Goal: Task Accomplishment & Management: Use online tool/utility

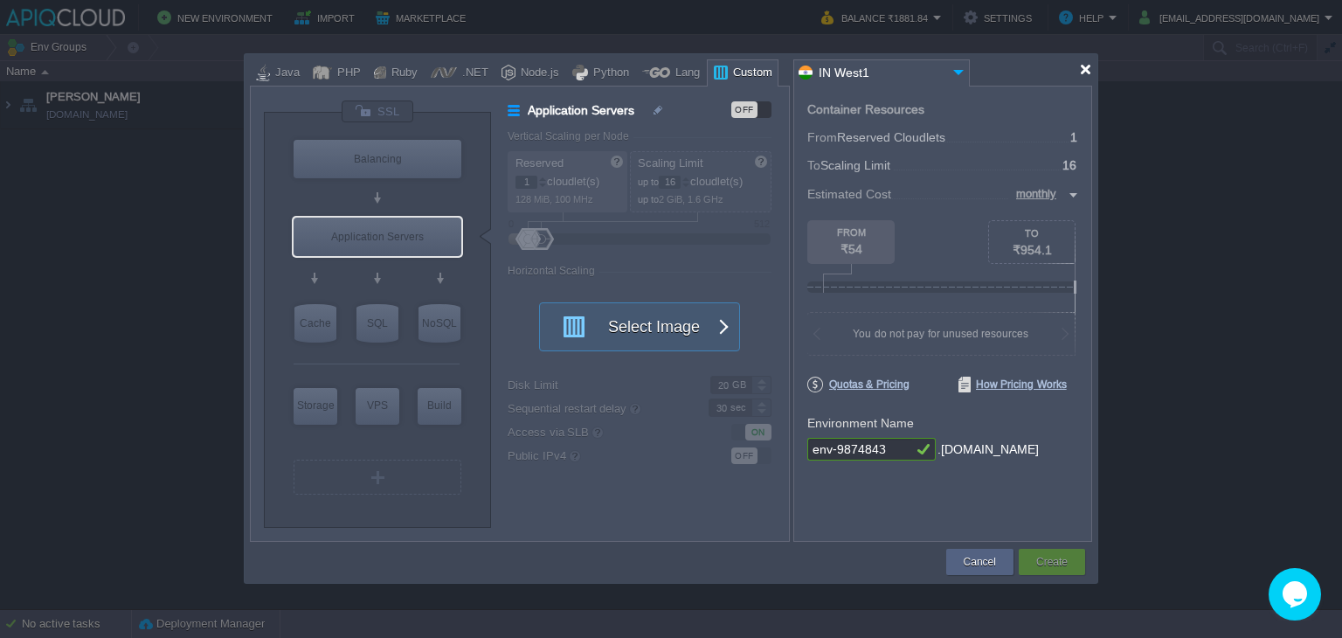
click at [1082, 73] on div at bounding box center [1085, 69] width 13 height 13
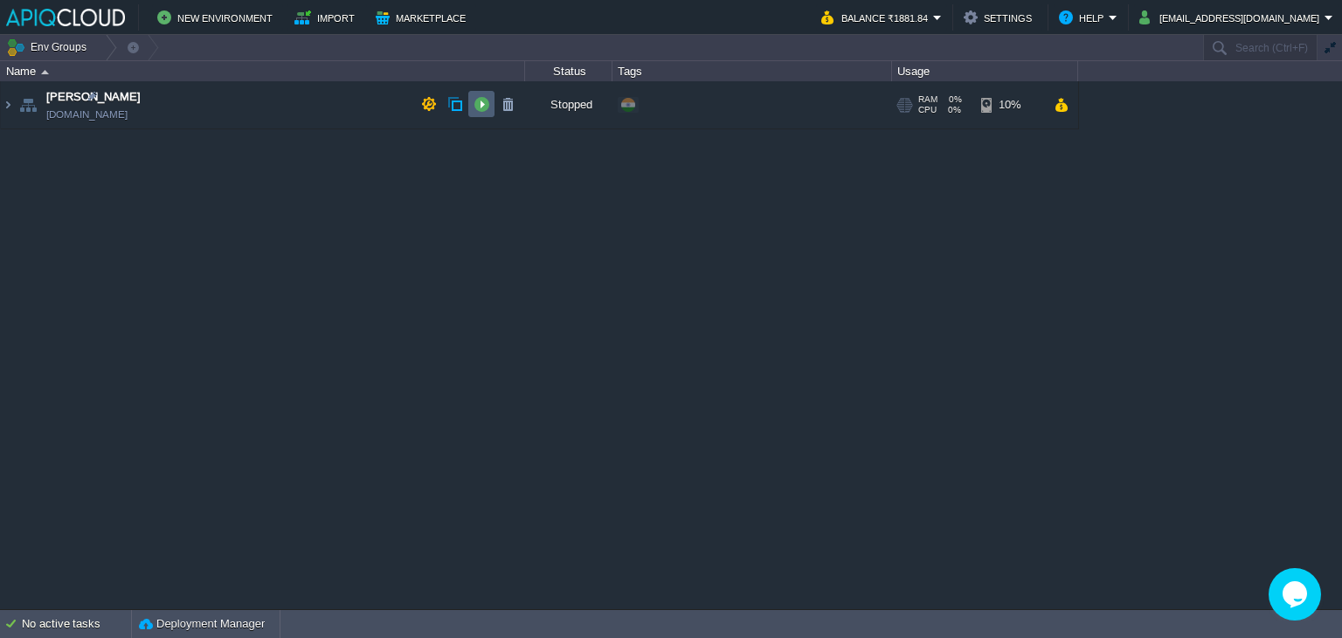
click at [475, 102] on button "button" at bounding box center [482, 104] width 16 height 16
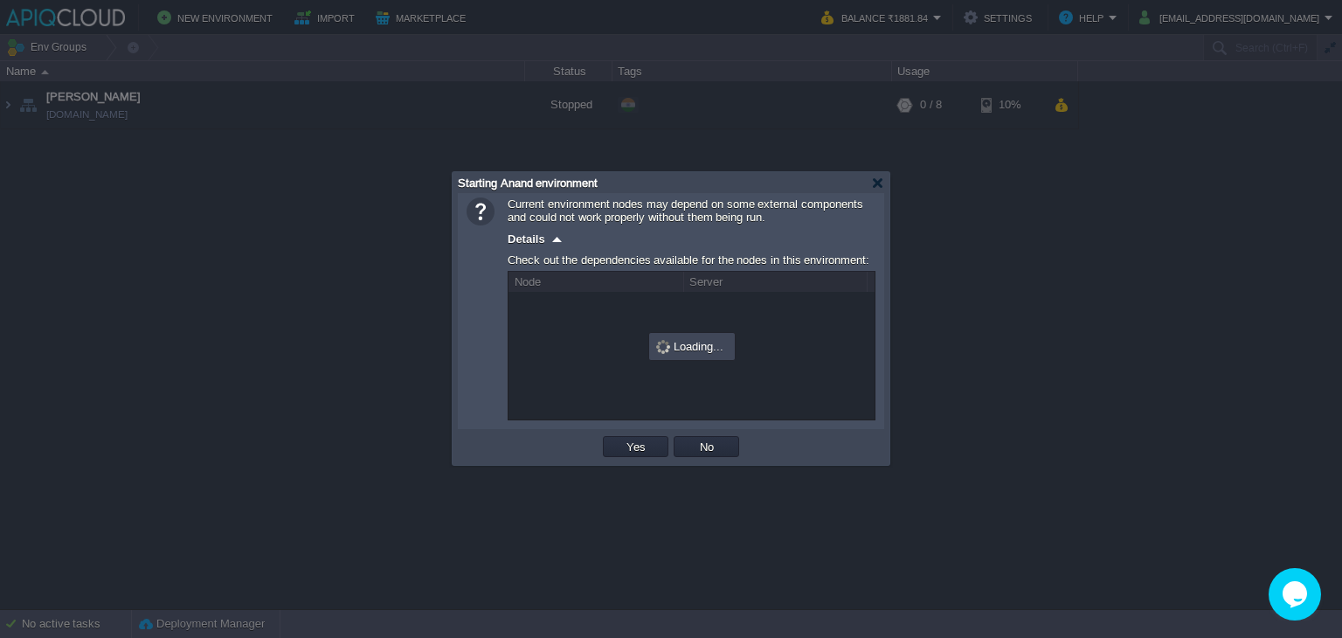
click at [312, 101] on div at bounding box center [671, 319] width 1342 height 638
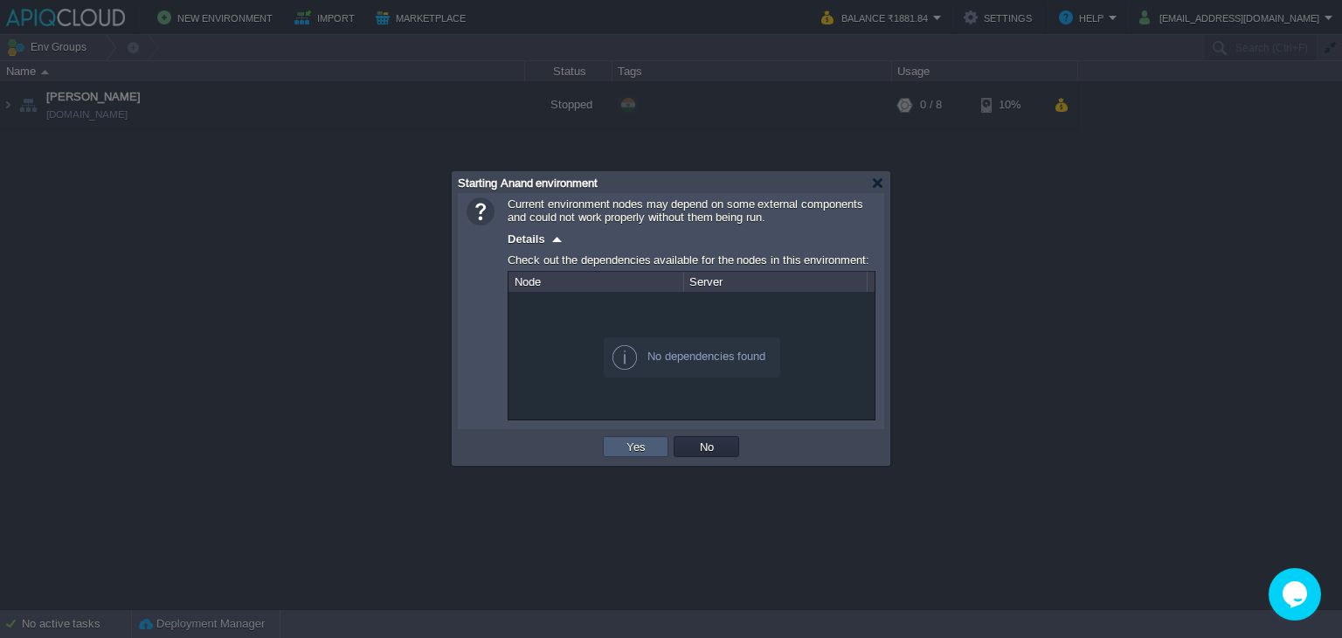
click at [634, 446] on button "Yes" at bounding box center [636, 447] width 30 height 16
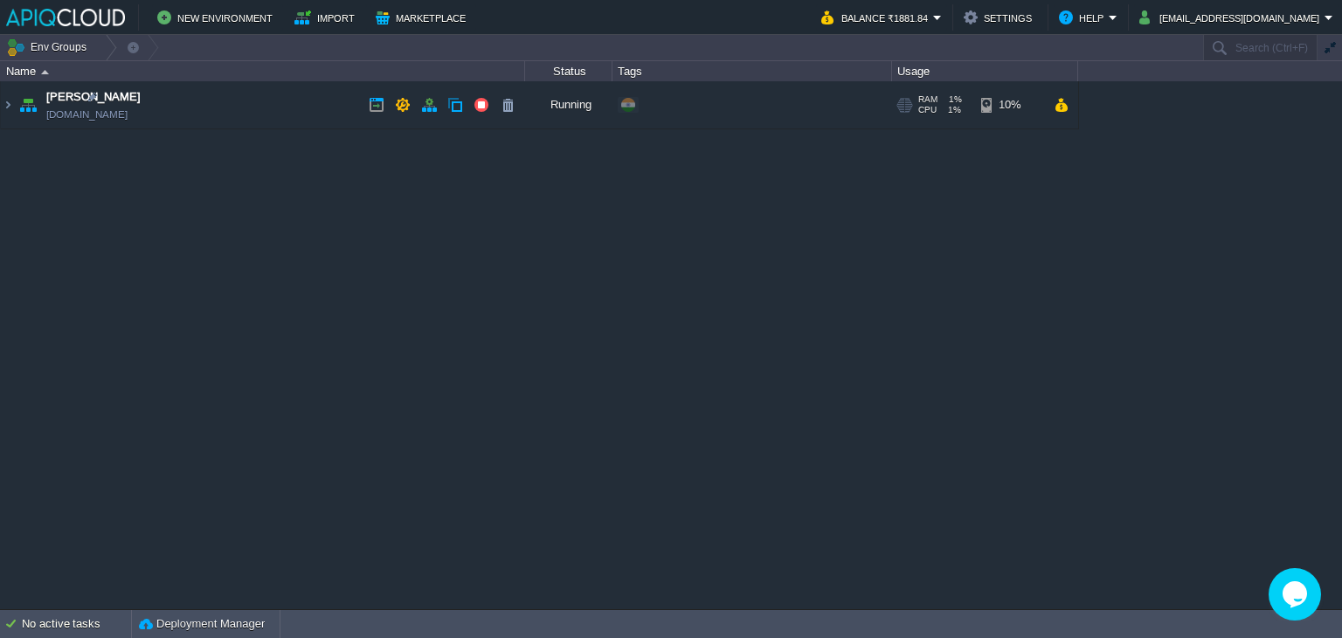
click at [256, 106] on td "Anand [DOMAIN_NAME]" at bounding box center [263, 105] width 524 height 48
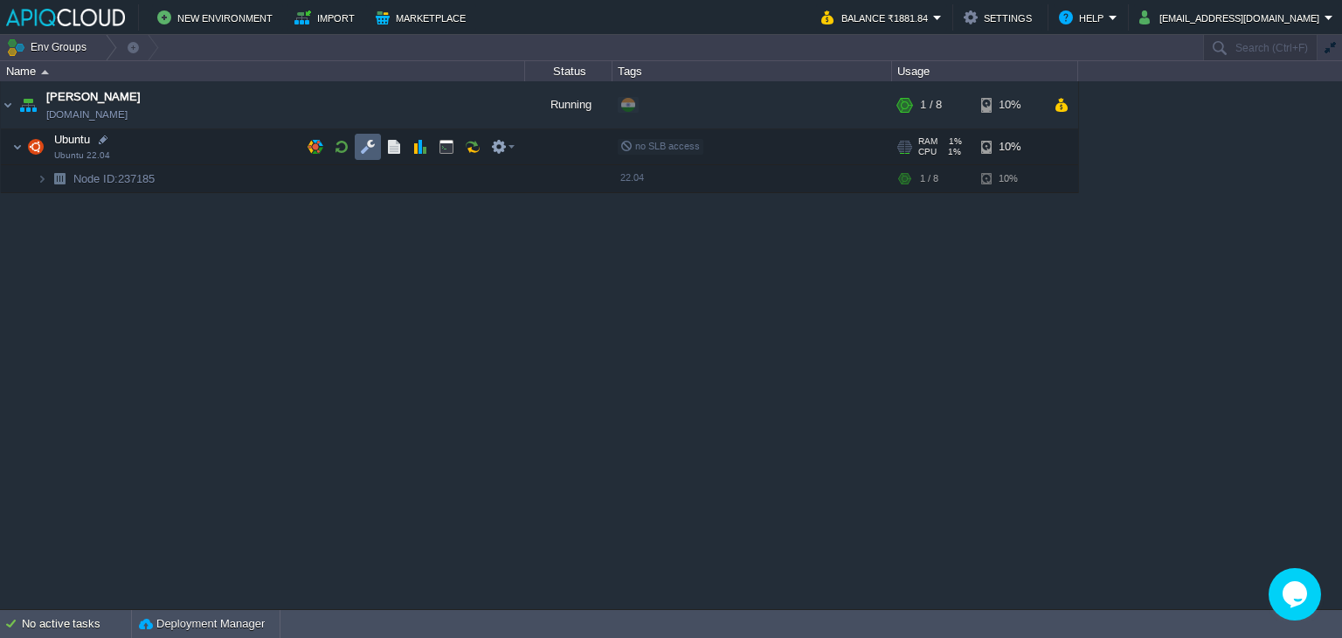
click at [367, 137] on td at bounding box center [368, 147] width 26 height 26
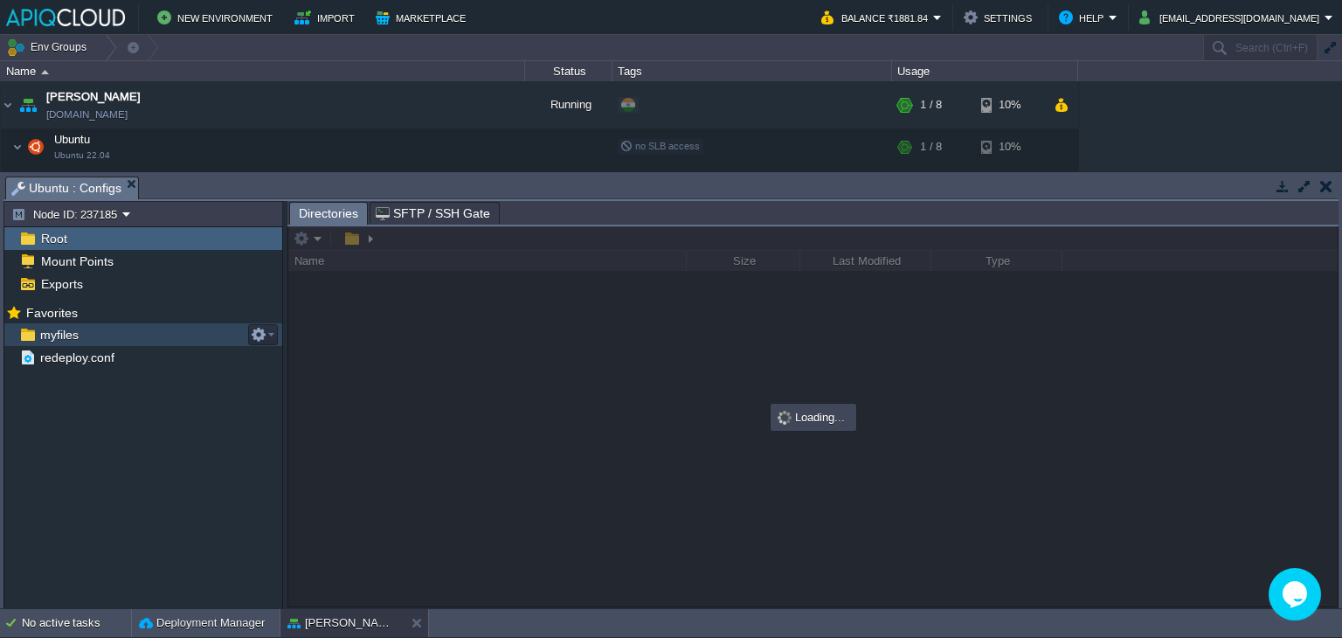
click at [59, 327] on span "myfiles" at bounding box center [59, 335] width 45 height 16
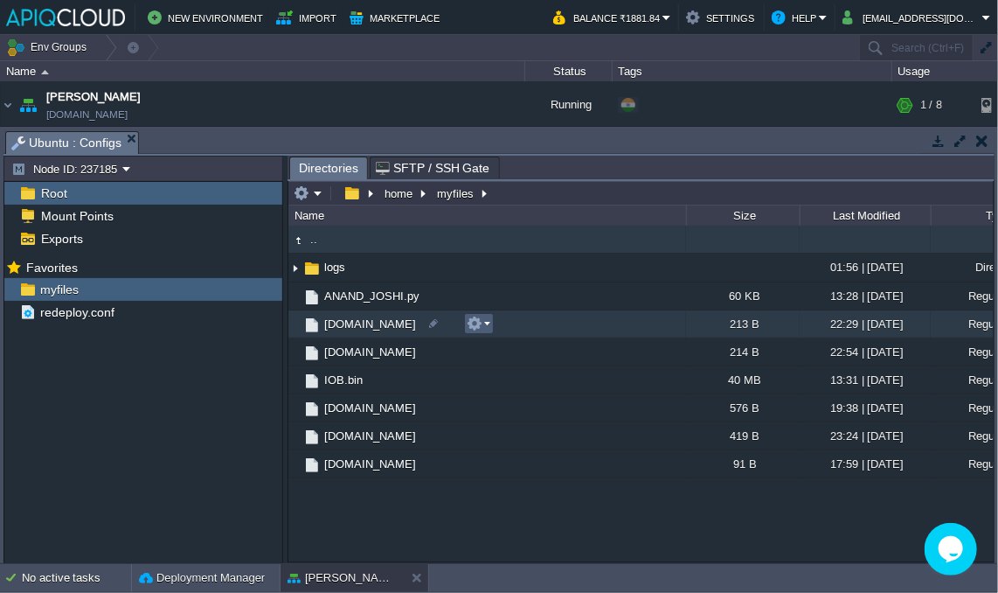
click at [487, 326] on em at bounding box center [479, 323] width 24 height 16
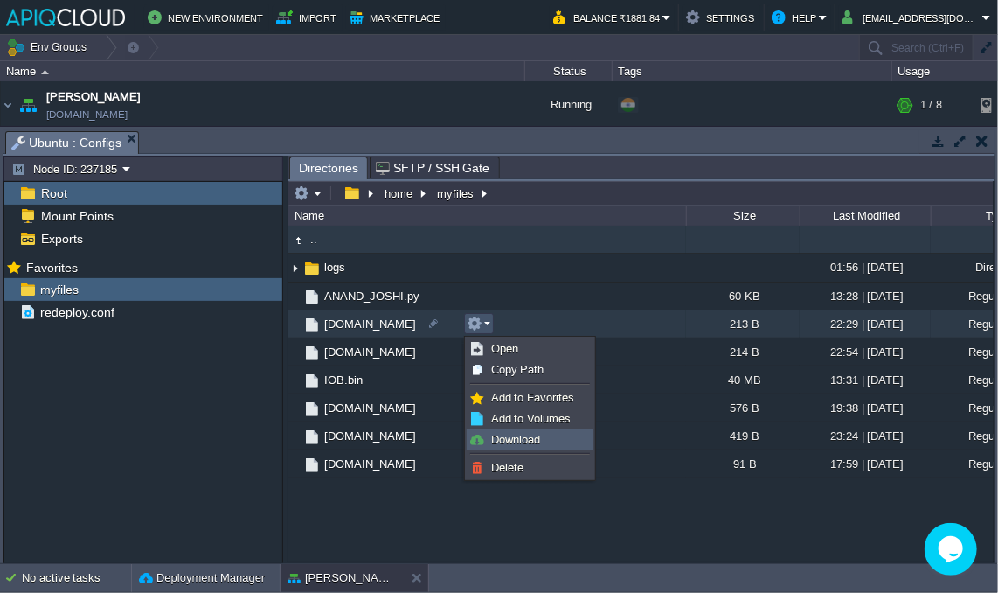
click at [523, 442] on span "Download" at bounding box center [515, 439] width 49 height 13
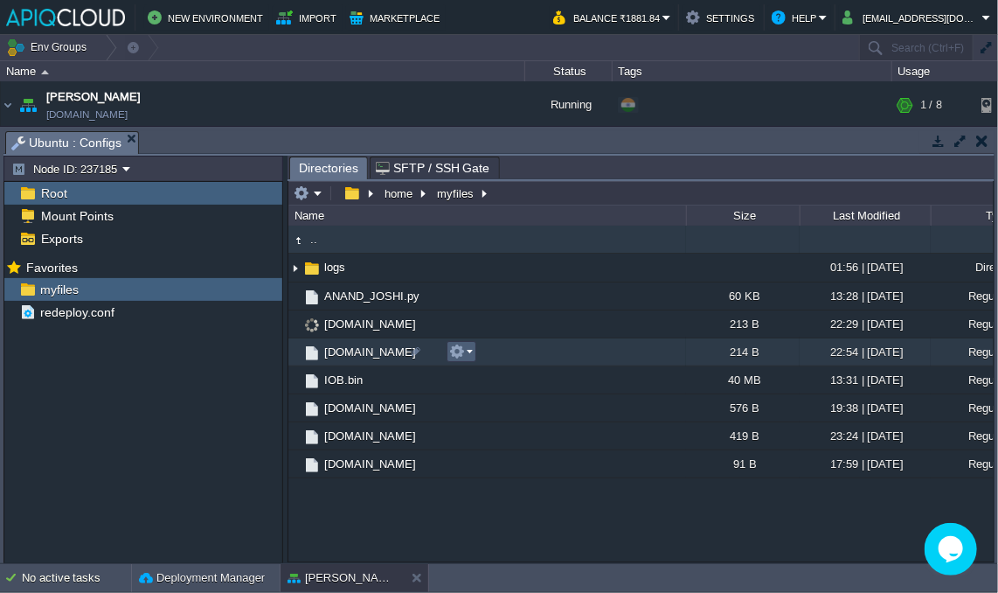
click at [465, 350] on em at bounding box center [461, 351] width 24 height 16
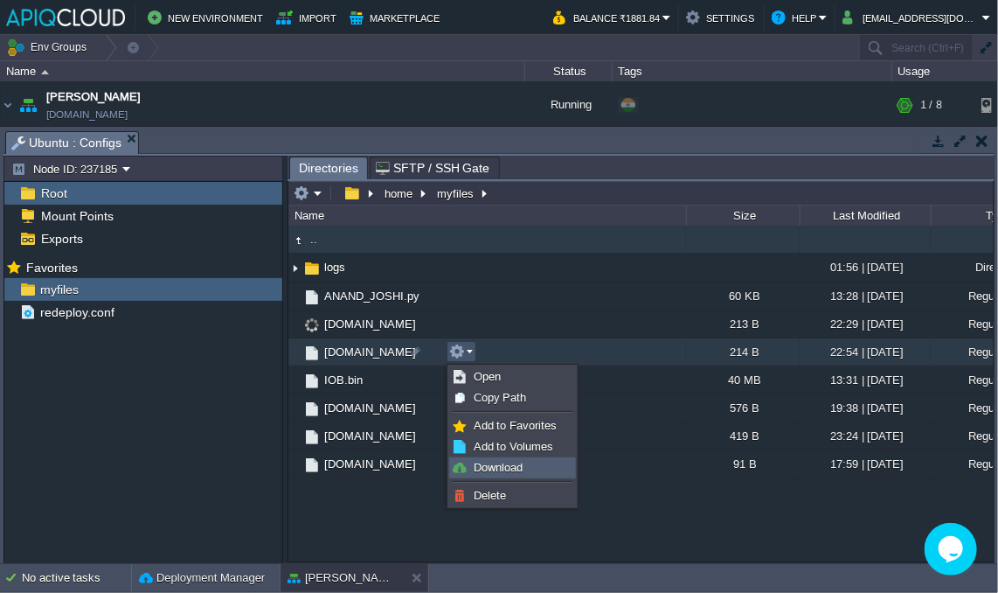
click at [501, 465] on span "Download" at bounding box center [498, 467] width 49 height 13
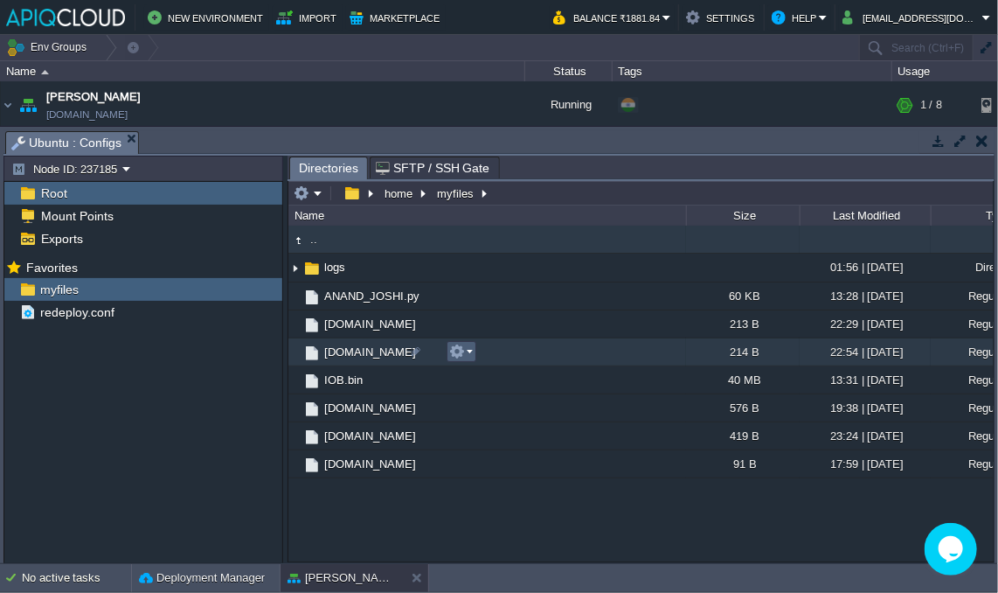
click at [475, 355] on td at bounding box center [462, 351] width 30 height 21
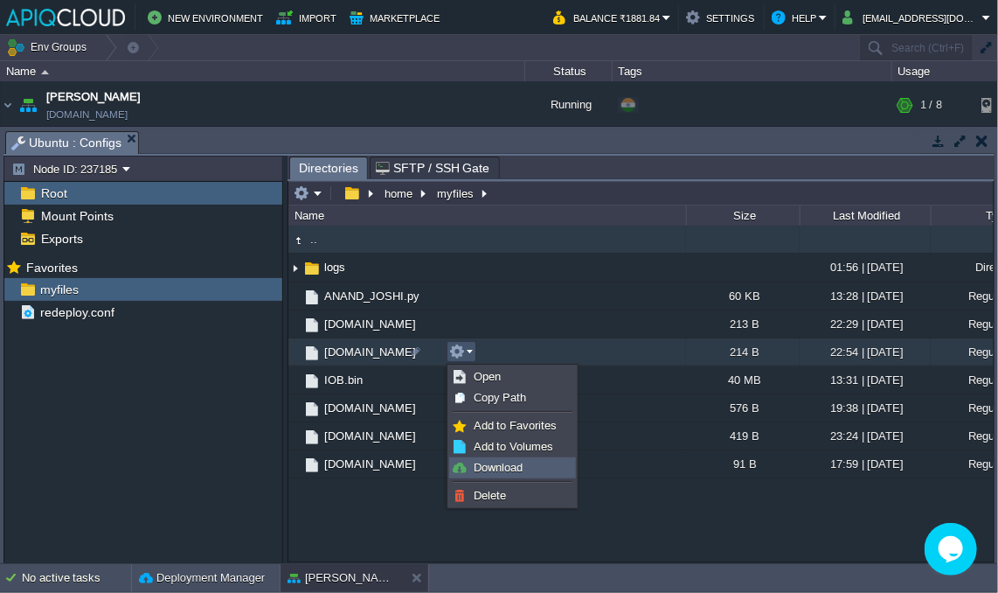
click at [501, 467] on span "Download" at bounding box center [498, 467] width 49 height 13
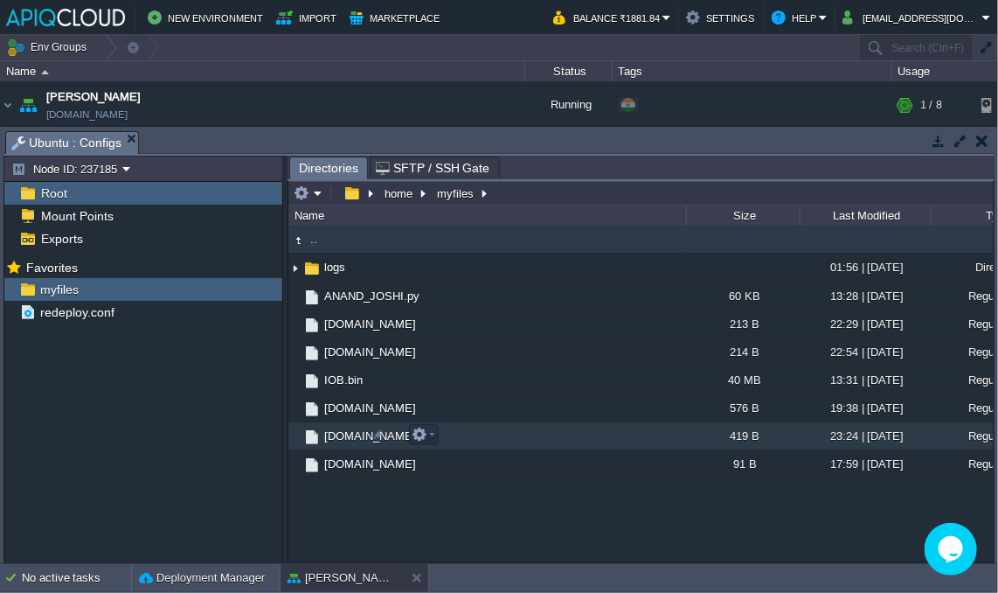
click at [336, 440] on span "[DOMAIN_NAME]" at bounding box center [370, 435] width 97 height 15
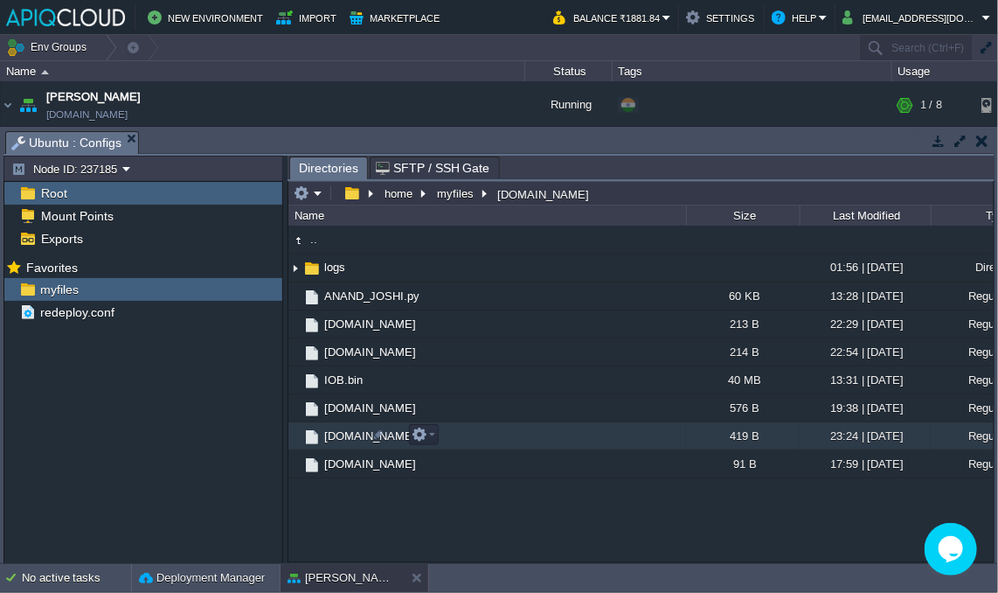
click at [336, 440] on span "[DOMAIN_NAME]" at bounding box center [370, 435] width 97 height 15
click at [336, 169] on span "Directories" at bounding box center [328, 168] width 59 height 22
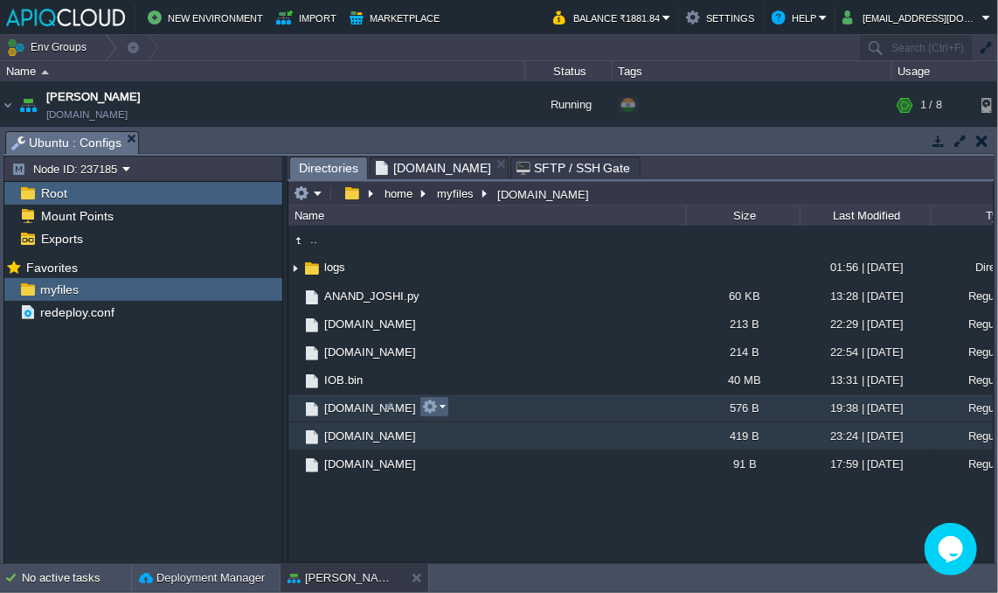
click at [440, 409] on em at bounding box center [434, 407] width 24 height 16
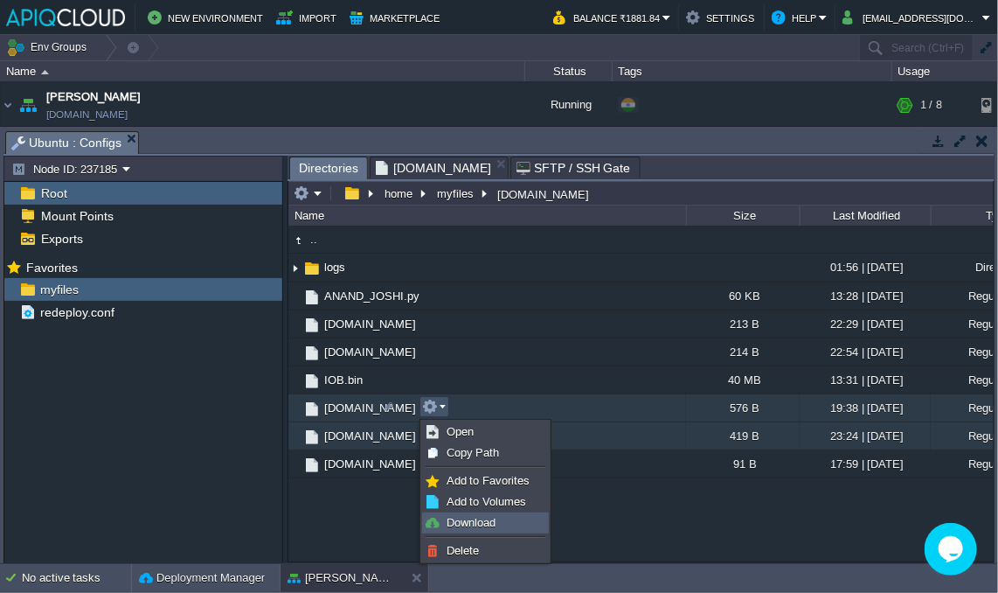
click at [468, 518] on span "Download" at bounding box center [471, 522] width 49 height 13
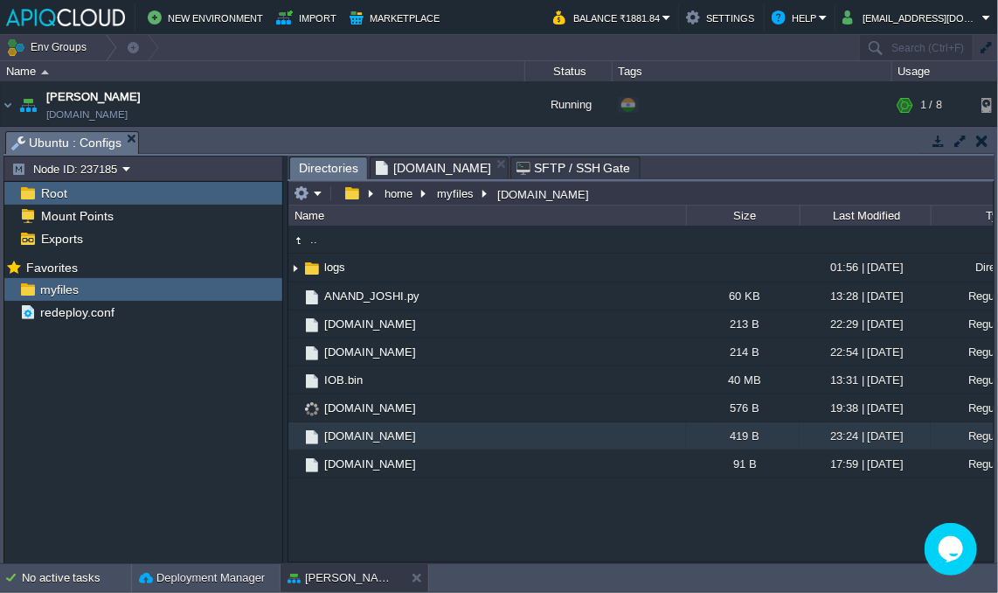
click at [419, 172] on span "[DOMAIN_NAME]" at bounding box center [433, 167] width 115 height 21
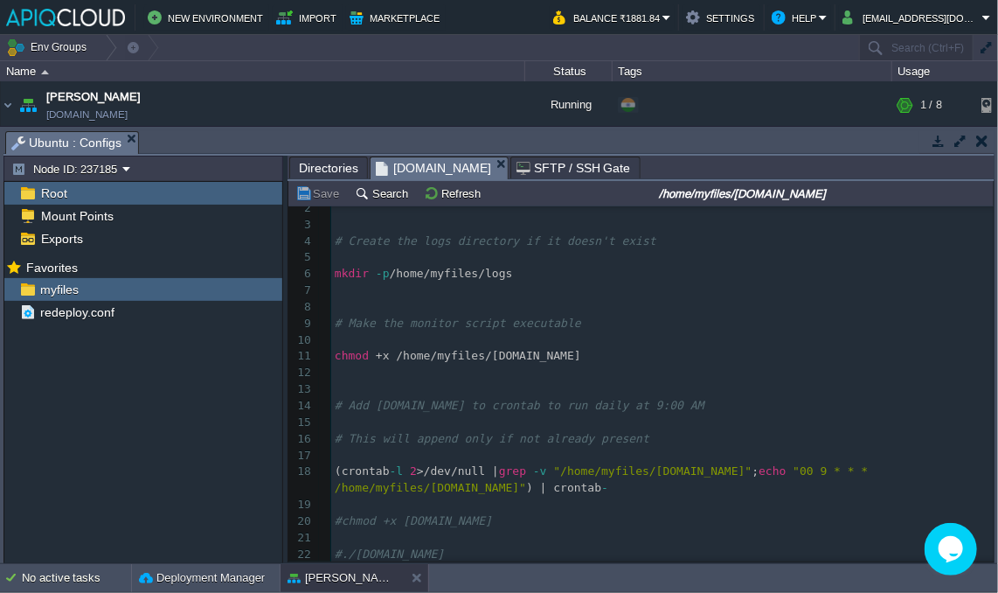
scroll to position [30, 0]
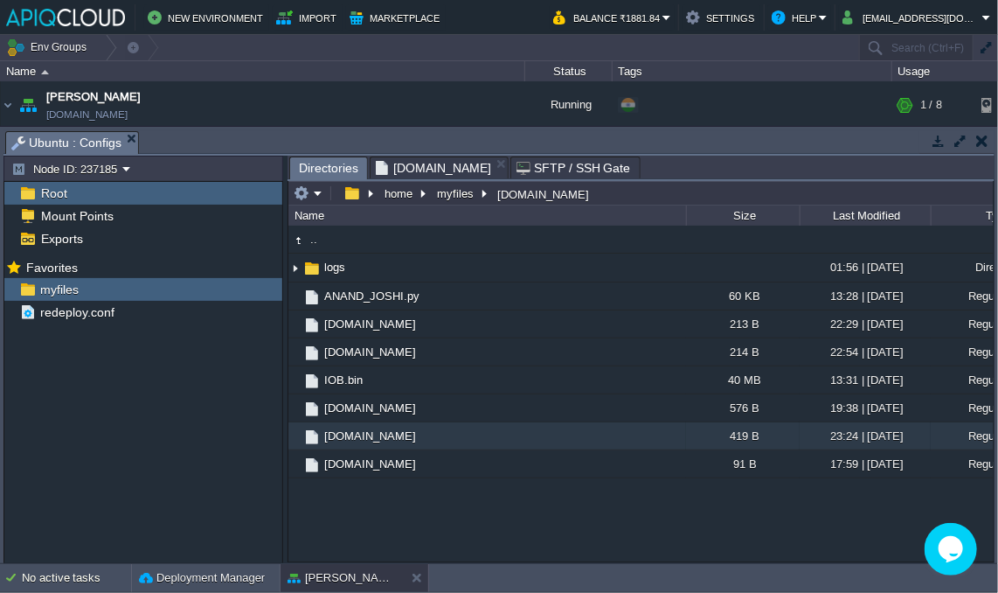
click at [334, 167] on span "Directories" at bounding box center [328, 168] width 59 height 22
click at [435, 438] on td at bounding box center [424, 434] width 30 height 21
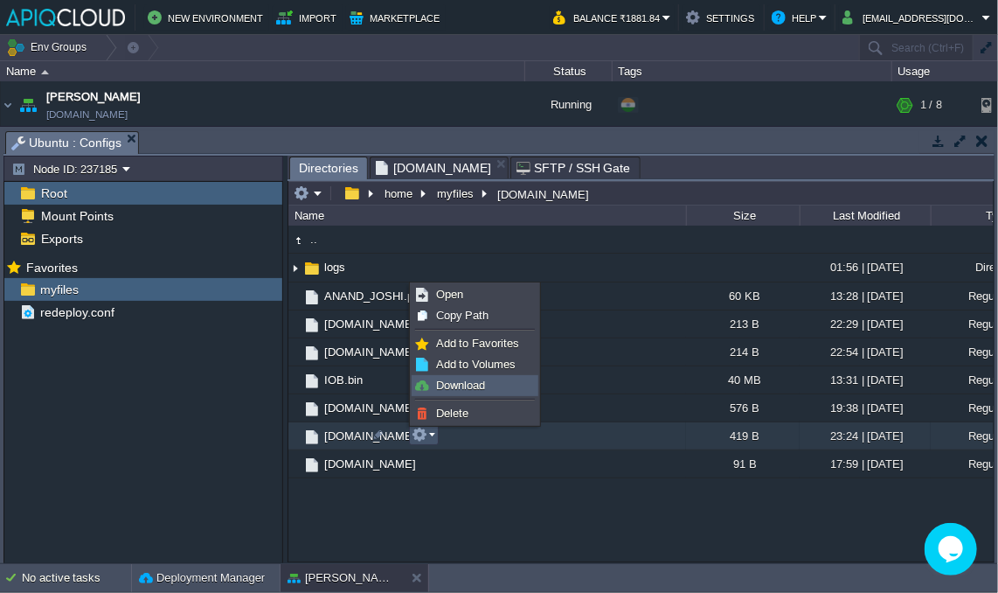
click at [466, 380] on span "Download" at bounding box center [460, 384] width 49 height 13
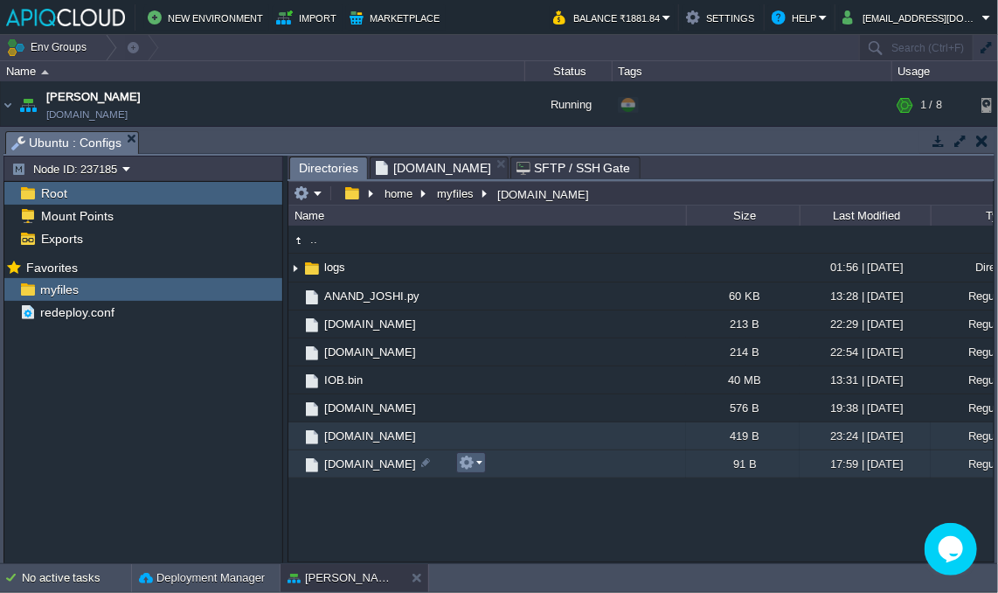
click at [476, 463] on em at bounding box center [471, 462] width 24 height 16
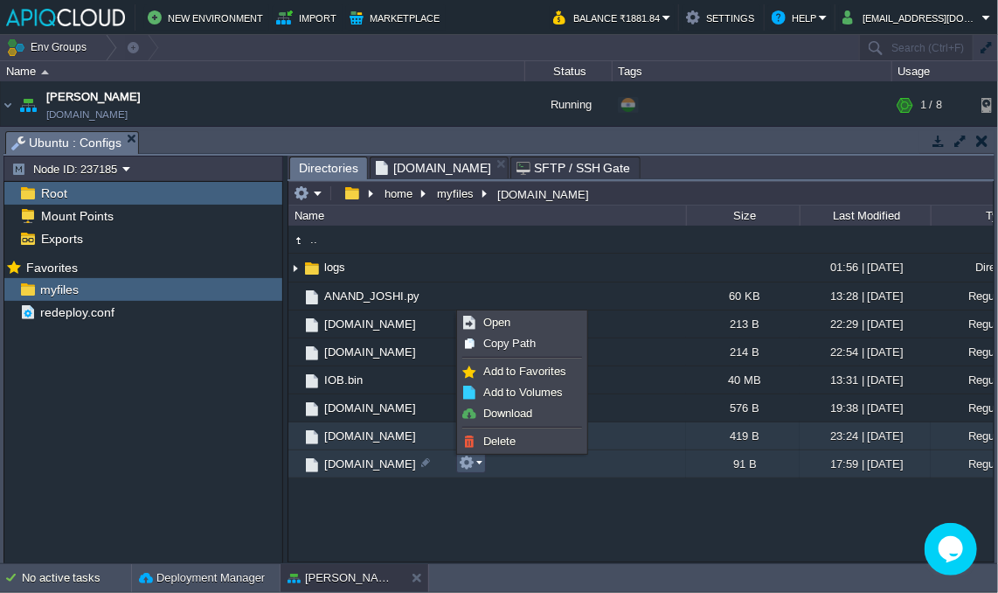
click at [420, 515] on div ".. logs 01:56 | [DATE] Directory ANAND_JOSHI.py 60 KB 13:28 | [DATE] Regular Fi…" at bounding box center [640, 393] width 705 height 336
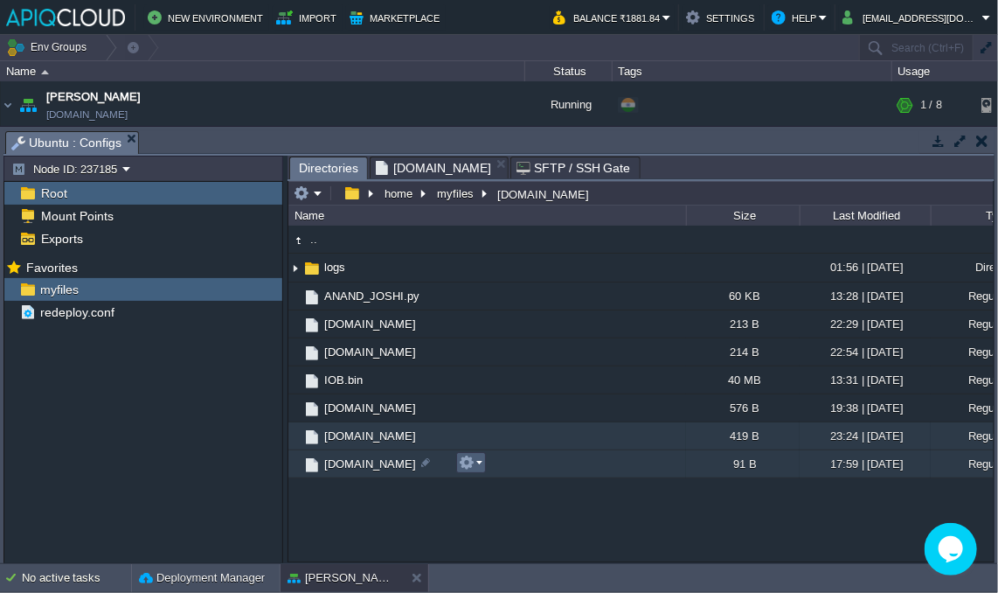
click at [463, 465] on button "button" at bounding box center [467, 462] width 16 height 16
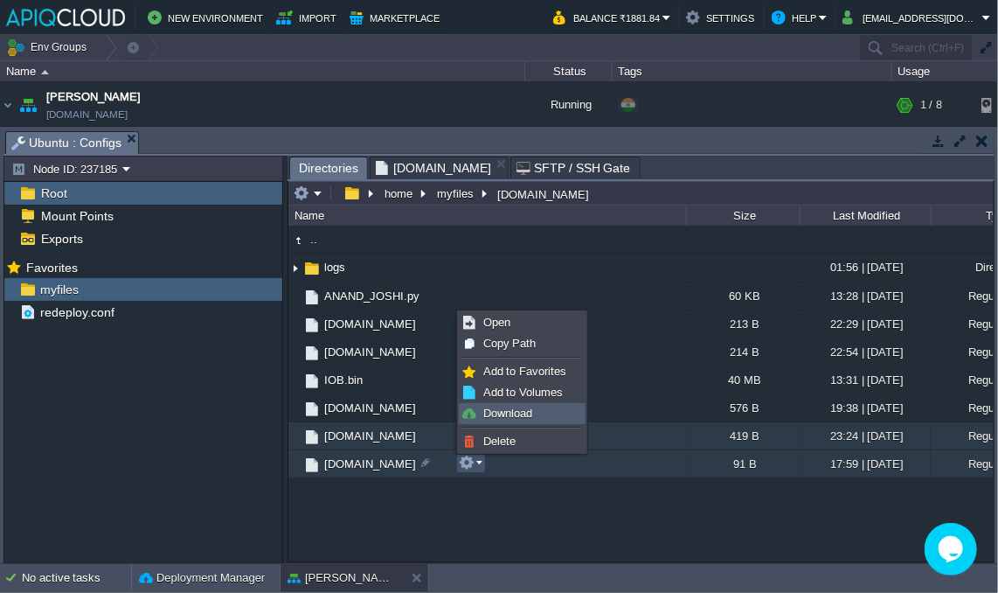
click at [509, 406] on span "Download" at bounding box center [507, 412] width 49 height 13
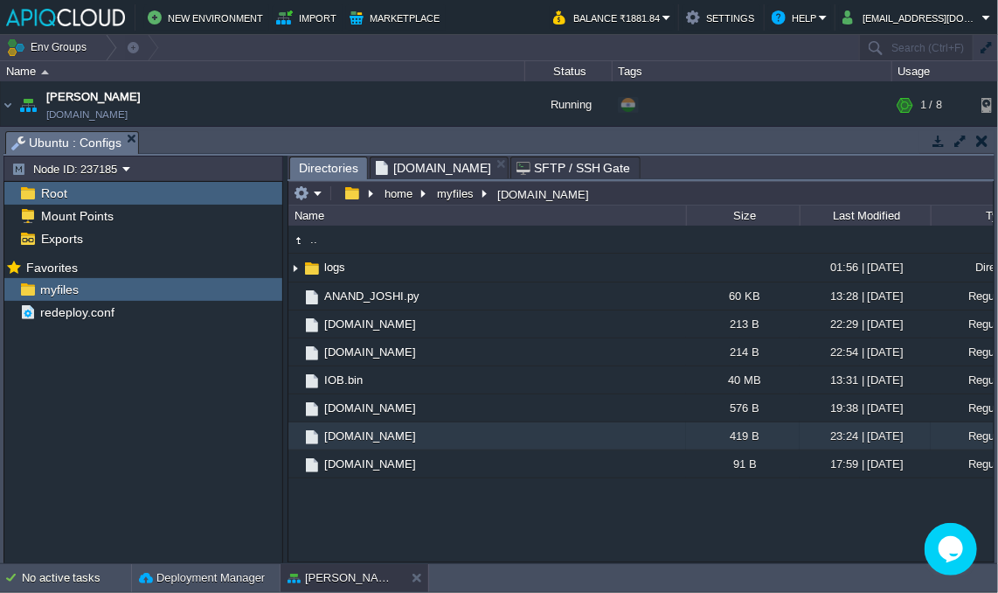
drag, startPoint x: 126, startPoint y: 138, endPoint x: 143, endPoint y: 134, distance: 18.0
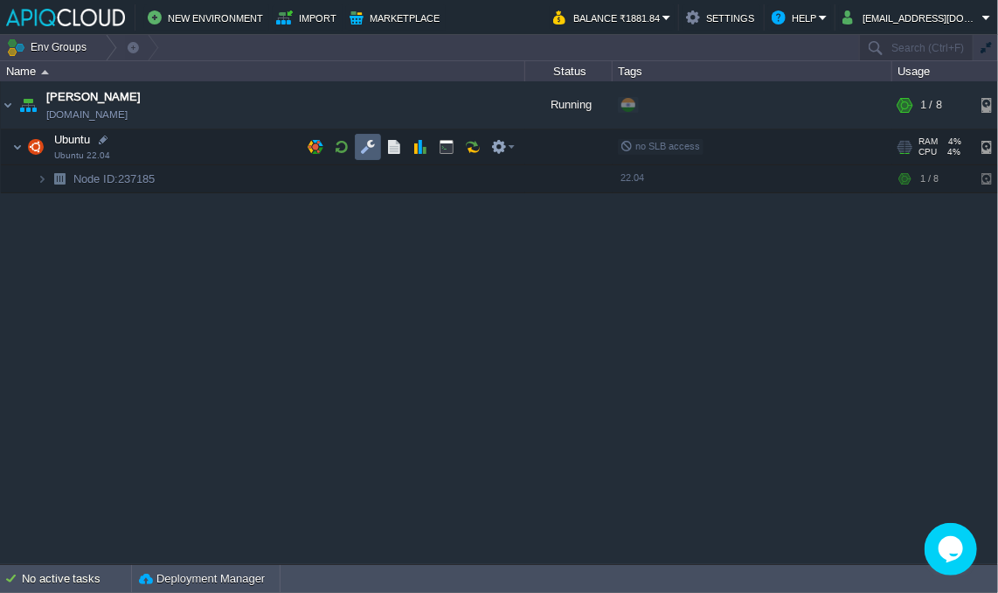
click at [368, 142] on button "button" at bounding box center [368, 147] width 16 height 16
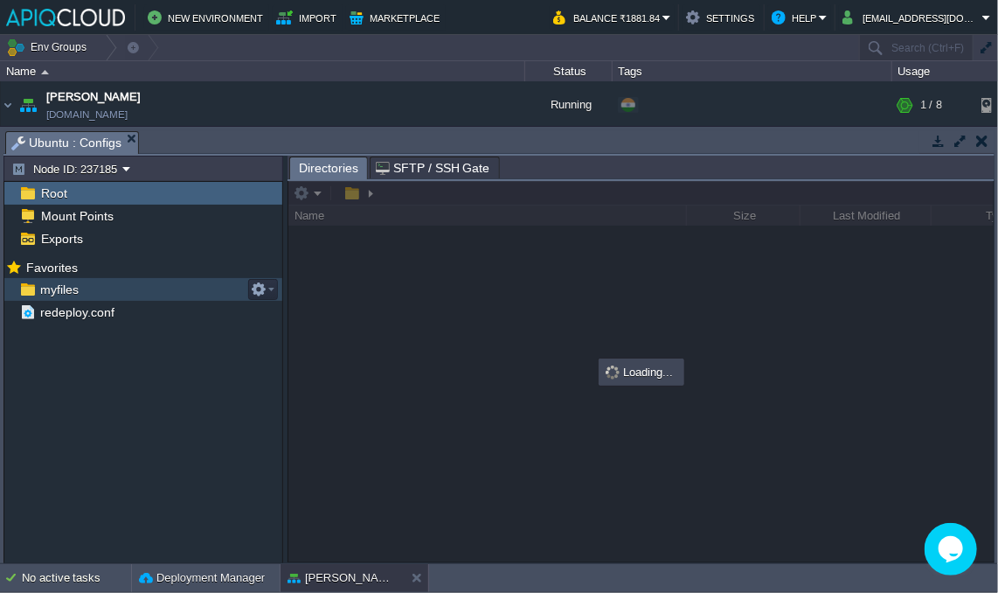
click at [71, 285] on span "myfiles" at bounding box center [59, 289] width 45 height 16
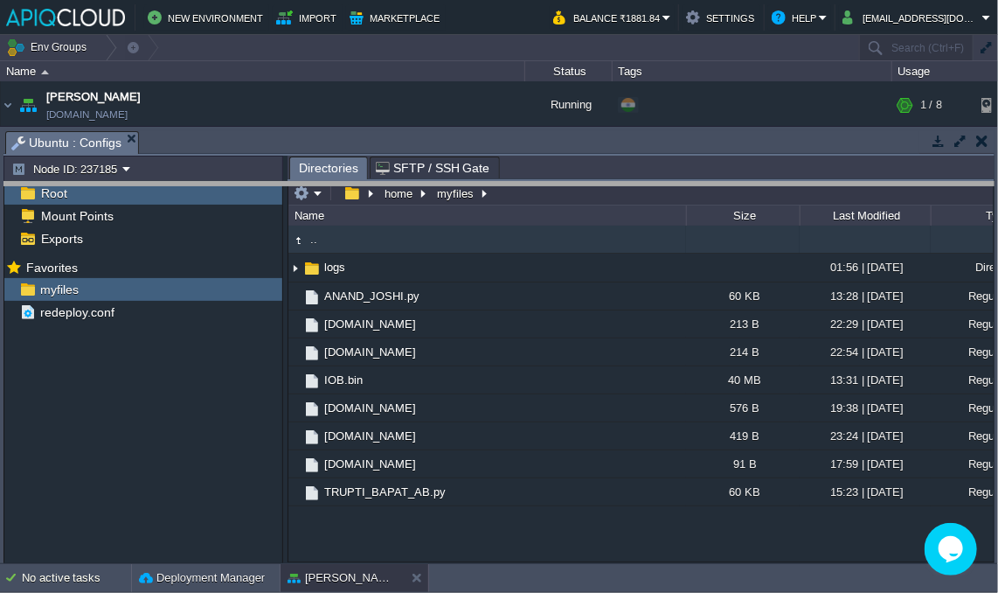
drag, startPoint x: 311, startPoint y: 133, endPoint x: 309, endPoint y: 184, distance: 50.7
click at [309, 184] on body "New Environment Import Marketplace Bonus ₹0.00 Upgrade Account Balance ₹1881.84…" at bounding box center [499, 296] width 998 height 593
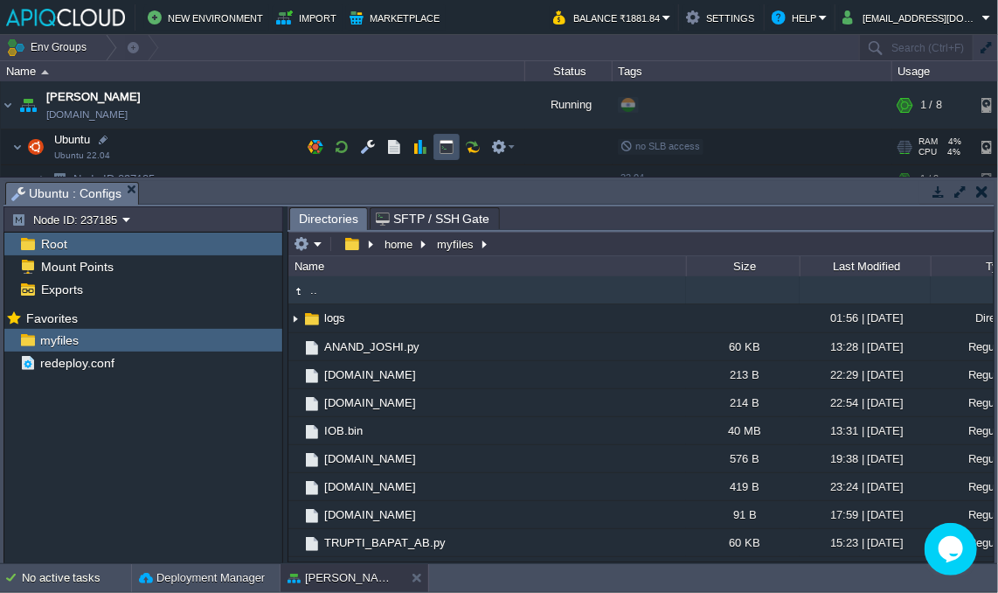
click at [444, 145] on button "button" at bounding box center [447, 147] width 16 height 16
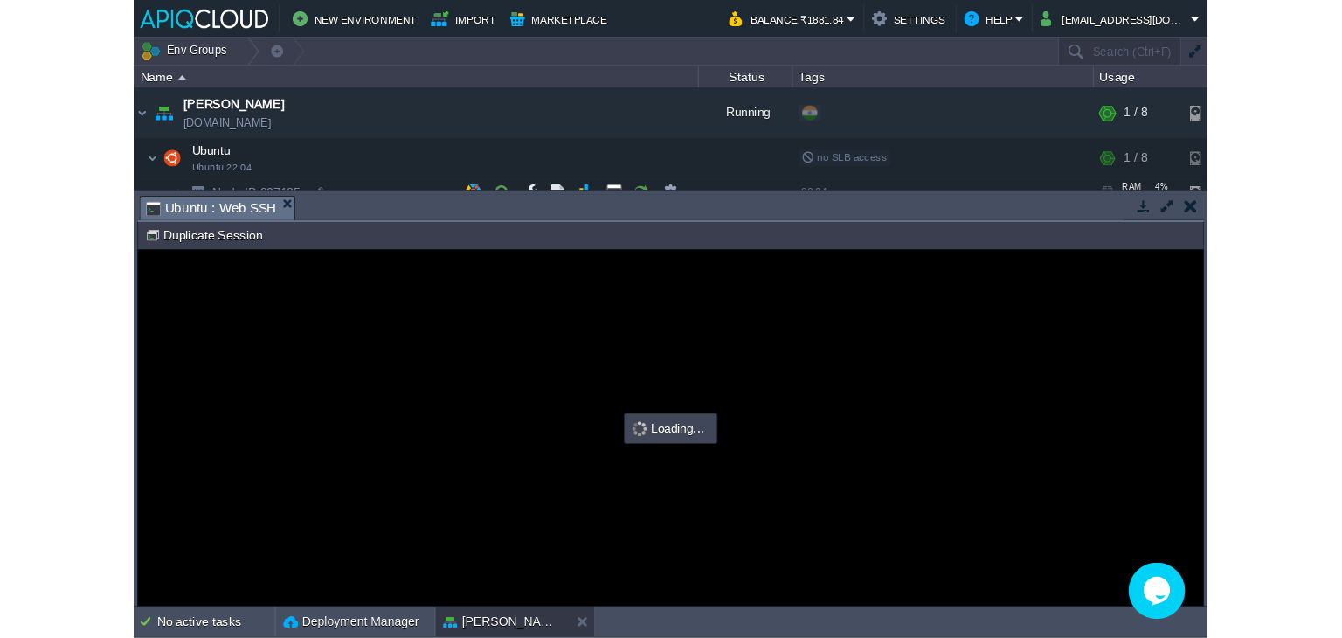
scroll to position [0, 0]
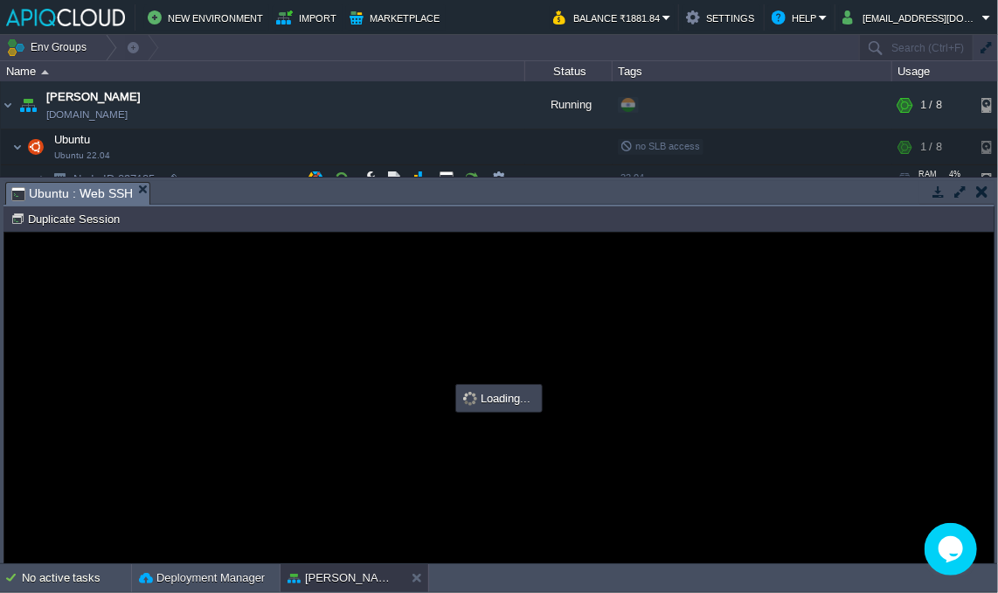
type input "#000000"
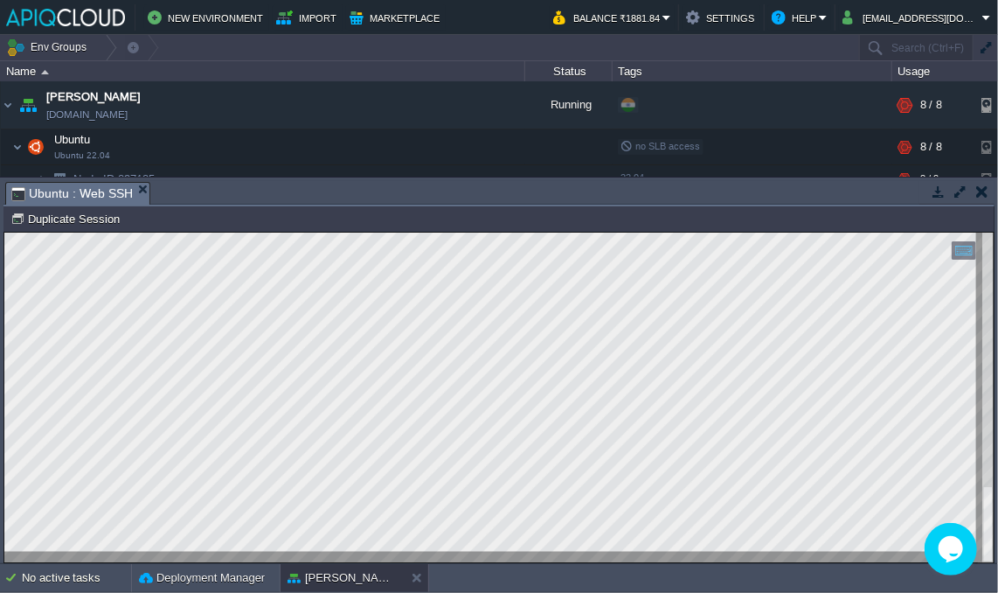
click at [985, 193] on button "button" at bounding box center [982, 192] width 12 height 16
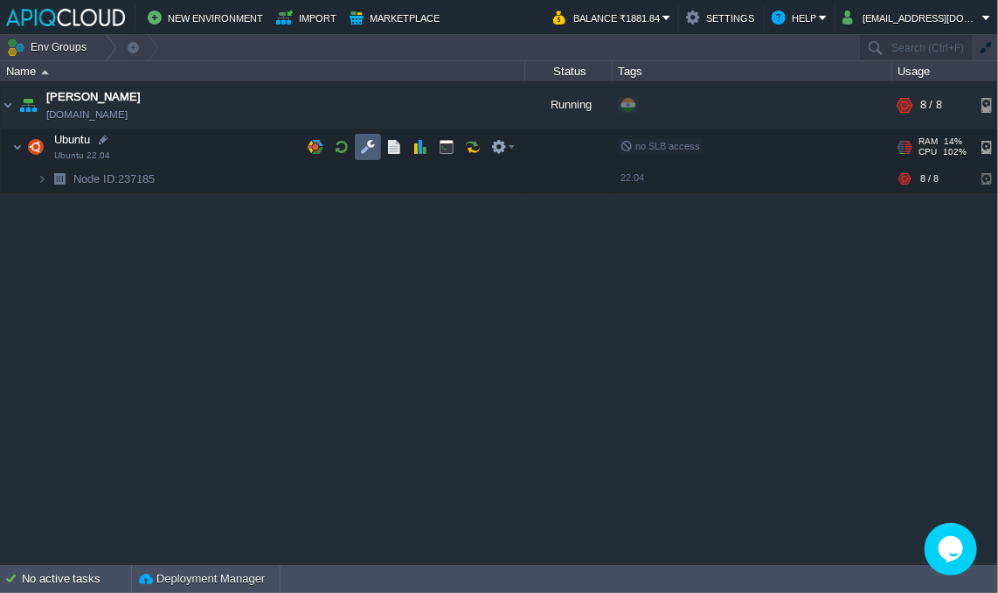
click at [363, 146] on button "button" at bounding box center [368, 147] width 16 height 16
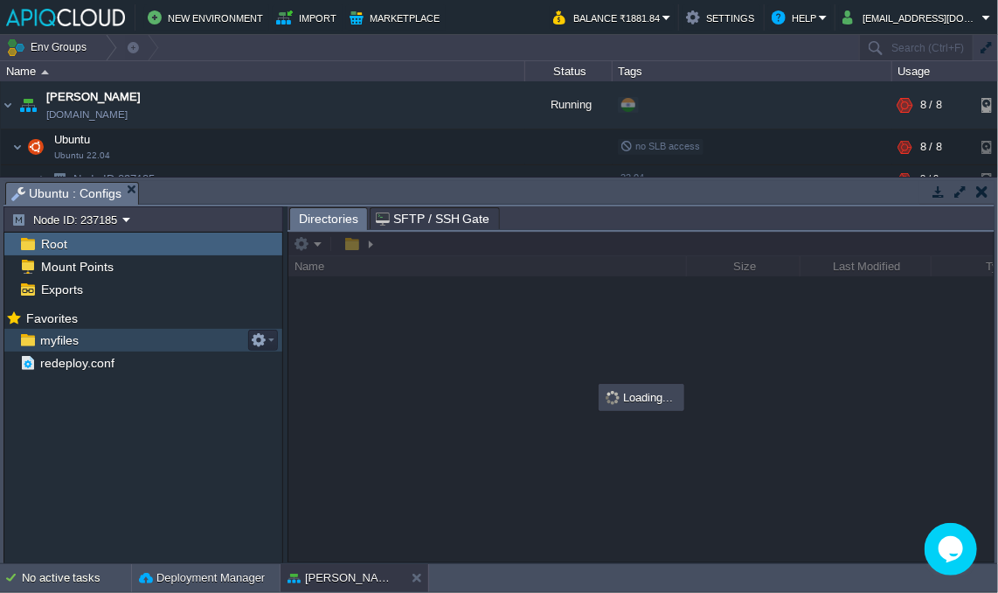
click at [73, 338] on span "myfiles" at bounding box center [59, 340] width 45 height 16
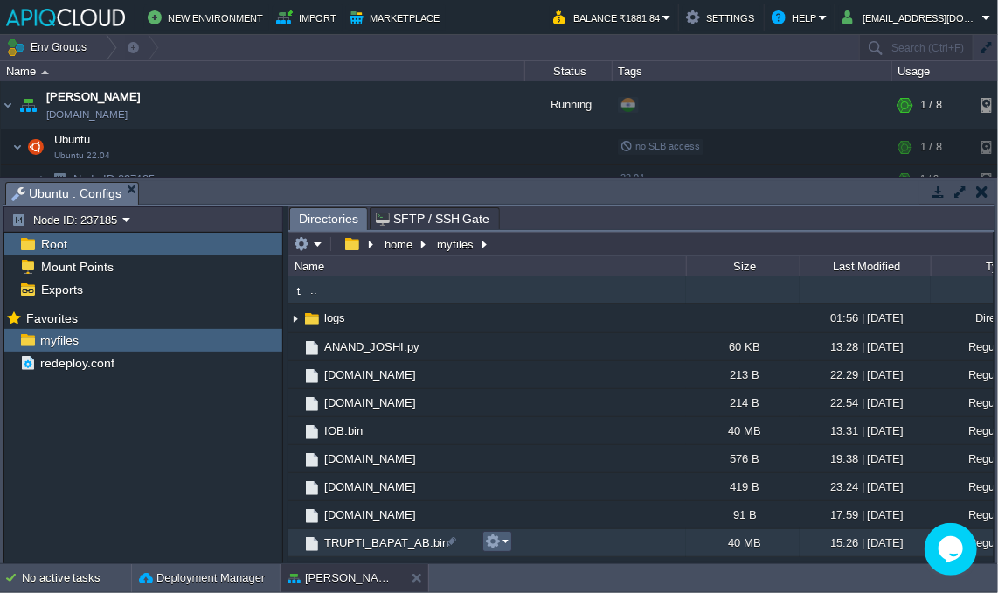
click at [496, 535] on button "button" at bounding box center [493, 541] width 16 height 16
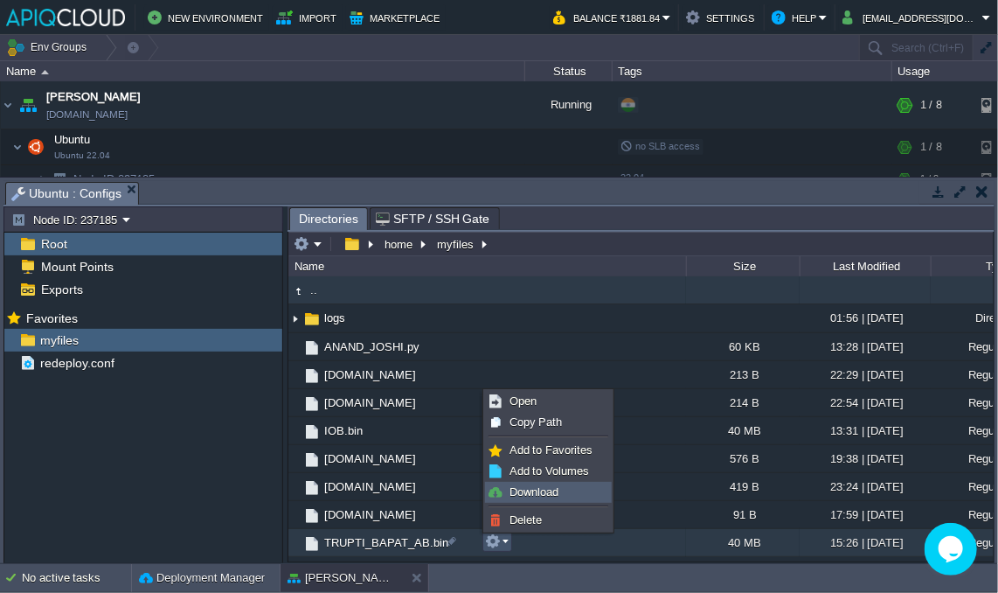
click at [533, 488] on span "Download" at bounding box center [533, 491] width 49 height 13
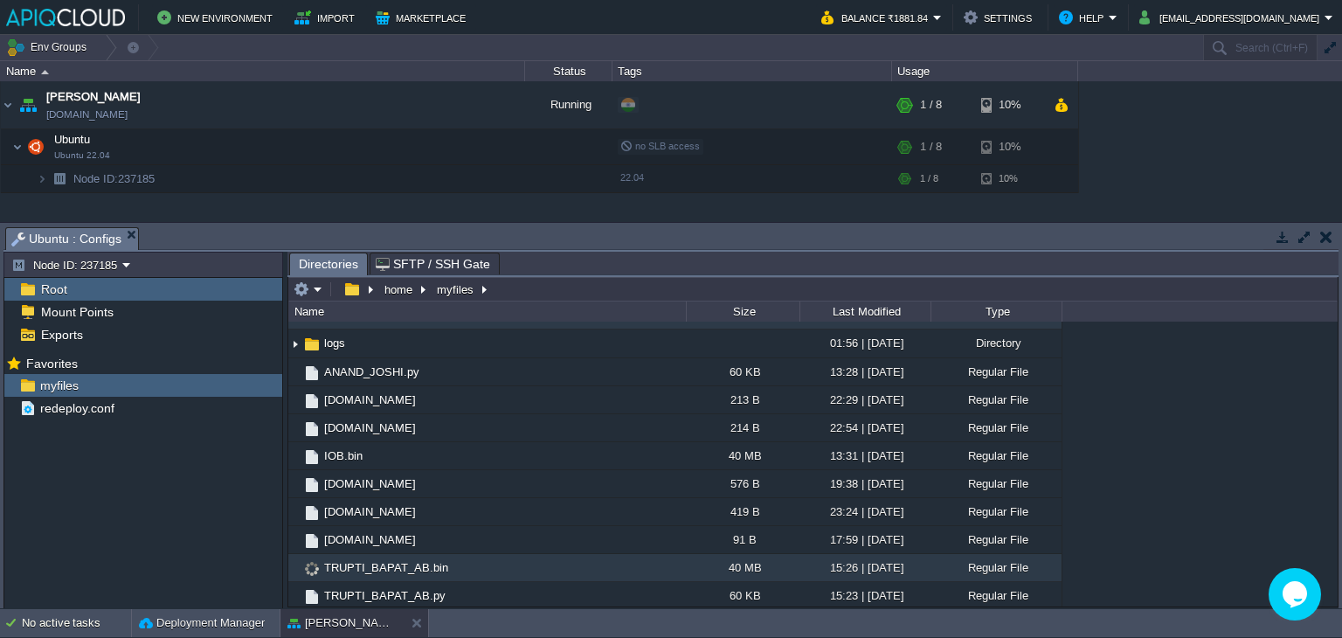
scroll to position [21, 0]
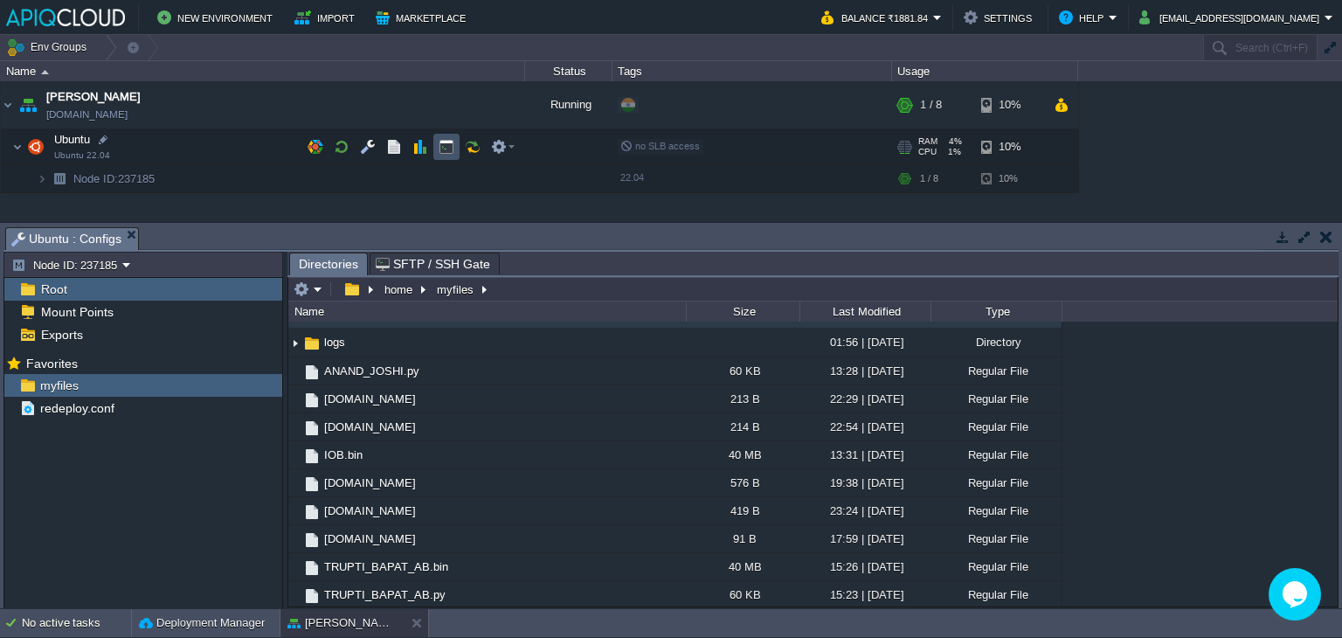
click at [442, 144] on button "button" at bounding box center [447, 147] width 16 height 16
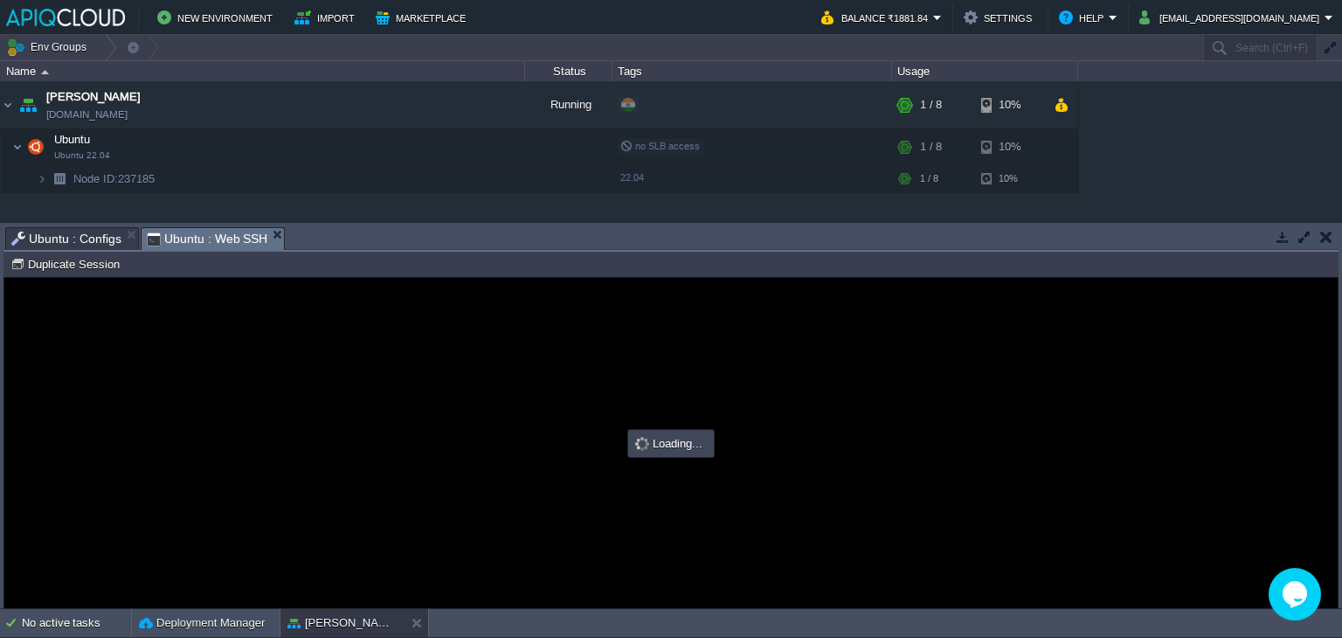
scroll to position [0, 0]
type input "#000000"
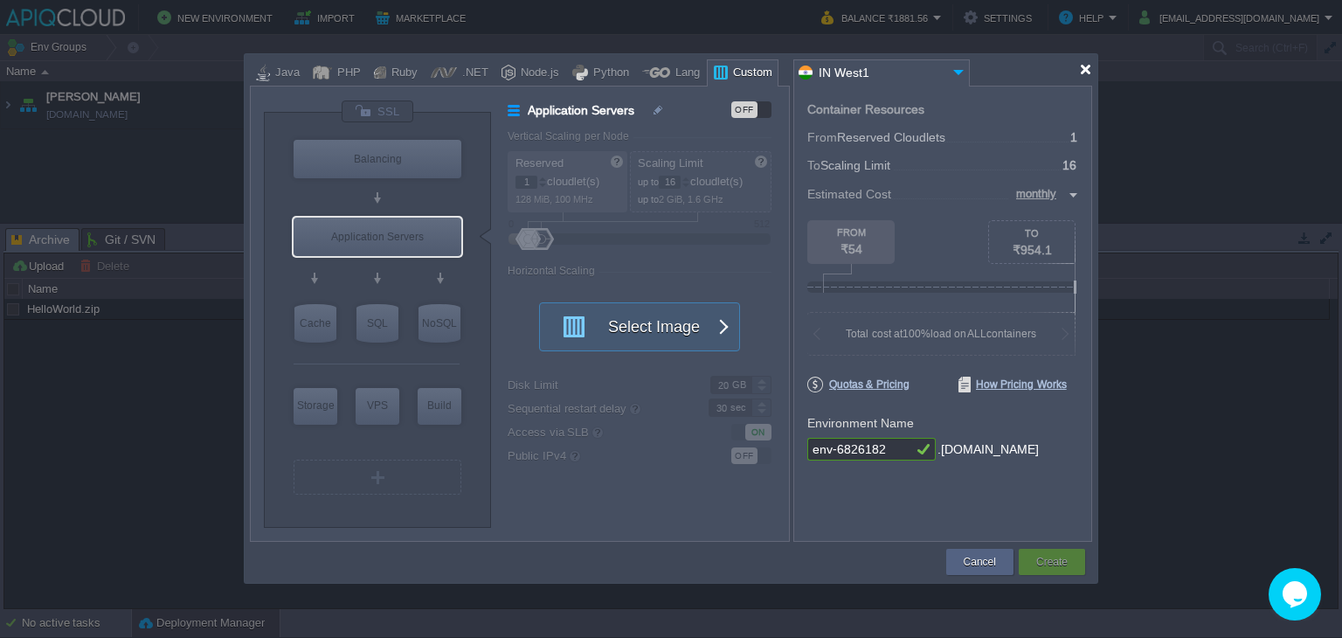
click at [1080, 69] on div at bounding box center [1085, 69] width 13 height 13
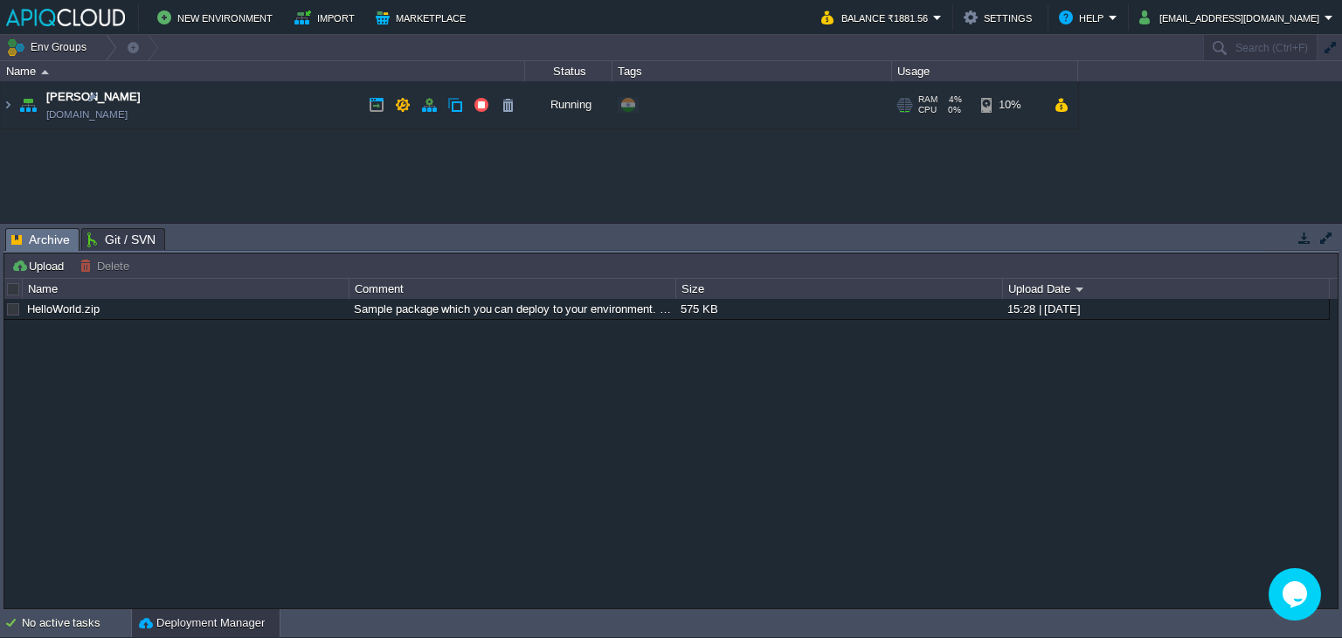
click at [274, 105] on td "Anand [DOMAIN_NAME]" at bounding box center [263, 105] width 524 height 48
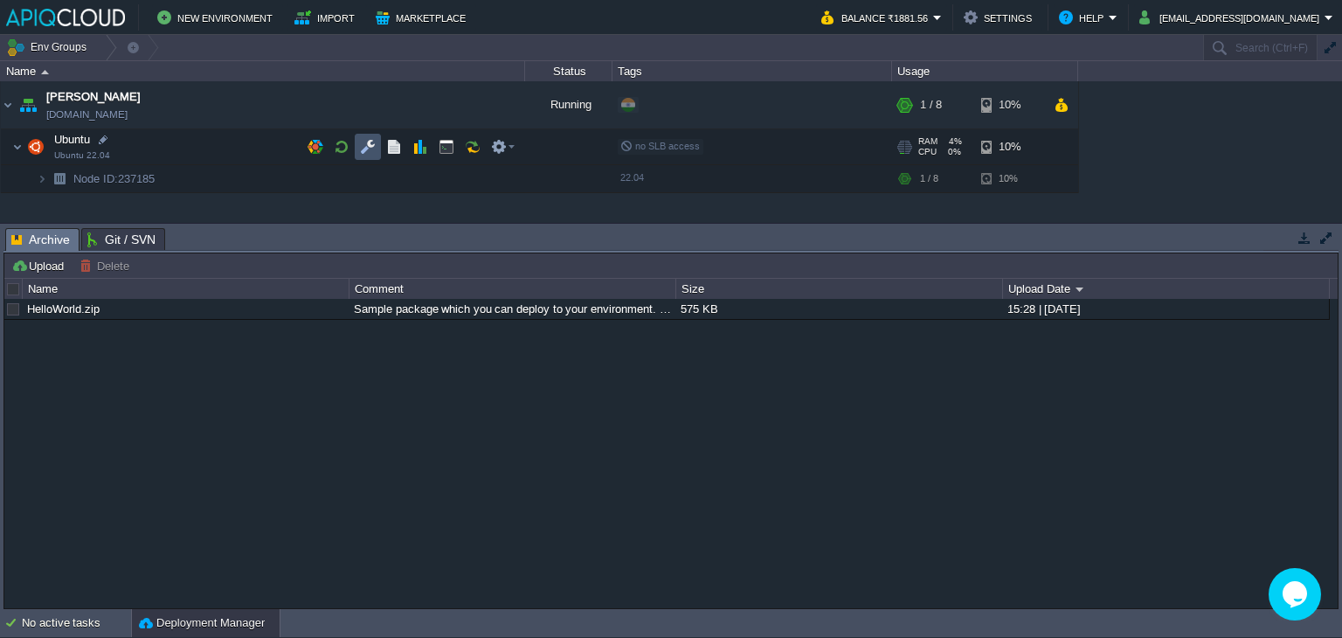
click at [361, 149] on button "button" at bounding box center [368, 147] width 16 height 16
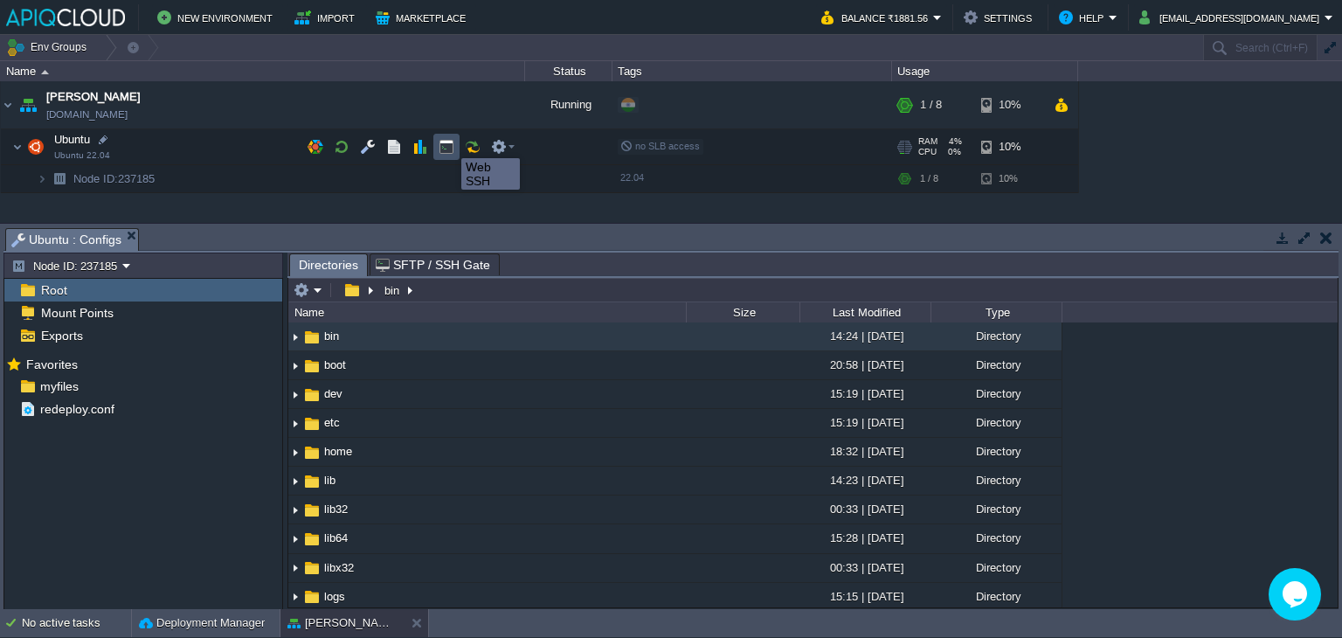
click at [448, 142] on button "button" at bounding box center [447, 147] width 16 height 16
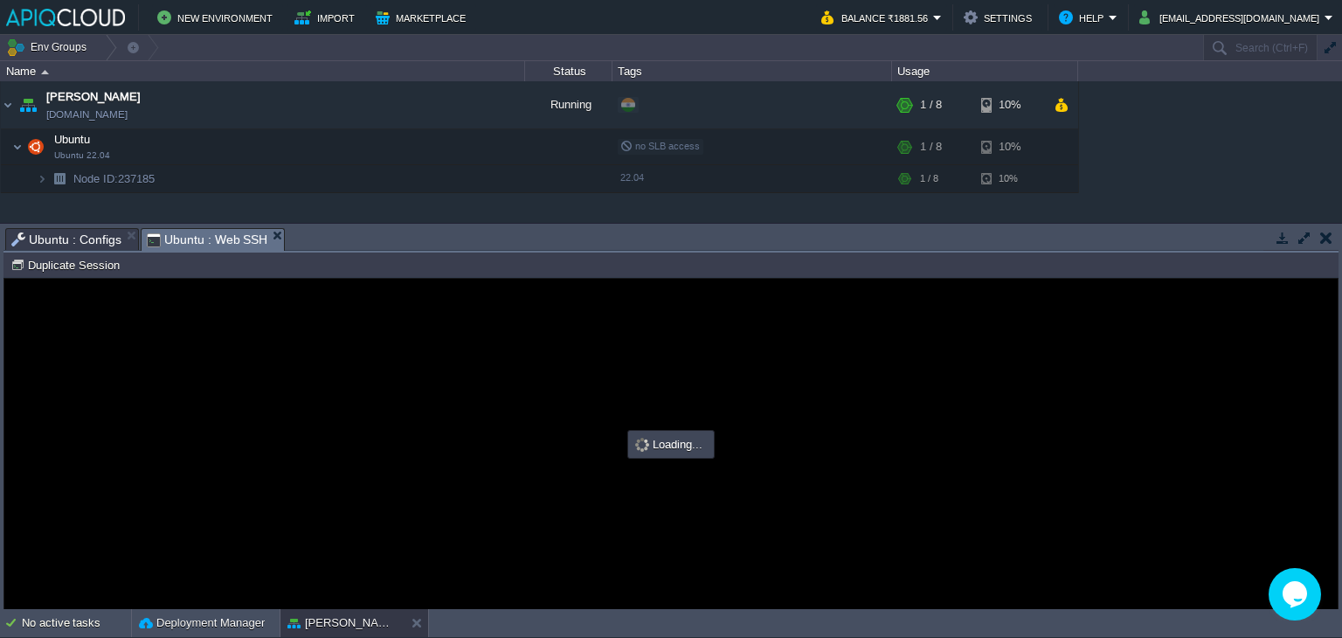
type input "#000000"
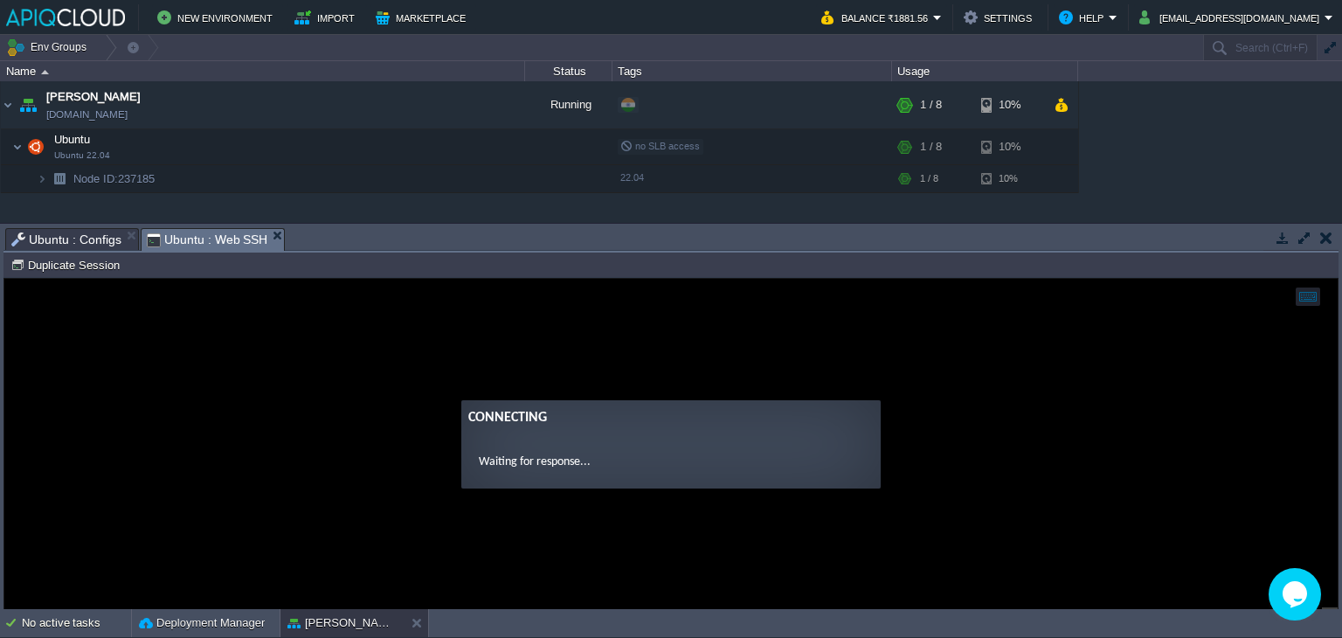
click at [63, 235] on span "Ubuntu : Configs" at bounding box center [66, 239] width 110 height 21
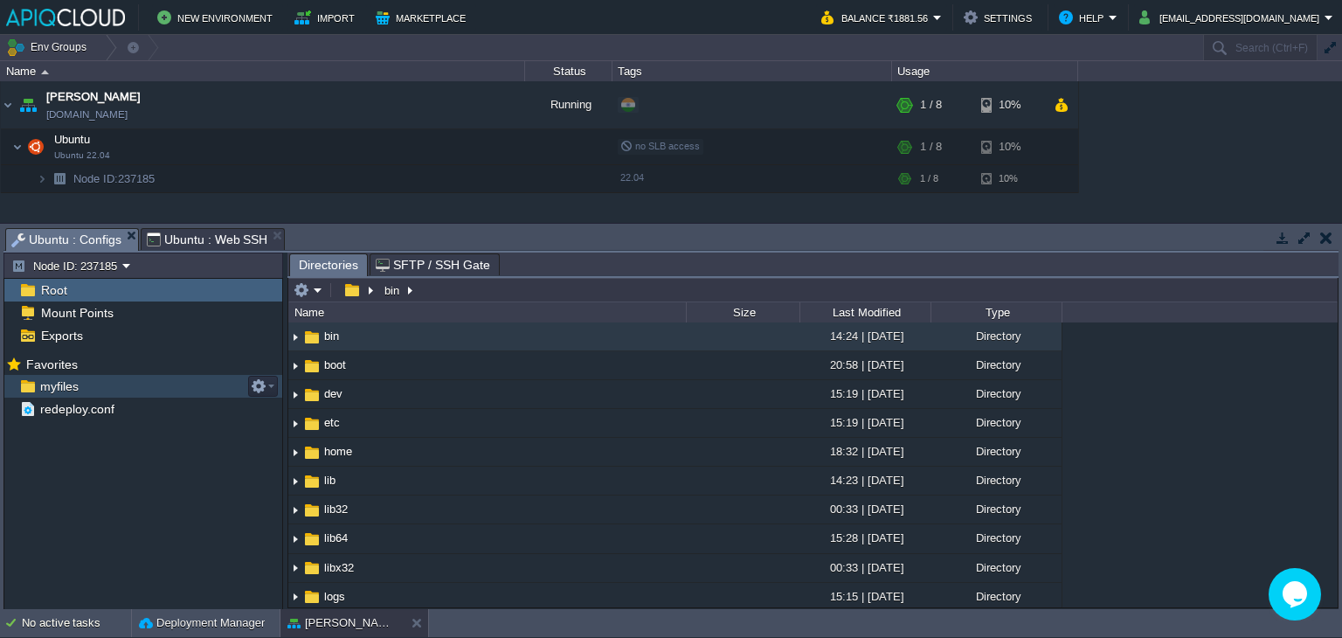
click at [70, 385] on span "myfiles" at bounding box center [59, 386] width 45 height 16
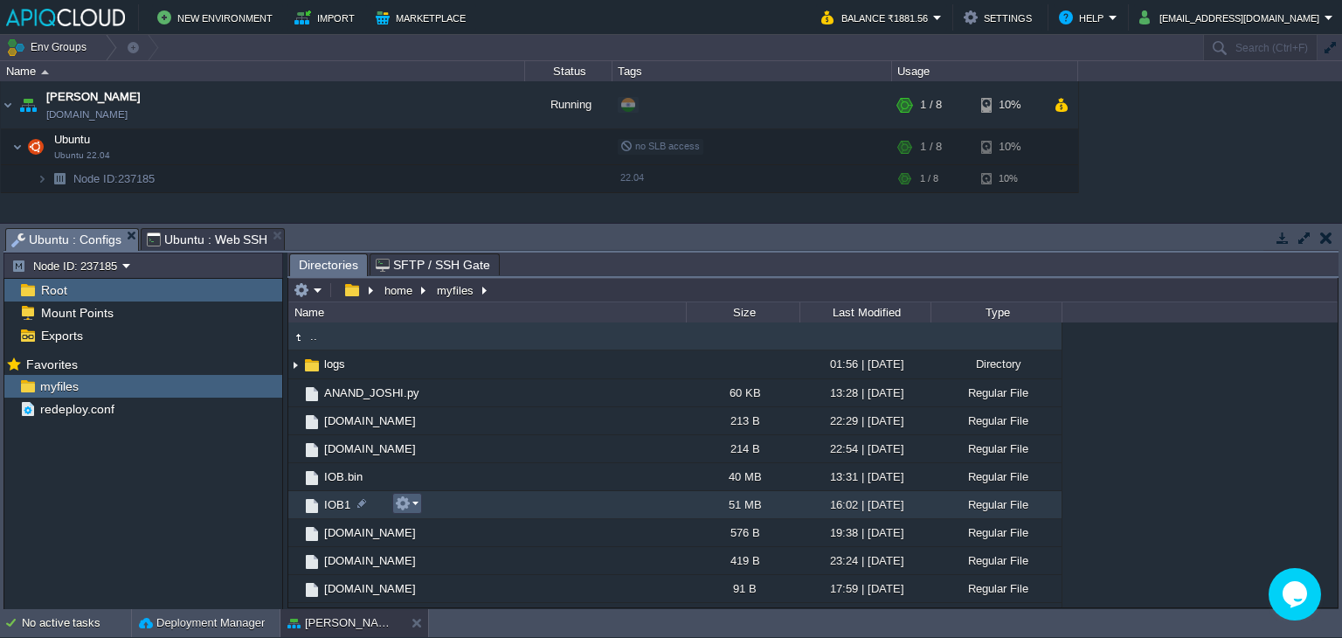
click at [411, 508] on em at bounding box center [407, 504] width 24 height 16
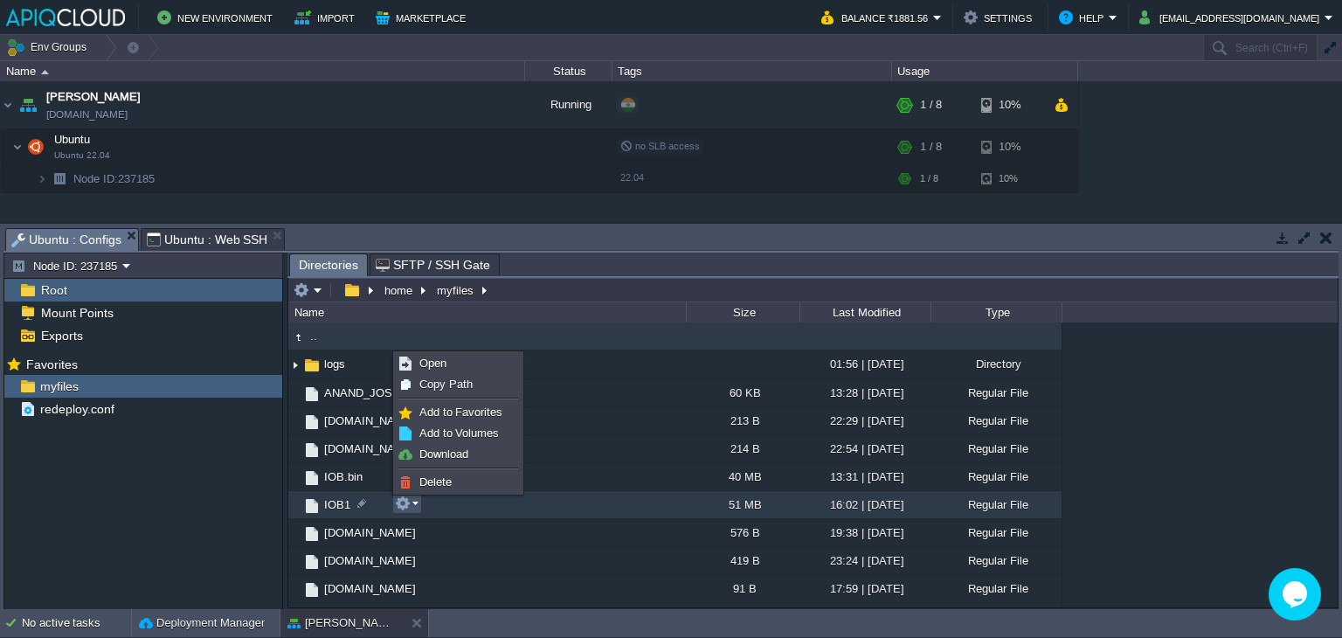
click at [245, 502] on div "Mark the most frequently used files and directories as Favorites to easily acce…" at bounding box center [143, 482] width 278 height 261
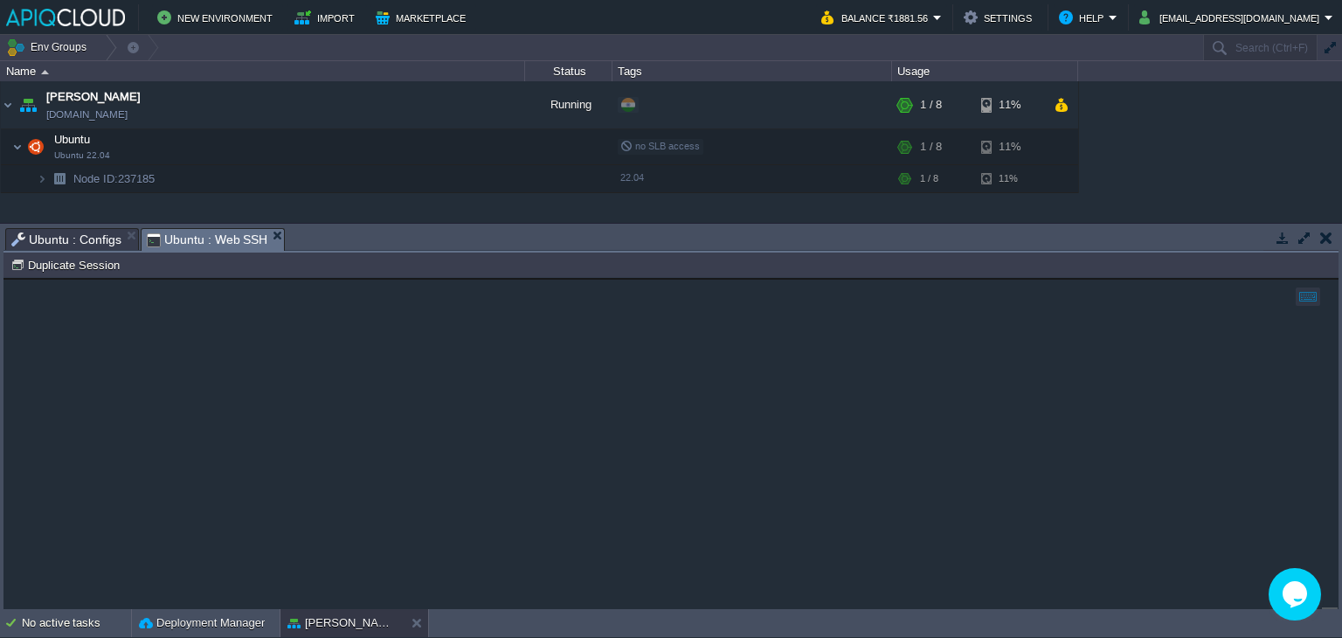
click at [203, 232] on span "Ubuntu : Web SSH" at bounding box center [207, 240] width 121 height 22
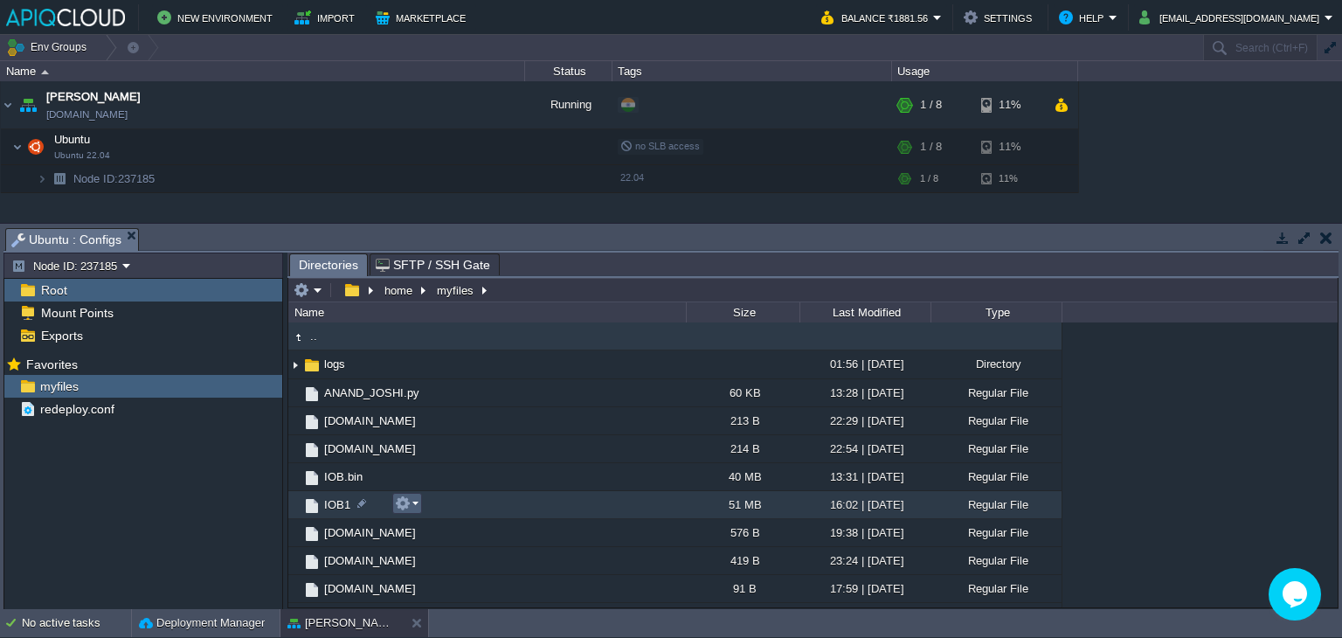
click at [405, 508] on button "button" at bounding box center [403, 504] width 16 height 16
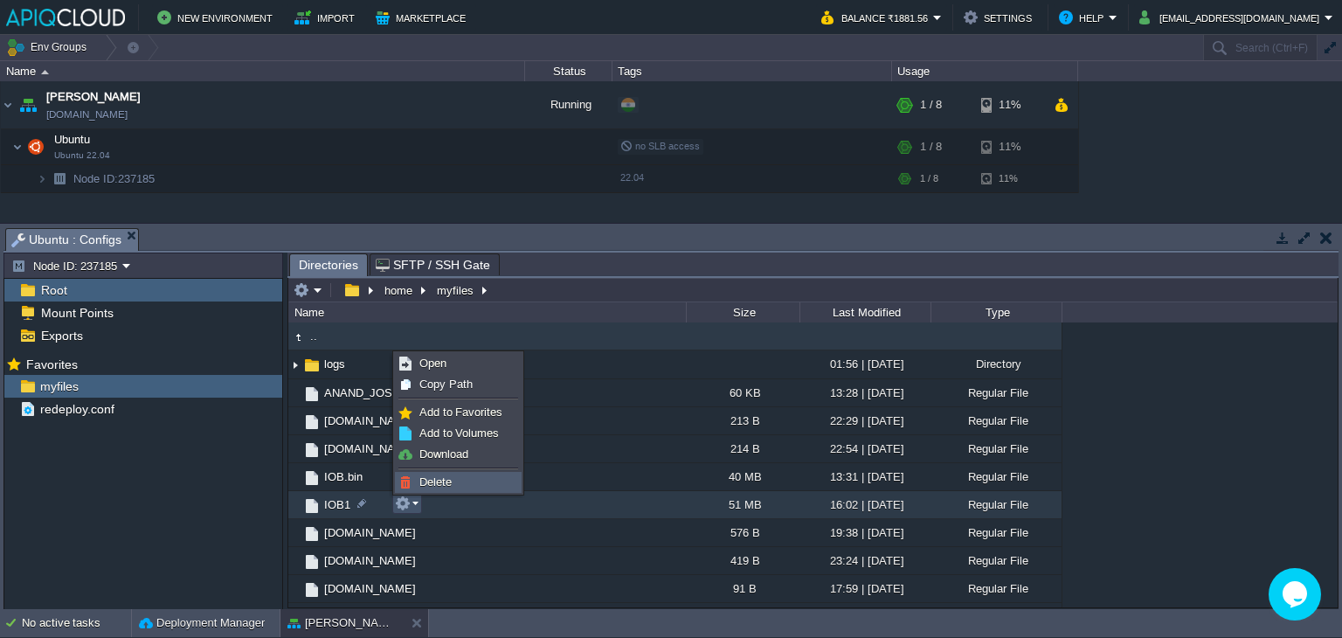
click at [450, 485] on span "Delete" at bounding box center [435, 481] width 32 height 13
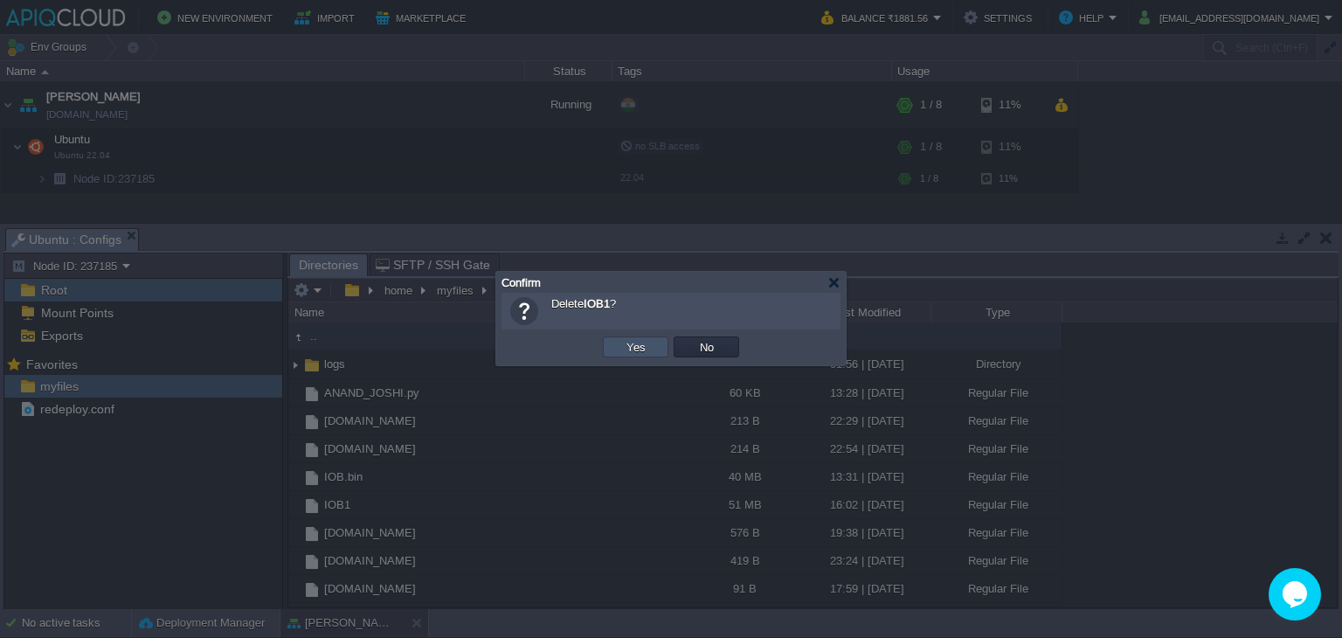
click at [641, 348] on button "Yes" at bounding box center [636, 347] width 30 height 16
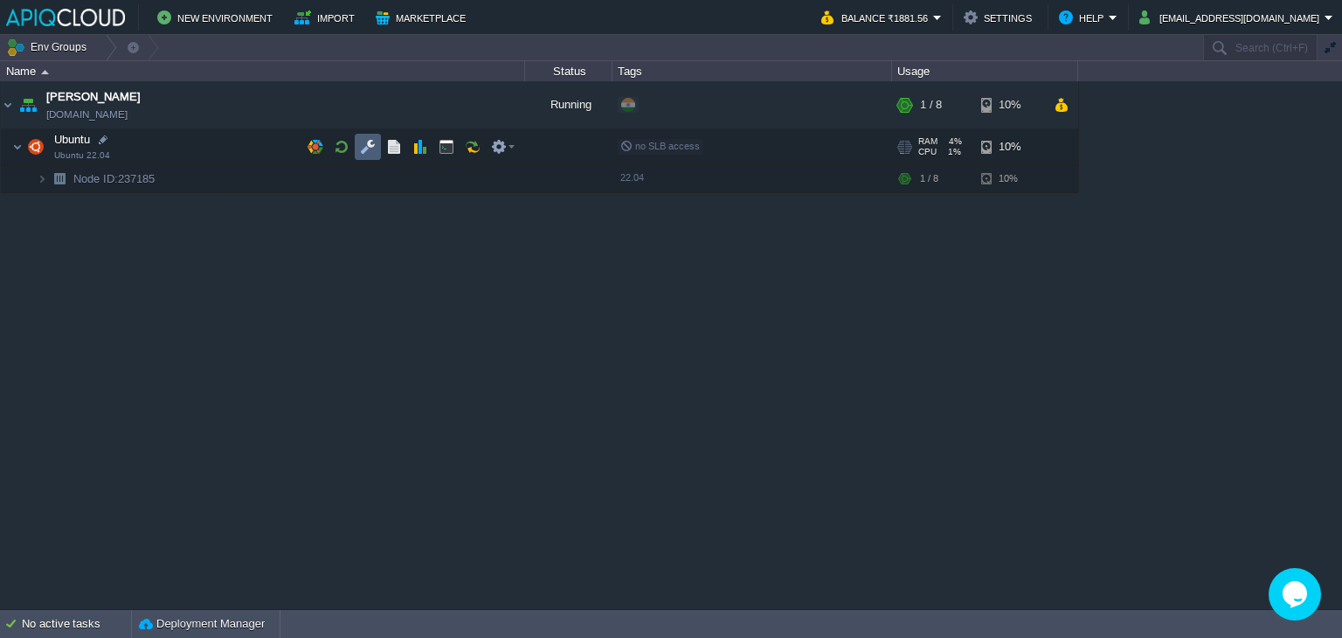
click at [378, 144] on td at bounding box center [368, 147] width 26 height 26
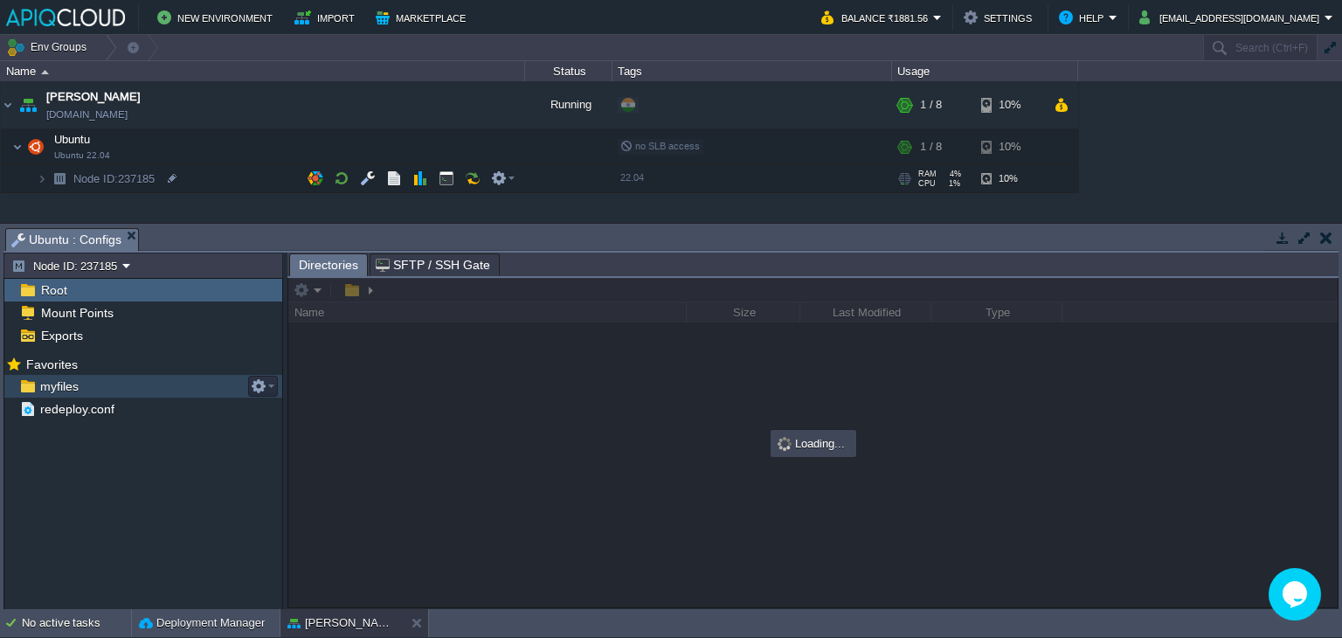
click at [73, 387] on span "myfiles" at bounding box center [59, 386] width 45 height 16
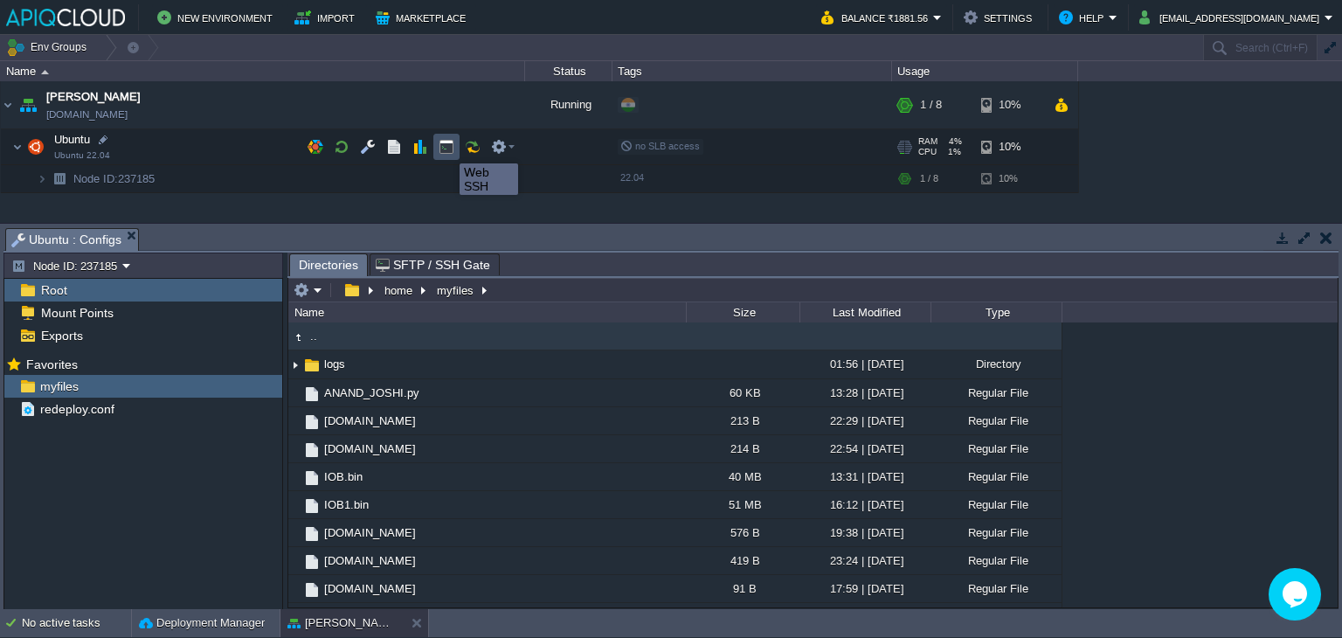
click at [447, 148] on button "button" at bounding box center [447, 147] width 16 height 16
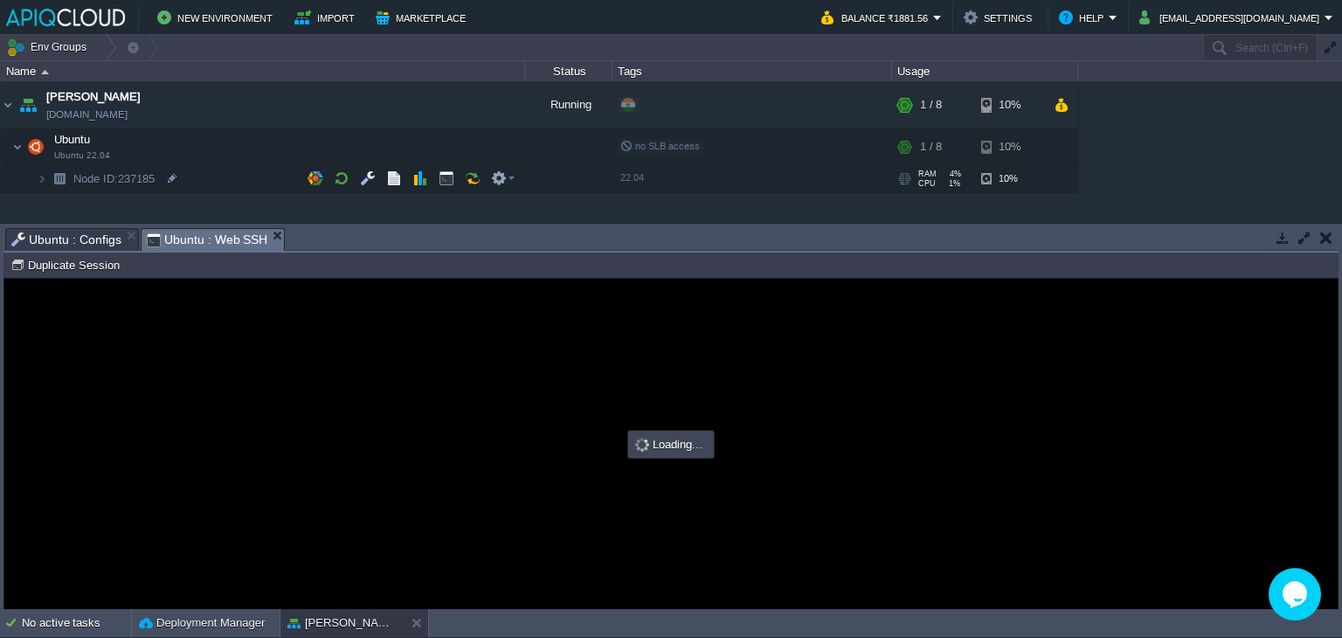
type input "#000000"
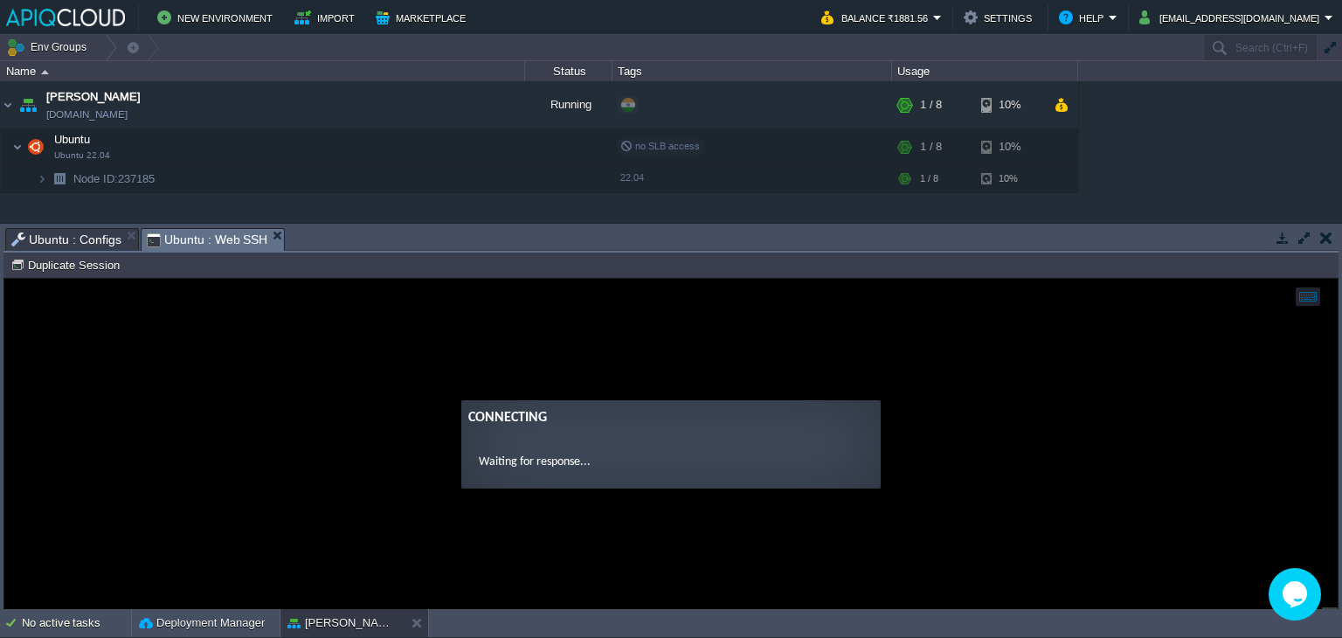
click at [58, 234] on span "Ubuntu : Configs" at bounding box center [66, 239] width 110 height 21
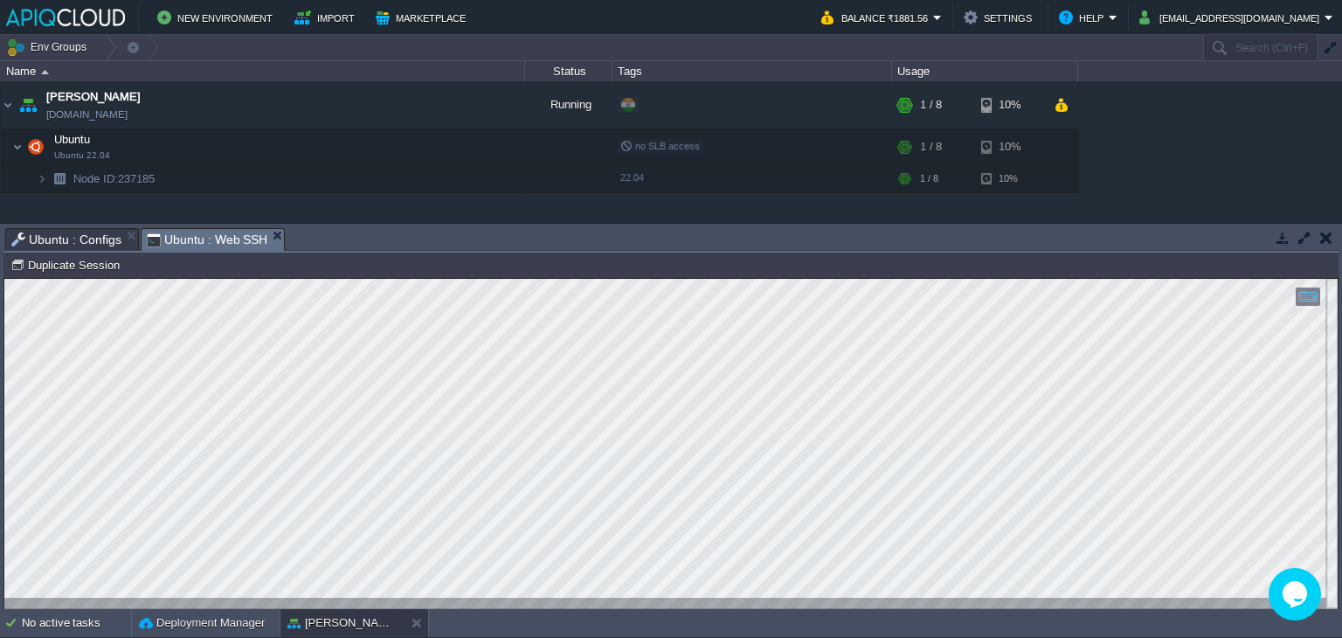
click at [218, 238] on span "Ubuntu : Web SSH" at bounding box center [207, 240] width 121 height 22
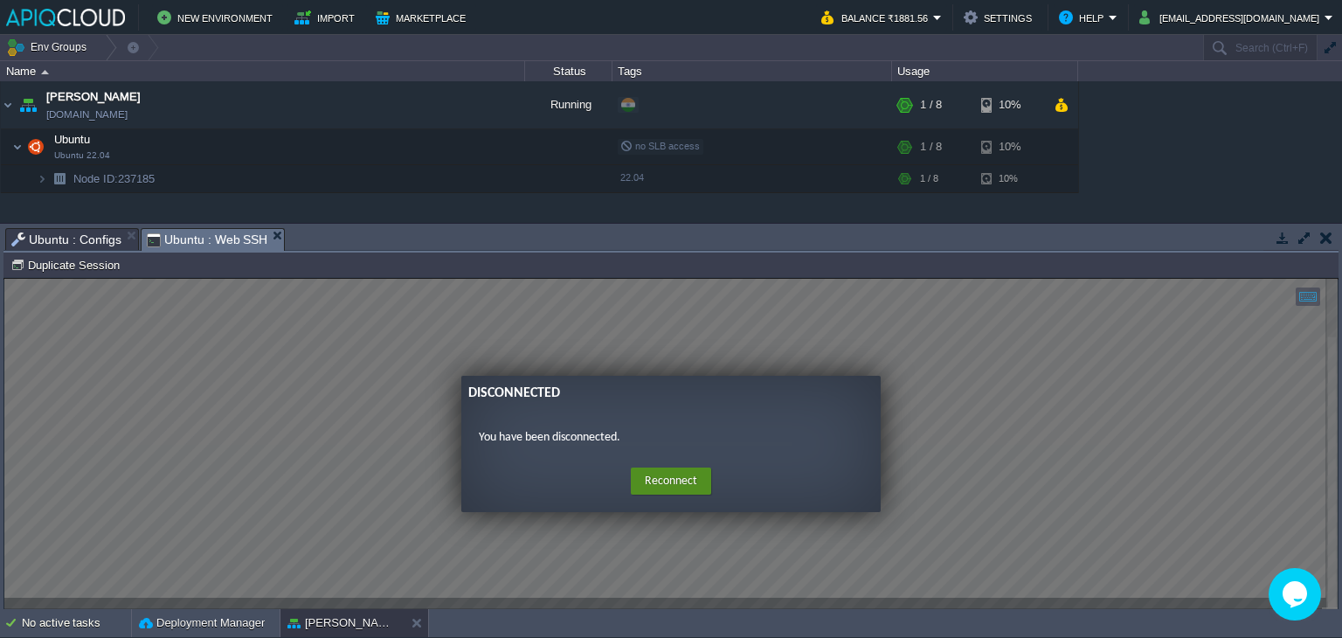
click at [663, 479] on button "Reconnect" at bounding box center [671, 482] width 80 height 28
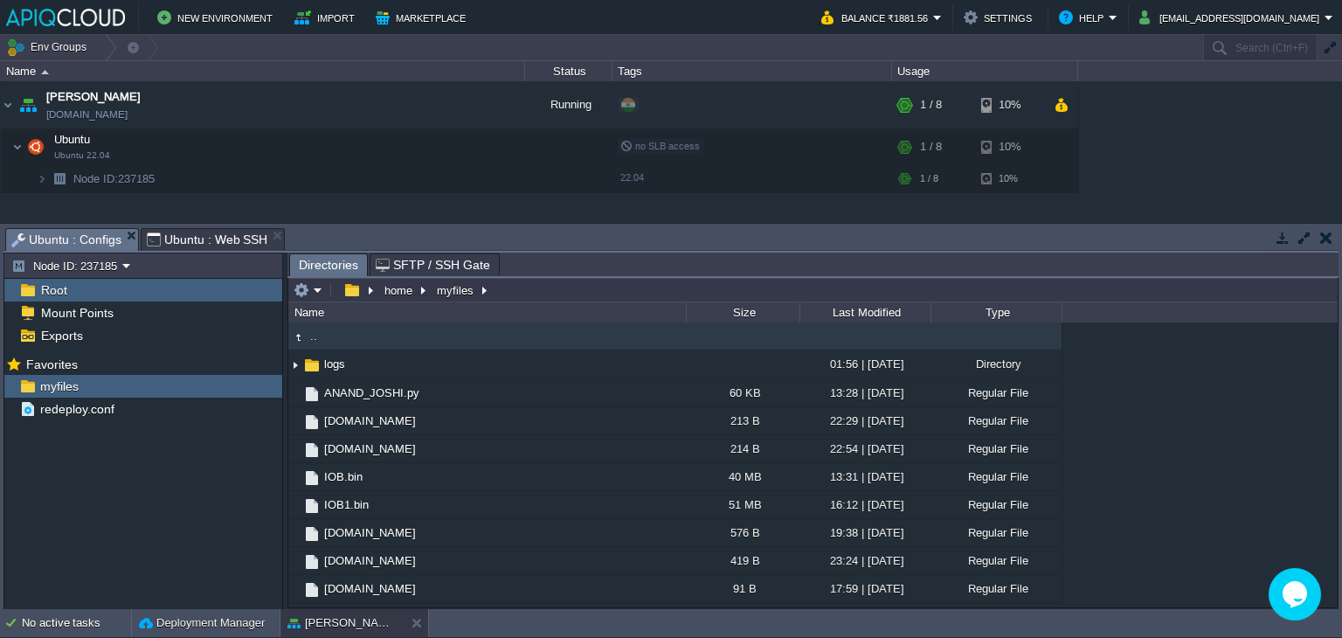
click at [106, 231] on span "Ubuntu : Configs" at bounding box center [66, 240] width 110 height 22
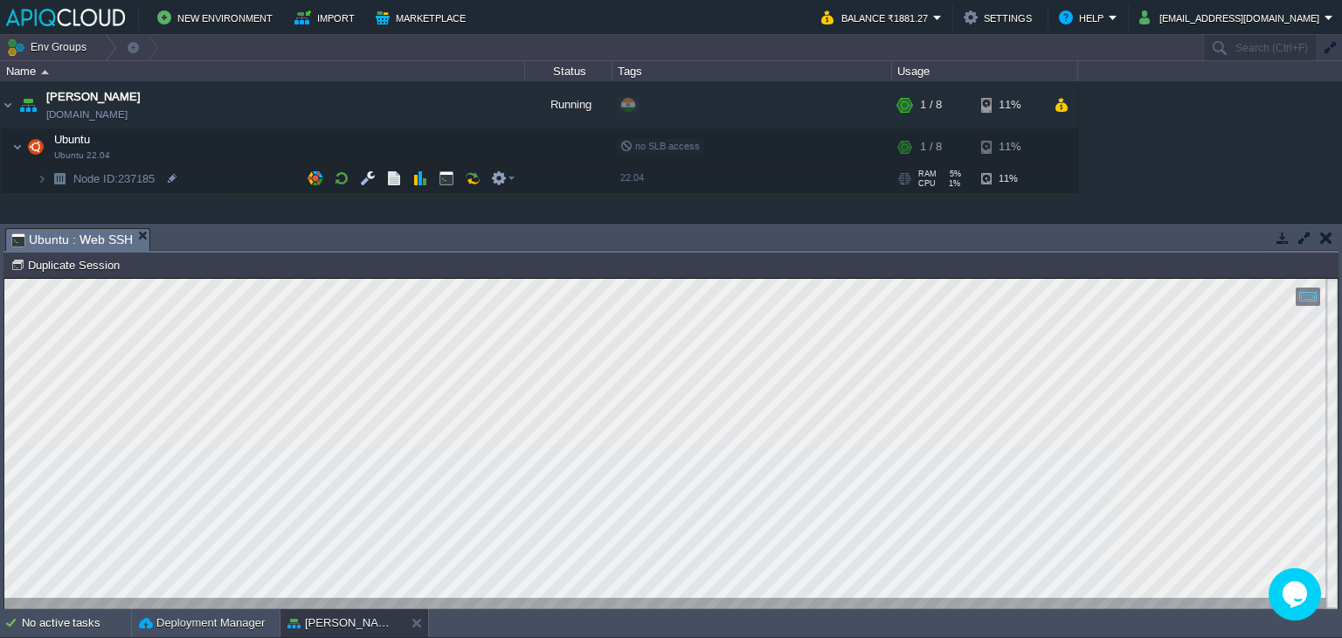
click at [1326, 238] on button "button" at bounding box center [1326, 238] width 12 height 16
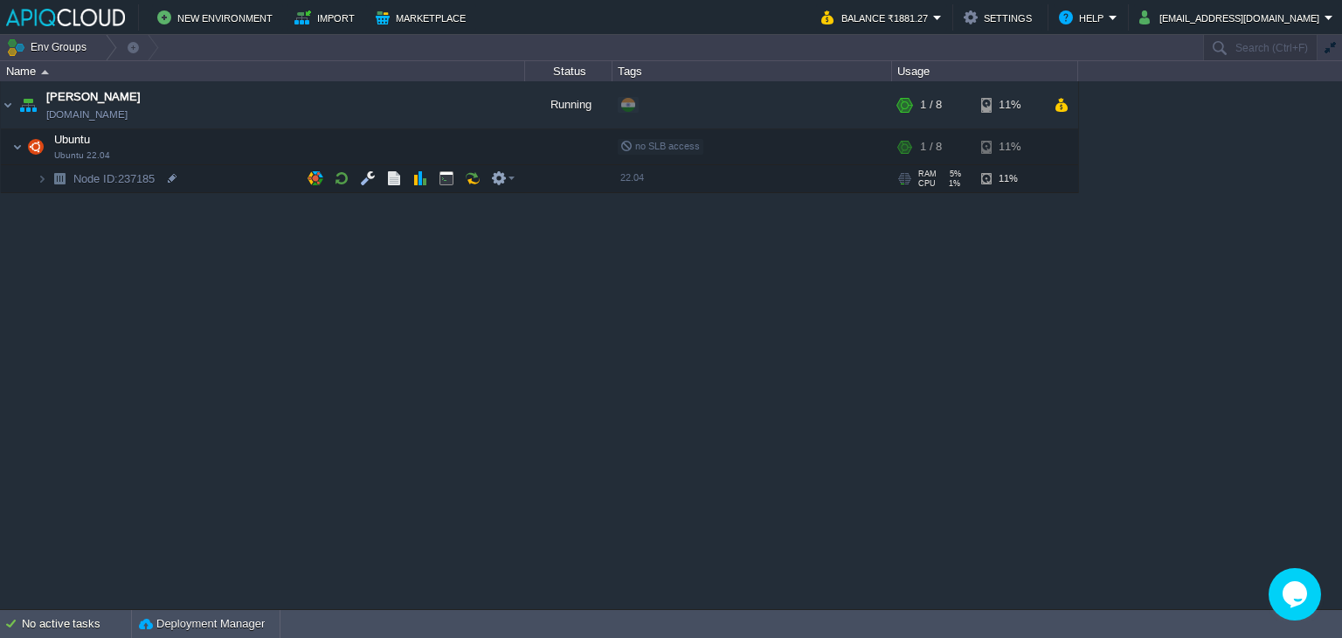
click at [565, 342] on div "Anand anand.in1.apiqcloud.com Running + Add to Env Group RAM 5% CPU 1% 1 / 8 11…" at bounding box center [671, 345] width 1342 height 528
click at [8, 109] on img at bounding box center [8, 104] width 14 height 47
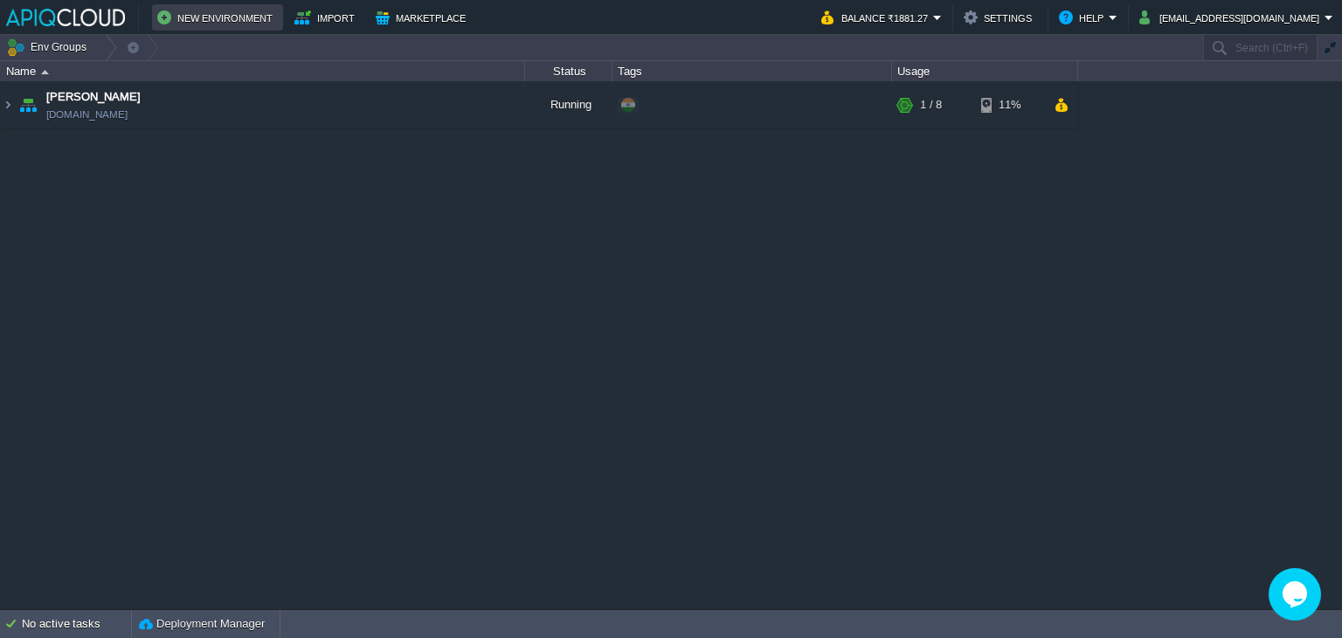
click at [243, 13] on button "New Environment" at bounding box center [217, 17] width 121 height 21
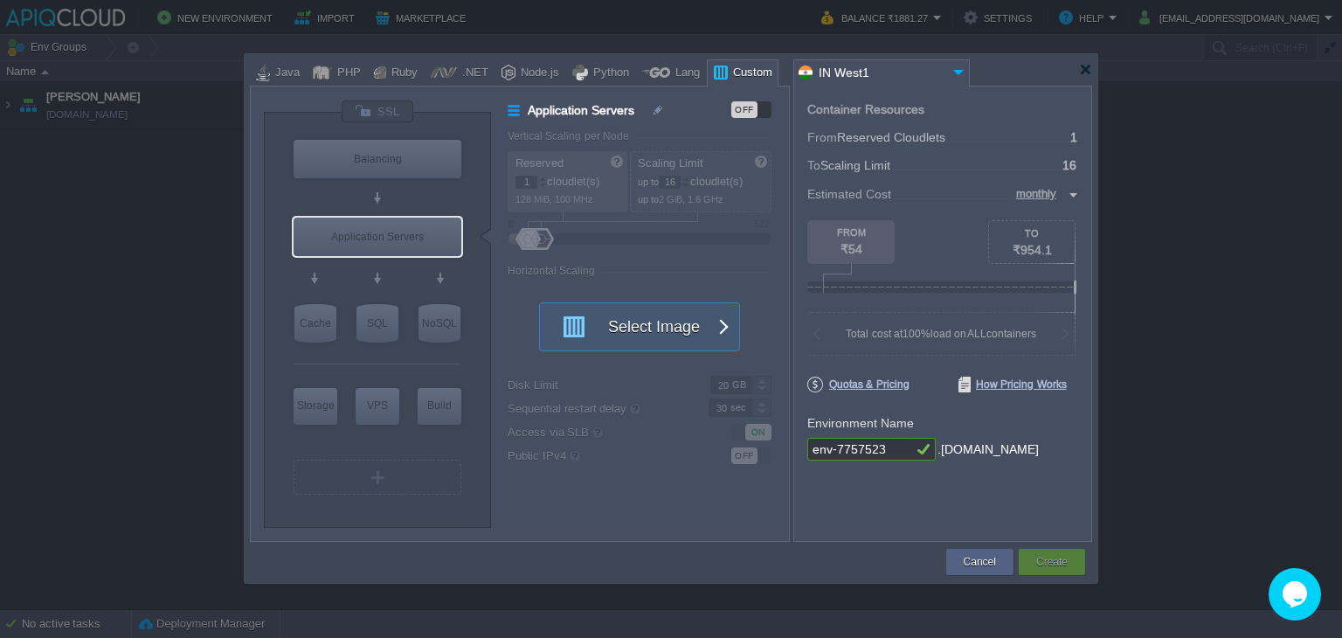
type input "Select Image"
click at [750, 109] on div "OFF" at bounding box center [744, 109] width 26 height 17
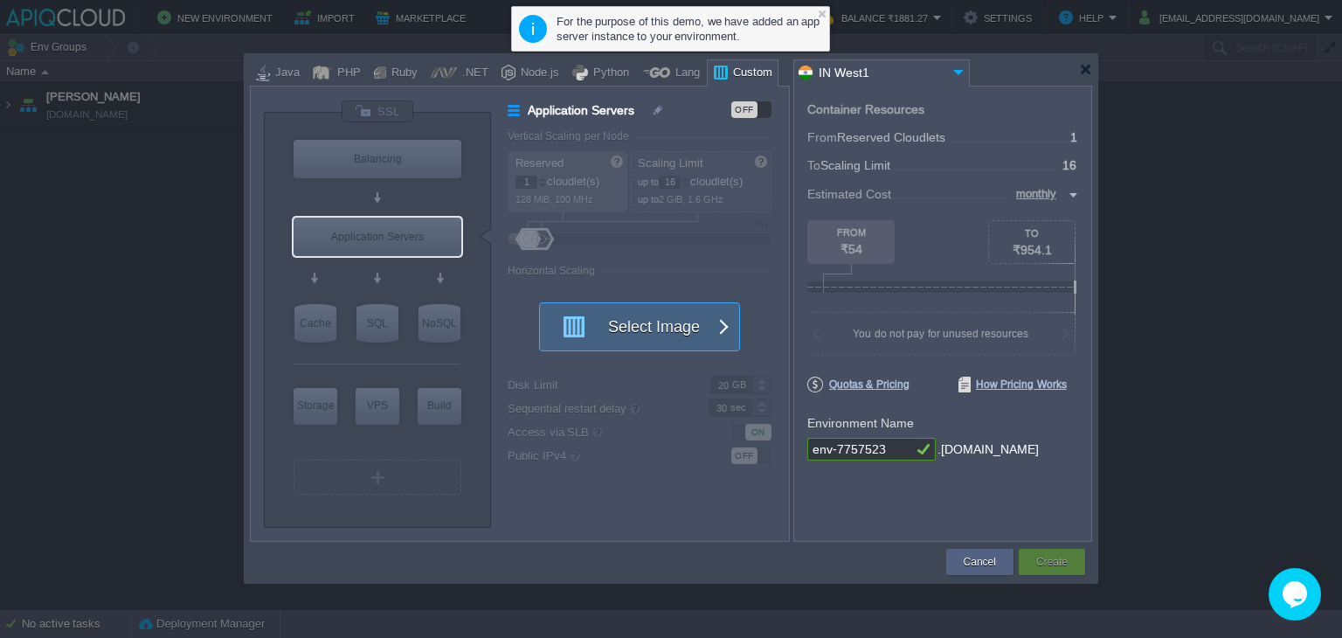
click at [669, 335] on button "Select Image" at bounding box center [629, 326] width 157 height 47
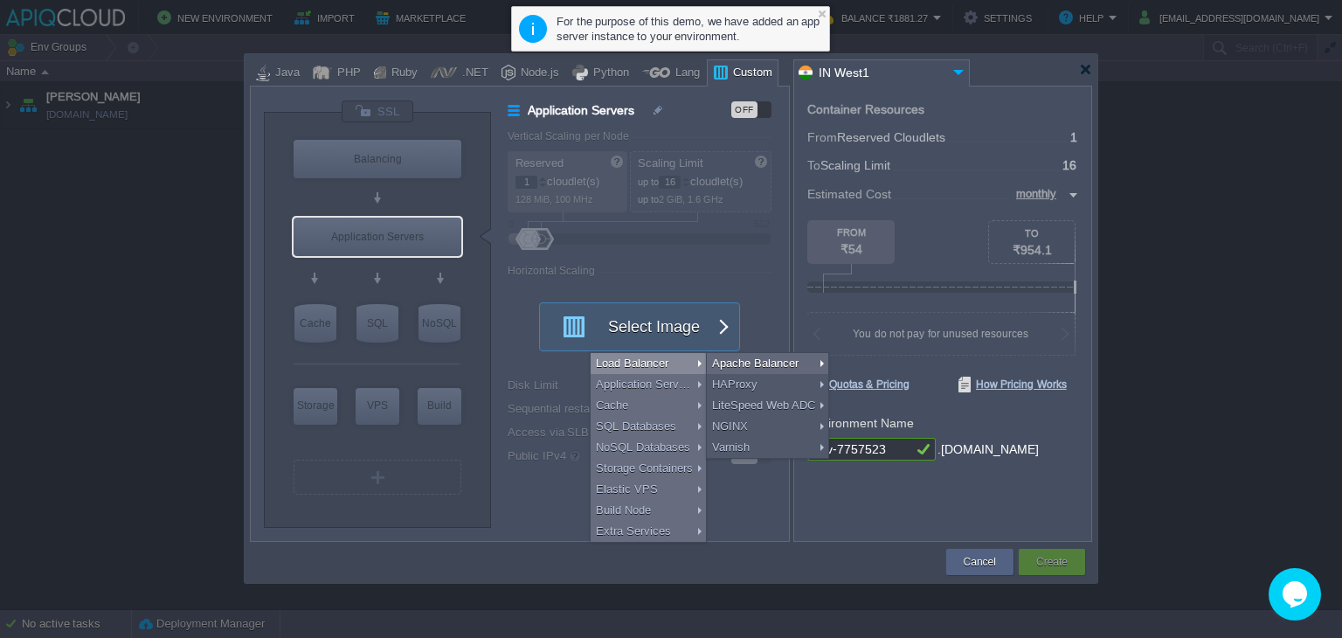
type input "Select Image"
click at [660, 268] on div at bounding box center [648, 335] width 281 height 411
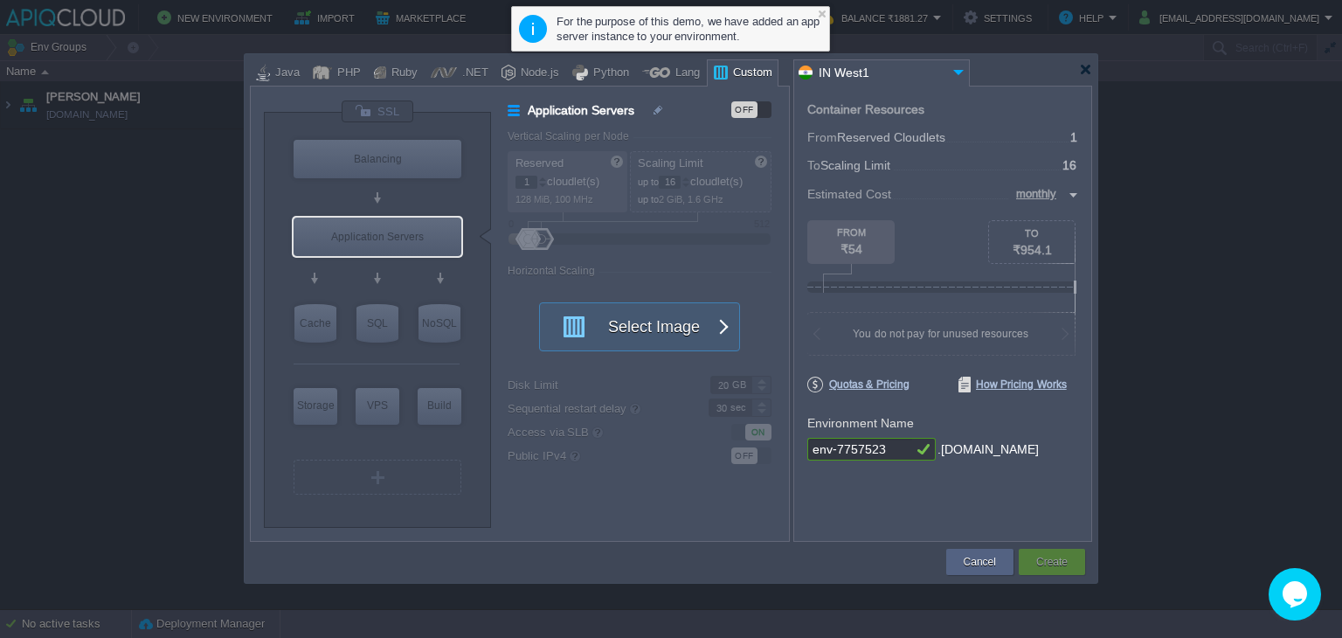
type input "Select Image"
click at [375, 232] on div "Application Servers" at bounding box center [378, 237] width 168 height 38
click at [390, 270] on input "text" at bounding box center [370, 269] width 80 height 17
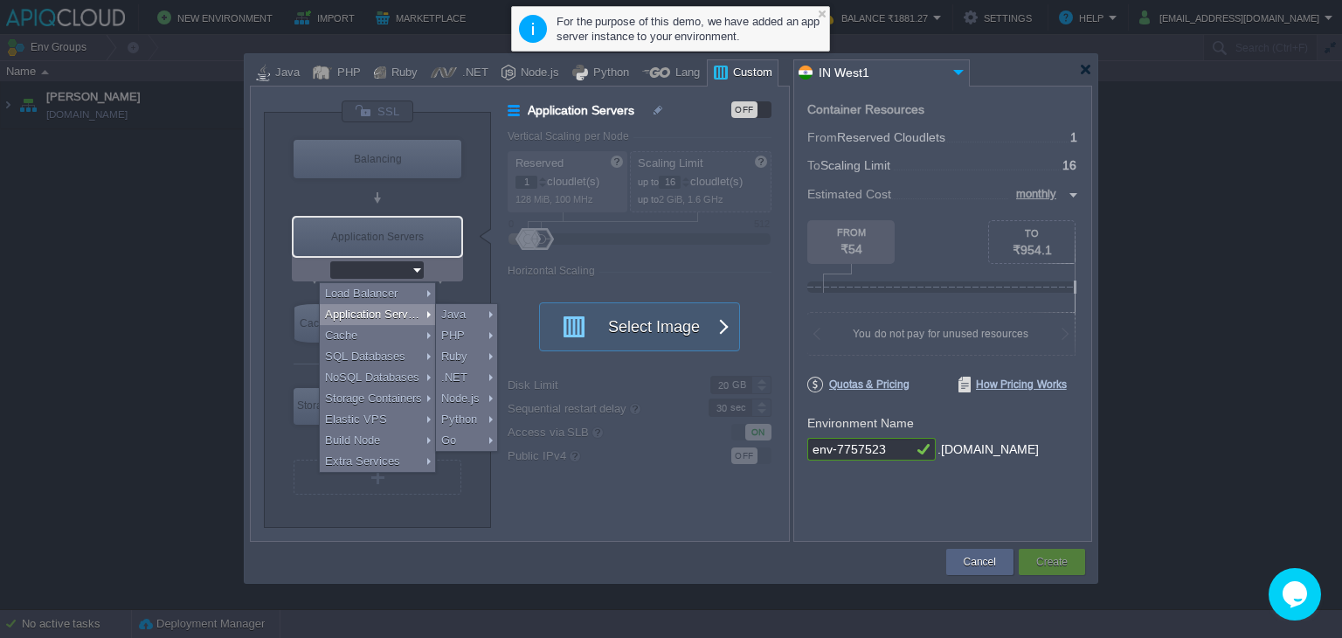
type input "Select Image"
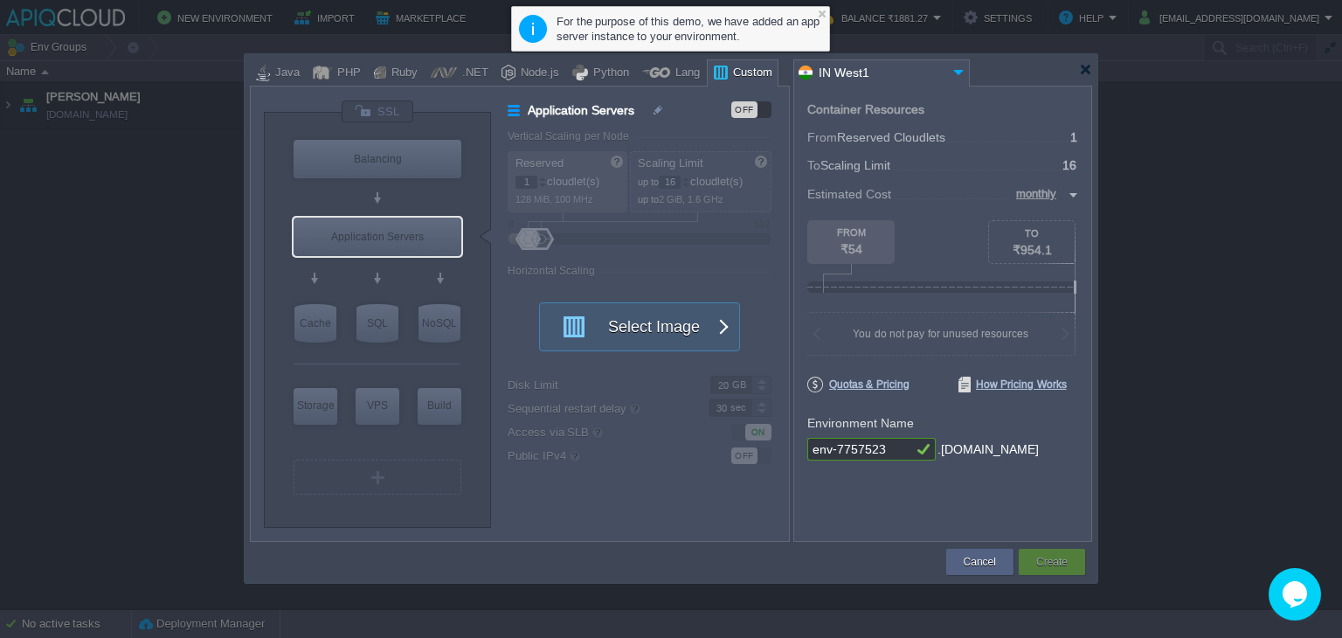
click at [619, 249] on div at bounding box center [648, 335] width 281 height 411
click at [818, 15] on div at bounding box center [821, 13] width 11 height 11
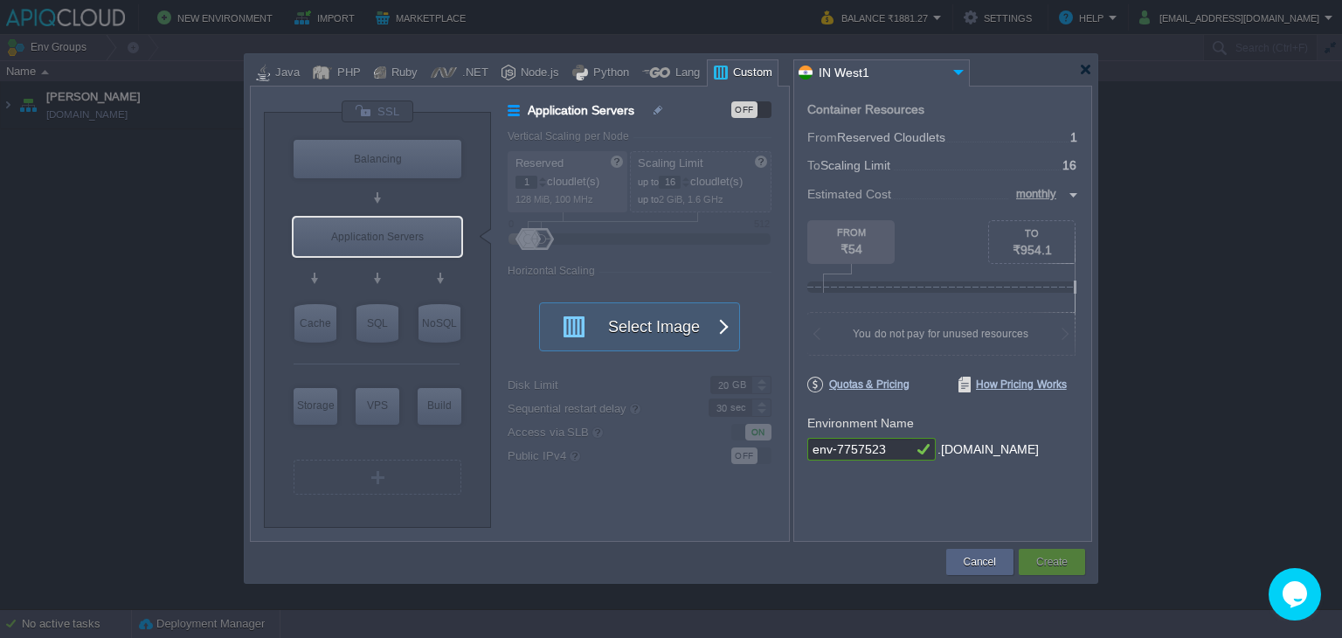
click at [739, 107] on div "OFF" at bounding box center [744, 109] width 26 height 17
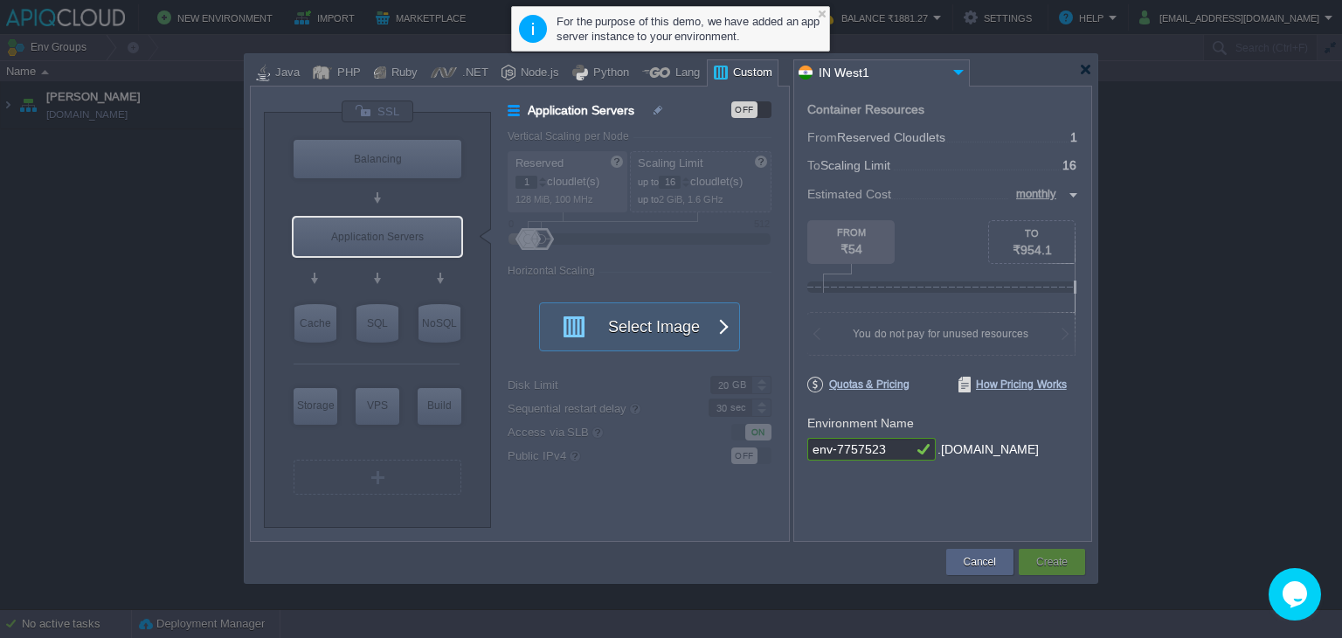
click at [537, 235] on div at bounding box center [648, 335] width 281 height 411
click at [730, 246] on div at bounding box center [648, 335] width 281 height 411
click at [669, 322] on button "Select Image" at bounding box center [629, 326] width 157 height 47
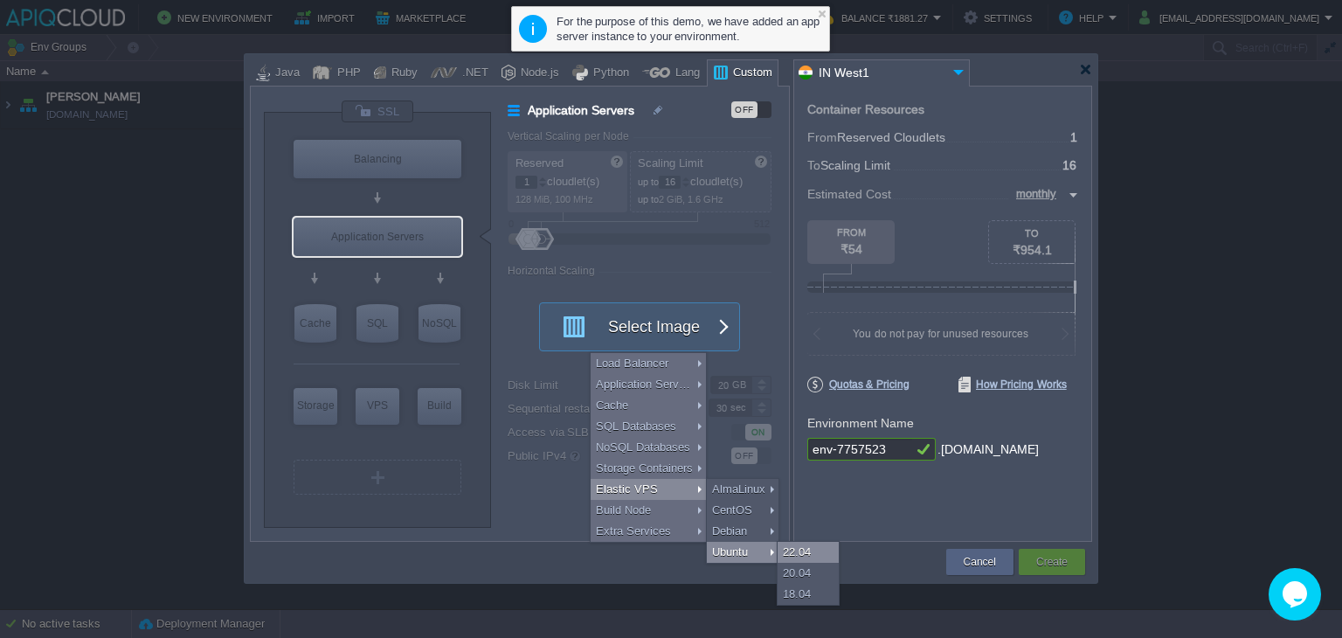
click at [804, 555] on div "22.04" at bounding box center [808, 552] width 61 height 21
type input "Elastic VPS"
type input "4"
type input "Ubuntu 22.04"
type input "22.04"
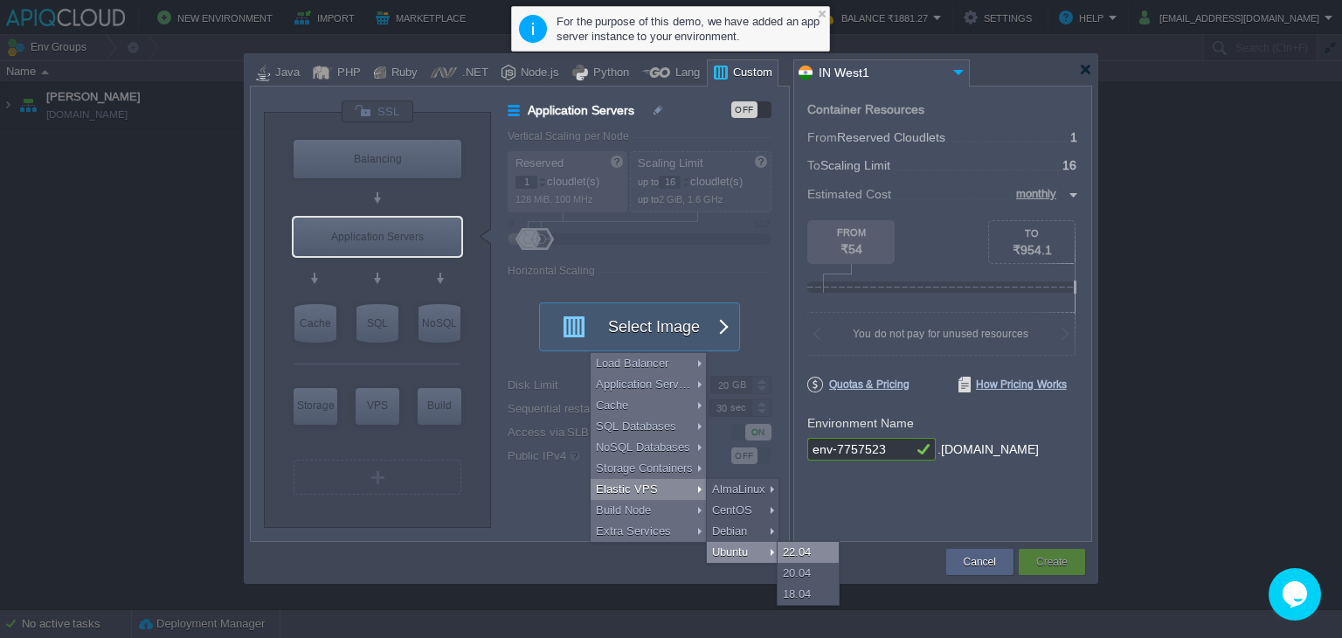
type input "Stateful"
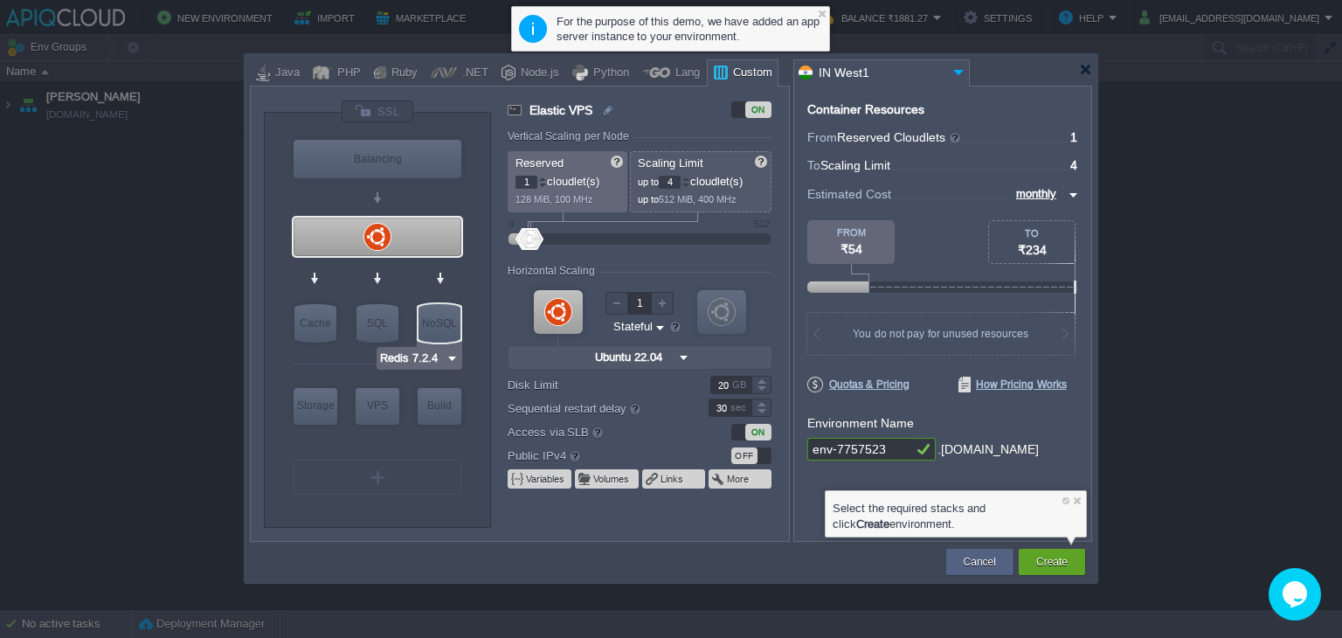
type input "Ubuntu 22.04"
click at [372, 241] on div at bounding box center [378, 237] width 168 height 38
type input "2"
click at [542, 176] on div at bounding box center [542, 179] width 9 height 6
click at [690, 179] on div at bounding box center [686, 179] width 9 height 6
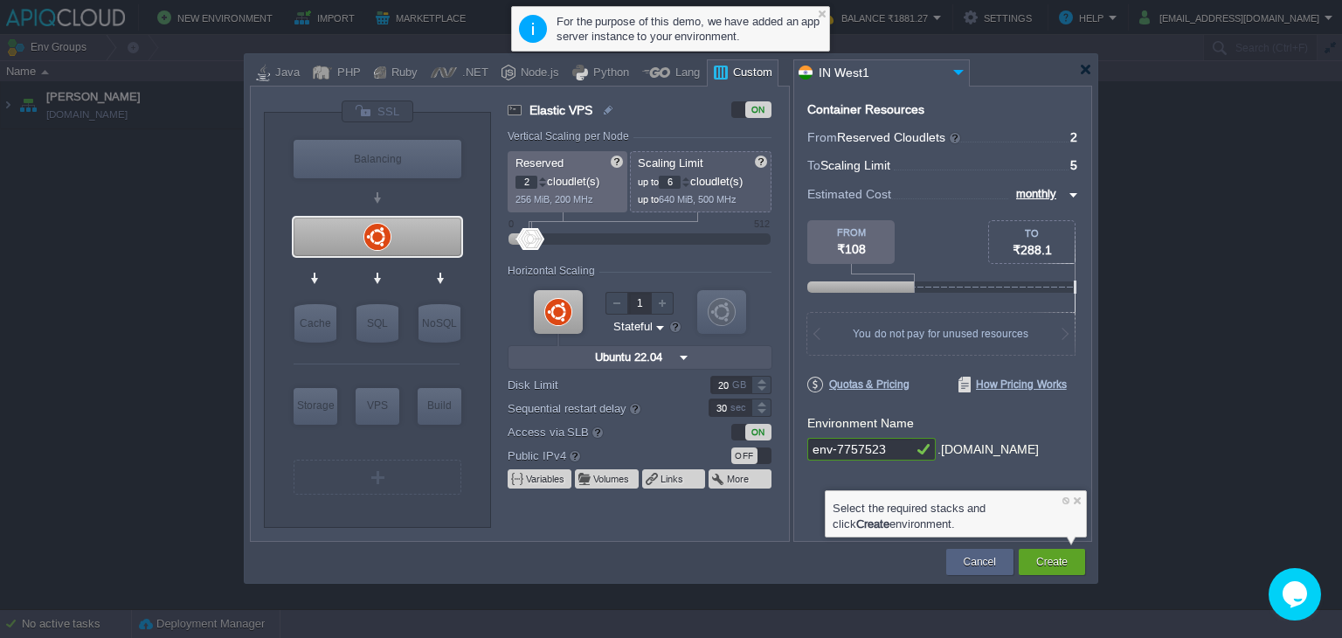
click at [690, 179] on div at bounding box center [686, 179] width 9 height 6
type input "8"
click at [690, 179] on div at bounding box center [686, 179] width 9 height 6
click at [752, 454] on div "OFF" at bounding box center [744, 455] width 26 height 17
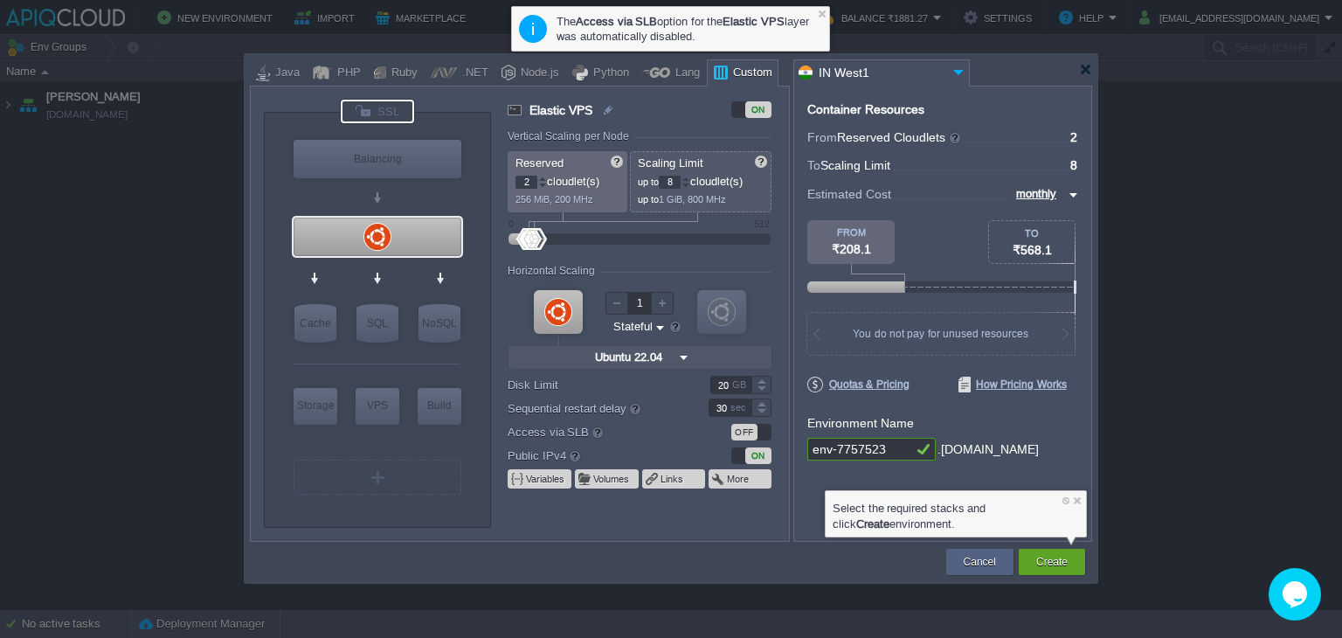
click at [381, 106] on div at bounding box center [377, 112] width 73 height 24
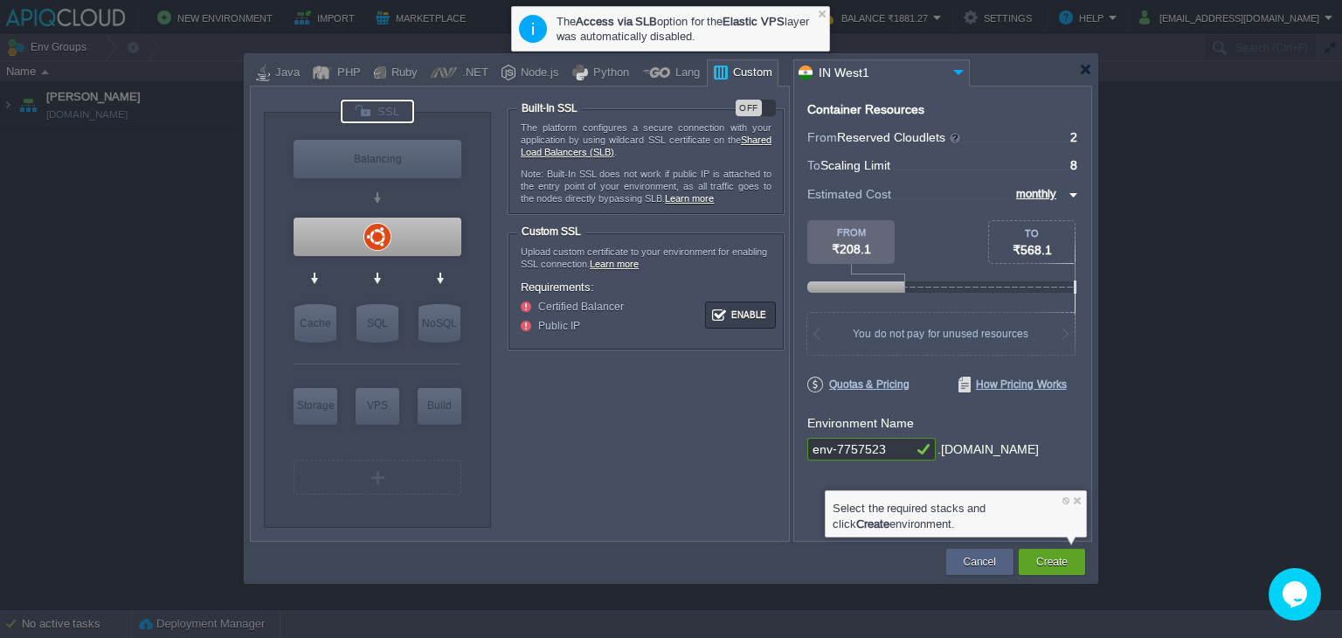
click at [756, 106] on div "OFF" at bounding box center [749, 108] width 26 height 17
type input "Ubuntu 22.04"
click at [383, 234] on div at bounding box center [378, 237] width 168 height 38
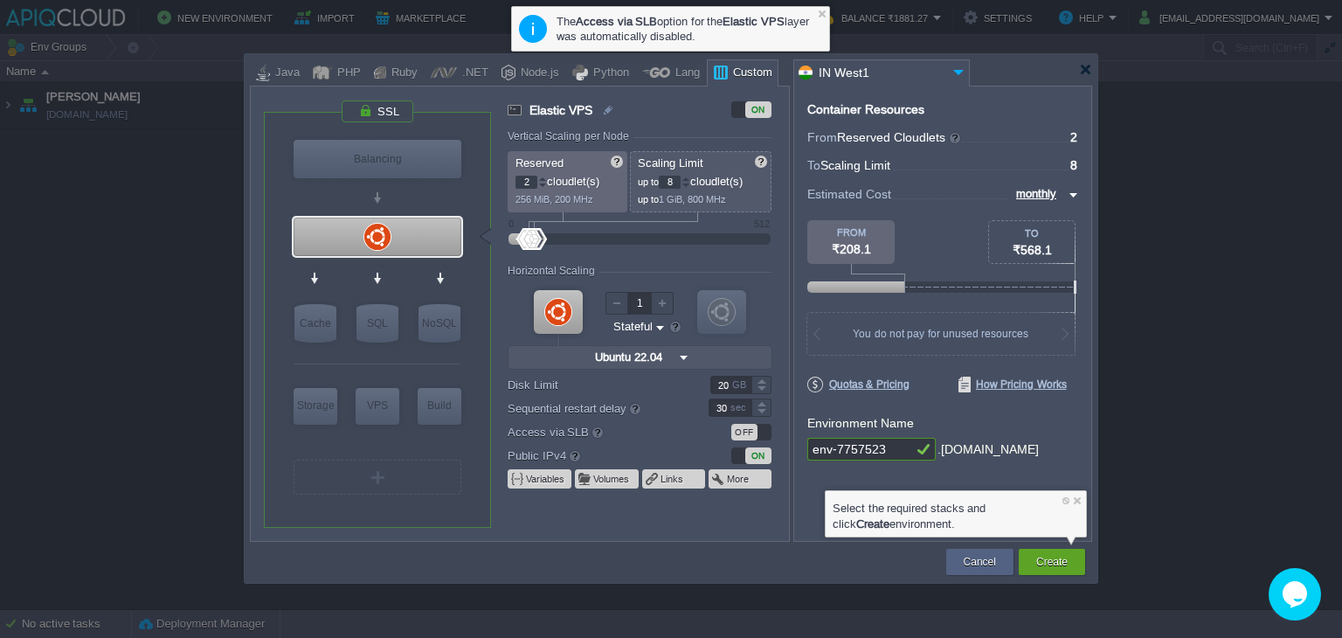
drag, startPoint x: 884, startPoint y: 452, endPoint x: 641, endPoint y: 435, distance: 243.5
click at [641, 435] on div "VM Balancing VM VPS VM Cache VM SQL VM NoSQL VM Storage VM VPS VM Build VM Ubun…" at bounding box center [671, 314] width 842 height 456
type input "TRUPTIBAPAT"
click at [1037, 558] on button "Create" at bounding box center [1051, 561] width 31 height 17
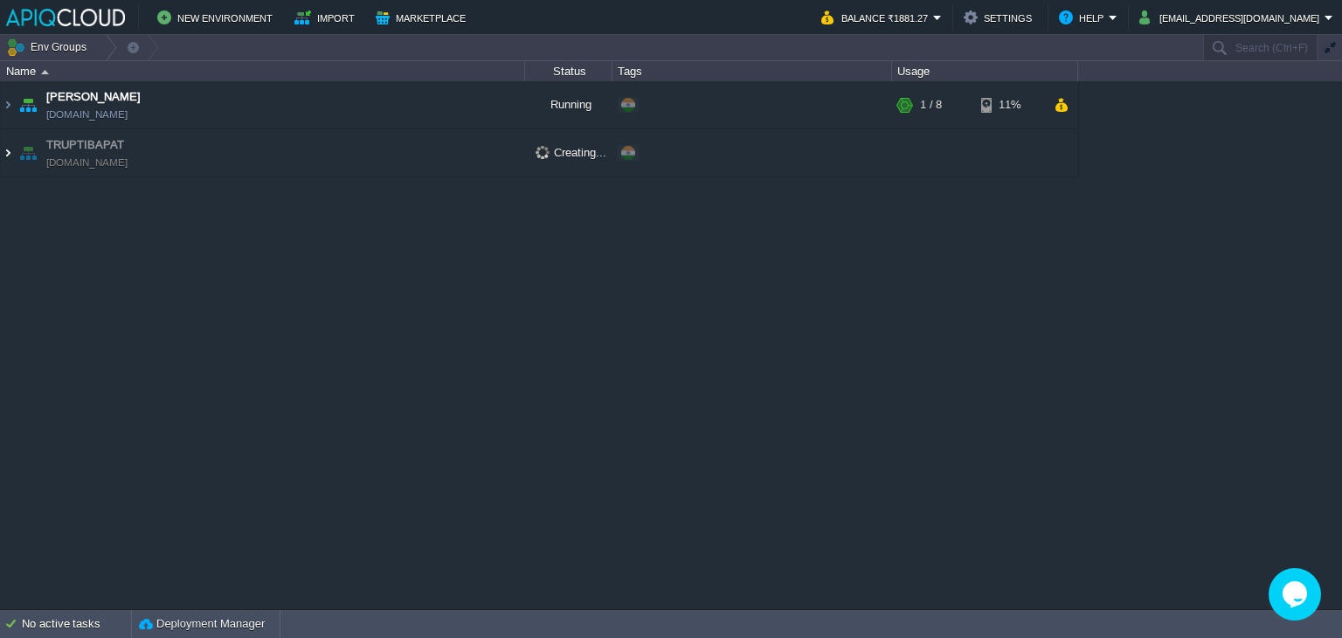
click at [9, 153] on img at bounding box center [8, 152] width 14 height 47
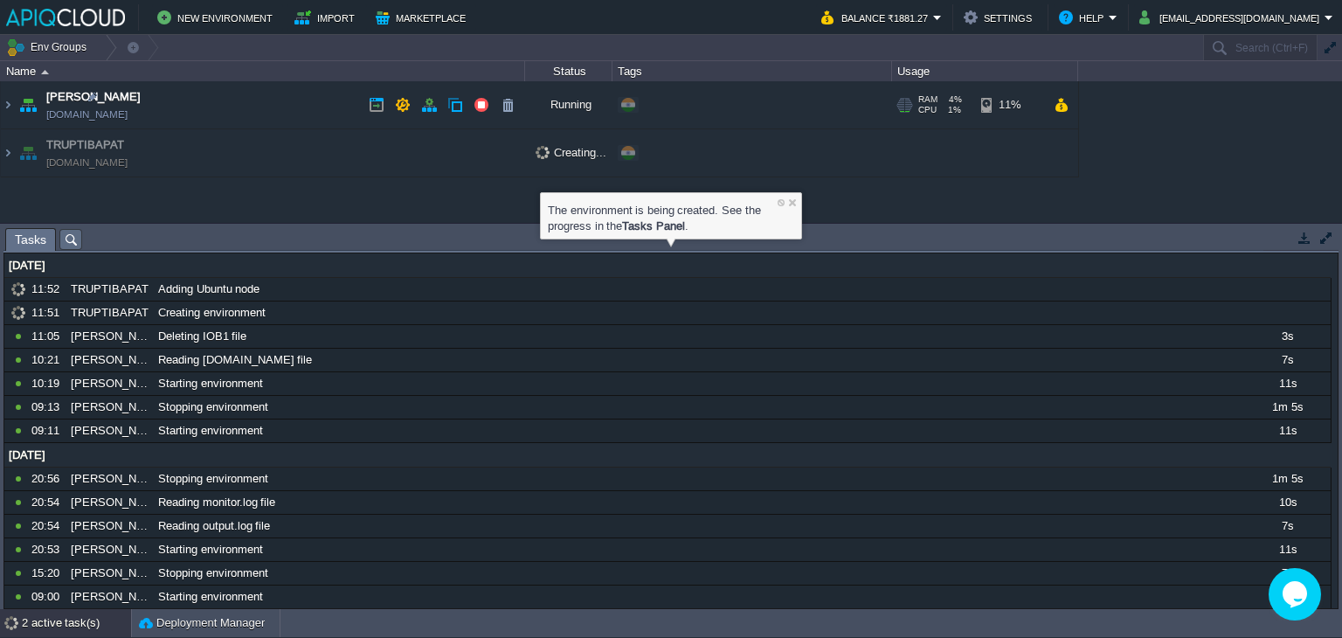
click at [317, 106] on td "Anand [DOMAIN_NAME]" at bounding box center [263, 105] width 524 height 48
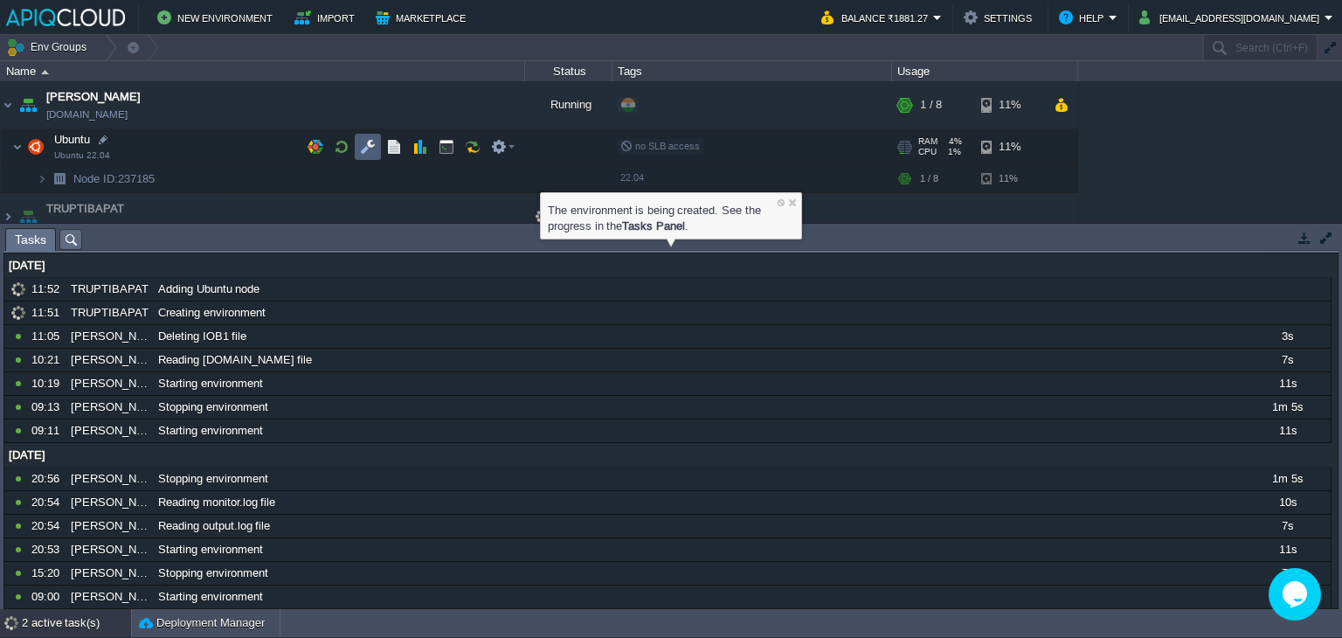
click at [370, 146] on button "button" at bounding box center [368, 147] width 16 height 16
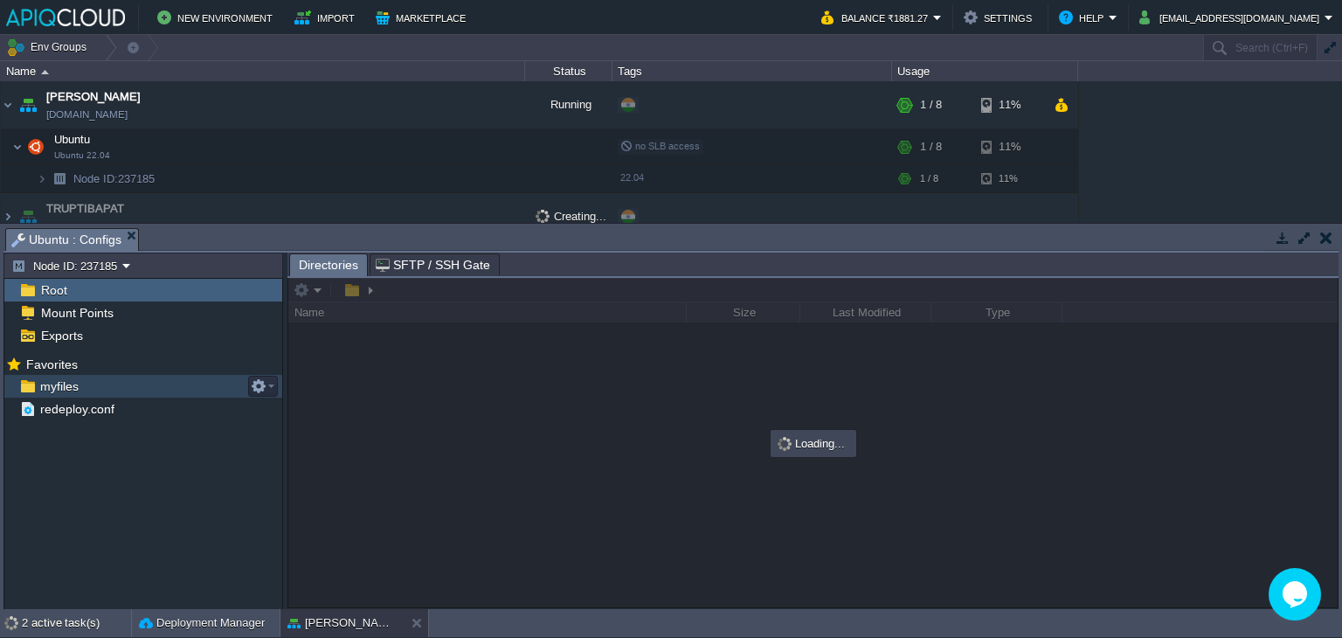
click at [63, 378] on span "myfiles" at bounding box center [59, 386] width 45 height 16
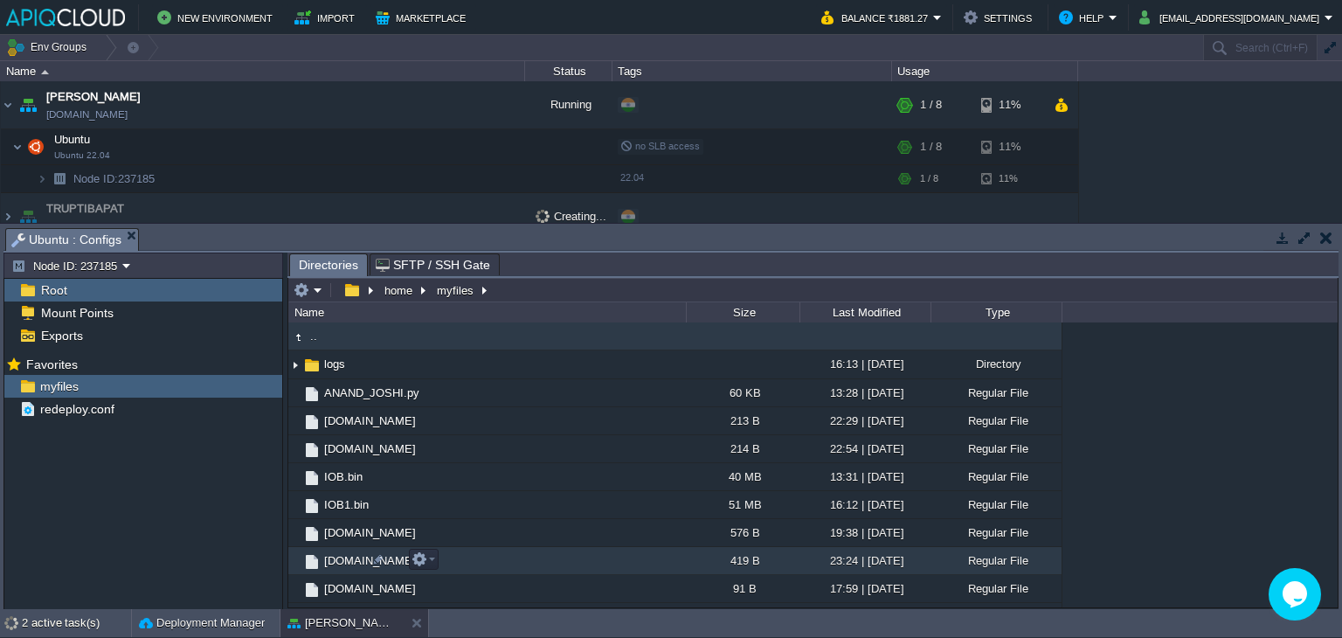
click at [339, 557] on span "[DOMAIN_NAME]" at bounding box center [370, 560] width 97 height 15
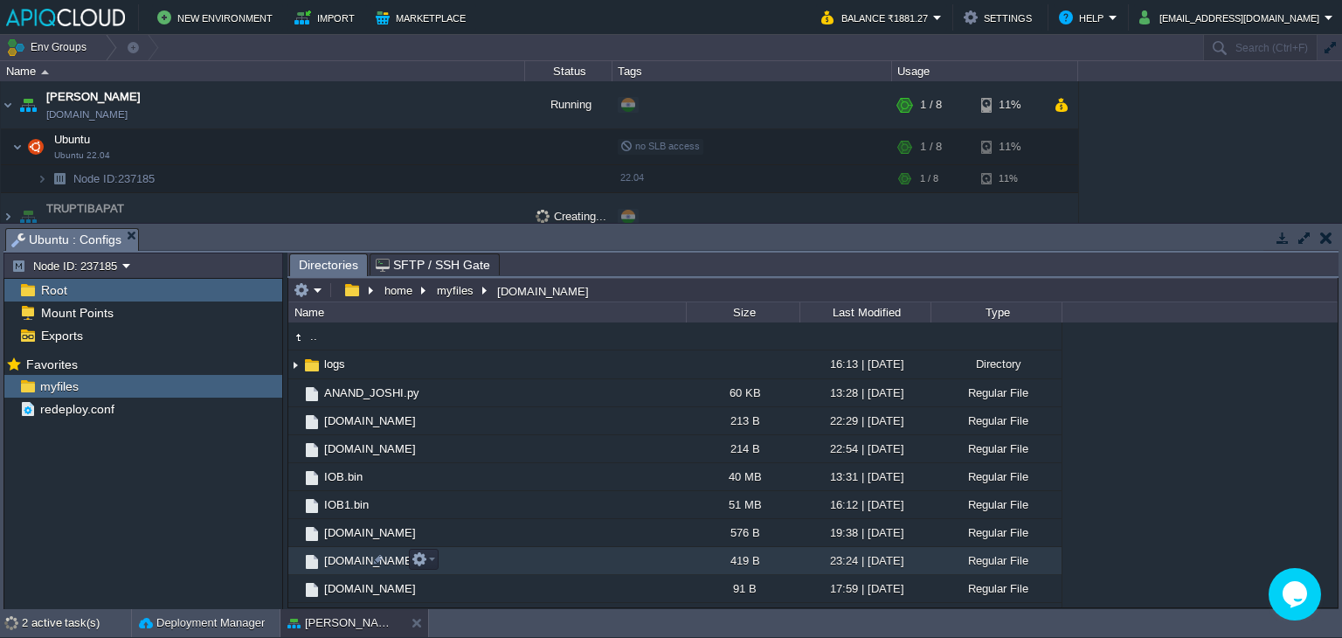
click at [339, 557] on span "[DOMAIN_NAME]" at bounding box center [370, 560] width 97 height 15
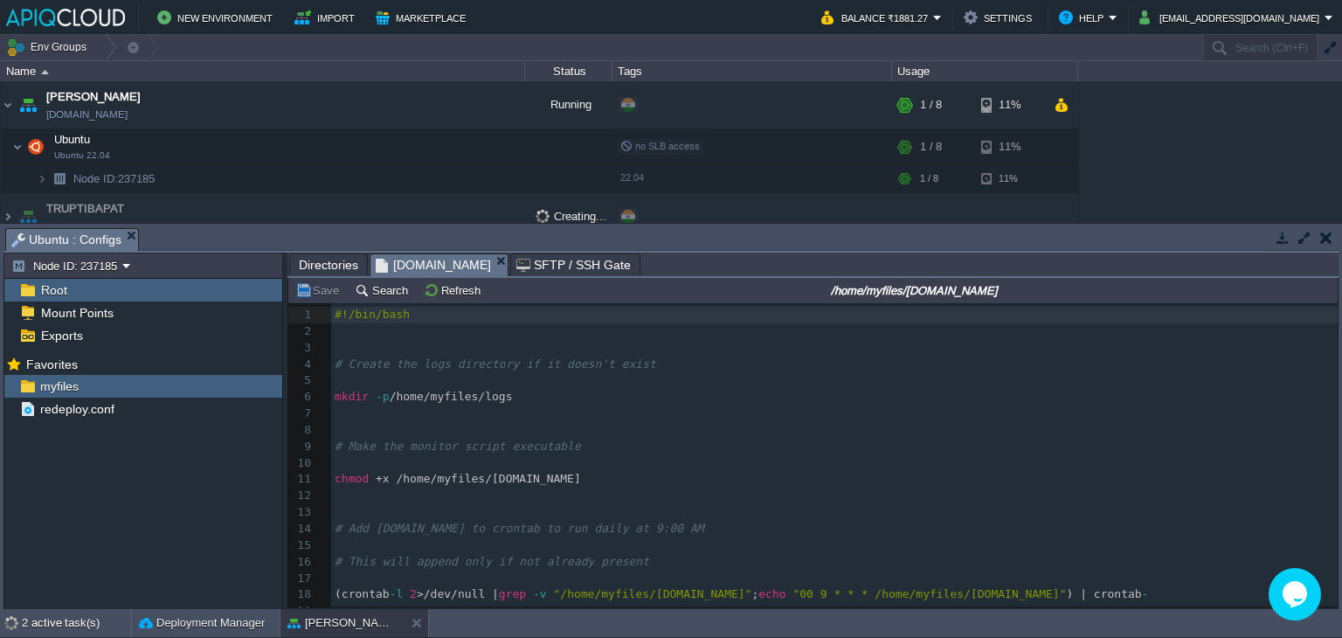
scroll to position [66, 0]
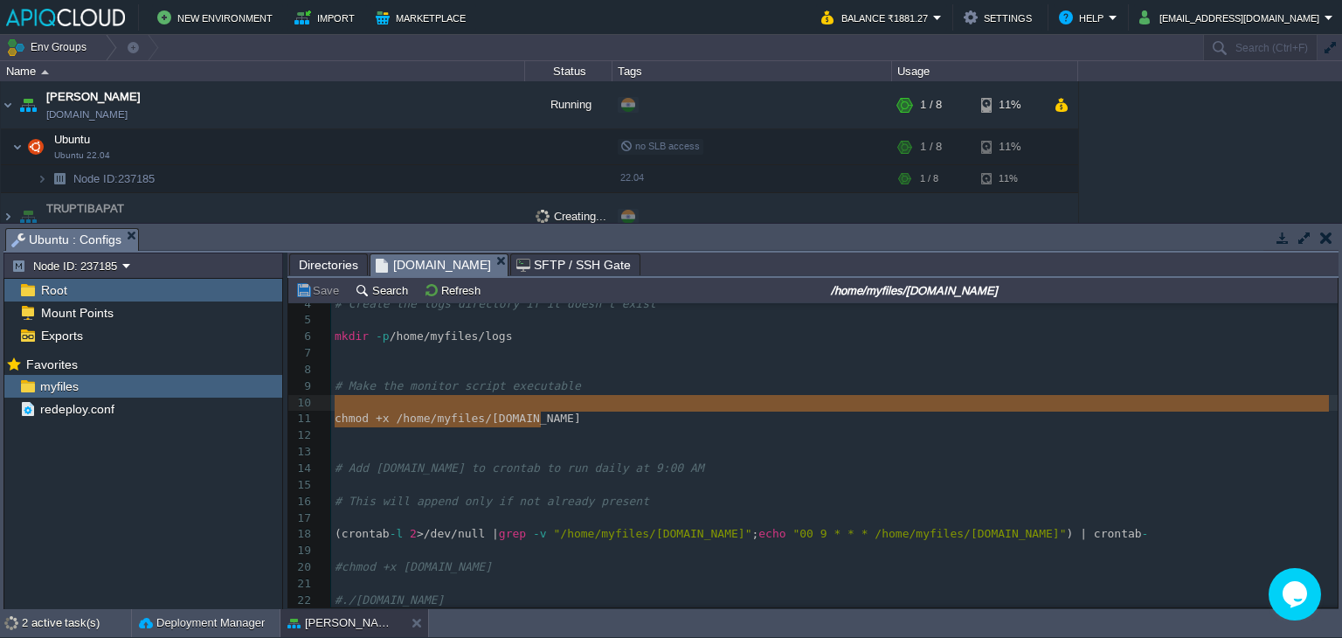
type textarea "# Make the monitor script executable chmod +x /home/myfiles/monitor.sh"
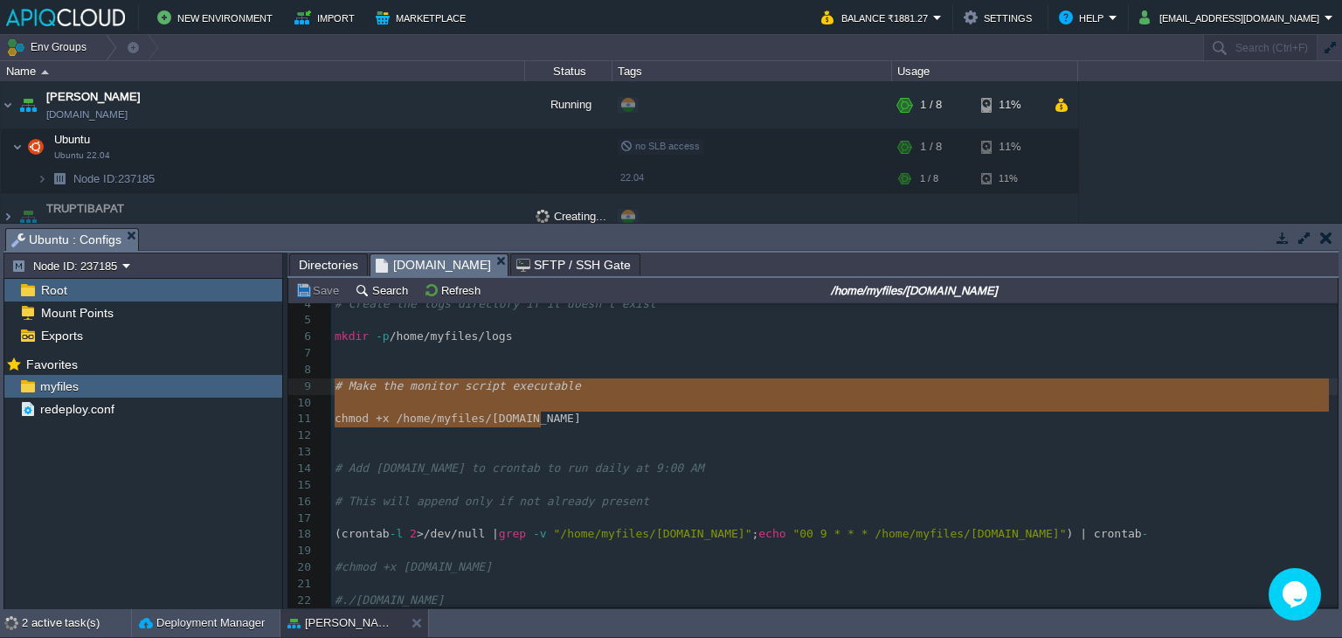
drag, startPoint x: 552, startPoint y: 416, endPoint x: 330, endPoint y: 385, distance: 224.1
click at [344, 354] on pre "​" at bounding box center [834, 353] width 1007 height 17
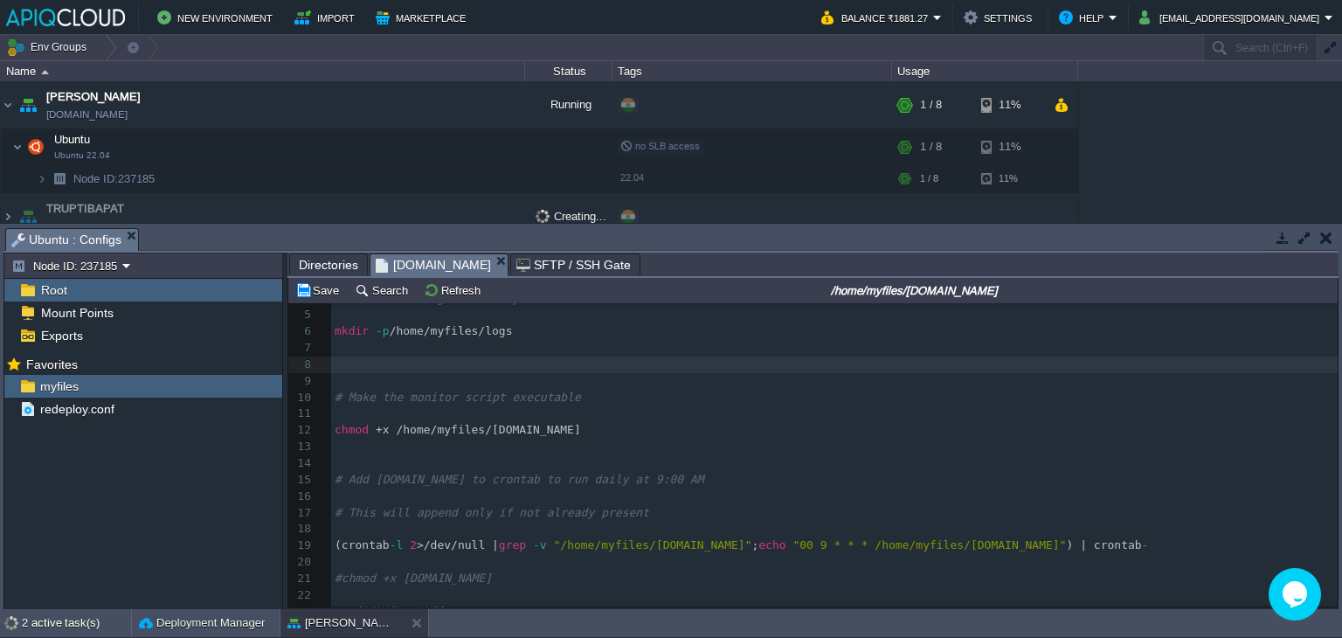
paste textarea "m"
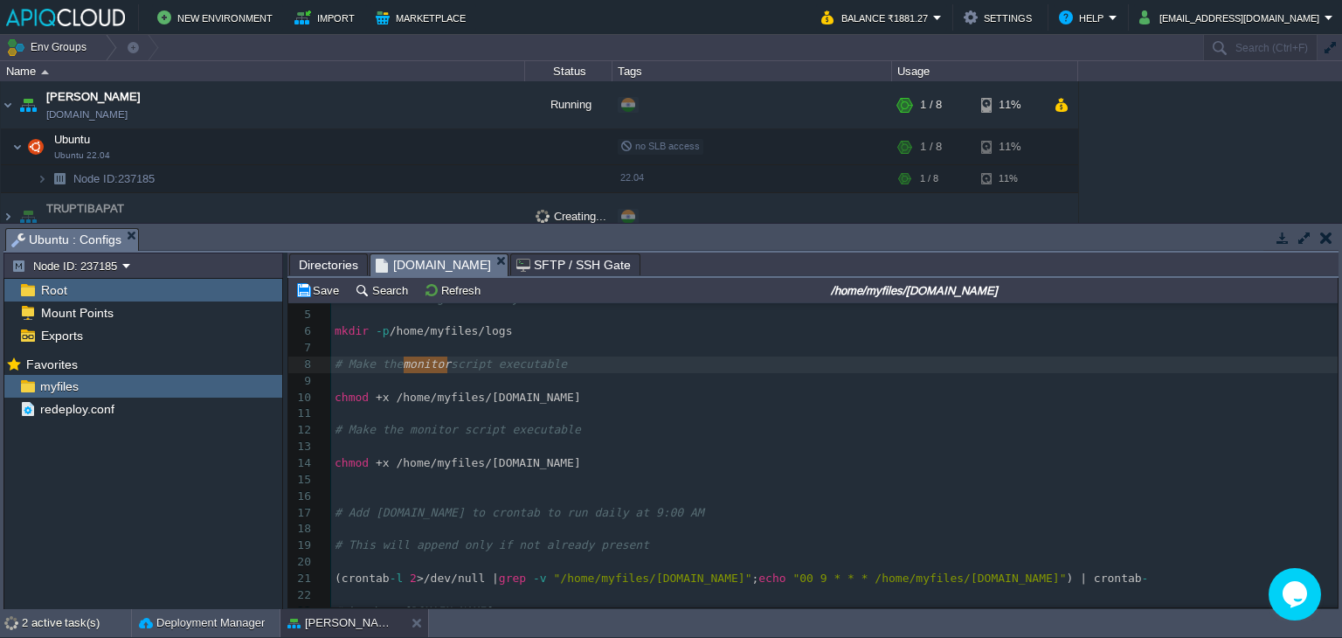
drag, startPoint x: 402, startPoint y: 364, endPoint x: 453, endPoint y: 355, distance: 51.6
type textarea "IOB"
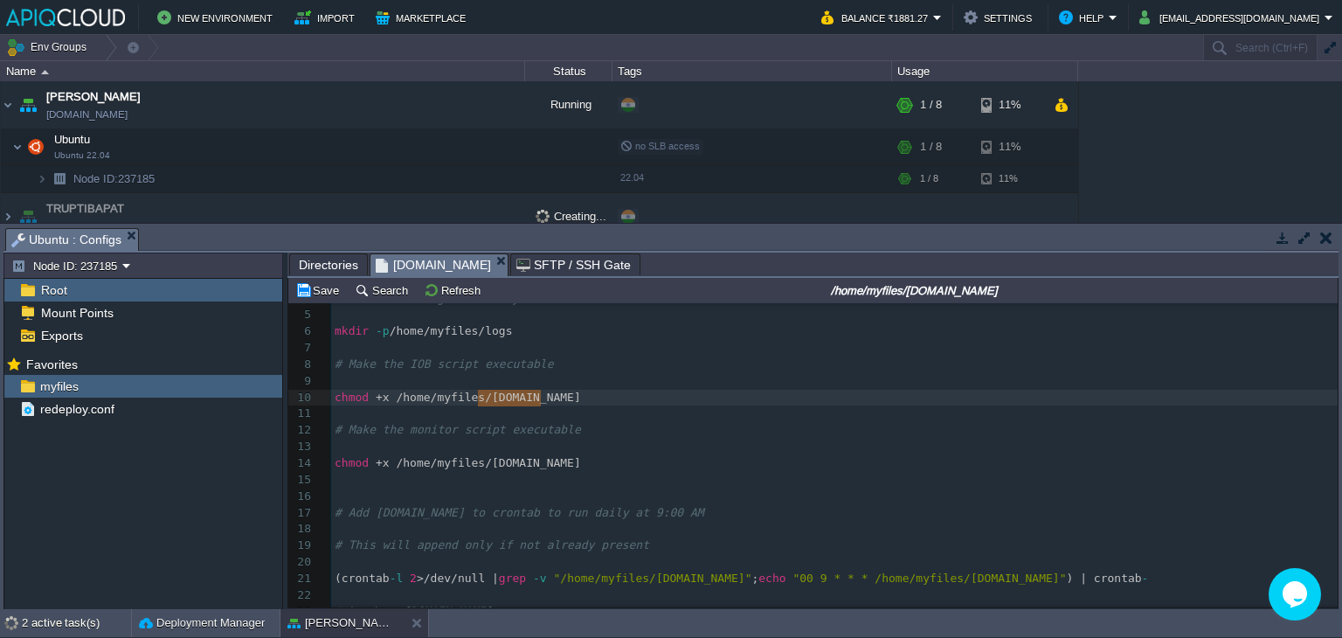
drag, startPoint x: 477, startPoint y: 399, endPoint x: 551, endPoint y: 392, distance: 73.8
type textarea "IOB.bin"
click at [606, 468] on pre "chmod + x /home/myfiles/monitor.sh" at bounding box center [834, 463] width 1007 height 17
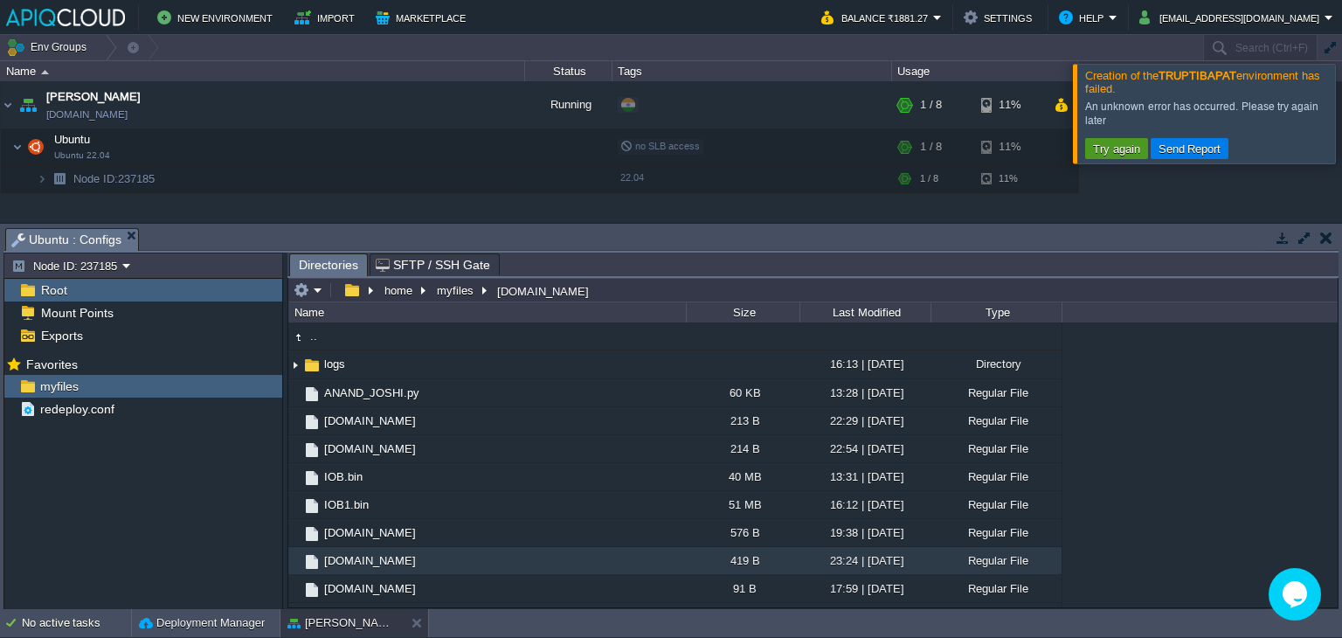
click at [1124, 143] on button "Try again" at bounding box center [1117, 149] width 58 height 16
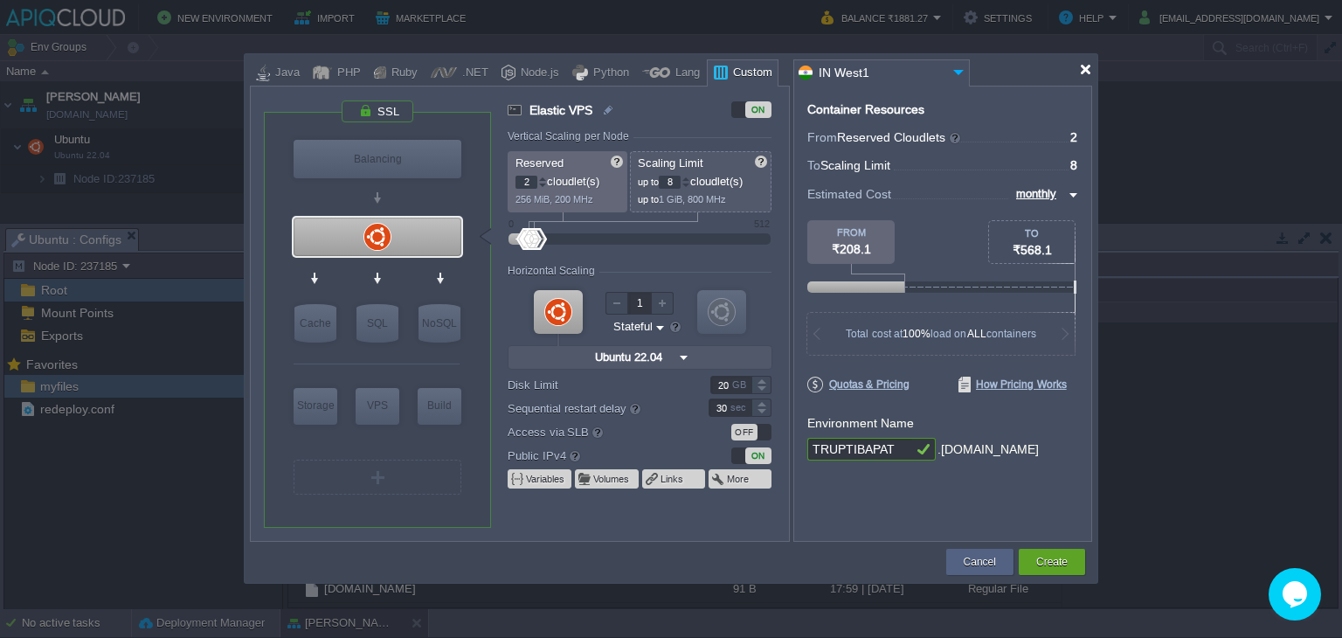
click at [1080, 73] on div at bounding box center [1085, 69] width 13 height 13
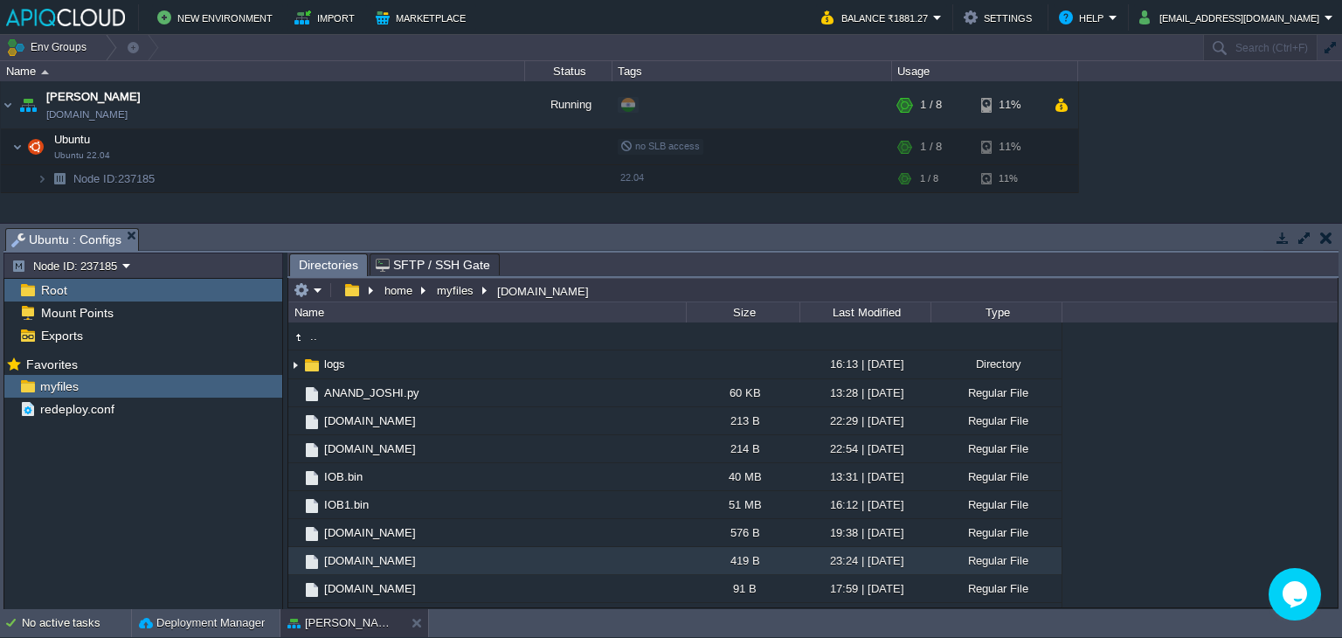
click at [1330, 232] on button "button" at bounding box center [1326, 238] width 12 height 16
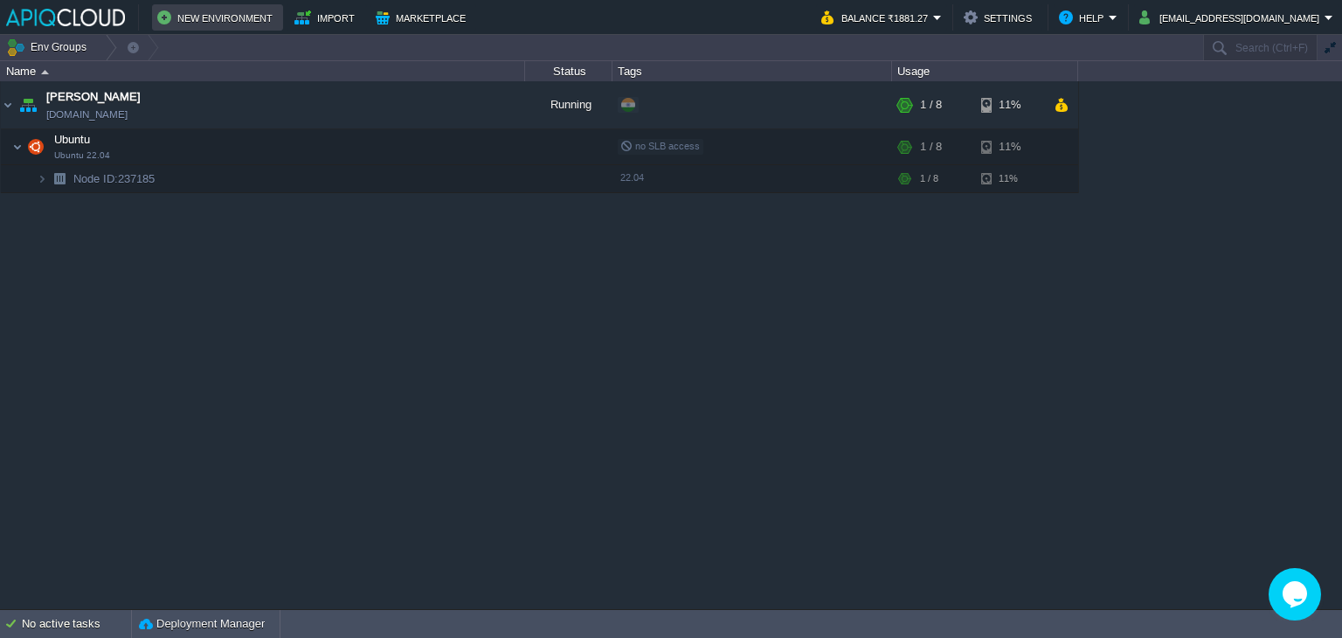
click at [205, 10] on button "New Environment" at bounding box center [217, 17] width 121 height 21
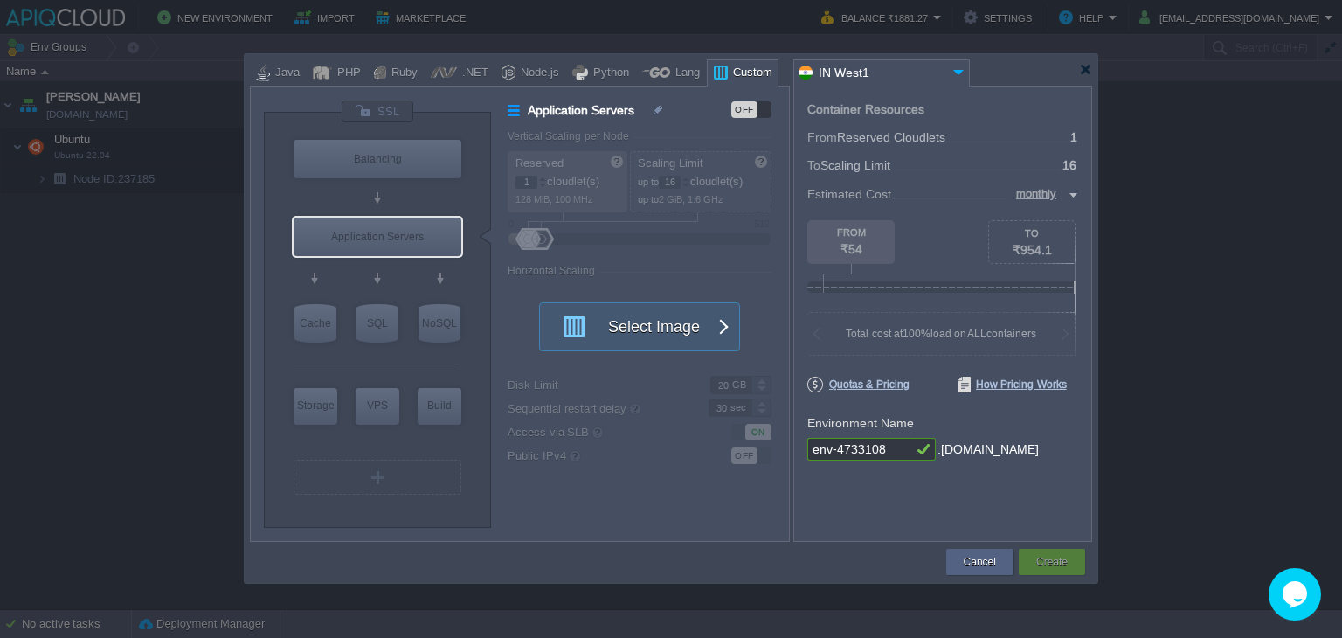
type input "Select Image"
click at [394, 238] on div "Application Servers" at bounding box center [378, 237] width 168 height 38
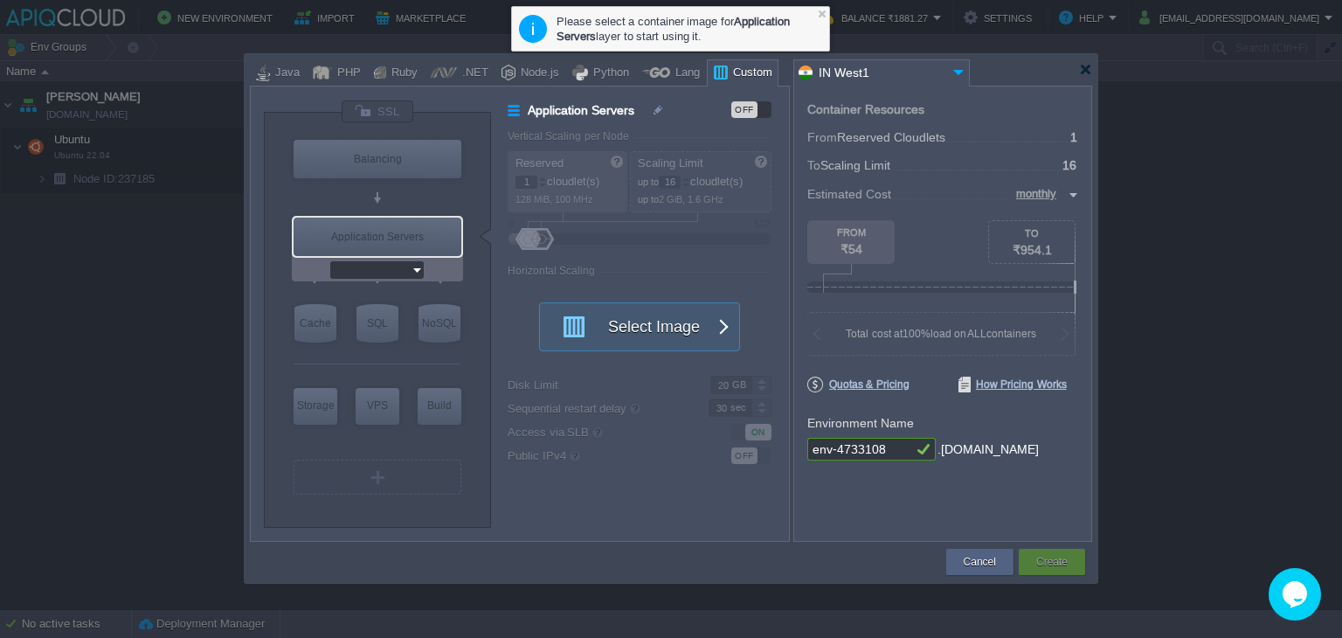
click at [399, 267] on input "text" at bounding box center [370, 269] width 80 height 17
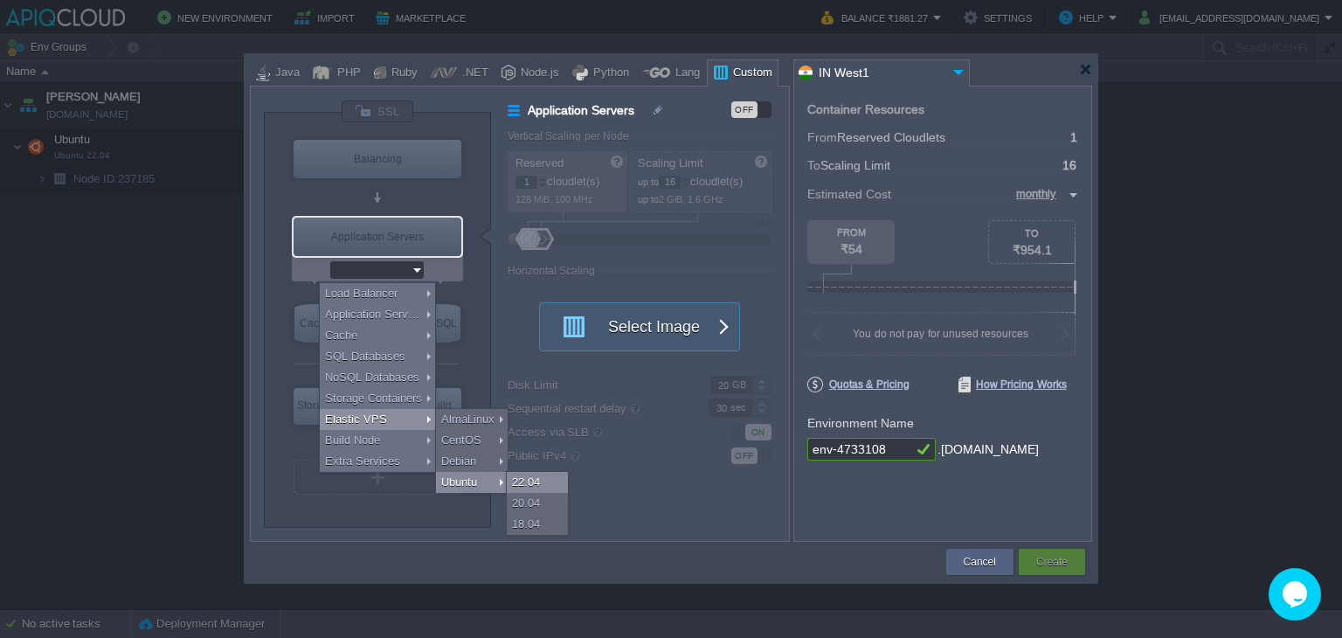
click at [533, 477] on div "22.04" at bounding box center [537, 482] width 61 height 21
type input "Elastic VPS"
type input "4"
type input "Ubuntu 22.04"
type input "22.04"
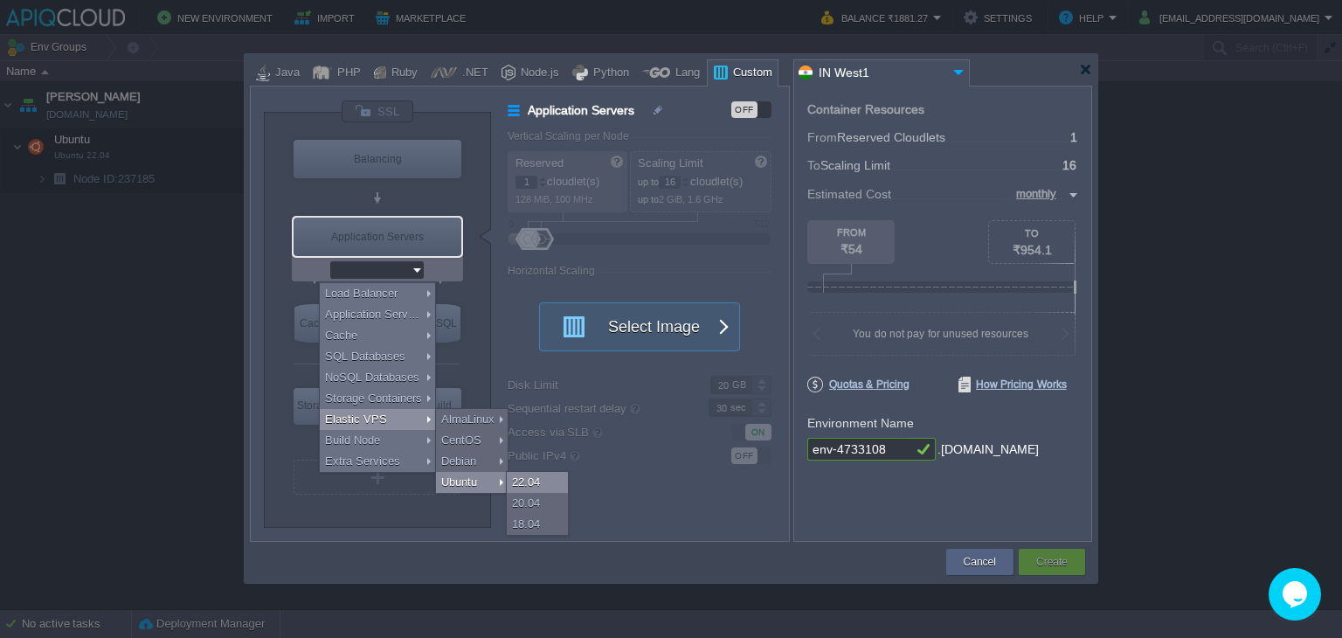
type input "Stateful"
type input "Ubuntu 22.04"
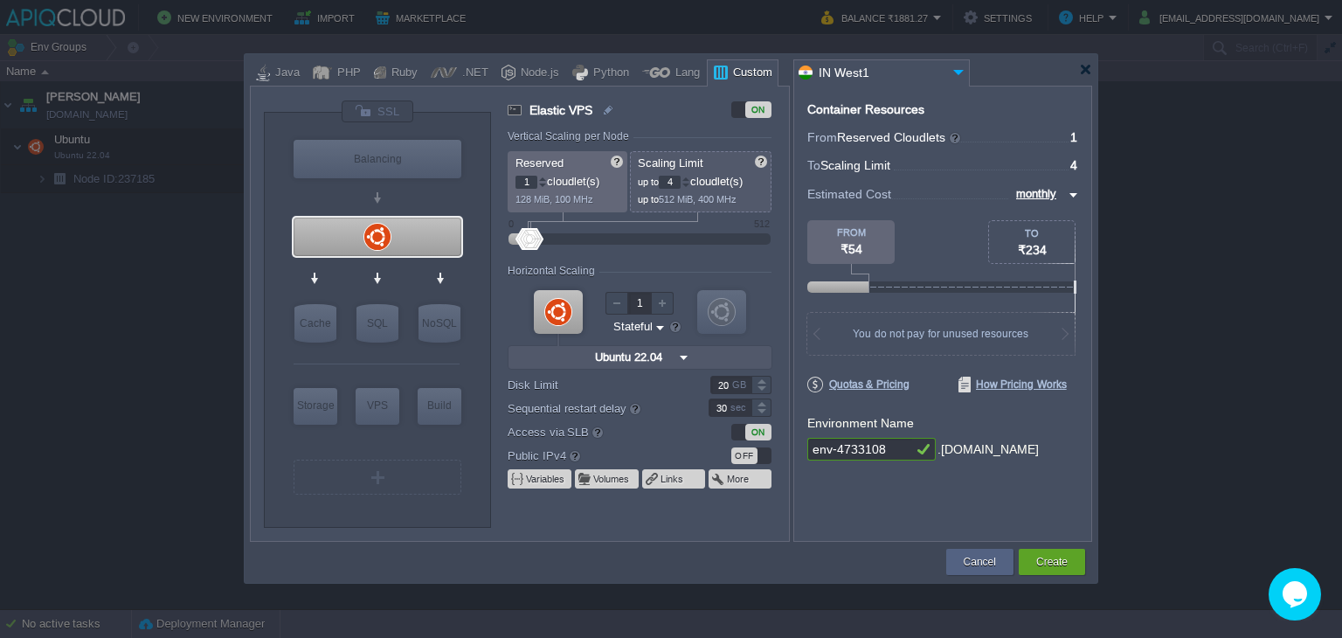
type input "2"
click at [543, 177] on div at bounding box center [542, 179] width 9 height 6
click at [690, 177] on div at bounding box center [686, 179] width 9 height 6
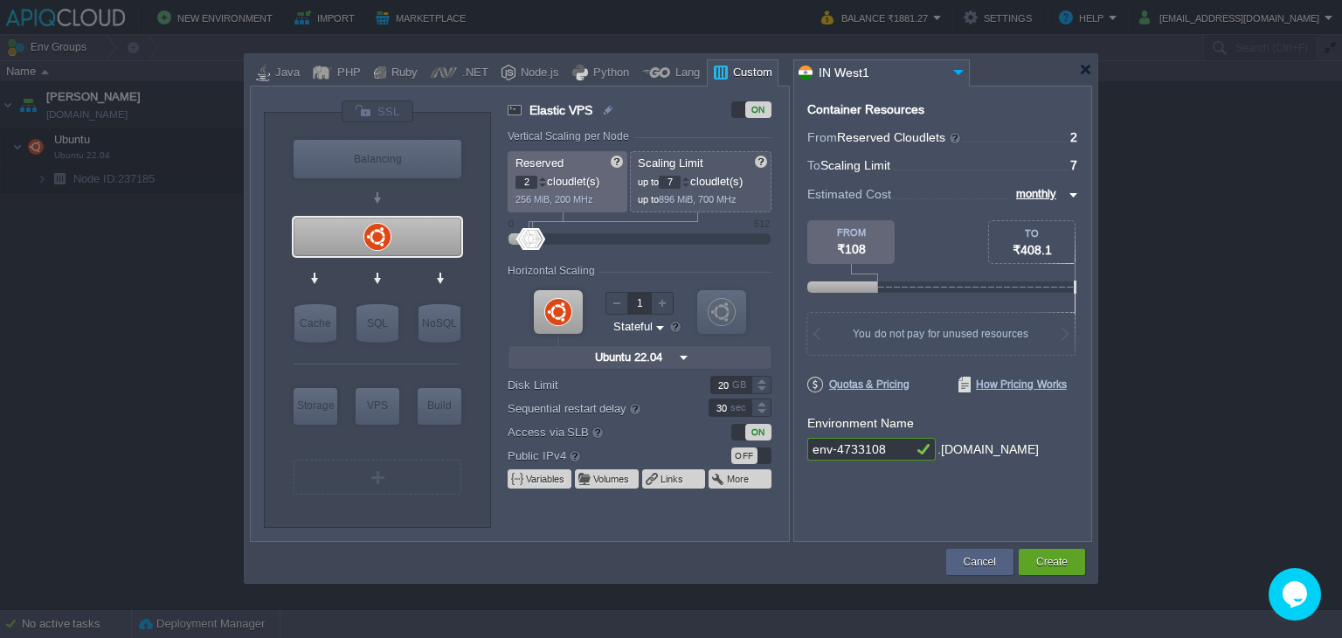
type input "8"
click at [690, 177] on div at bounding box center [686, 179] width 9 height 6
click at [745, 456] on div "OFF" at bounding box center [744, 455] width 26 height 17
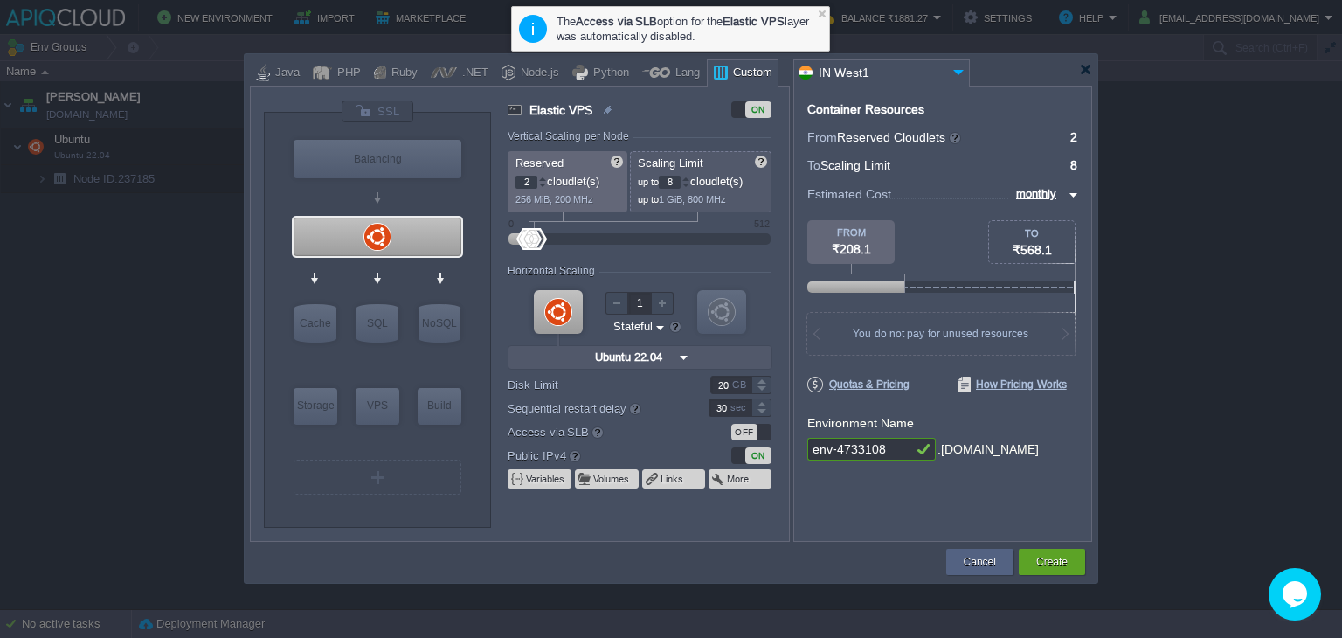
drag, startPoint x: 889, startPoint y: 448, endPoint x: 697, endPoint y: 441, distance: 192.4
click at [697, 441] on div "VM Balancing VM VPS VM Cache VM SQL VM NoSQL VM Storage VM VPS VM Build VM Ubun…" at bounding box center [671, 314] width 842 height 456
type input "TRUPTIBAPAT"
type input "NGINX 1.28.0"
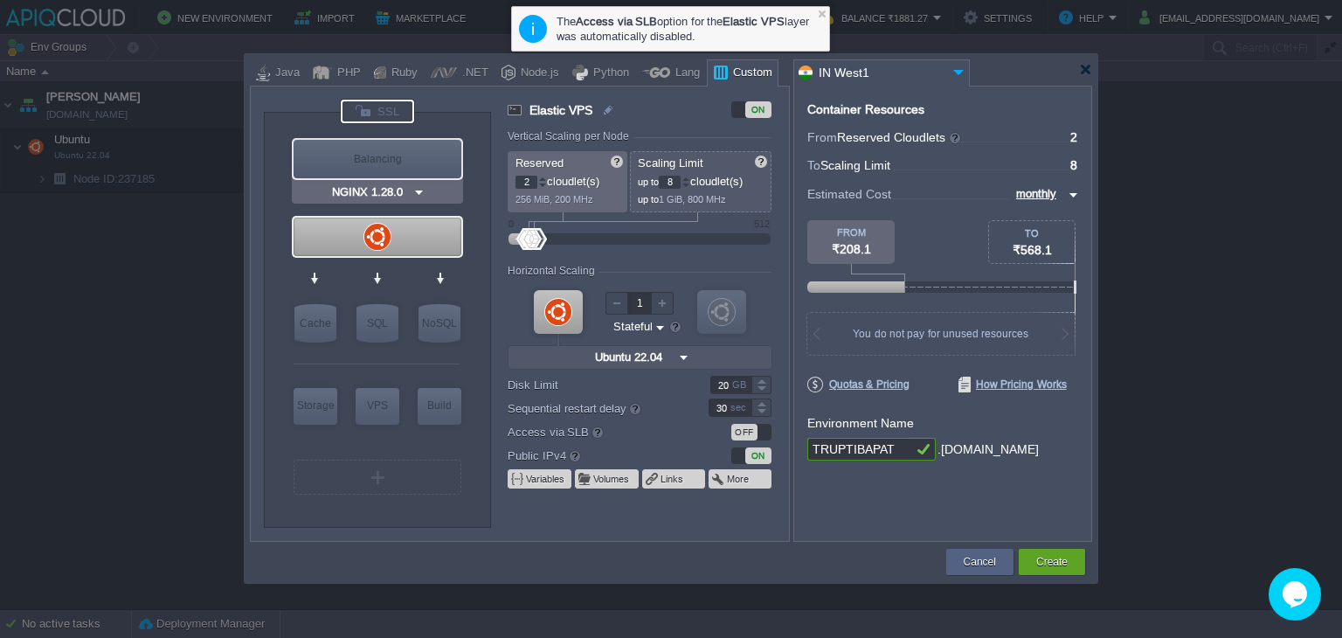
type input "TRUPTIBAPAT"
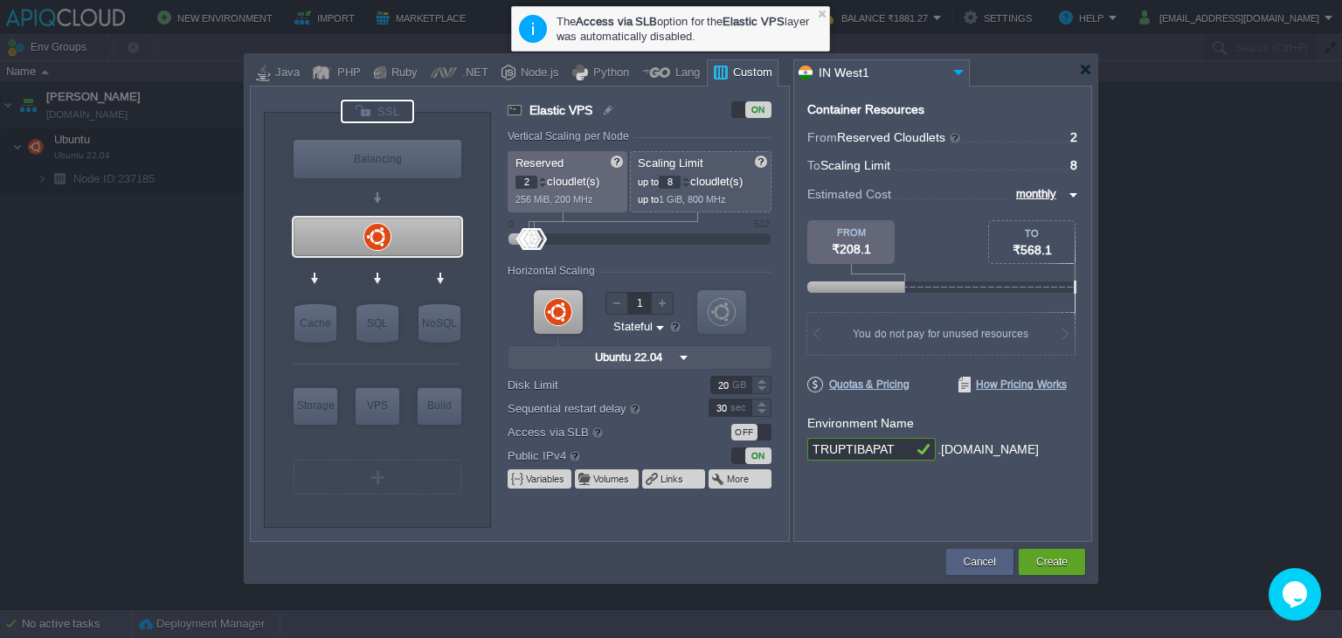
click at [380, 113] on div at bounding box center [377, 112] width 73 height 24
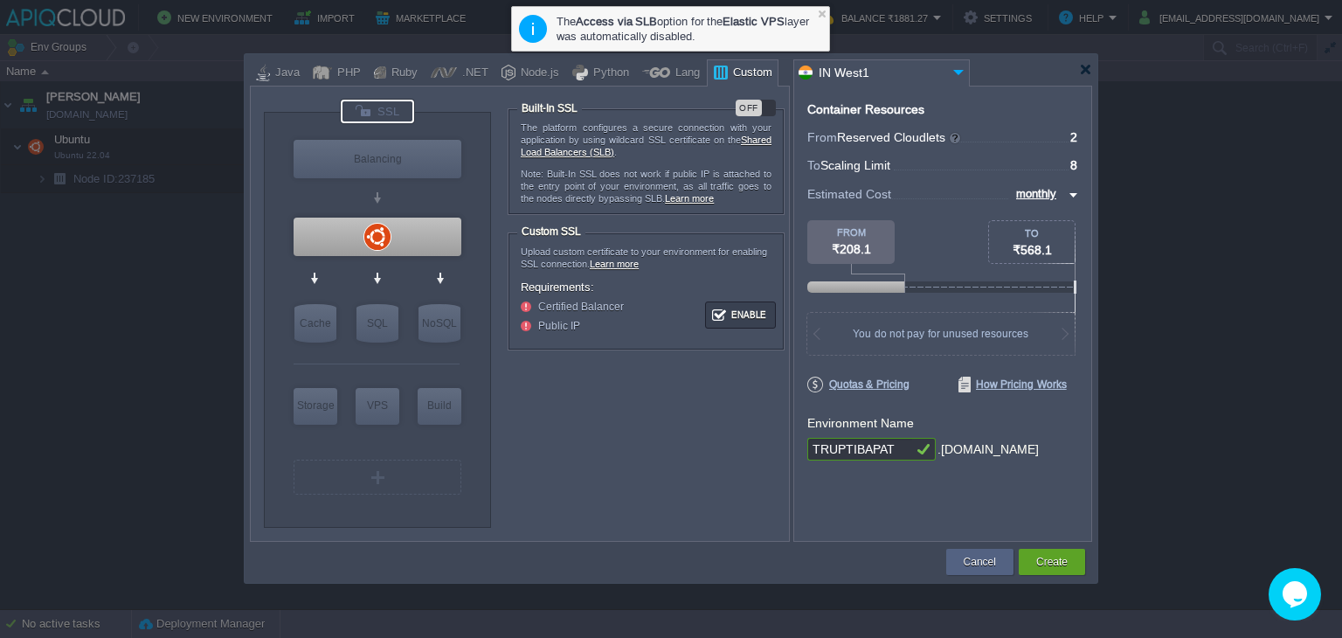
click at [747, 102] on div "OFF" at bounding box center [749, 108] width 26 height 17
click at [381, 232] on div at bounding box center [378, 237] width 168 height 38
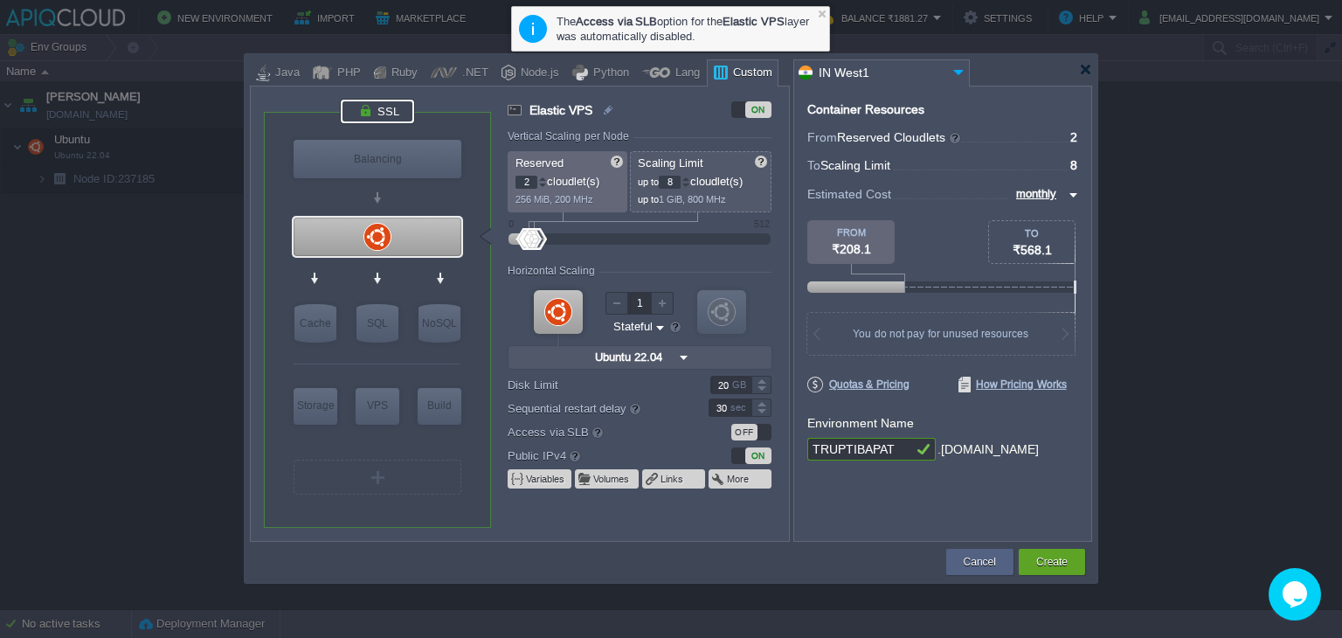
click at [395, 108] on div at bounding box center [377, 112] width 73 height 24
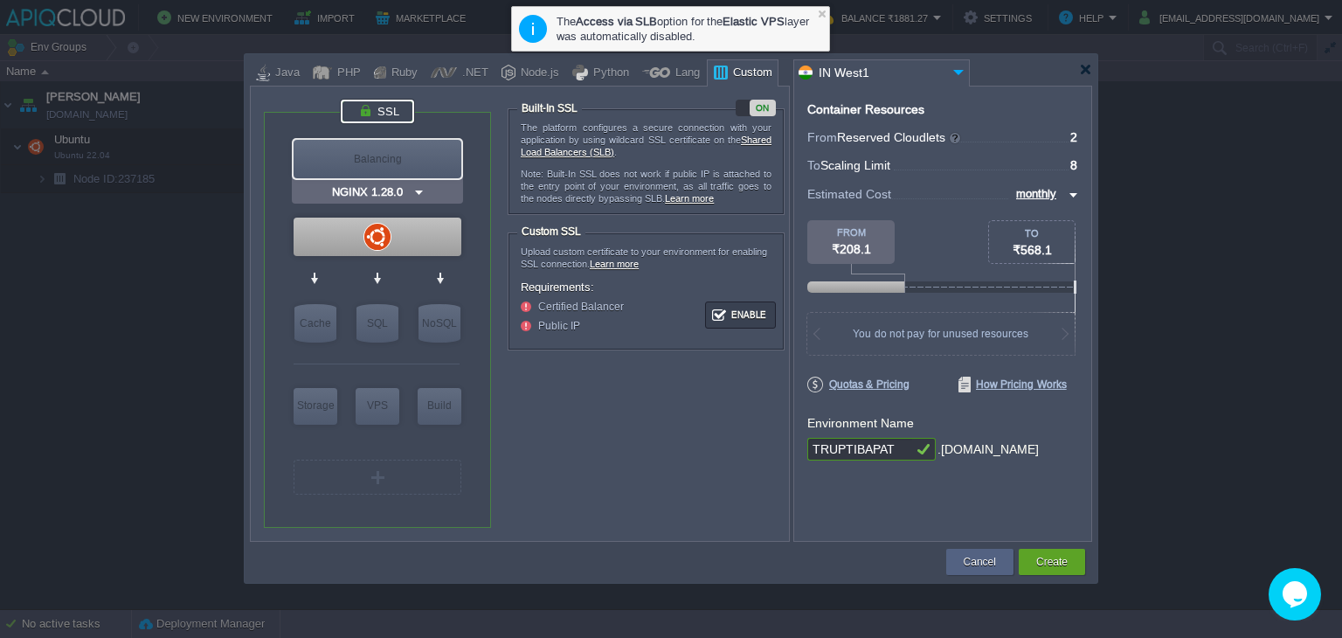
type input "Ubuntu 22.04"
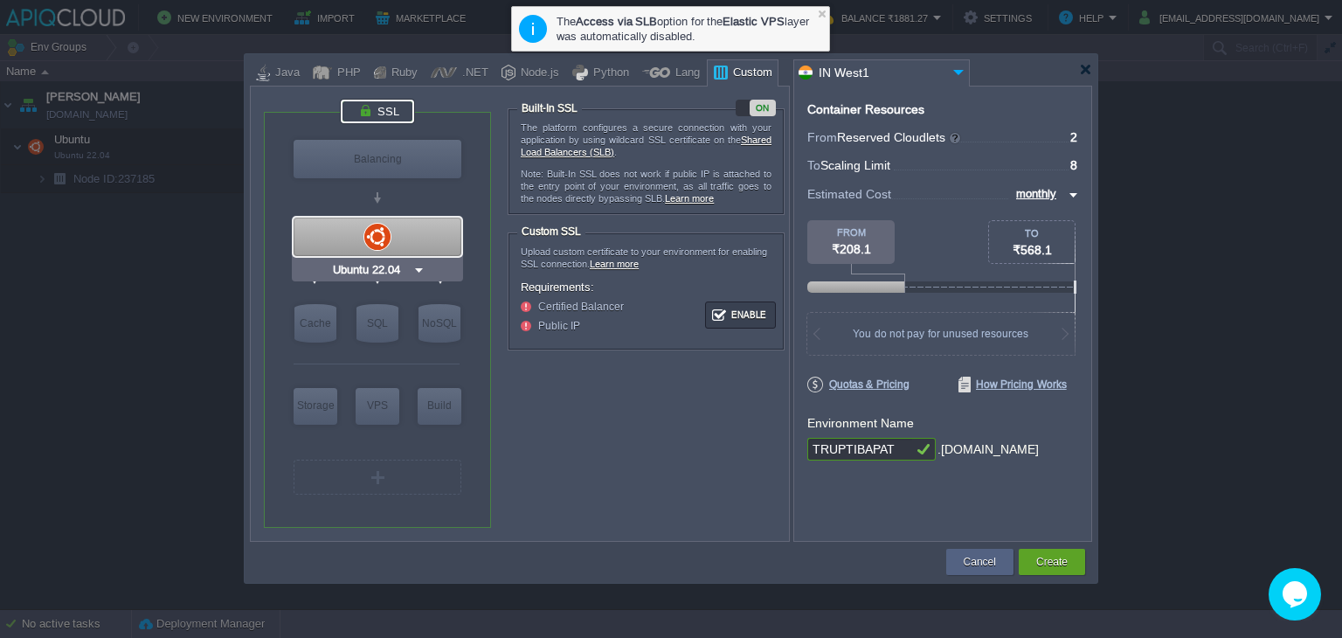
click at [382, 235] on div at bounding box center [378, 237] width 168 height 38
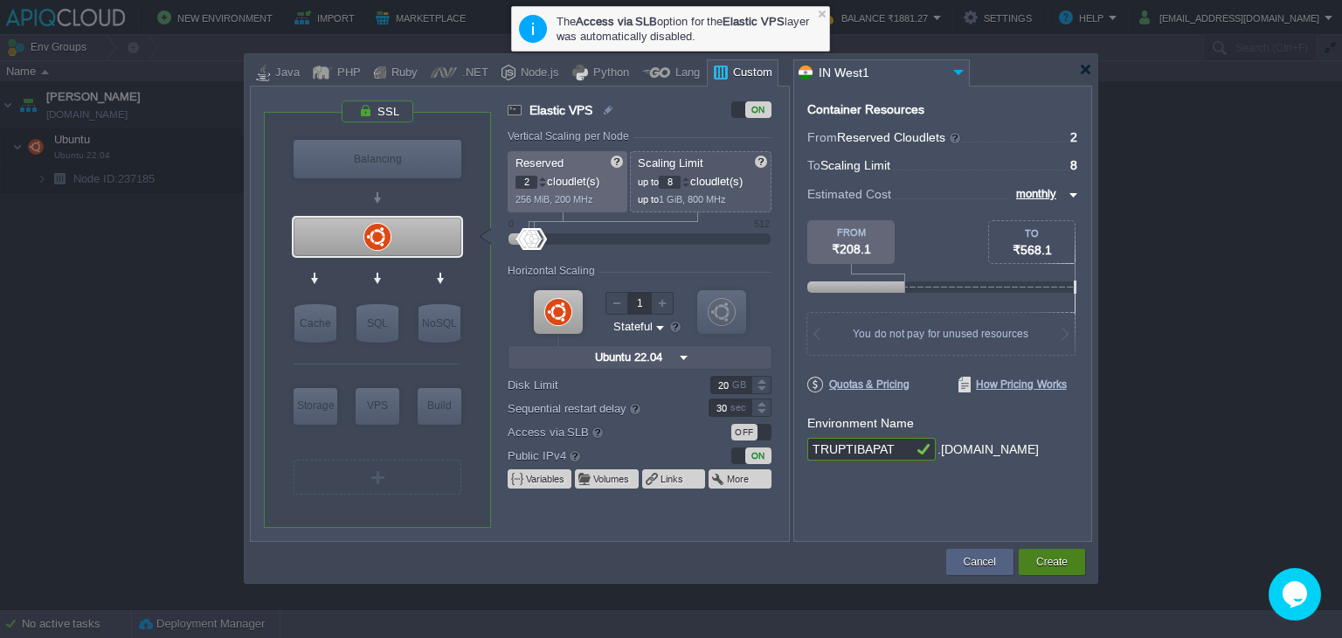
click at [1066, 565] on button "Create" at bounding box center [1051, 561] width 31 height 17
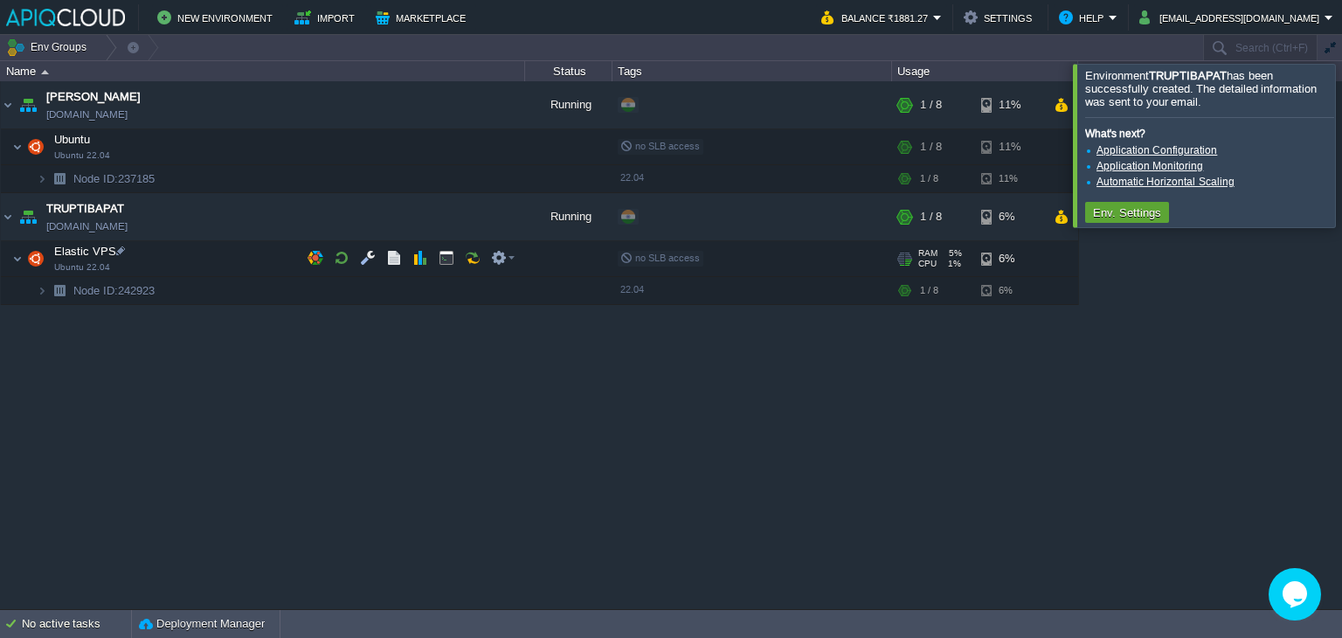
click at [920, 419] on div "Anand anand.in1.apiqcloud.com Running + Add to Env Group RAM 4% CPU 1% 1 / 8 11…" at bounding box center [671, 345] width 1342 height 528
click at [1341, 144] on div at bounding box center [1363, 145] width 0 height 163
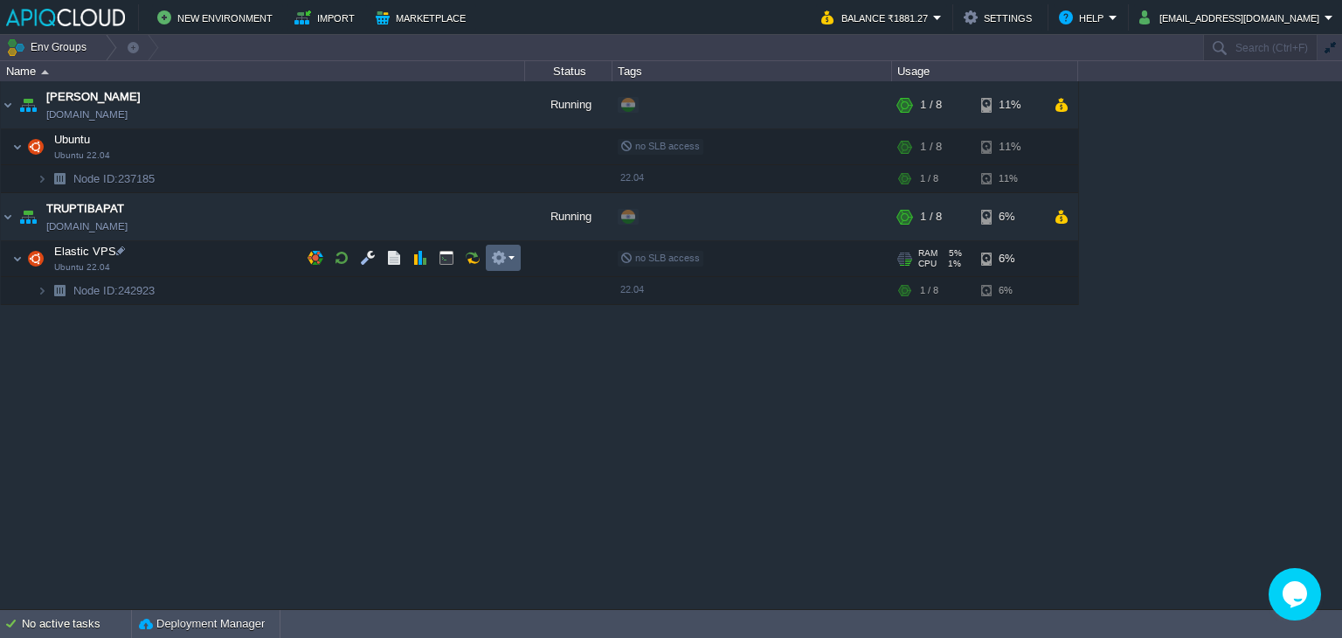
click at [510, 259] on em at bounding box center [503, 258] width 24 height 16
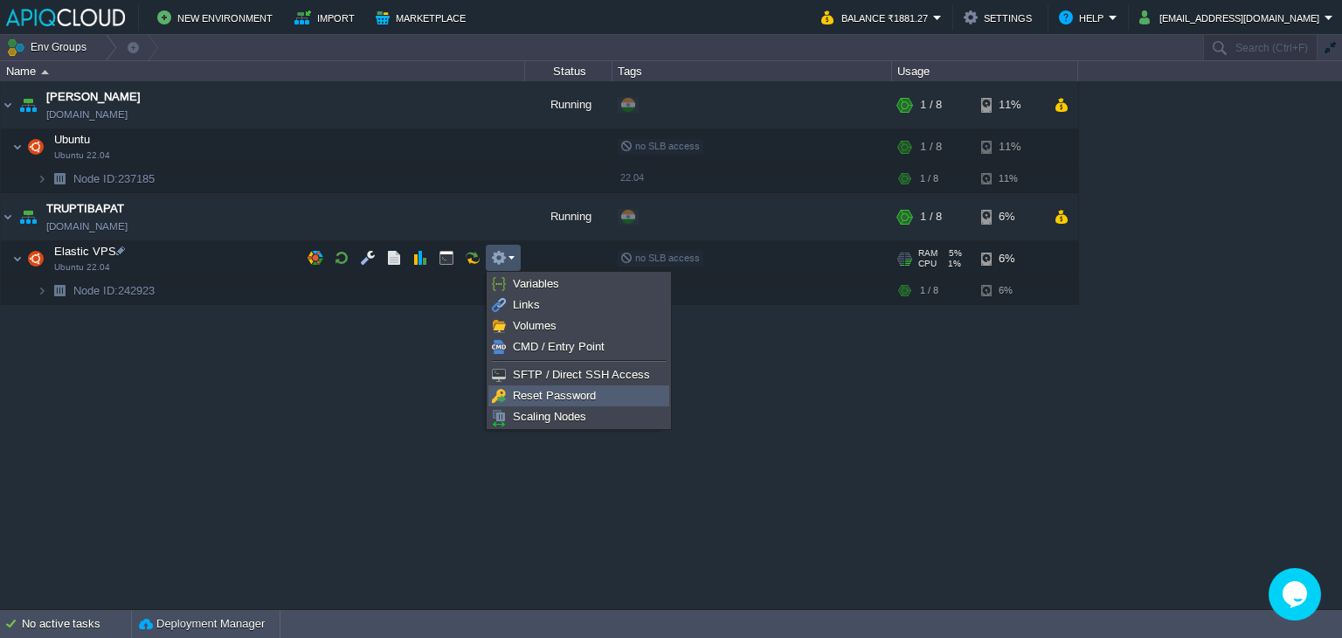
click at [537, 392] on span "Reset Password" at bounding box center [554, 395] width 83 height 13
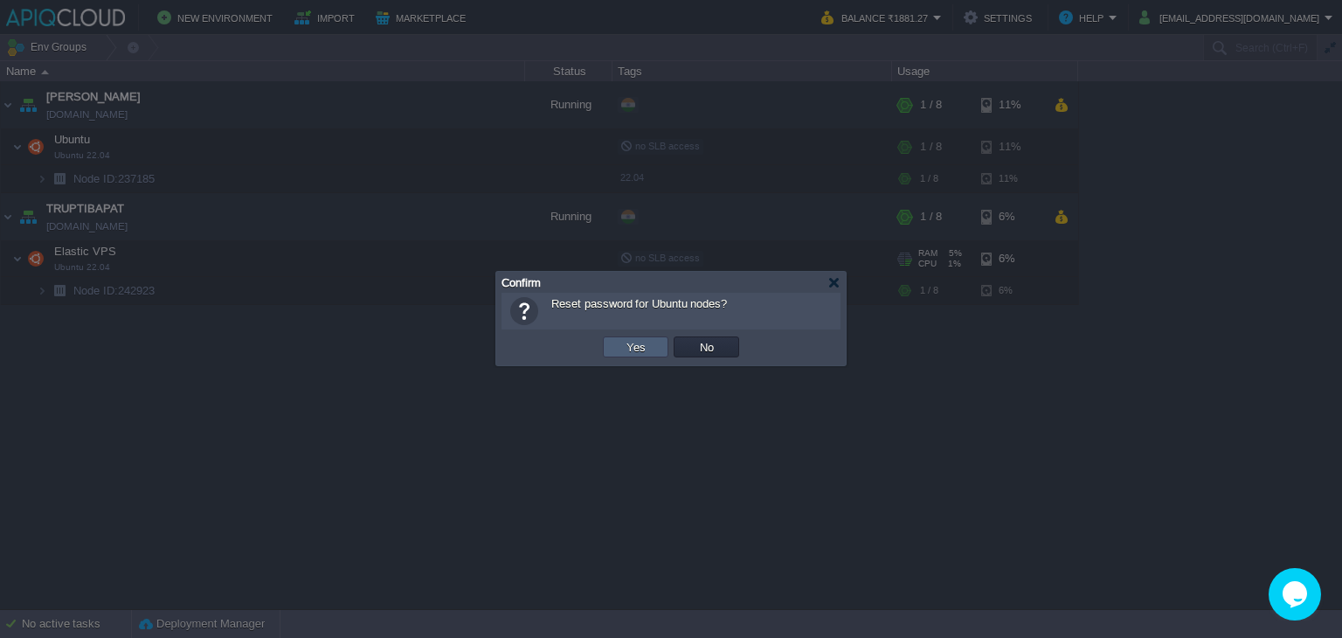
click at [641, 346] on button "Yes" at bounding box center [636, 347] width 30 height 16
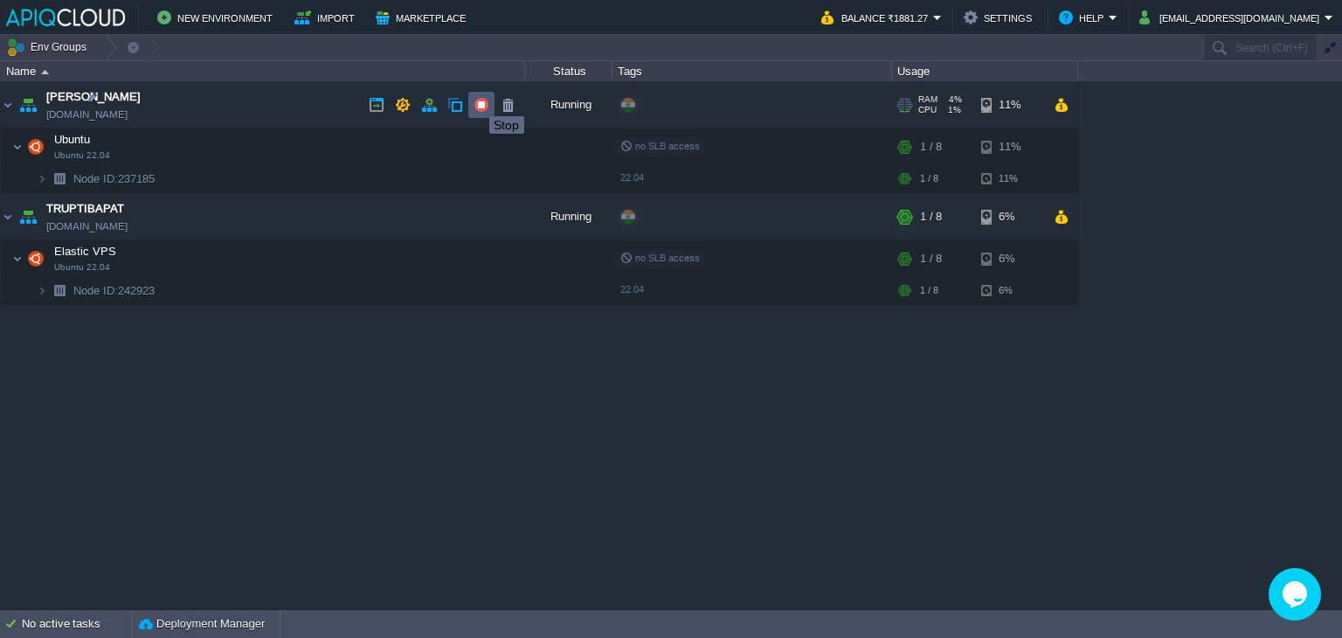
click at [484, 105] on button "button" at bounding box center [482, 105] width 16 height 16
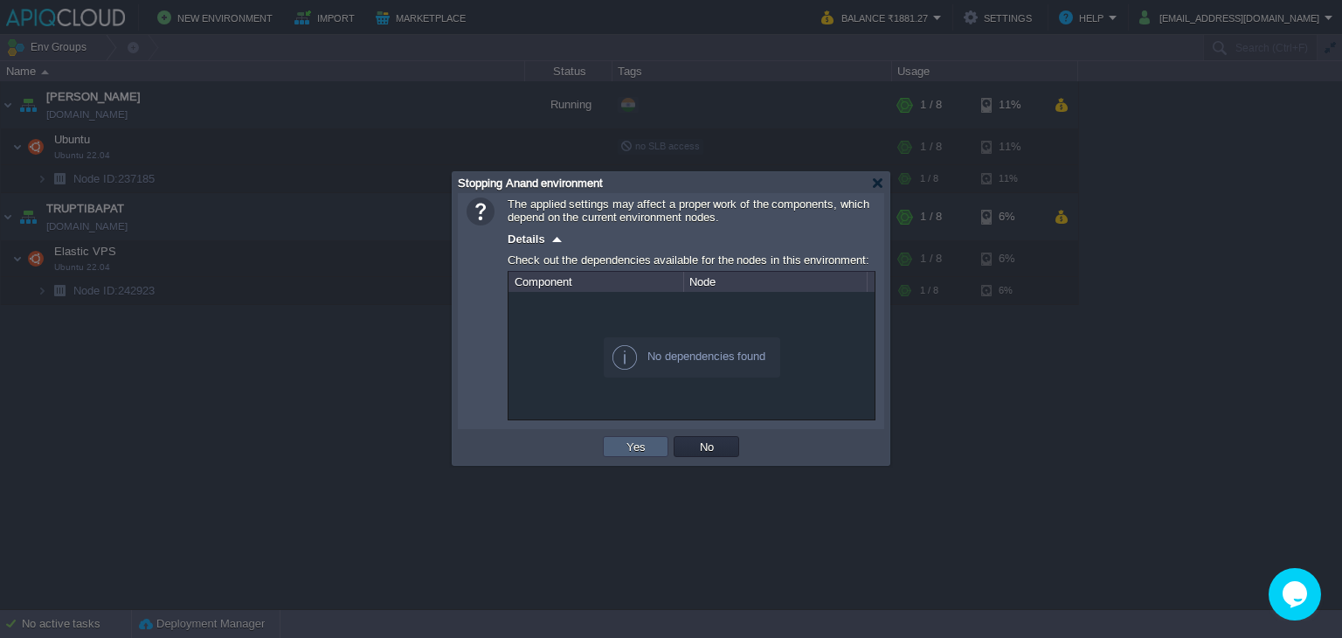
click at [634, 448] on button "Yes" at bounding box center [636, 447] width 30 height 16
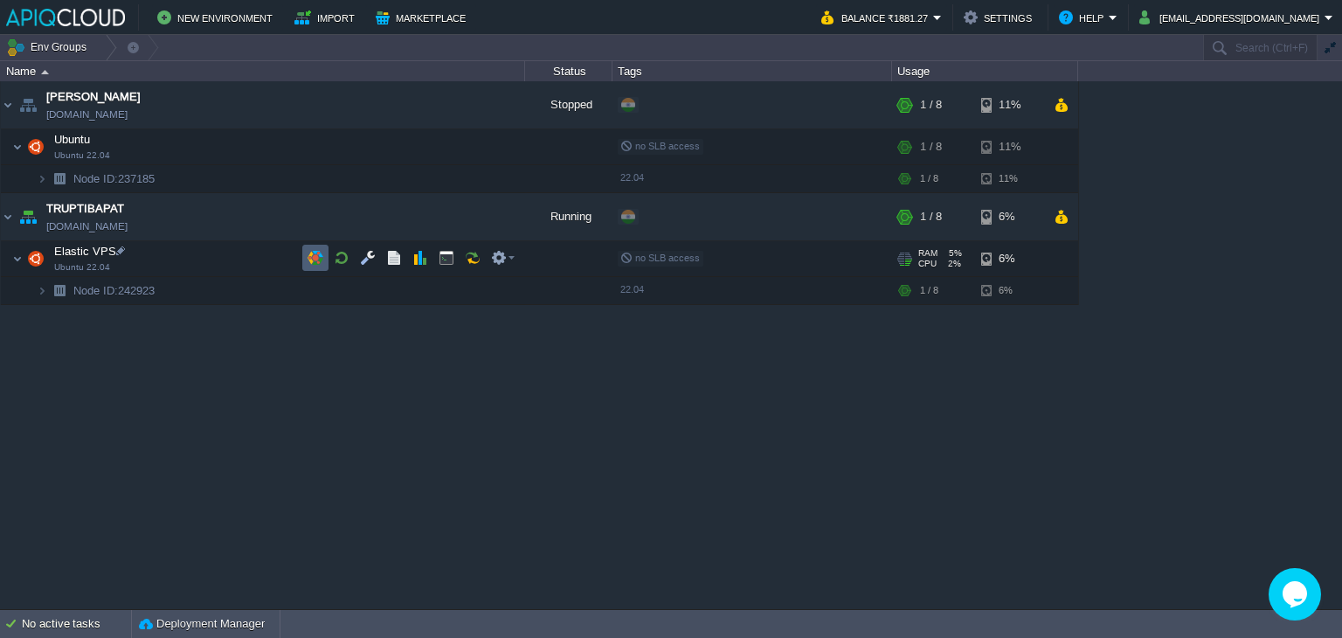
click at [317, 253] on button "button" at bounding box center [316, 258] width 16 height 16
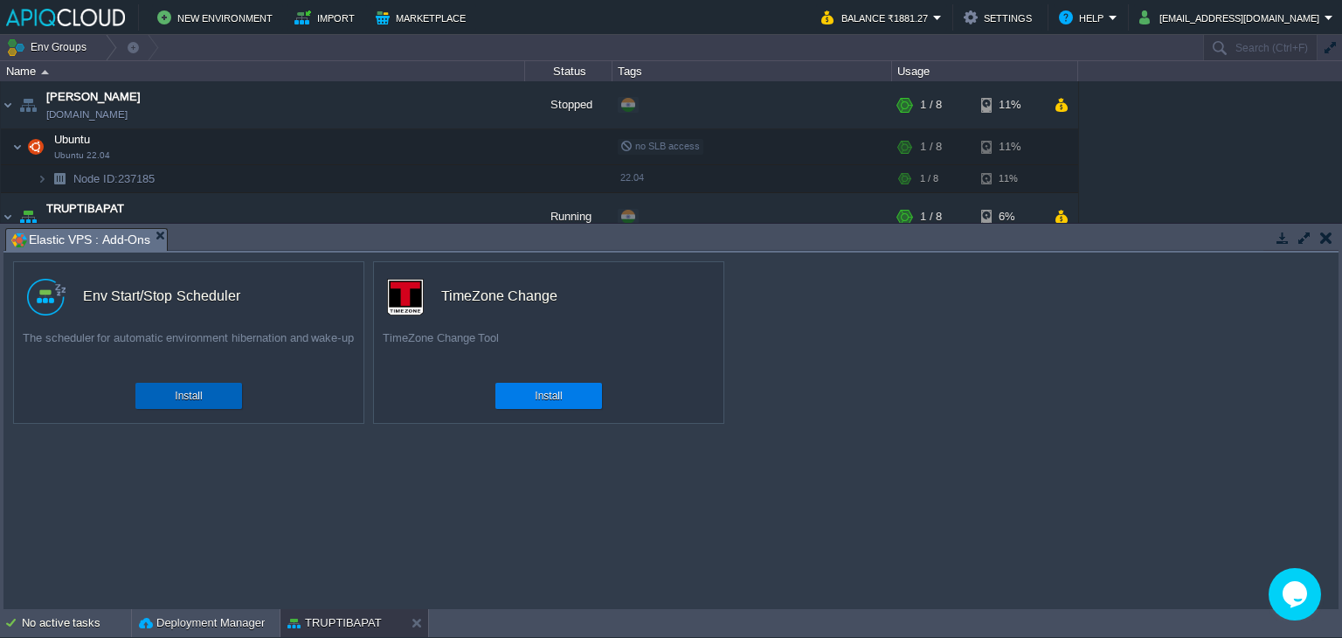
click at [191, 390] on button "Install" at bounding box center [188, 395] width 27 height 17
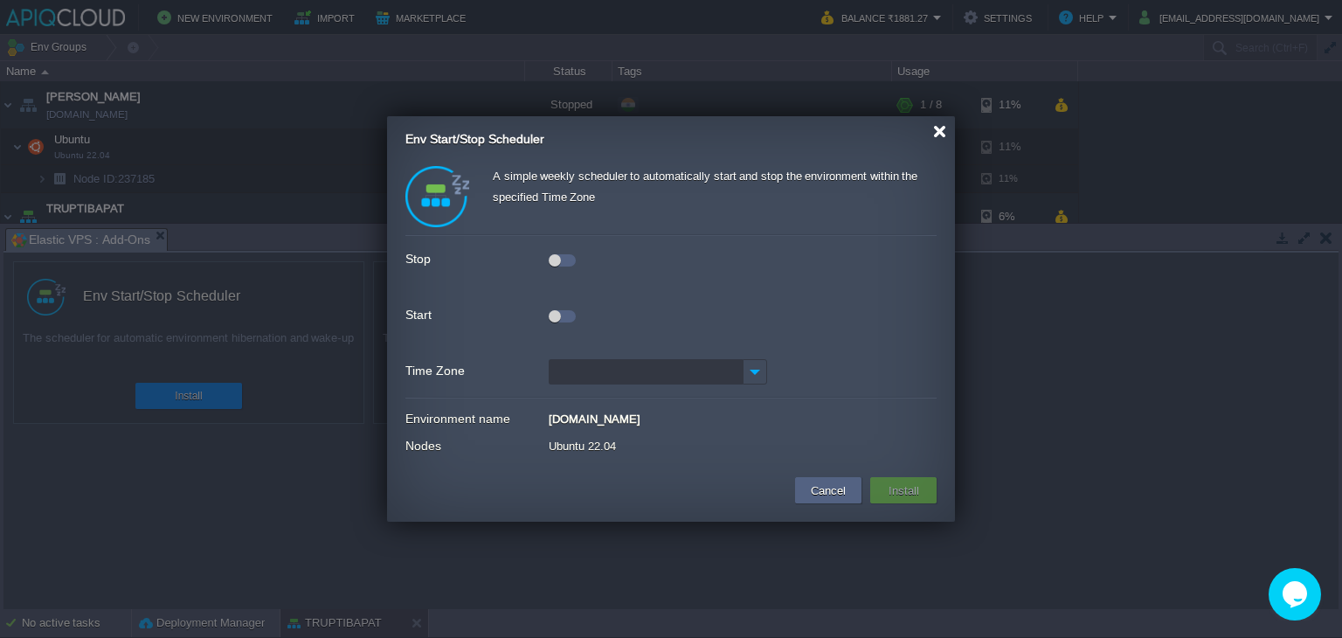
click at [937, 135] on div at bounding box center [939, 131] width 13 height 13
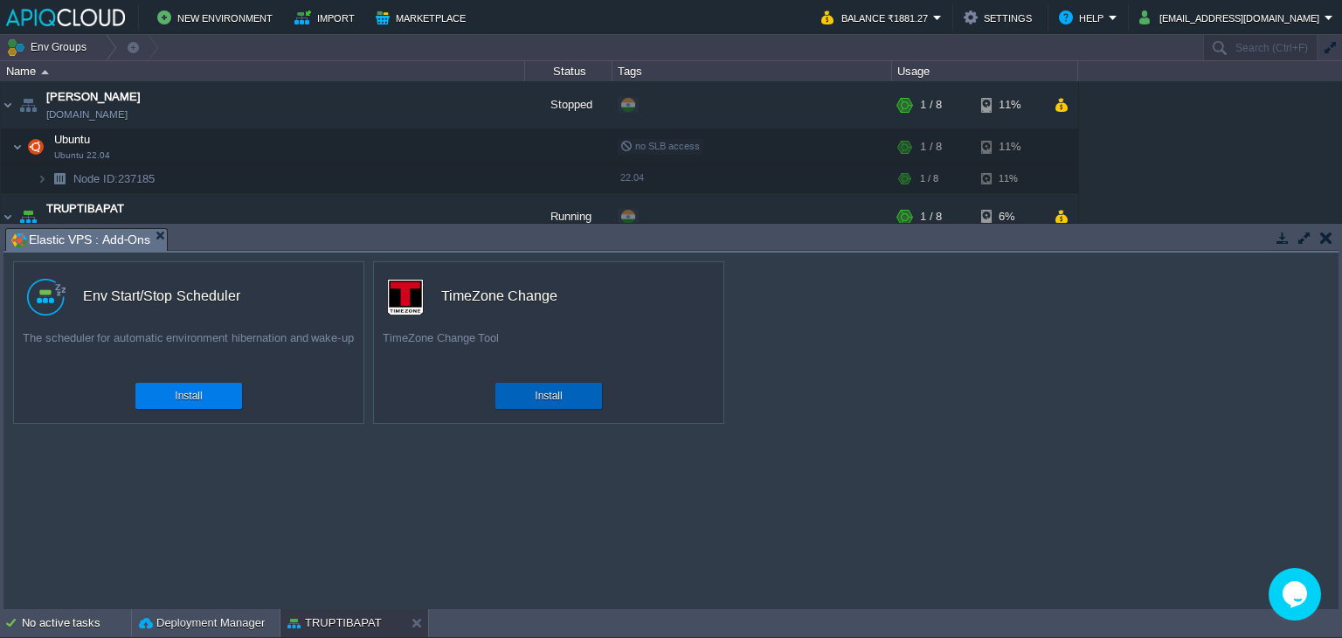
click at [550, 399] on button "Install" at bounding box center [548, 395] width 27 height 17
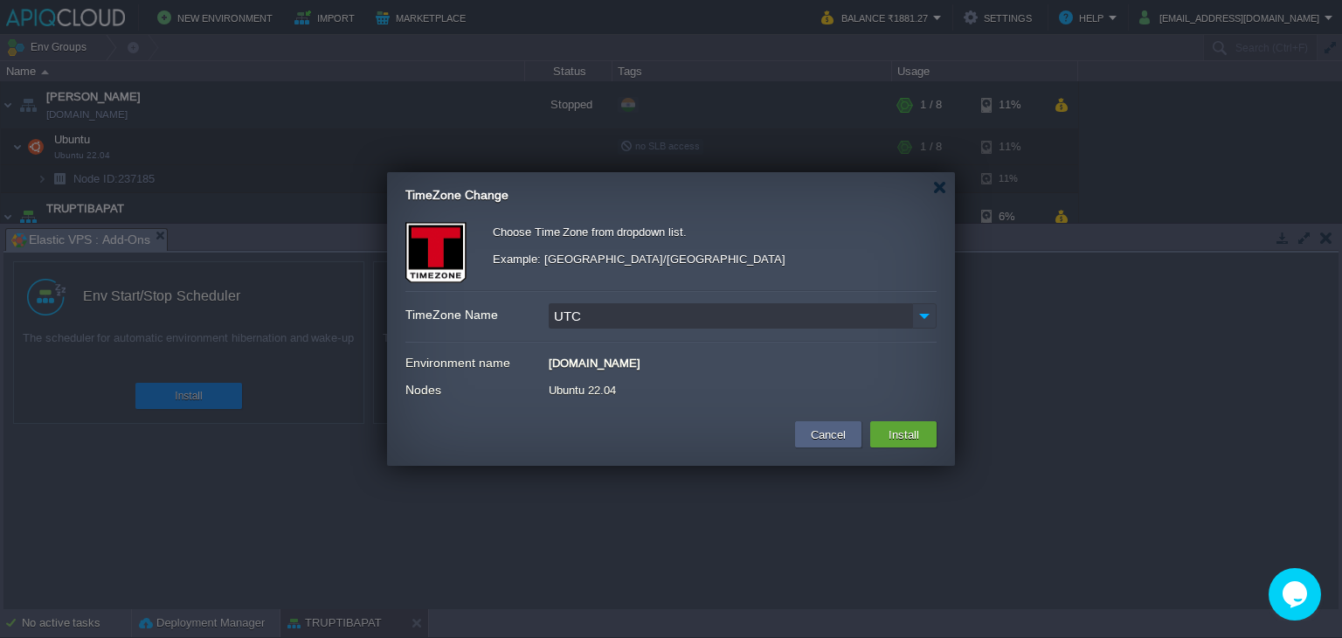
click at [926, 314] on img at bounding box center [924, 315] width 24 height 25
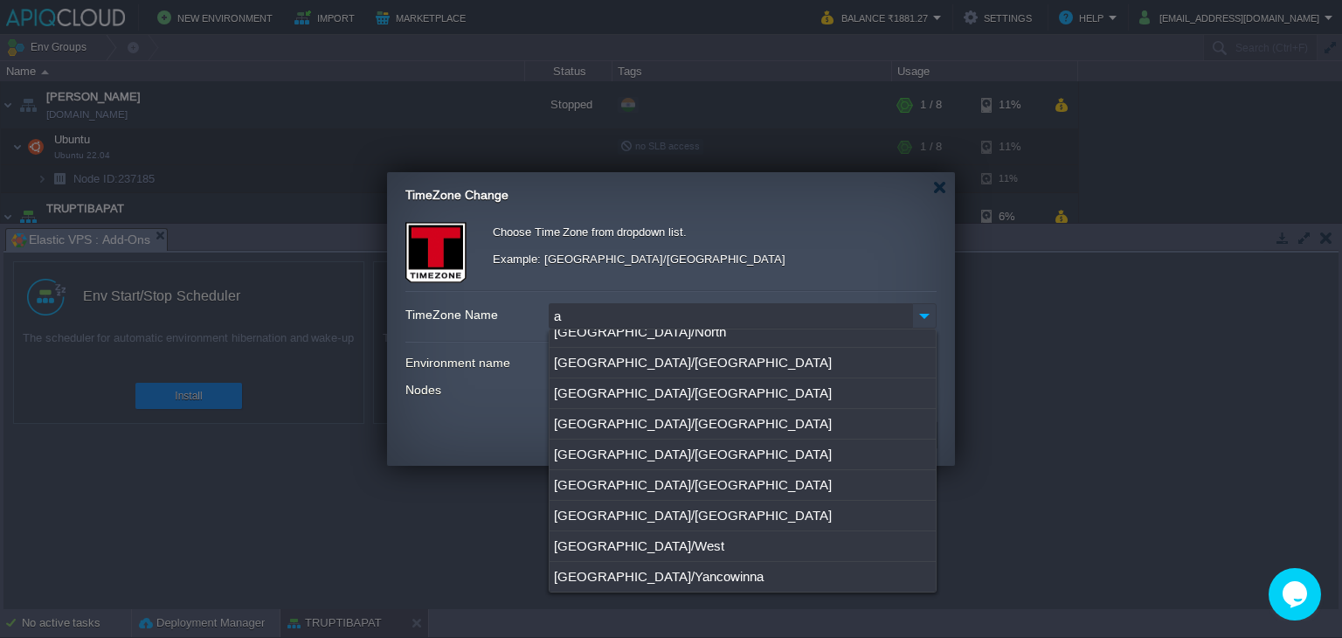
scroll to position [0, 0]
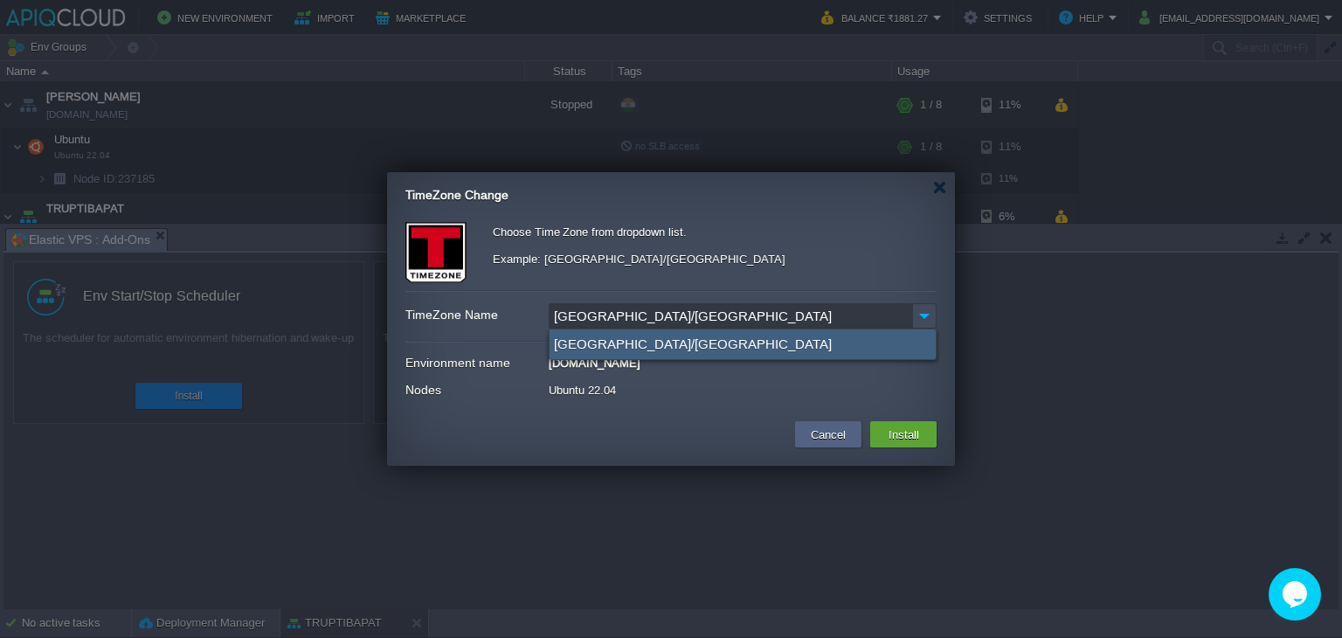
type input "Asia/Kolkata"
click at [602, 340] on div "Asia/Kolkata" at bounding box center [743, 344] width 386 height 30
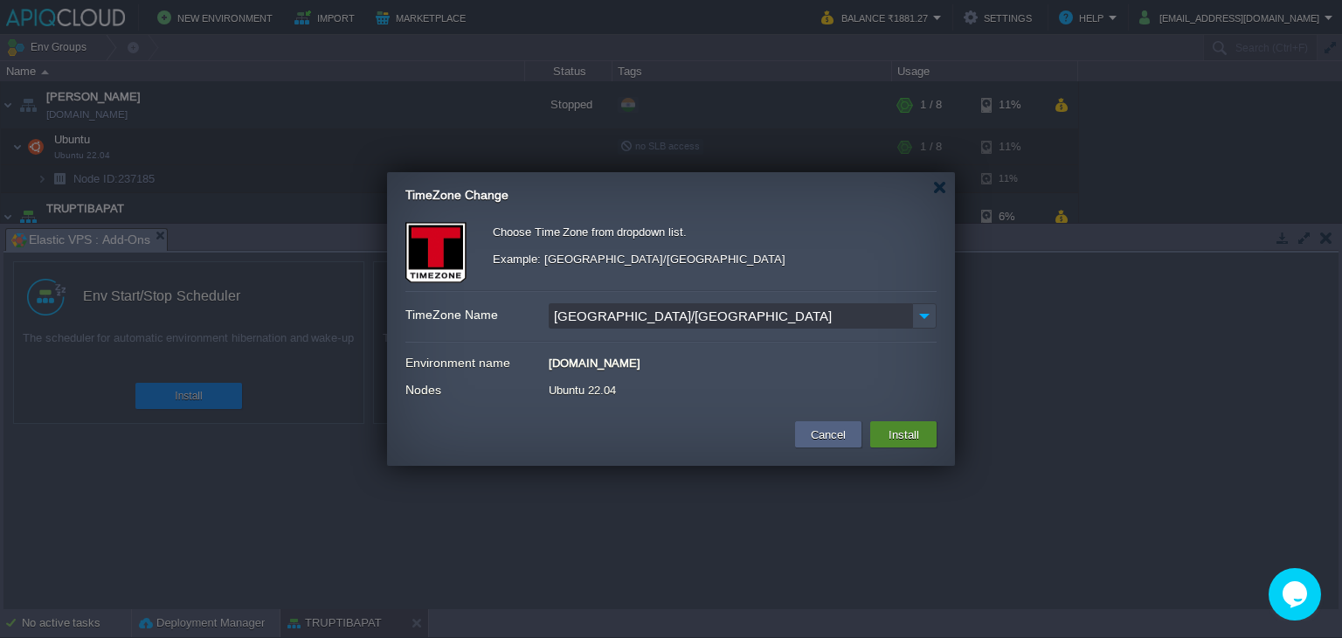
click at [905, 431] on button "Install" at bounding box center [904, 434] width 41 height 21
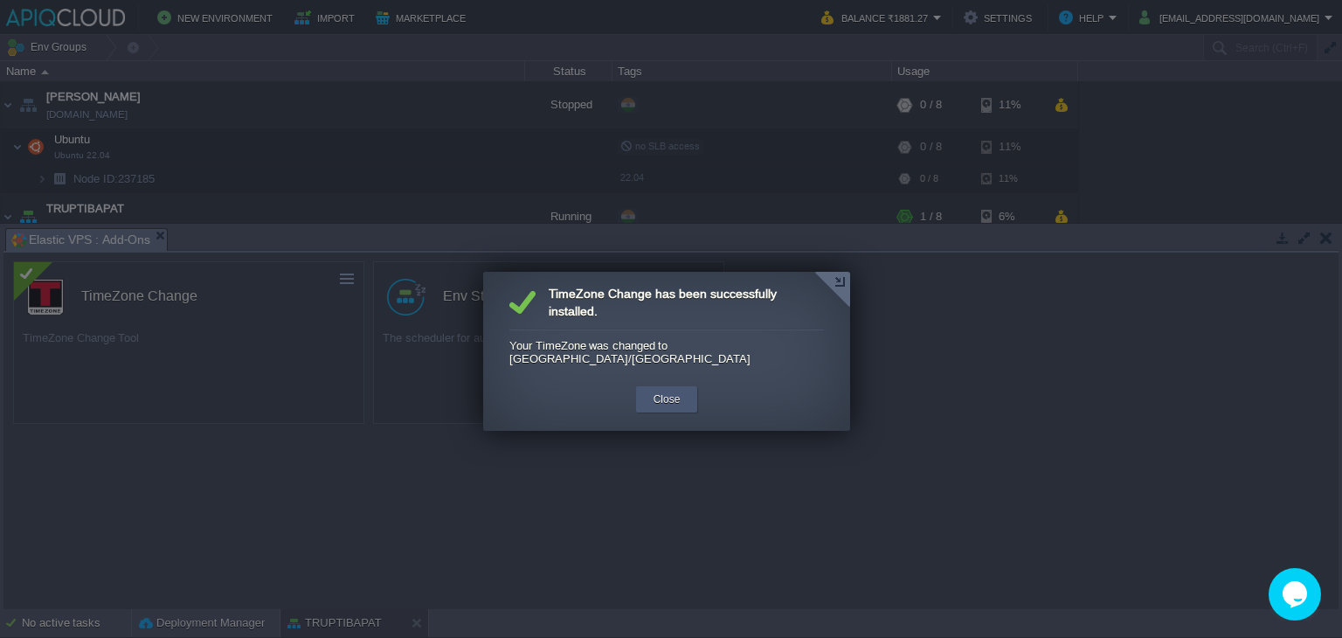
click at [669, 386] on div "Close" at bounding box center [667, 399] width 36 height 26
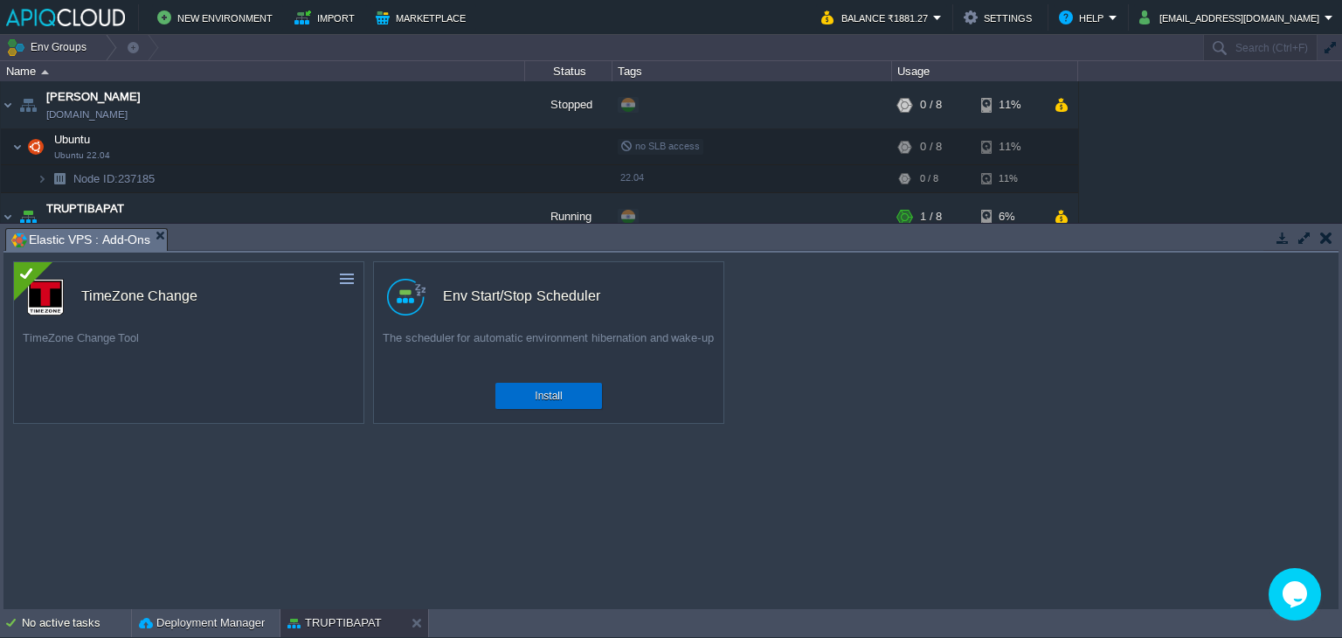
click at [549, 399] on button "Install" at bounding box center [548, 395] width 27 height 17
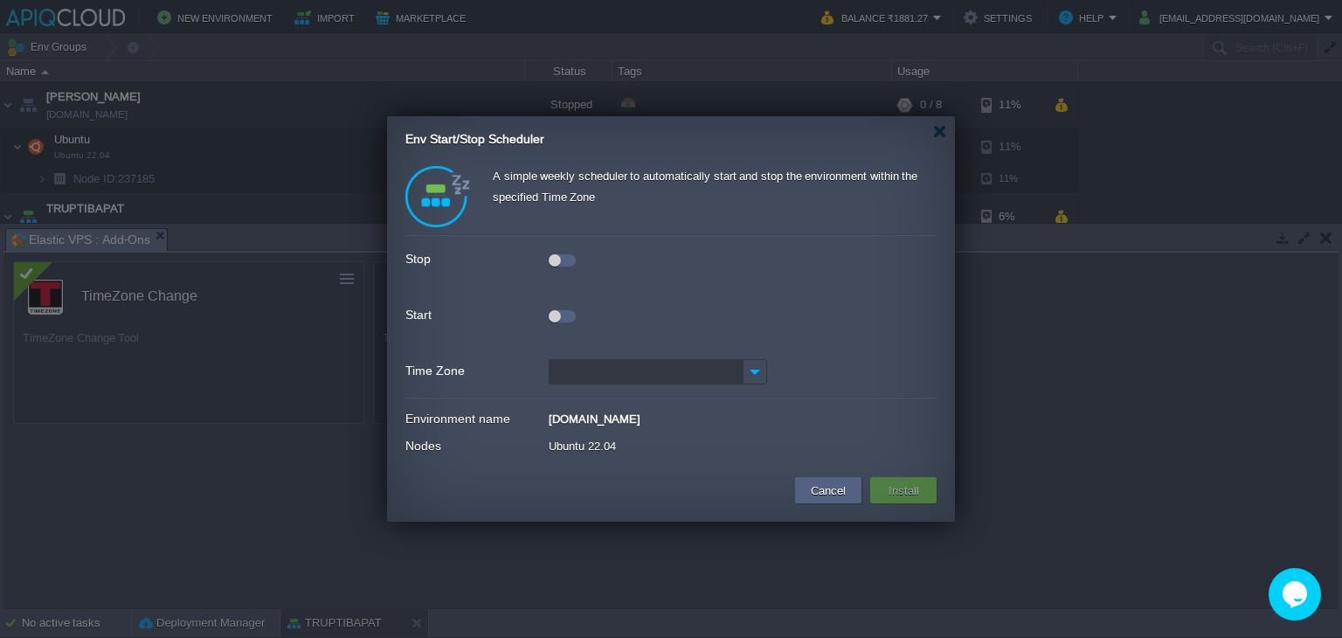
click at [555, 260] on div at bounding box center [555, 260] width 12 height 12
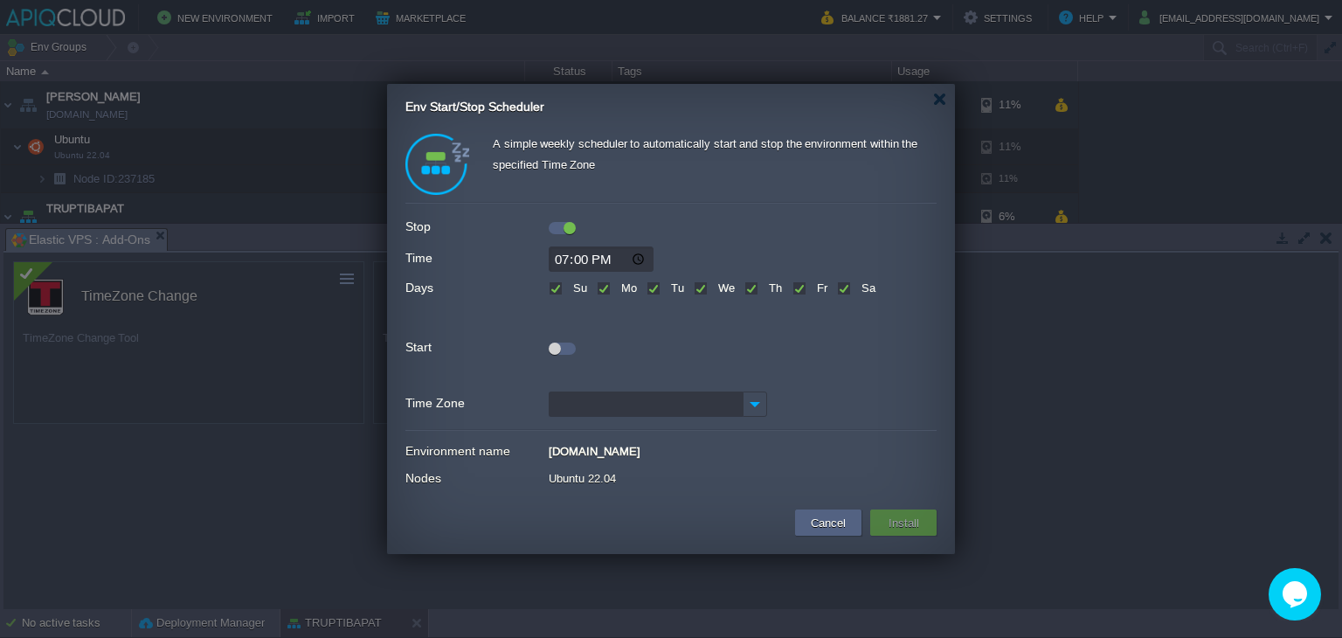
click at [562, 260] on input "19:00" at bounding box center [601, 258] width 105 height 25
type input "03:20"
click at [569, 284] on label "Su" at bounding box center [578, 287] width 18 height 13
click at [554, 284] on input "Su" at bounding box center [554, 289] width 11 height 11
checkbox input "false"
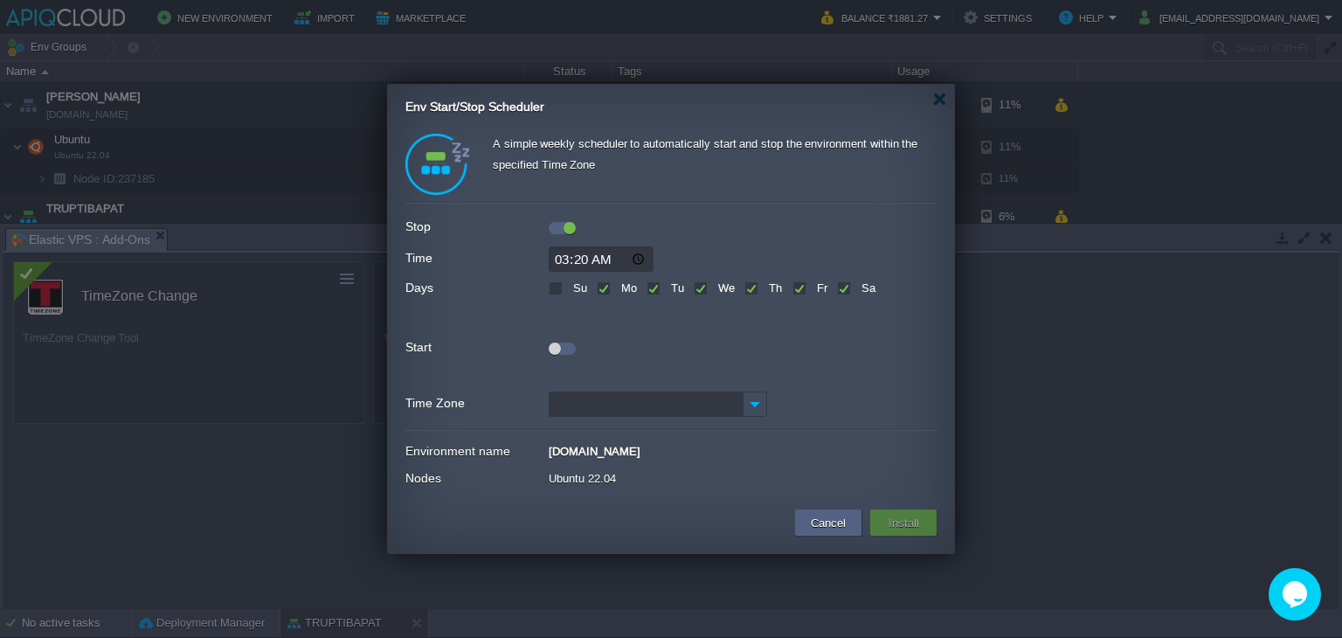
click at [857, 288] on label "Sa" at bounding box center [866, 287] width 18 height 13
click at [848, 288] on input "Sa" at bounding box center [842, 289] width 11 height 11
checkbox input "false"
click at [558, 261] on input "03:20" at bounding box center [601, 258] width 105 height 25
click at [635, 260] on input "03:20" at bounding box center [601, 258] width 105 height 25
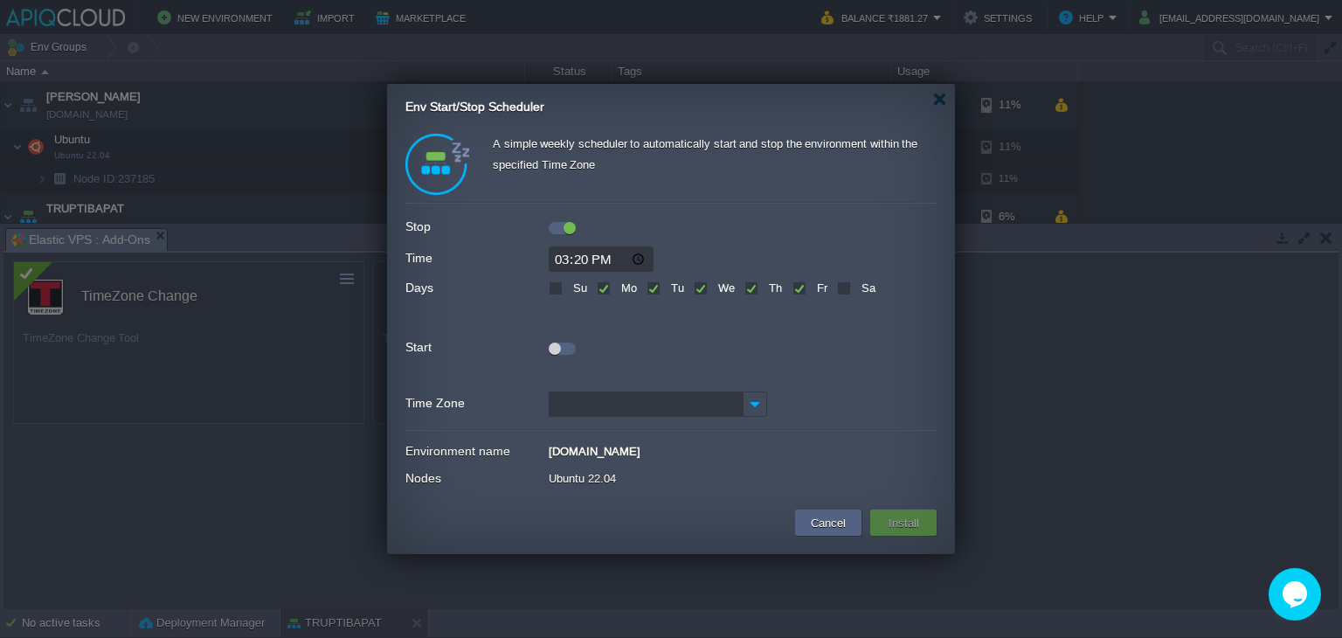
type input "15:20"
click at [813, 348] on div at bounding box center [670, 345] width 531 height 19
click at [558, 343] on div at bounding box center [555, 349] width 12 height 12
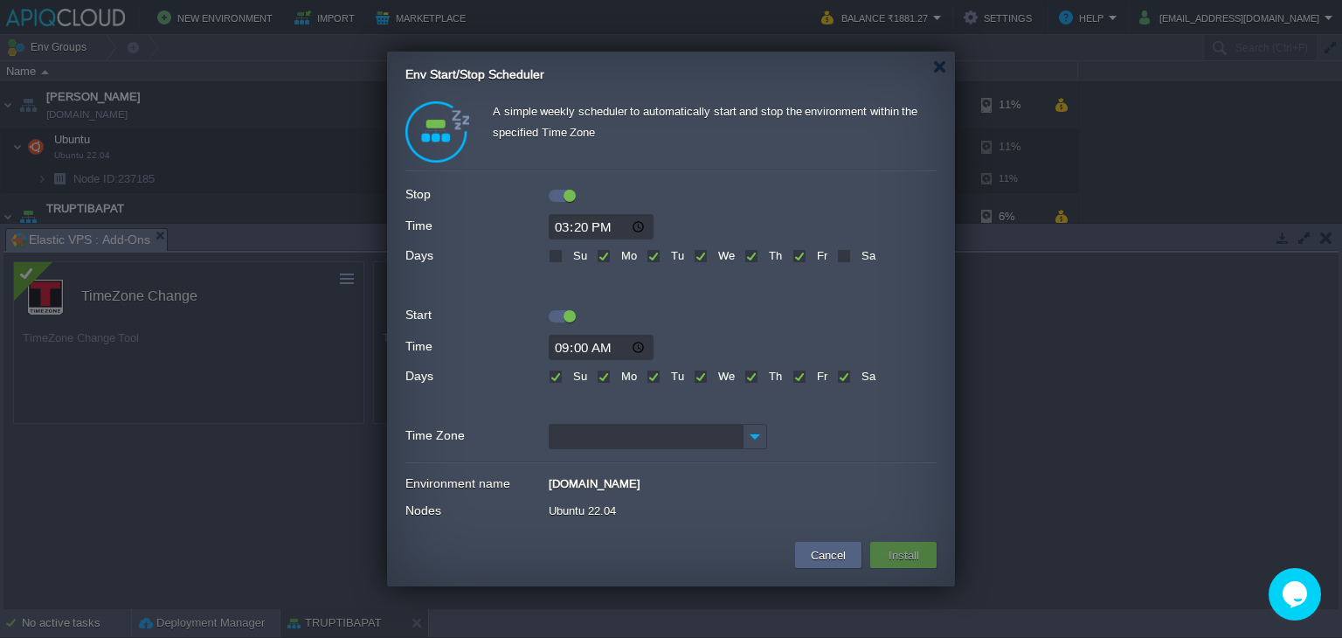
click at [569, 374] on label "Su" at bounding box center [578, 376] width 18 height 13
click at [554, 374] on input "Su" at bounding box center [554, 377] width 11 height 11
checkbox input "false"
click at [857, 376] on label "Sa" at bounding box center [866, 376] width 18 height 13
click at [842, 376] on input "Sa" at bounding box center [842, 377] width 11 height 11
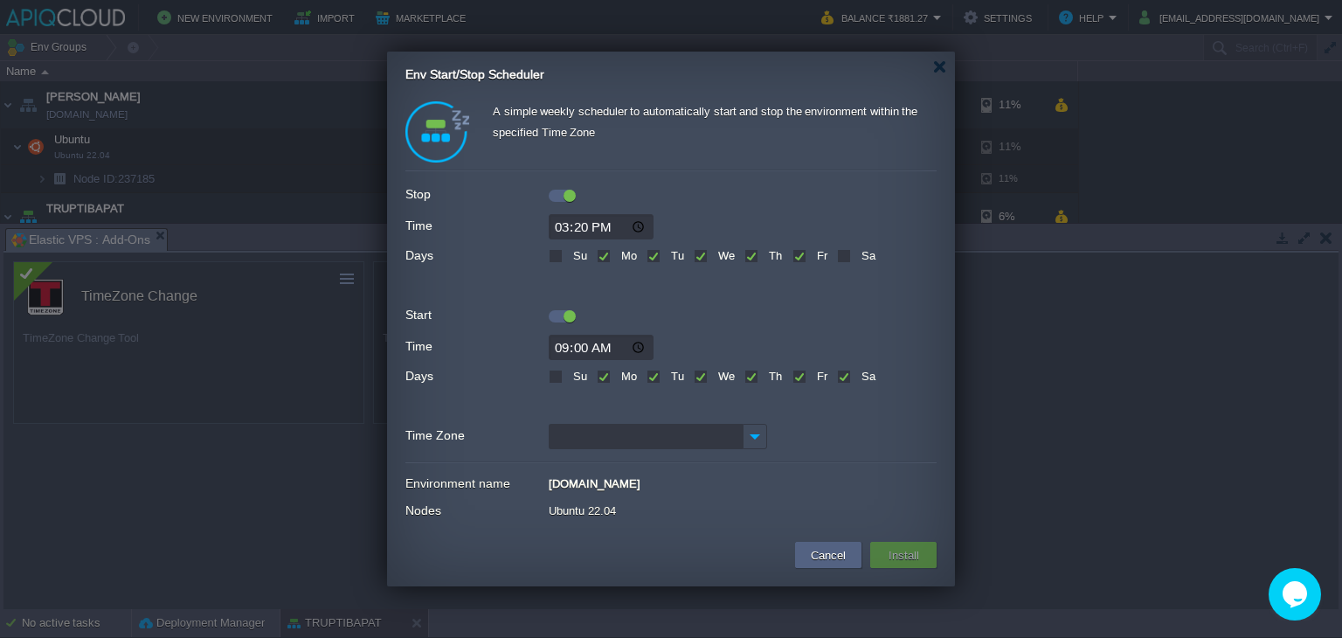
checkbox input "false"
click at [757, 441] on img at bounding box center [755, 436] width 24 height 25
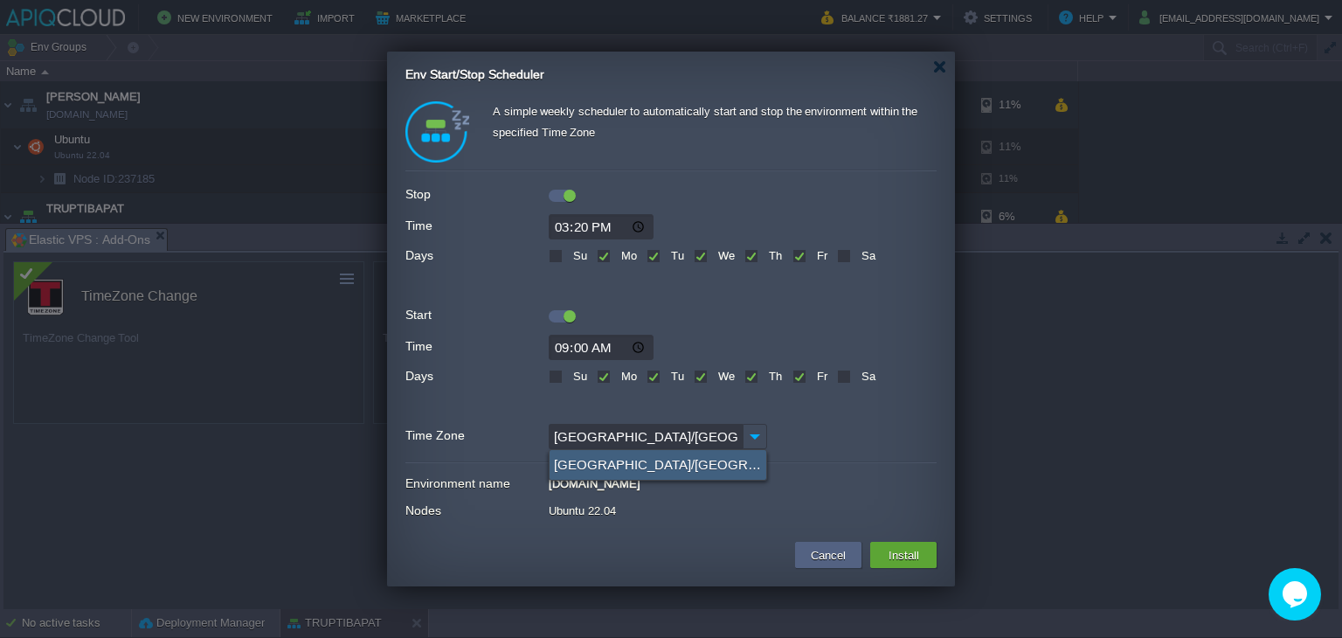
type input "Asia/Kolkata (GMT+05:30)"
click at [598, 463] on div "Asia/Kolkata (GMT+05:30)" at bounding box center [658, 465] width 217 height 30
click at [843, 496] on form "Environment name truptibapat.in1.apiqcloud.com Nodes Ubuntu 22.04" at bounding box center [670, 499] width 531 height 54
click at [919, 548] on button "Install" at bounding box center [904, 554] width 41 height 21
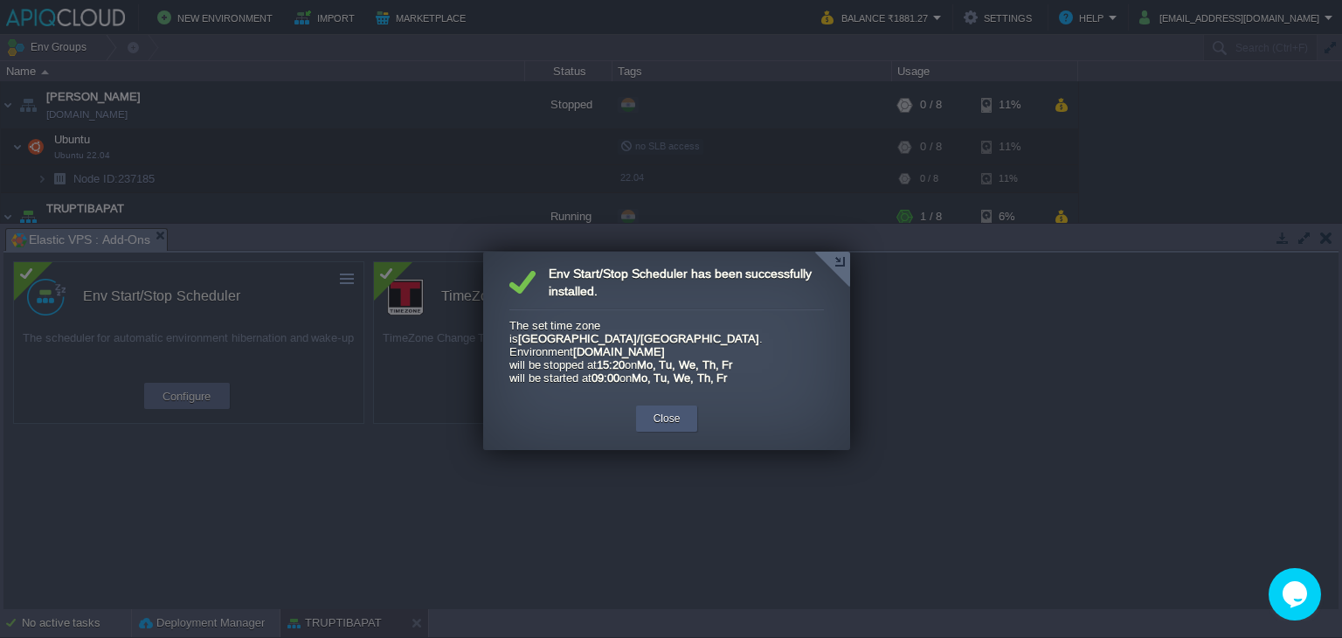
click at [654, 412] on button "Close" at bounding box center [667, 418] width 27 height 17
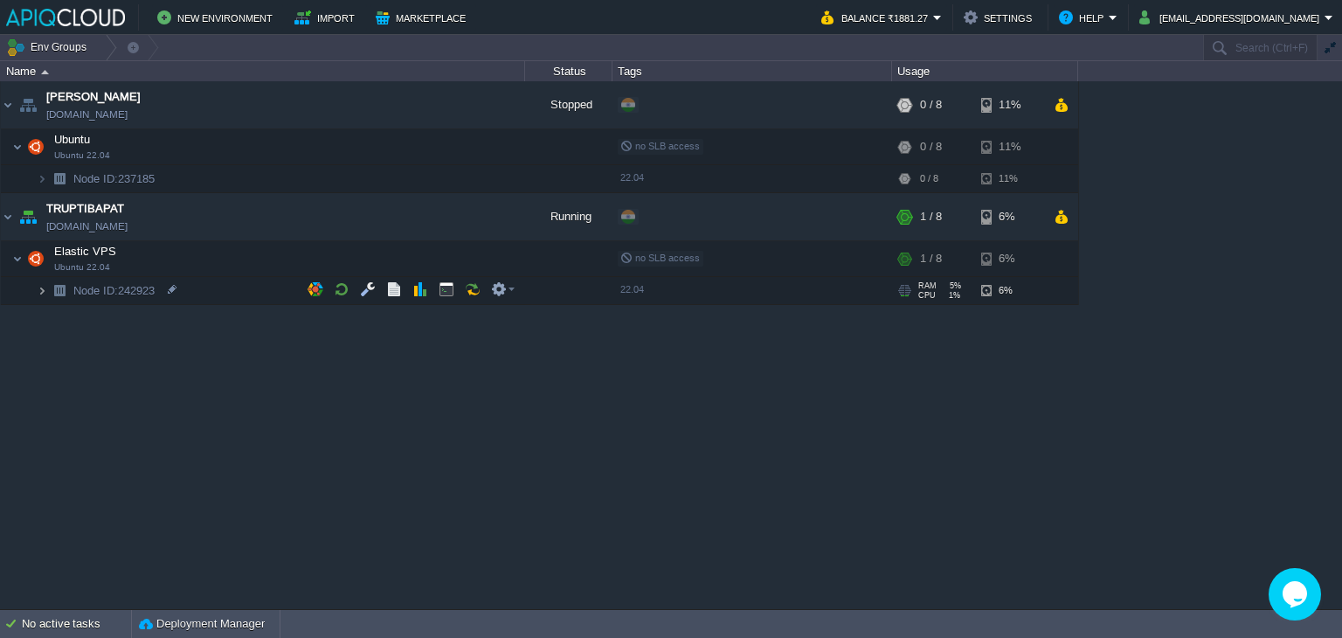
click at [42, 291] on img at bounding box center [42, 290] width 10 height 27
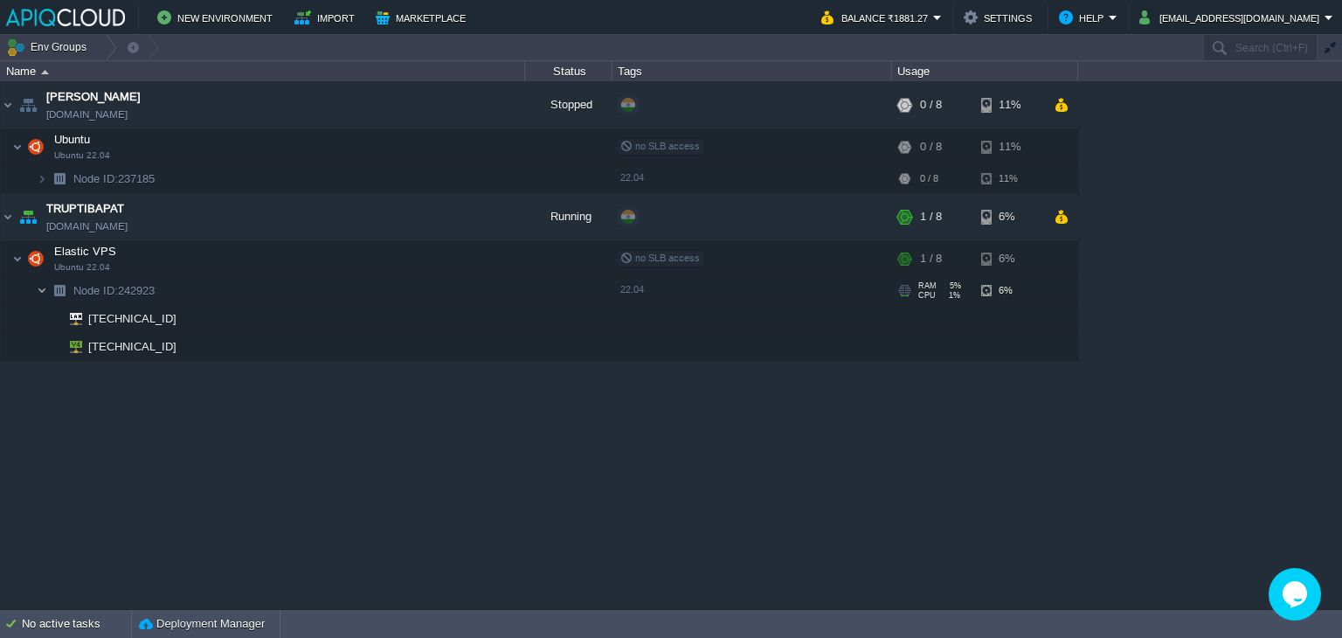
click at [42, 291] on img at bounding box center [42, 290] width 10 height 27
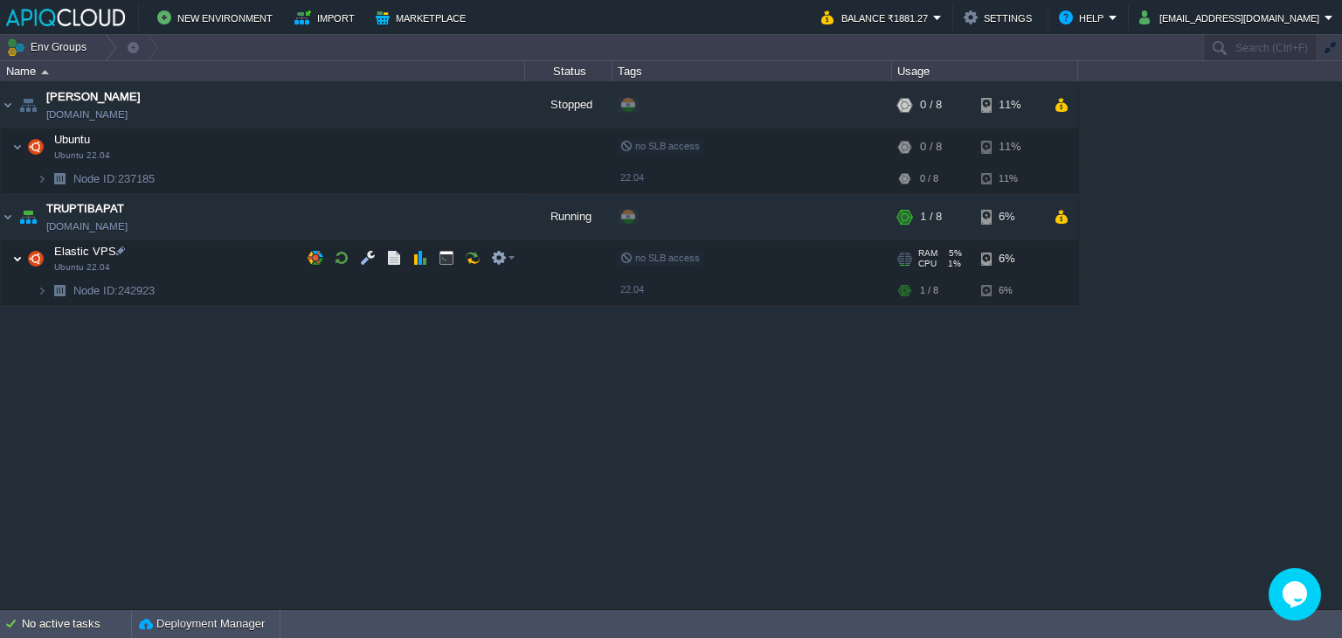
click at [18, 255] on img at bounding box center [17, 258] width 10 height 35
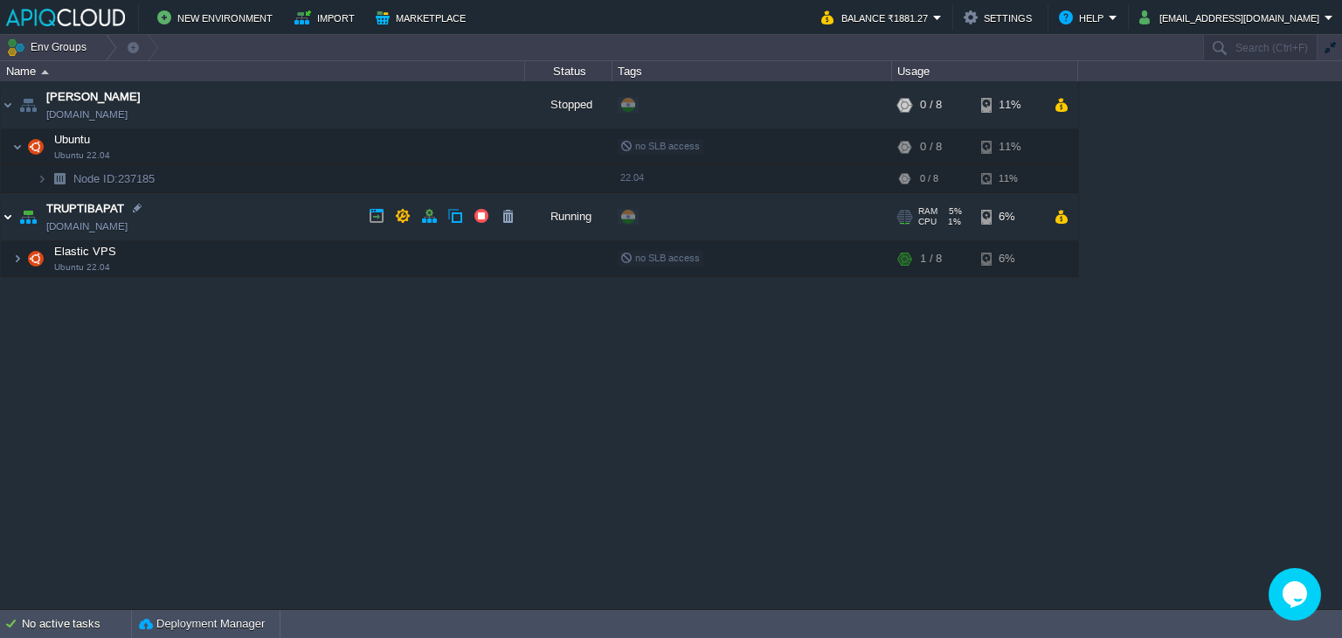
click at [7, 213] on img at bounding box center [8, 216] width 14 height 47
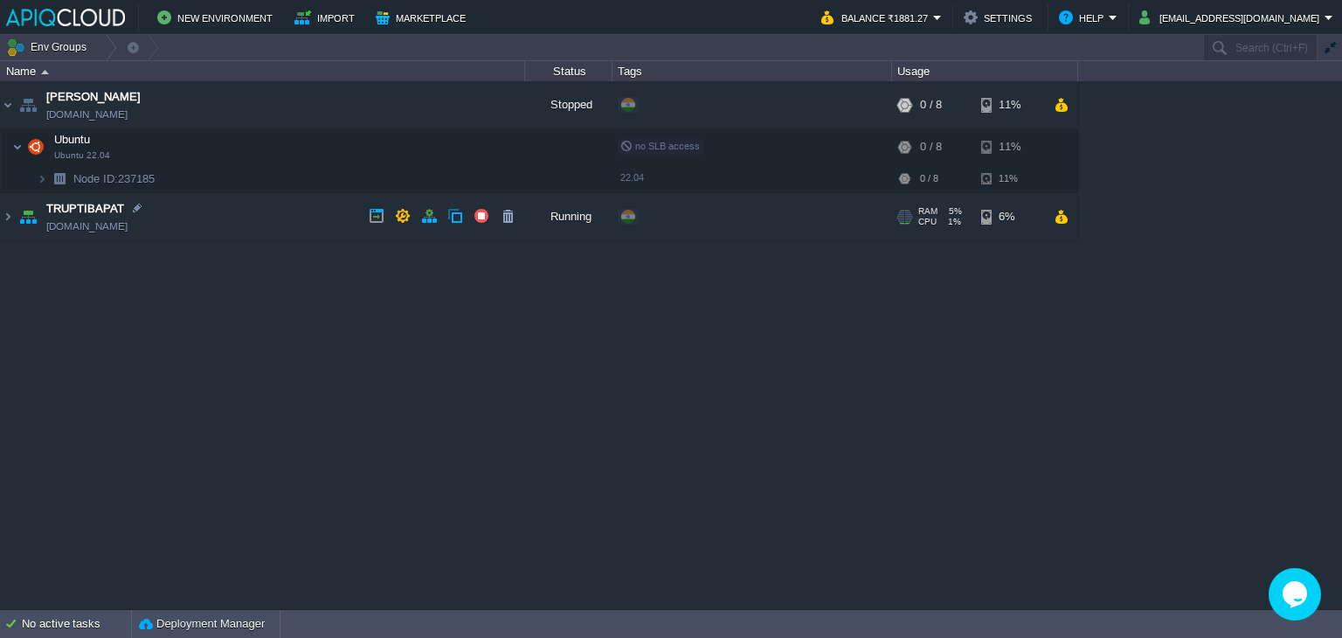
click at [276, 214] on td "TRUPTIBAPAT truptibapat.in1.apiqcloud.com" at bounding box center [263, 217] width 524 height 48
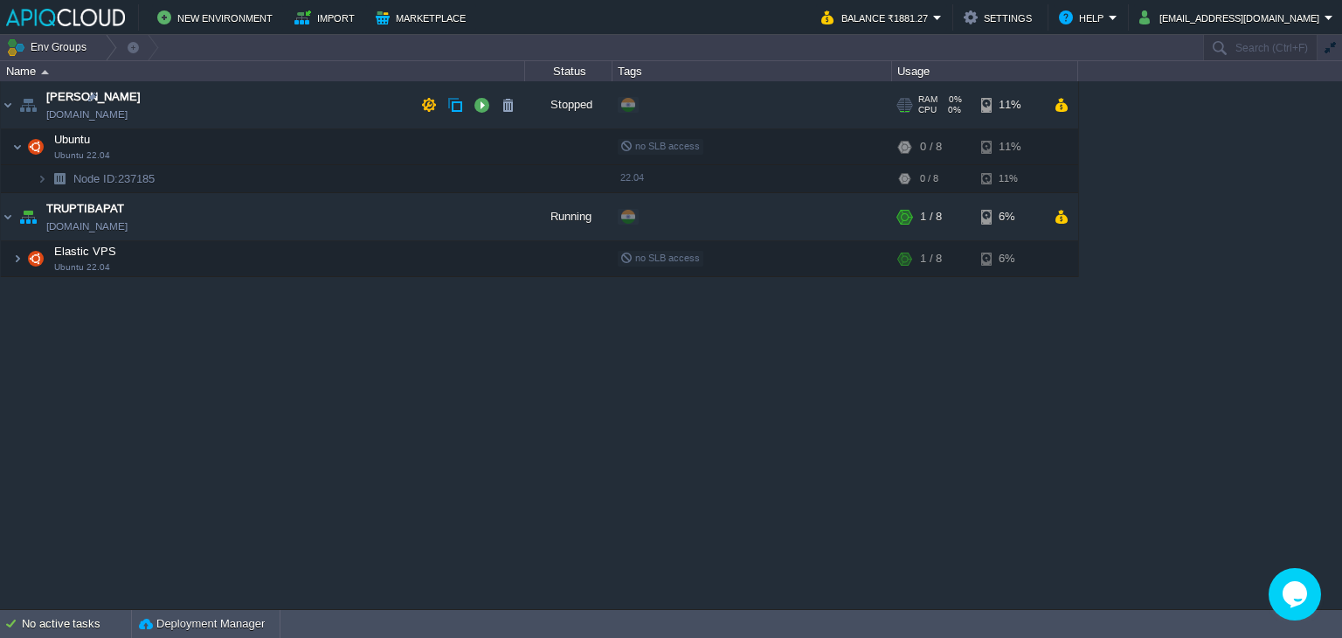
click at [266, 95] on td "Anand [DOMAIN_NAME]" at bounding box center [263, 105] width 524 height 48
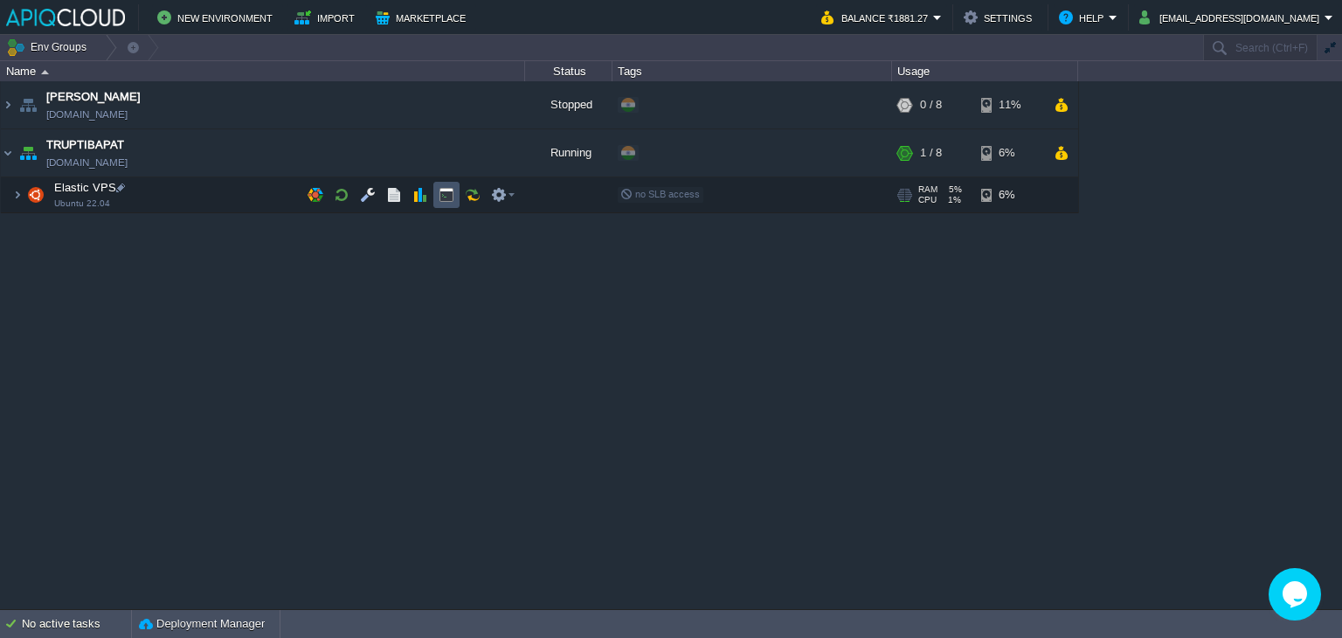
click at [447, 193] on button "button" at bounding box center [447, 195] width 16 height 16
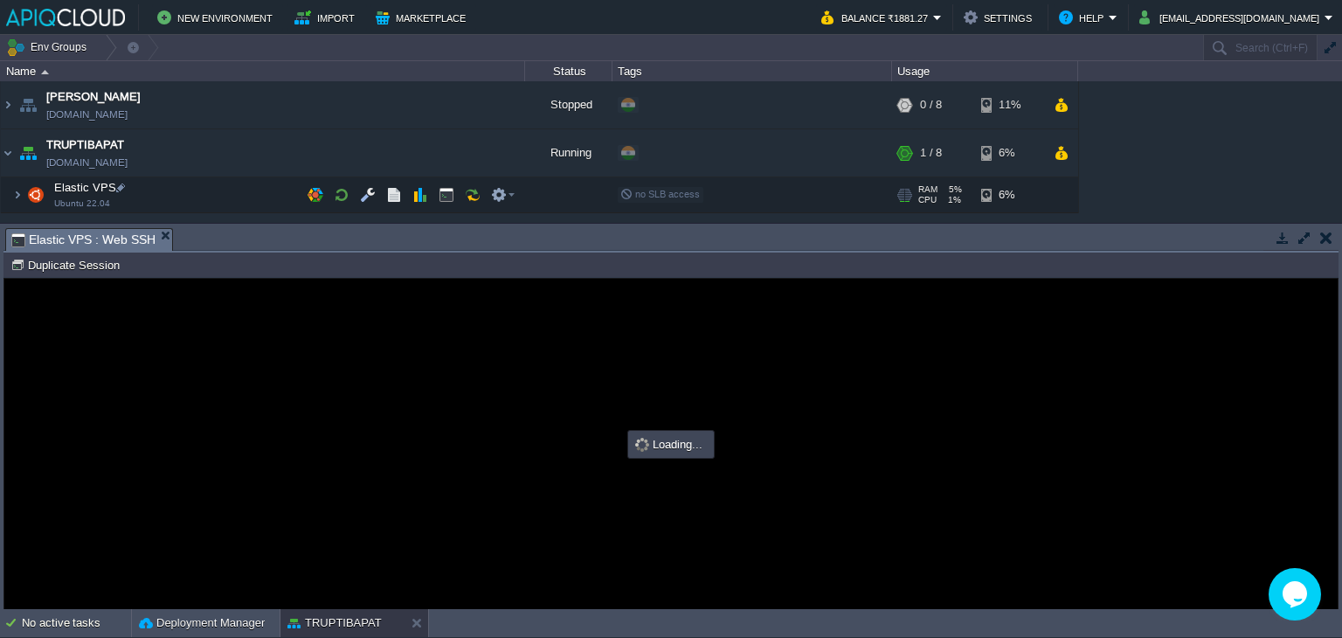
type input "#000000"
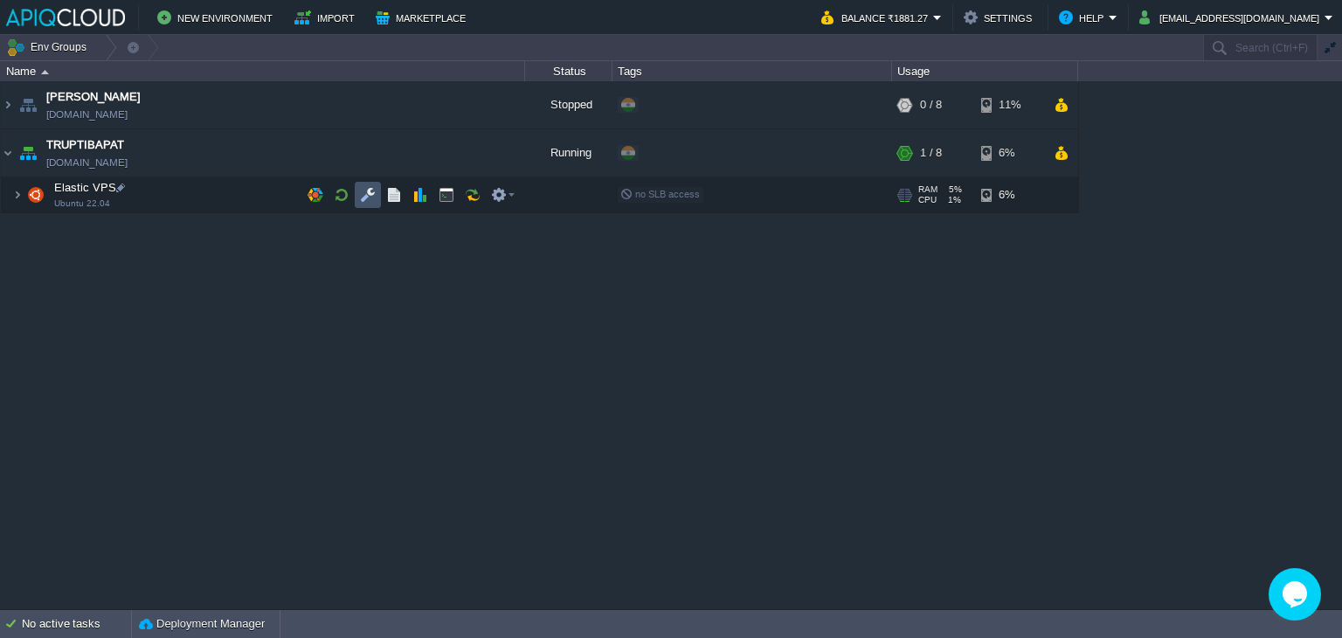
click at [360, 197] on button "button" at bounding box center [368, 195] width 16 height 16
click at [373, 191] on button "button" at bounding box center [368, 195] width 16 height 16
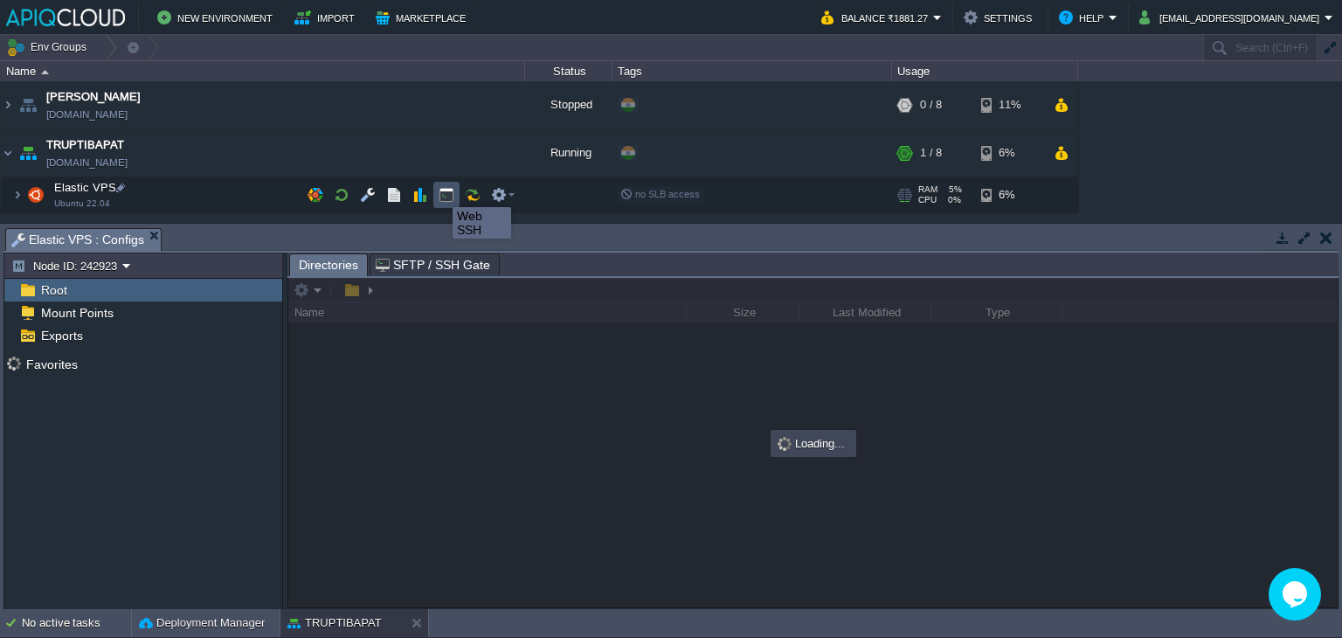
click at [441, 191] on button "button" at bounding box center [447, 195] width 16 height 16
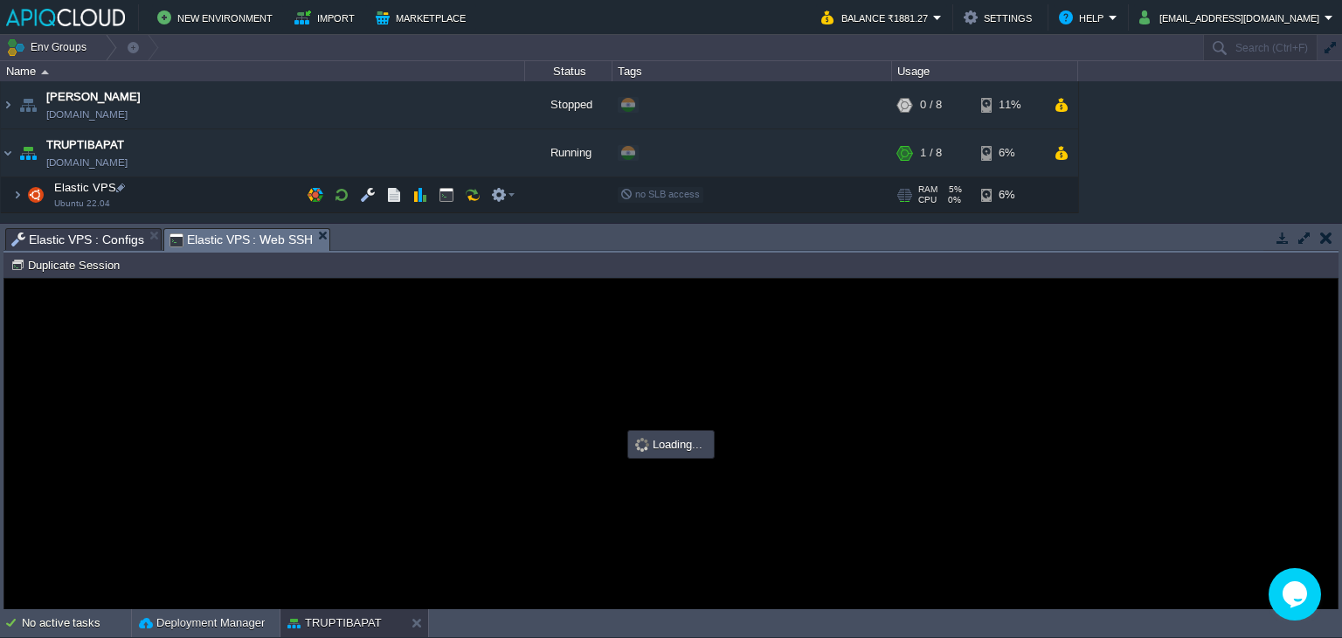
type input "#000000"
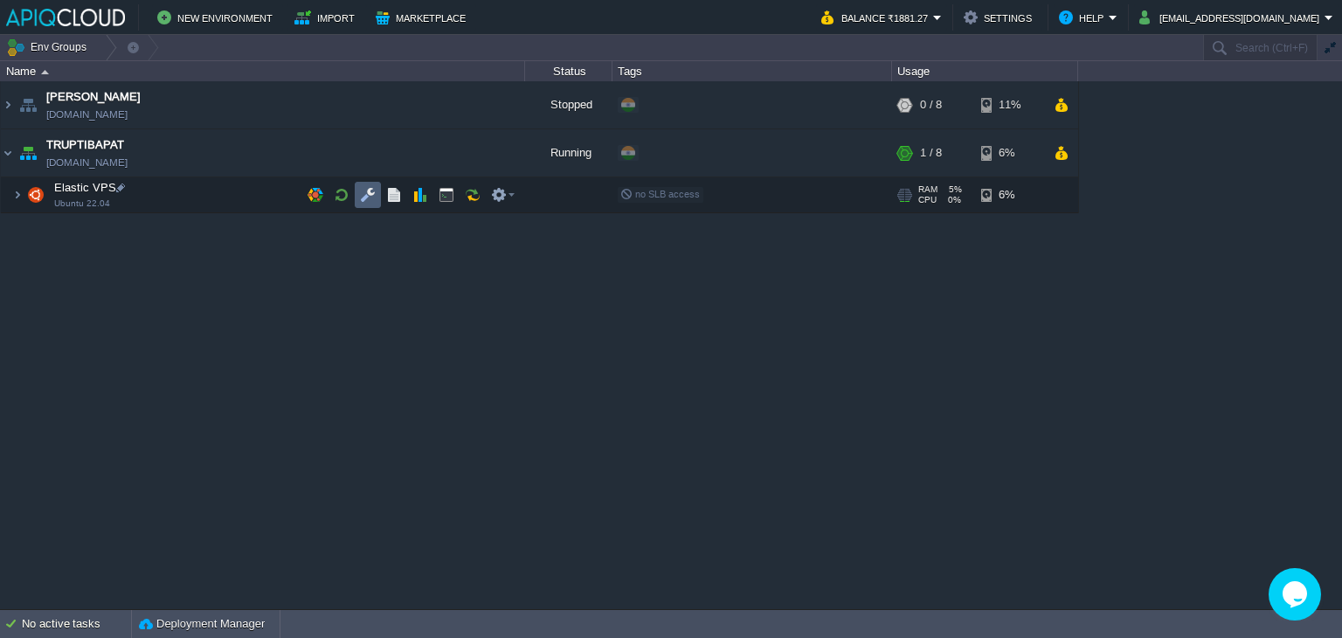
click at [374, 192] on button "button" at bounding box center [368, 195] width 16 height 16
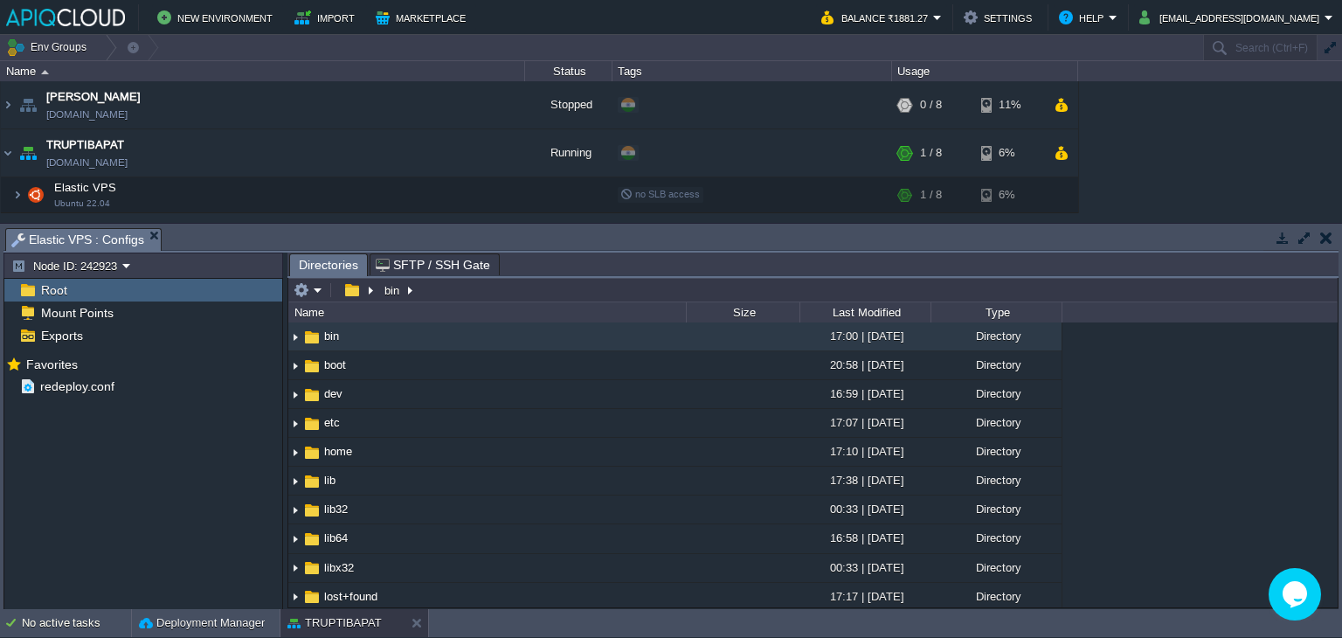
click at [47, 292] on span "Root" at bounding box center [54, 290] width 32 height 16
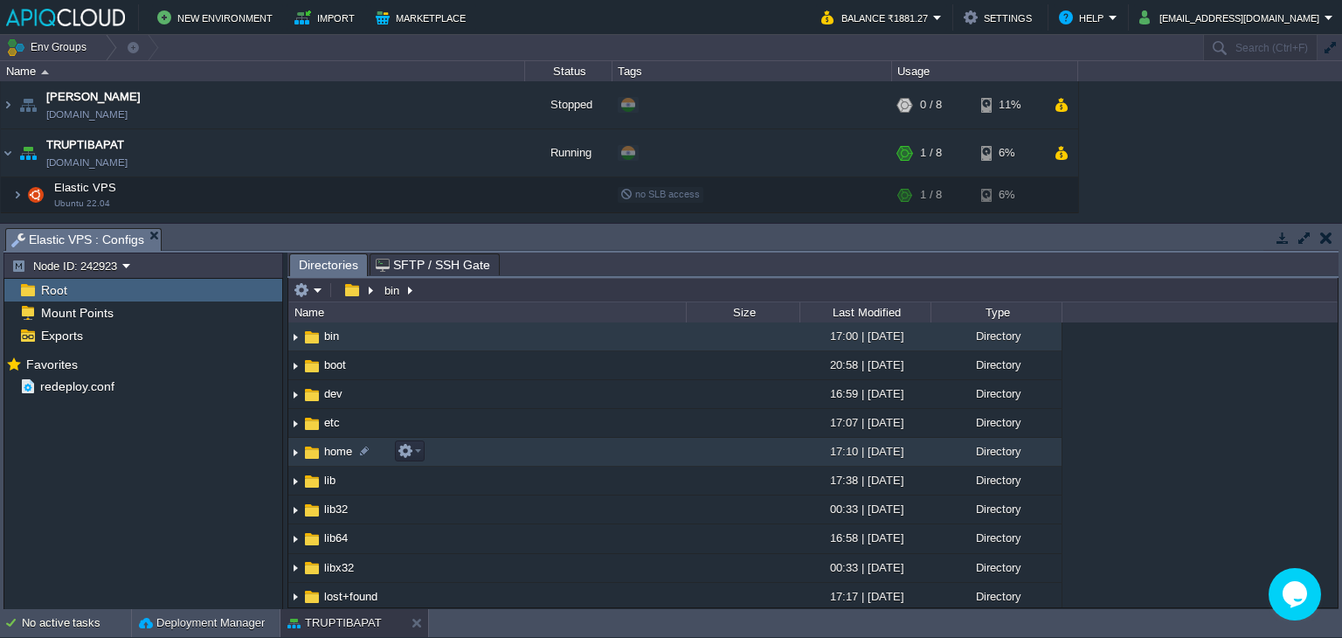
click at [340, 455] on span "home" at bounding box center [338, 451] width 33 height 15
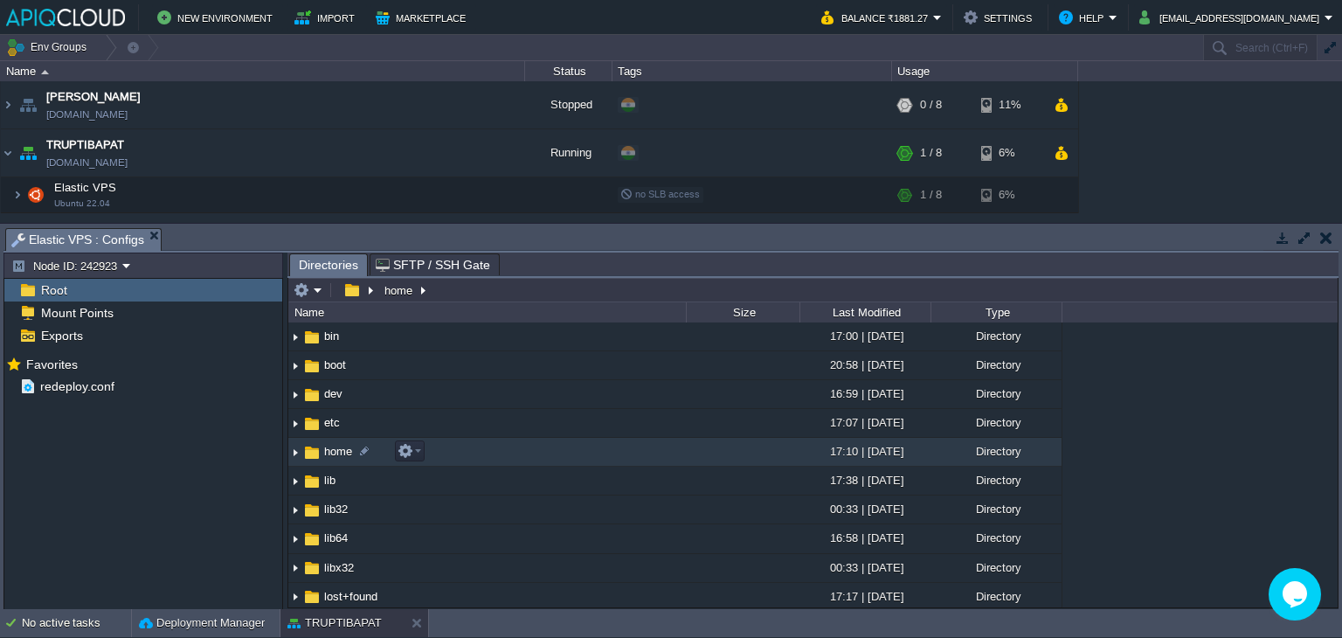
click at [297, 451] on img at bounding box center [295, 452] width 14 height 27
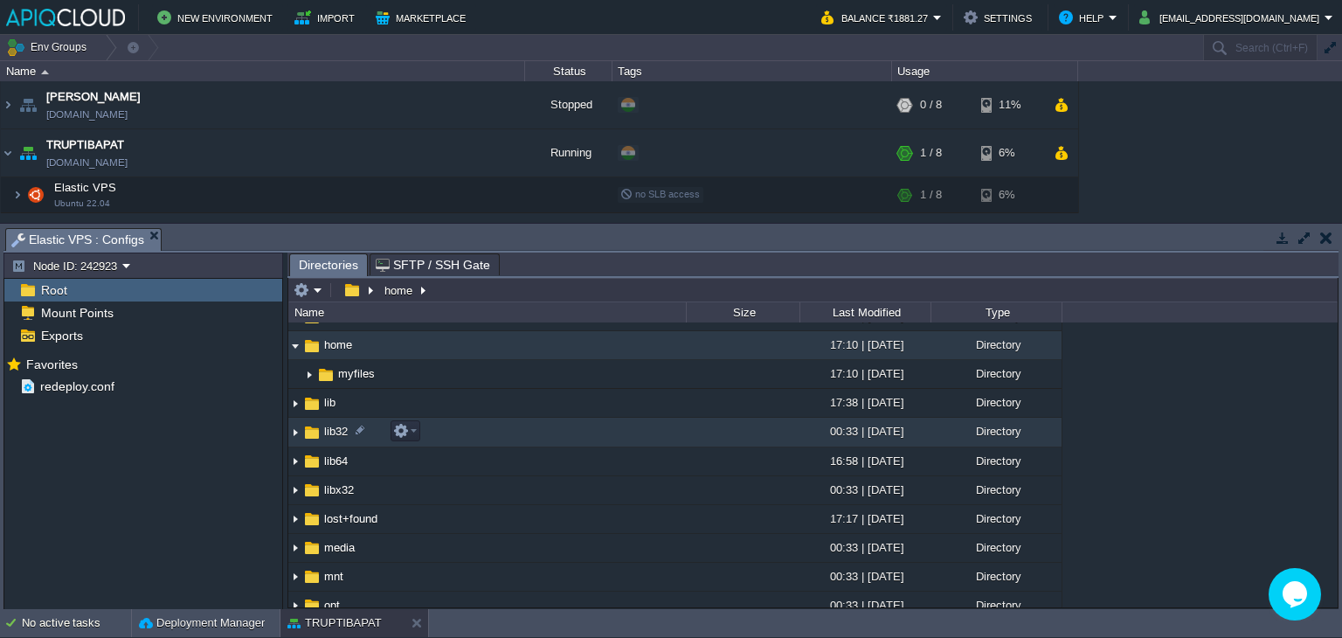
scroll to position [87, 0]
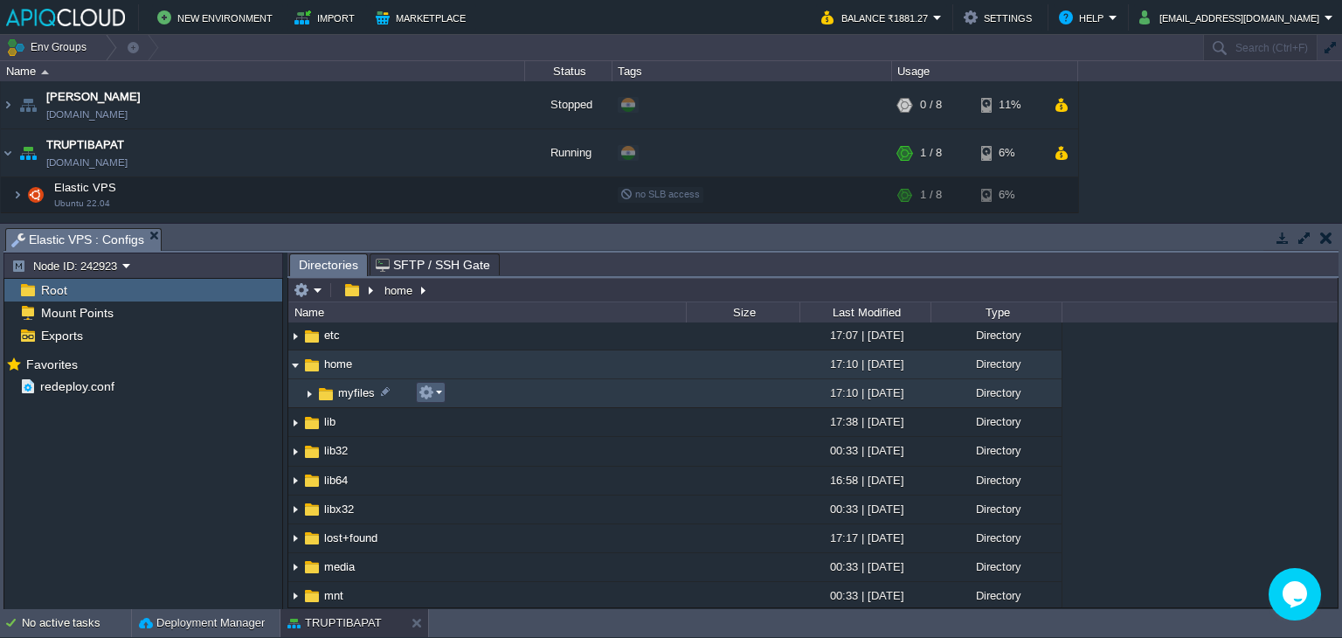
click at [434, 390] on em at bounding box center [431, 393] width 24 height 16
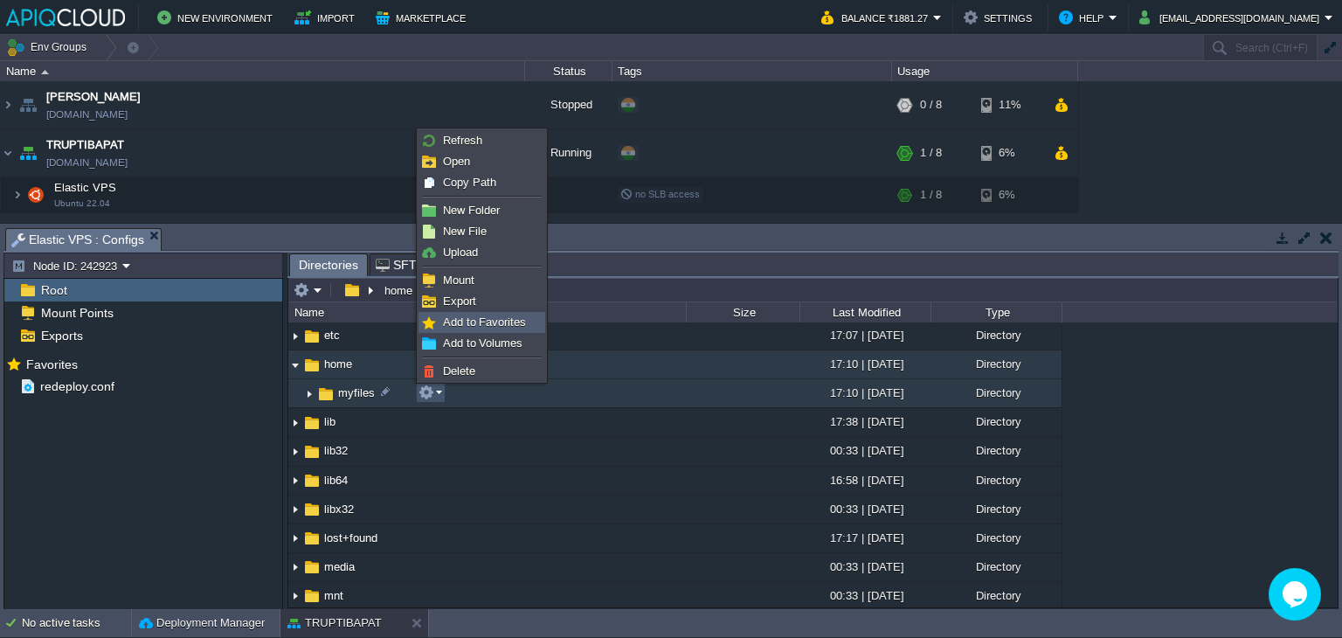
click at [495, 322] on span "Add to Favorites" at bounding box center [484, 321] width 83 height 13
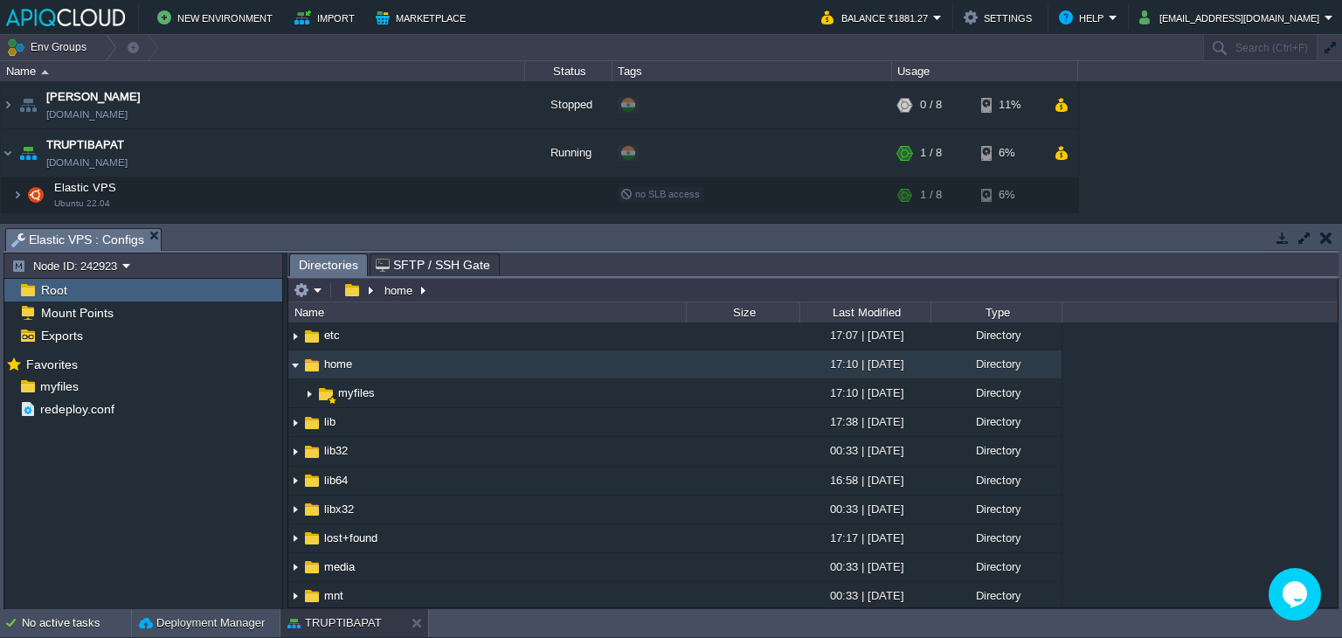
click at [101, 473] on div "Mark the most frequently used files and directories as Favorites to easily acce…" at bounding box center [143, 482] width 278 height 261
click at [58, 385] on span "myfiles" at bounding box center [59, 386] width 45 height 16
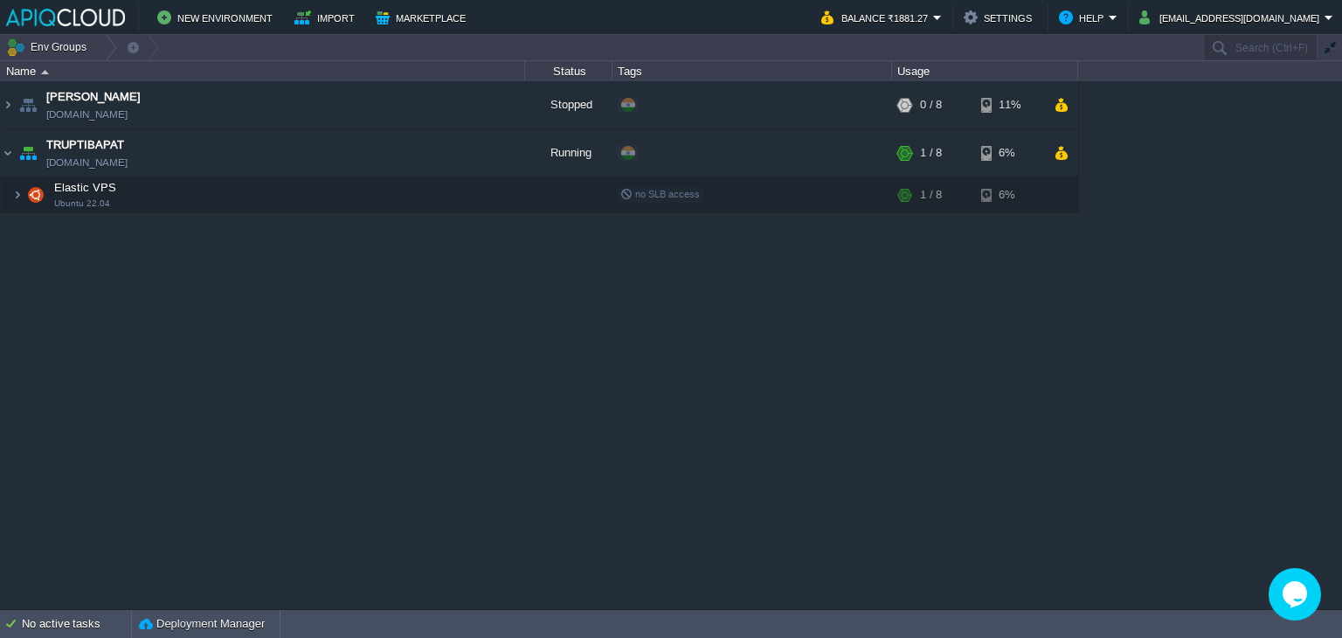
click at [569, 317] on div "Anand anand.in1.apiqcloud.com Stopped + Add to Env Group RAM 0% CPU 0% 0 / 8 11…" at bounding box center [671, 345] width 1342 height 528
click at [482, 162] on td at bounding box center [481, 153] width 26 height 26
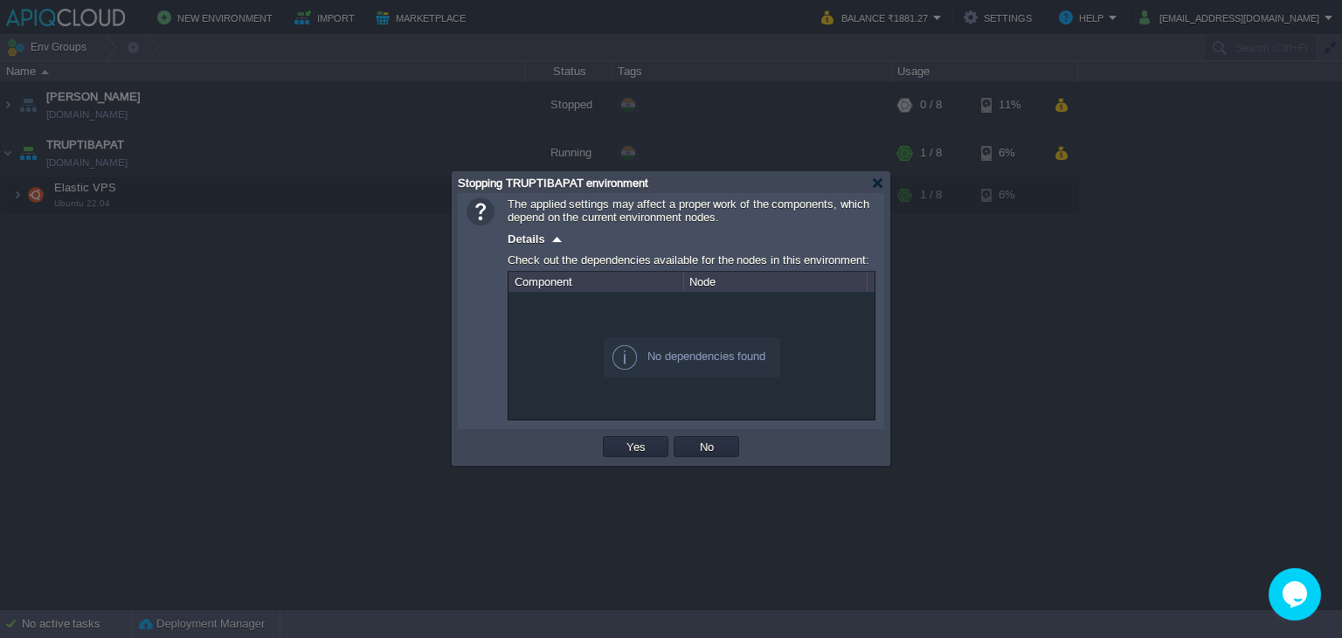
click at [641, 448] on button "Yes" at bounding box center [636, 447] width 30 height 16
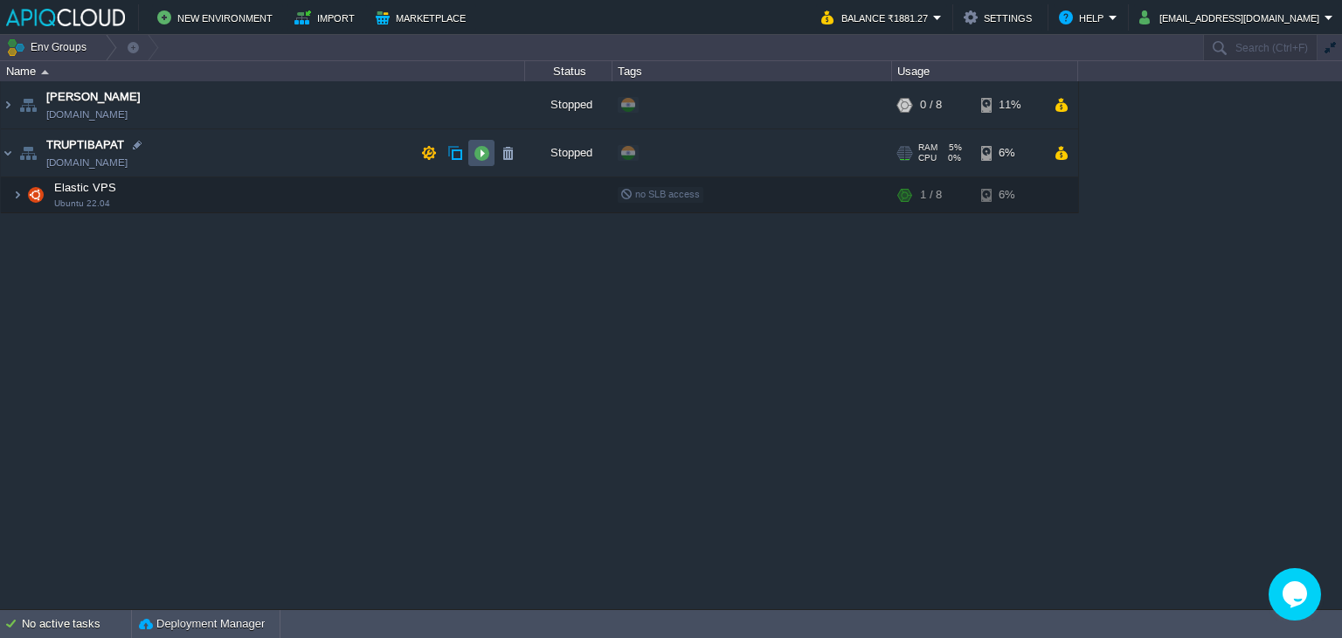
click at [483, 149] on button "button" at bounding box center [482, 153] width 16 height 16
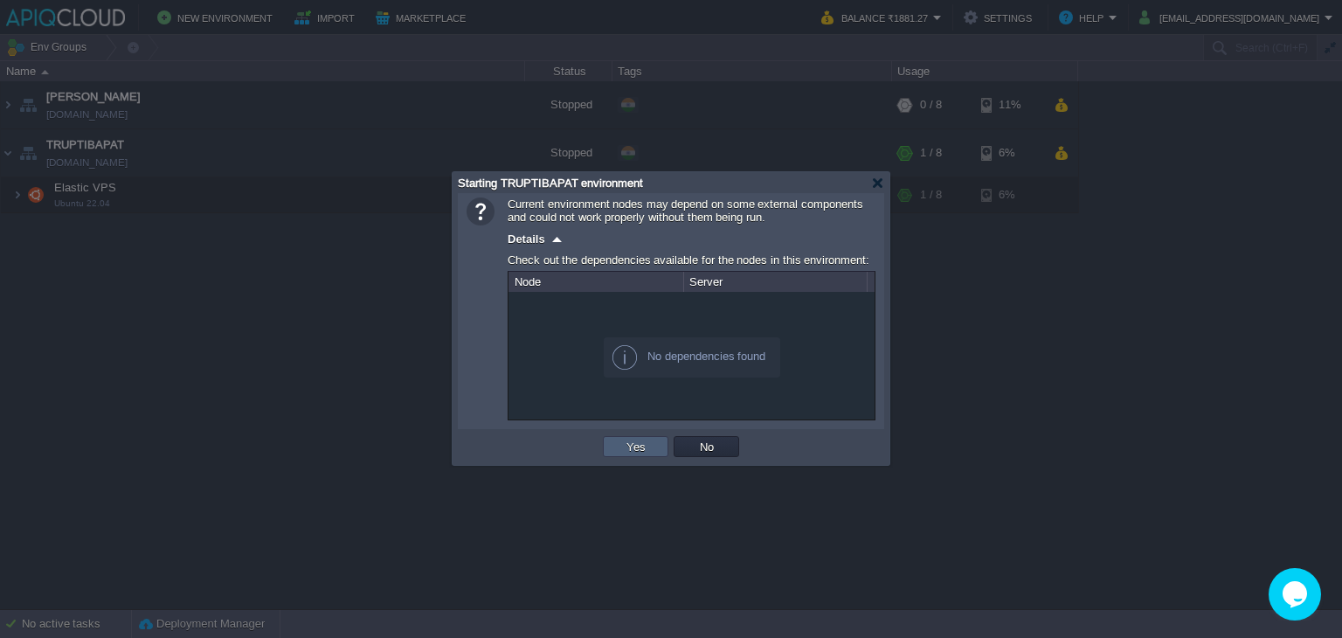
click at [620, 448] on td "Yes" at bounding box center [636, 446] width 66 height 21
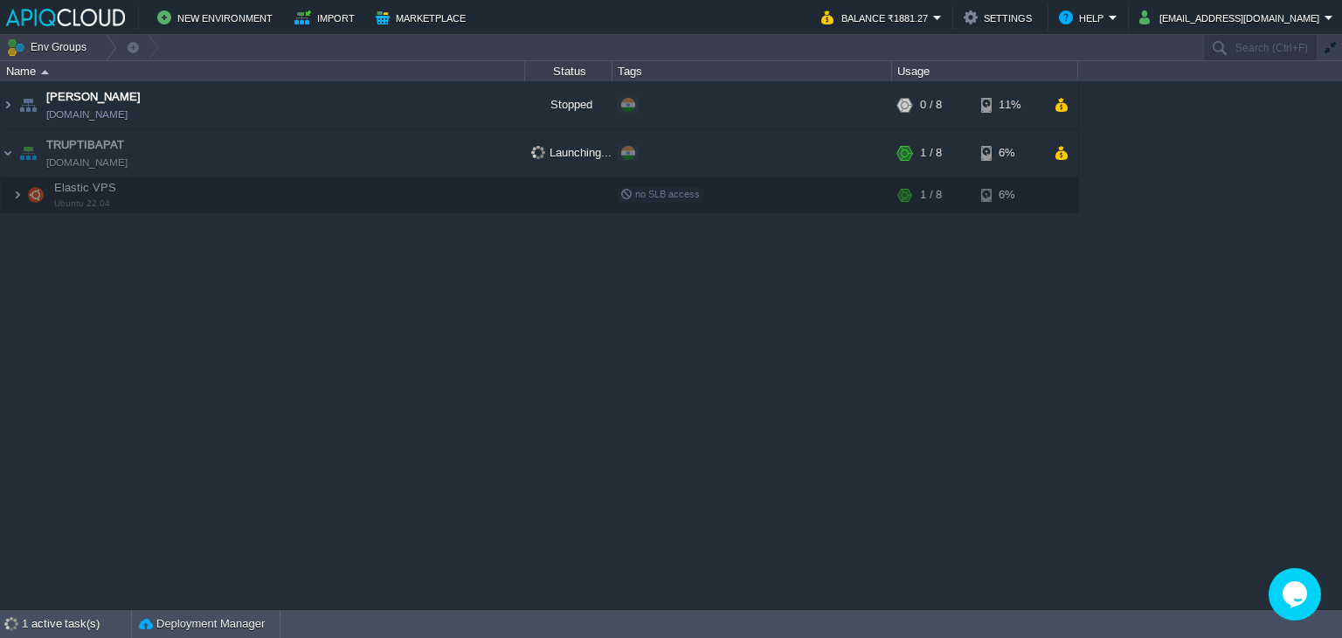
click at [115, 271] on div "Anand anand.in1.apiqcloud.com Stopped + Add to Env Group RAM 0% CPU 0% 0 / 8 11…" at bounding box center [671, 345] width 1342 height 528
click at [374, 191] on button "button" at bounding box center [368, 195] width 16 height 16
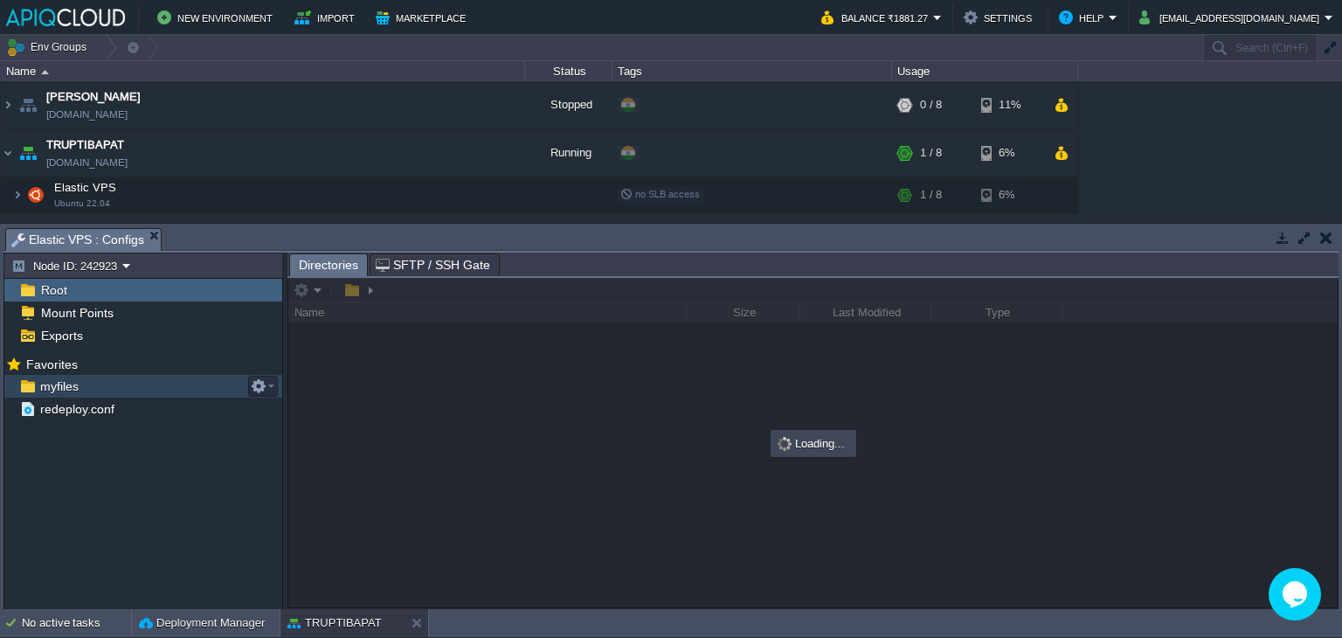
click at [59, 390] on span "myfiles" at bounding box center [59, 386] width 45 height 16
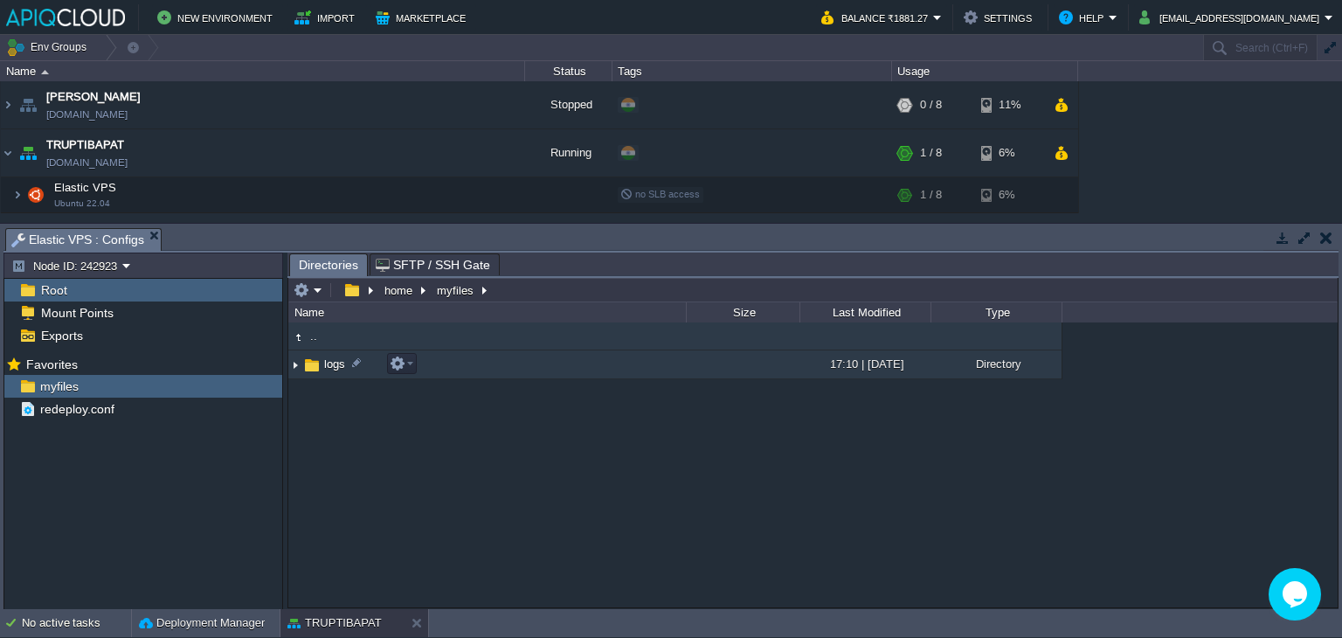
click at [295, 368] on img at bounding box center [295, 364] width 14 height 27
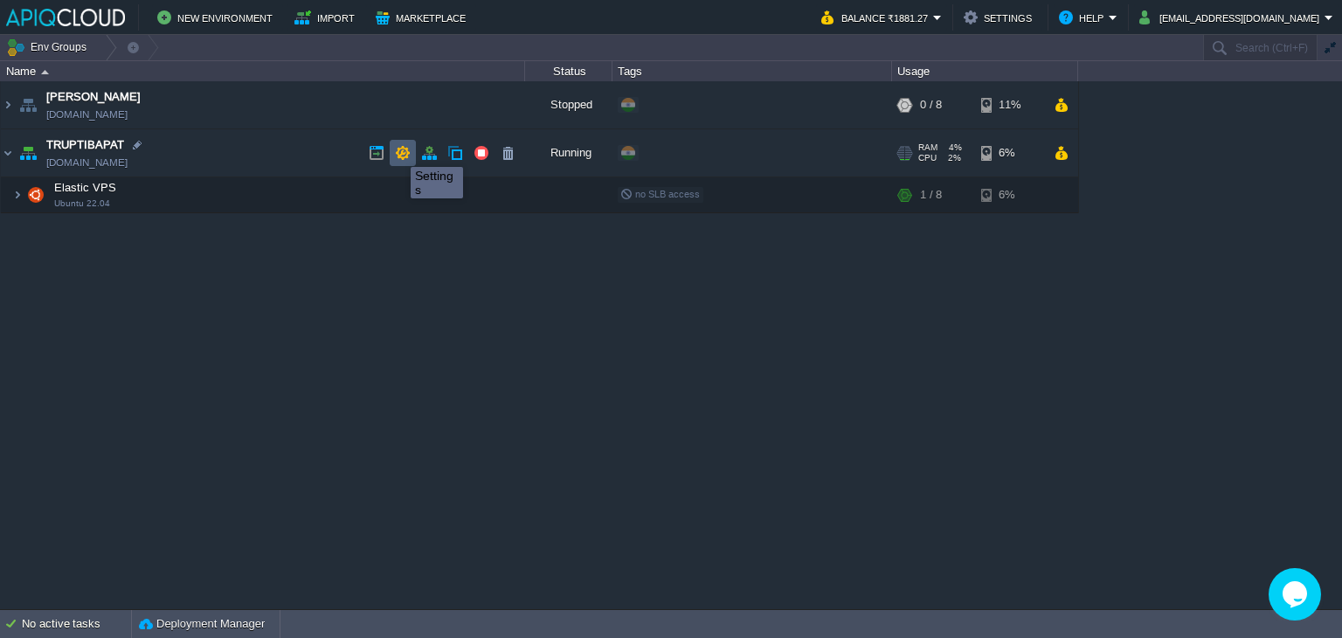
click at [405, 151] on button "button" at bounding box center [403, 153] width 16 height 16
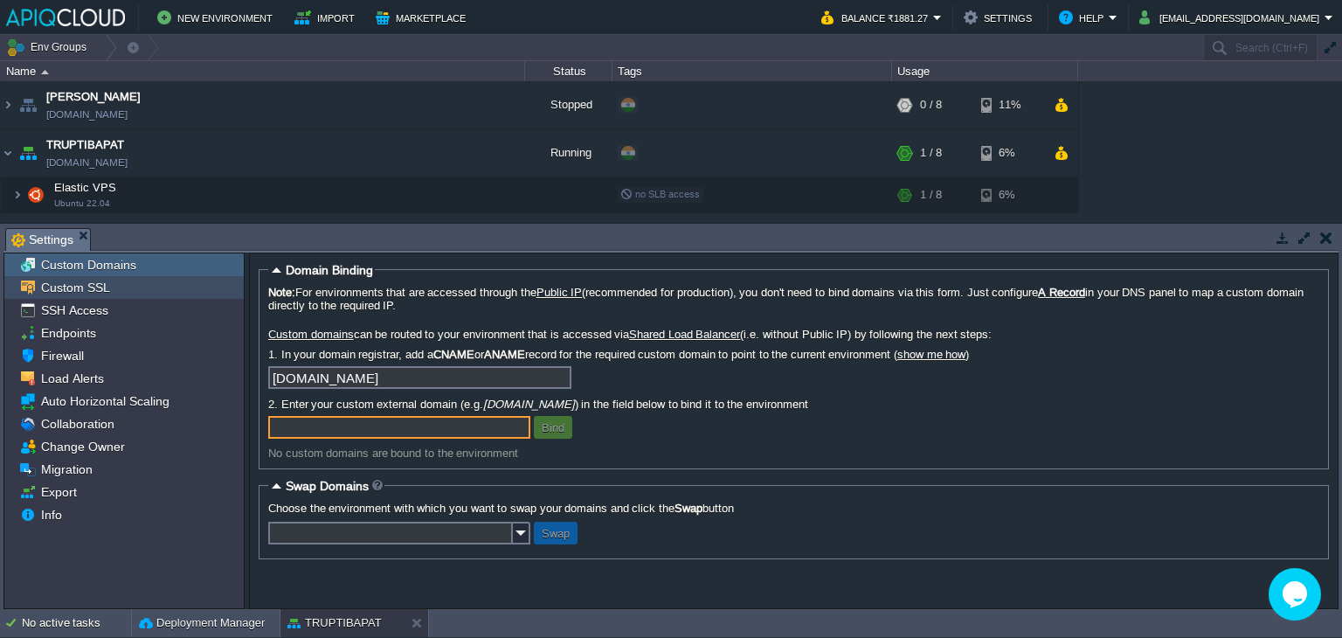
click at [87, 291] on span "Custom SSL" at bounding box center [75, 288] width 75 height 16
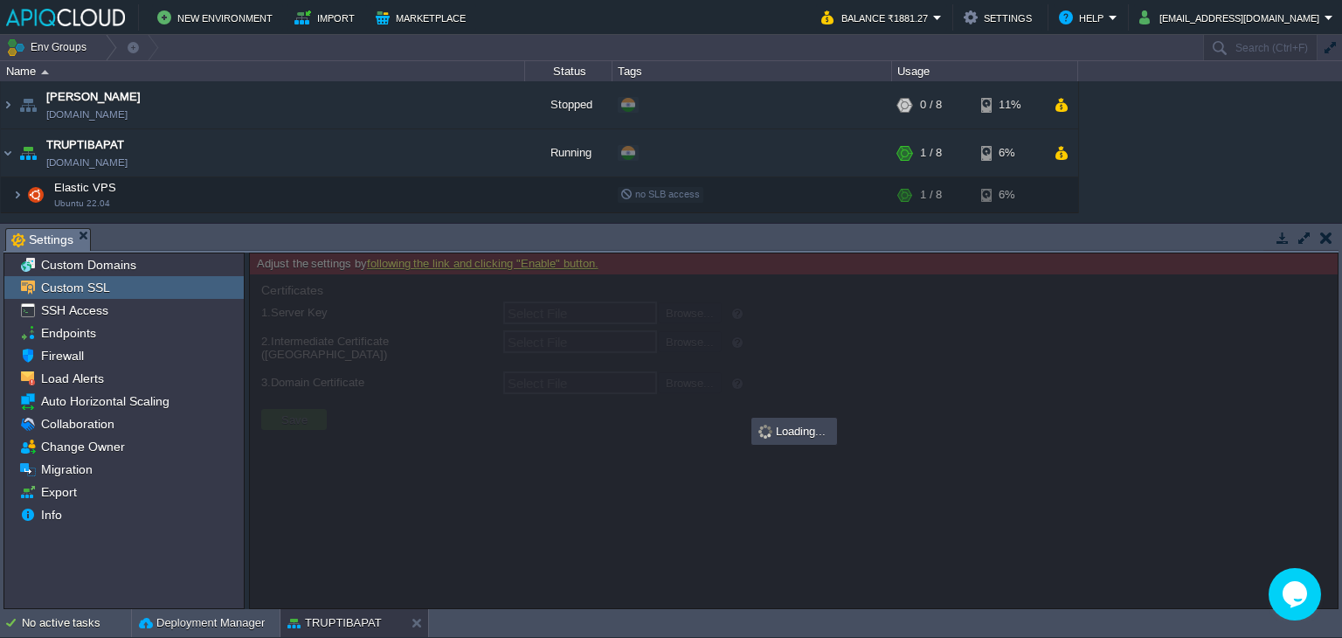
type input "Select File"
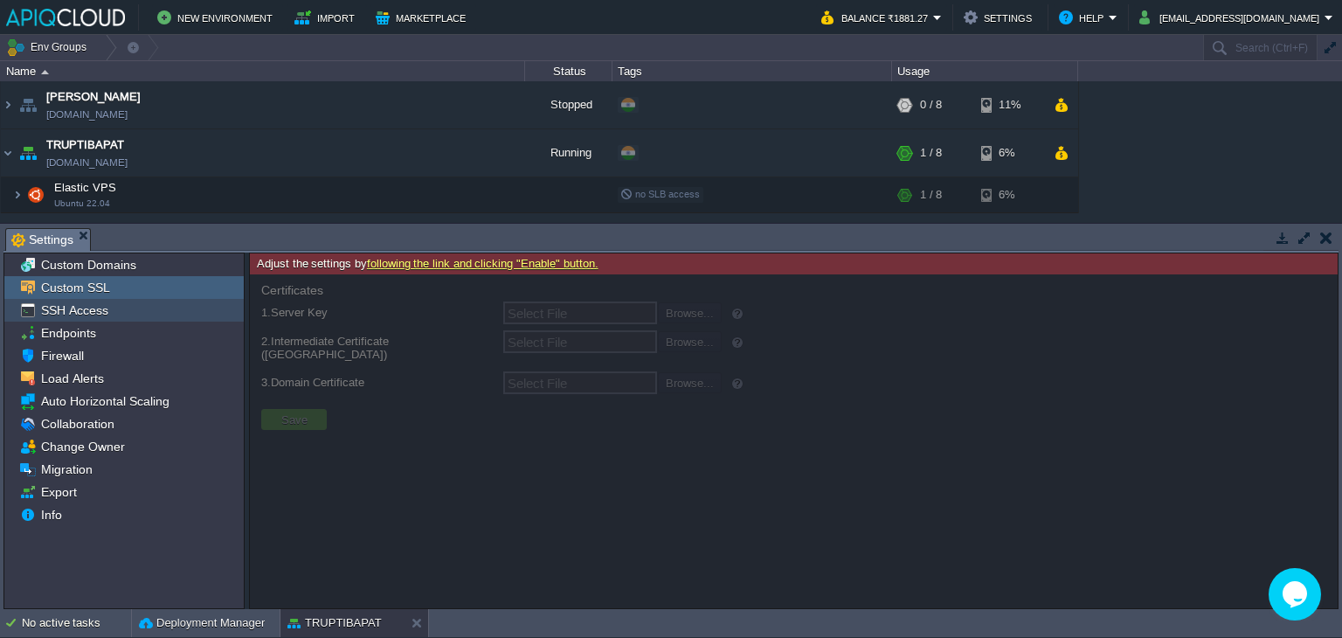
click at [94, 310] on span "SSH Access" at bounding box center [74, 310] width 73 height 16
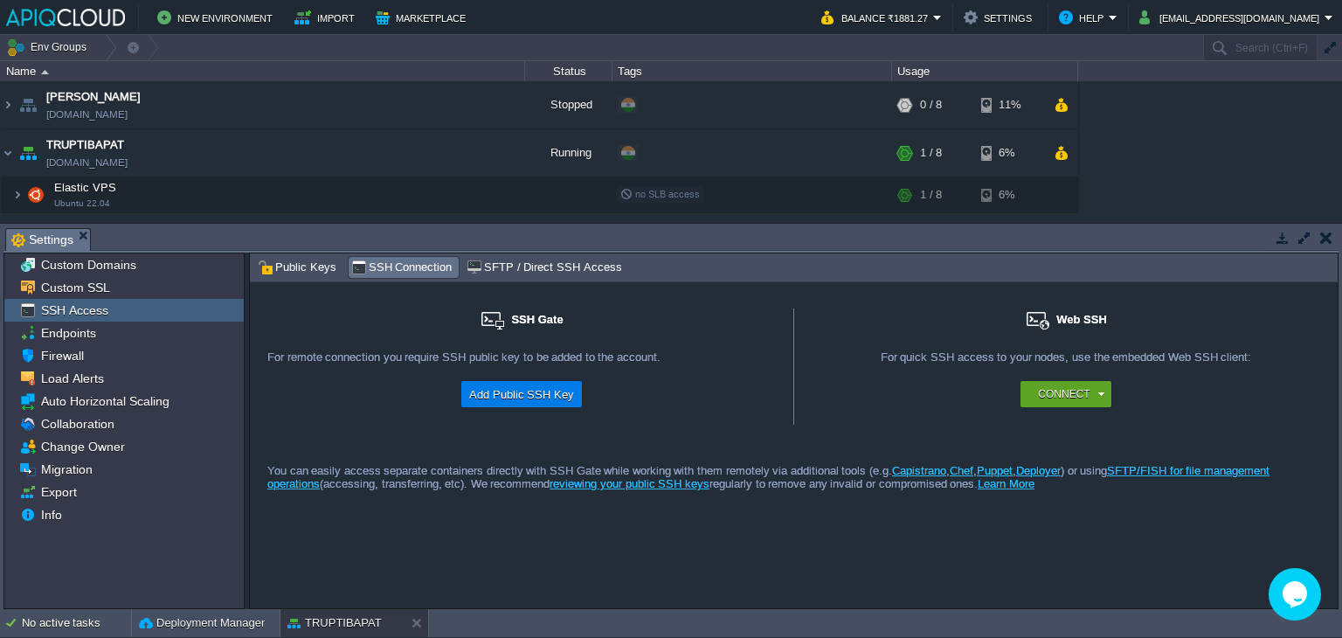
click at [528, 378] on div "For remote connection you require SSH public key to be added to the account." at bounding box center [521, 365] width 509 height 31
click at [530, 403] on button "Add Public SSH Key" at bounding box center [521, 394] width 115 height 21
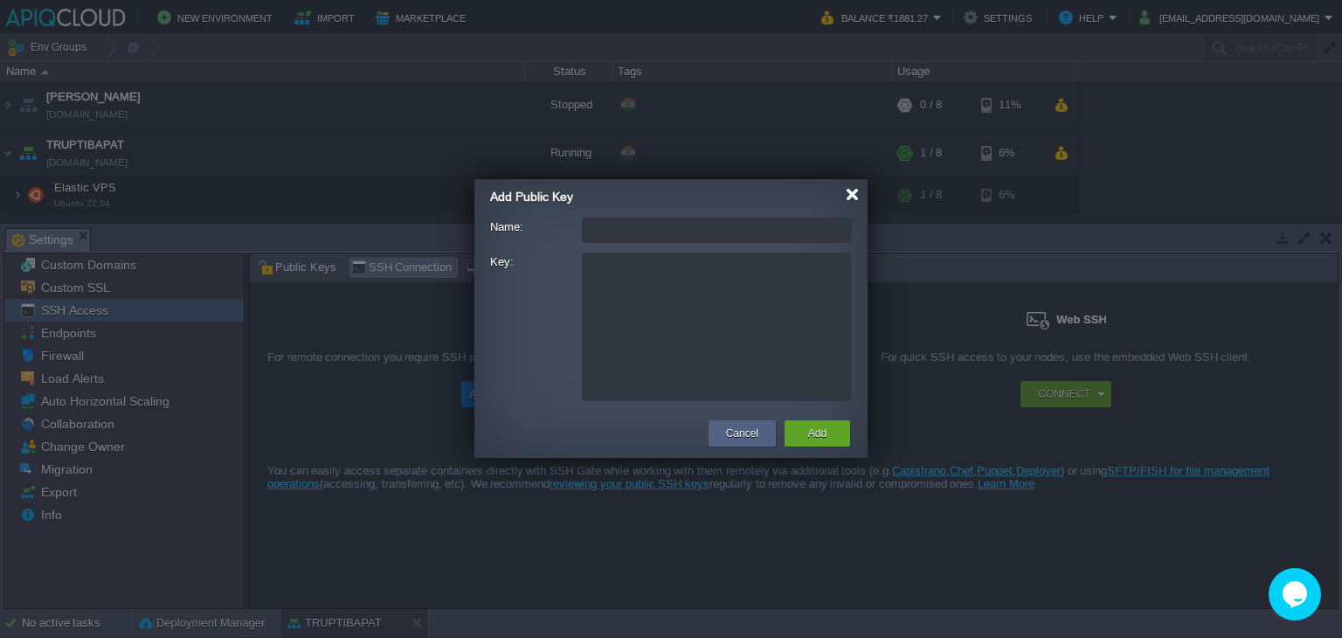
click at [855, 197] on div at bounding box center [852, 194] width 13 height 13
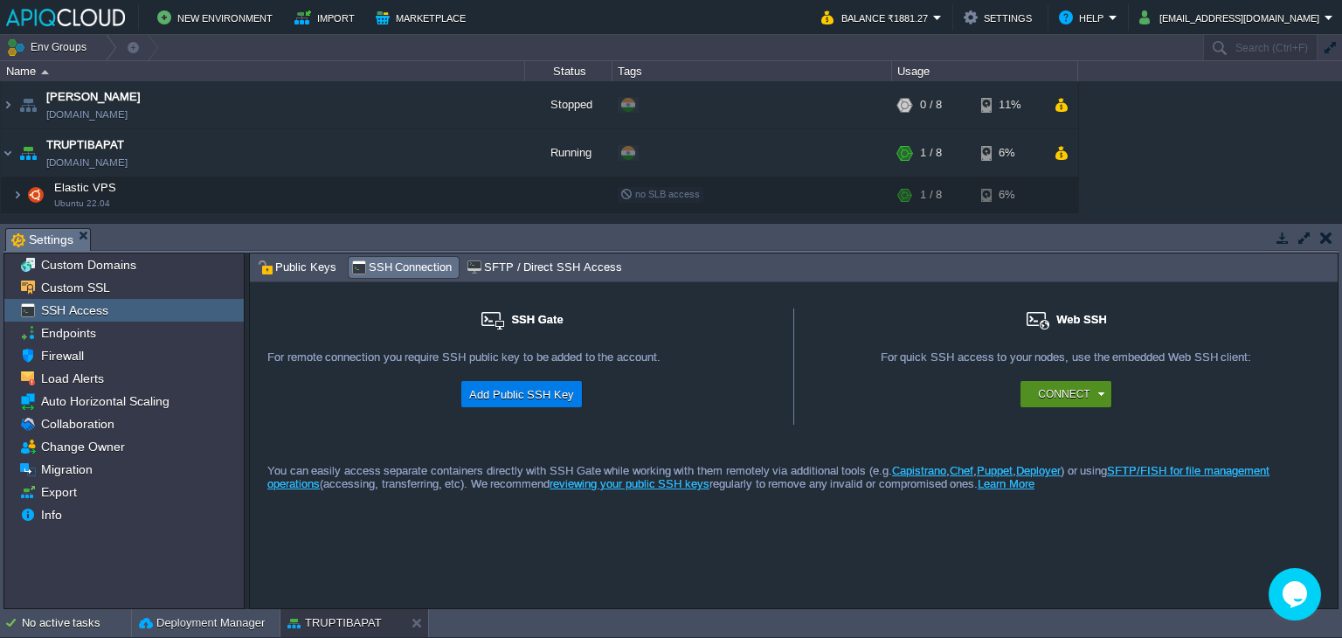
click at [1064, 390] on button "Connect" at bounding box center [1064, 393] width 52 height 17
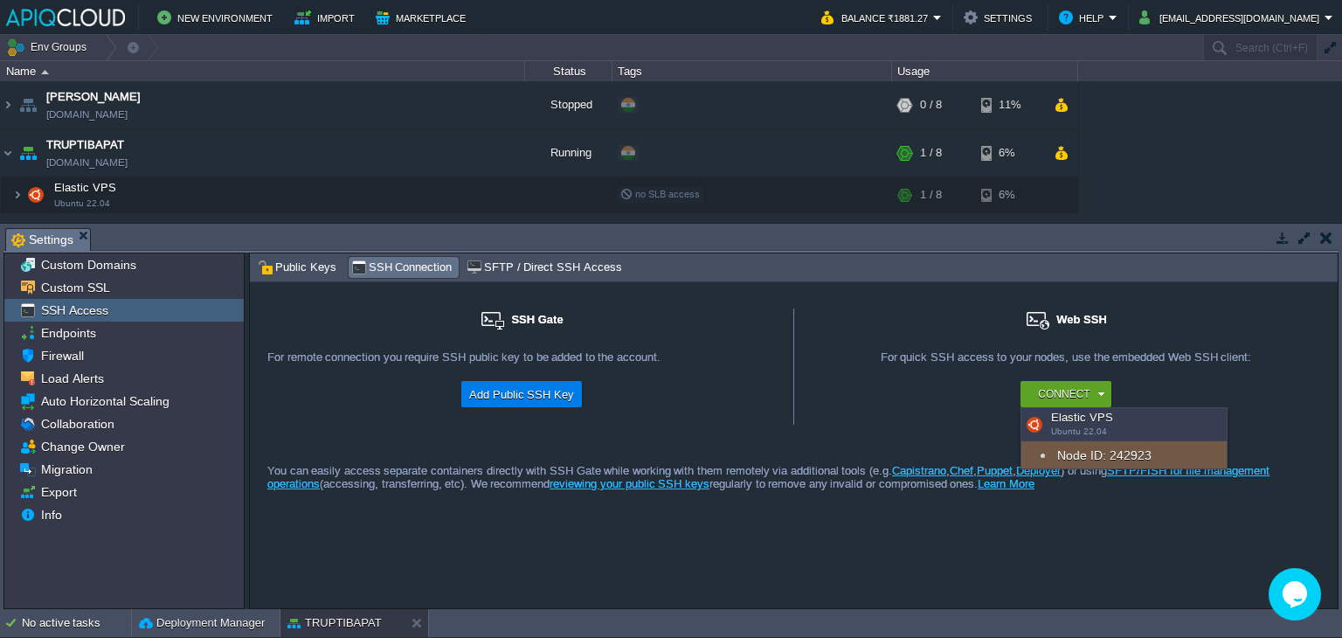
click at [1077, 422] on div "Elastic VPS Ubuntu 22.04" at bounding box center [1124, 424] width 205 height 33
click at [1127, 462] on div "Node ID: 242923" at bounding box center [1124, 455] width 205 height 28
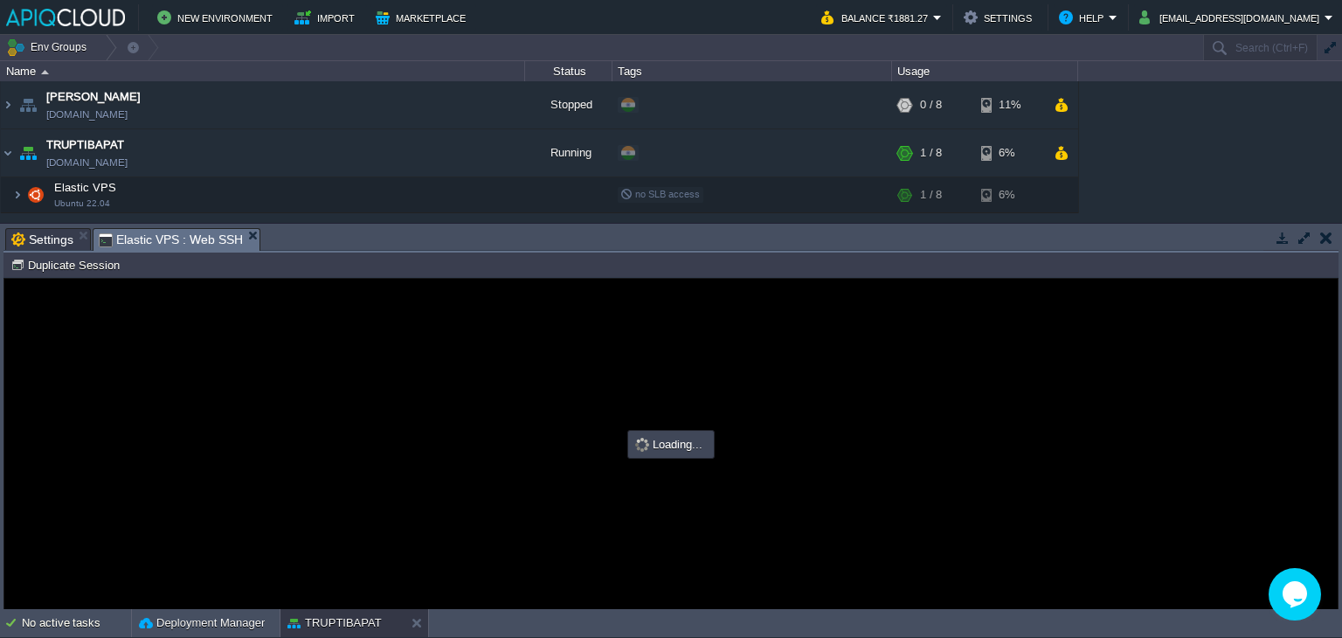
type input "#000000"
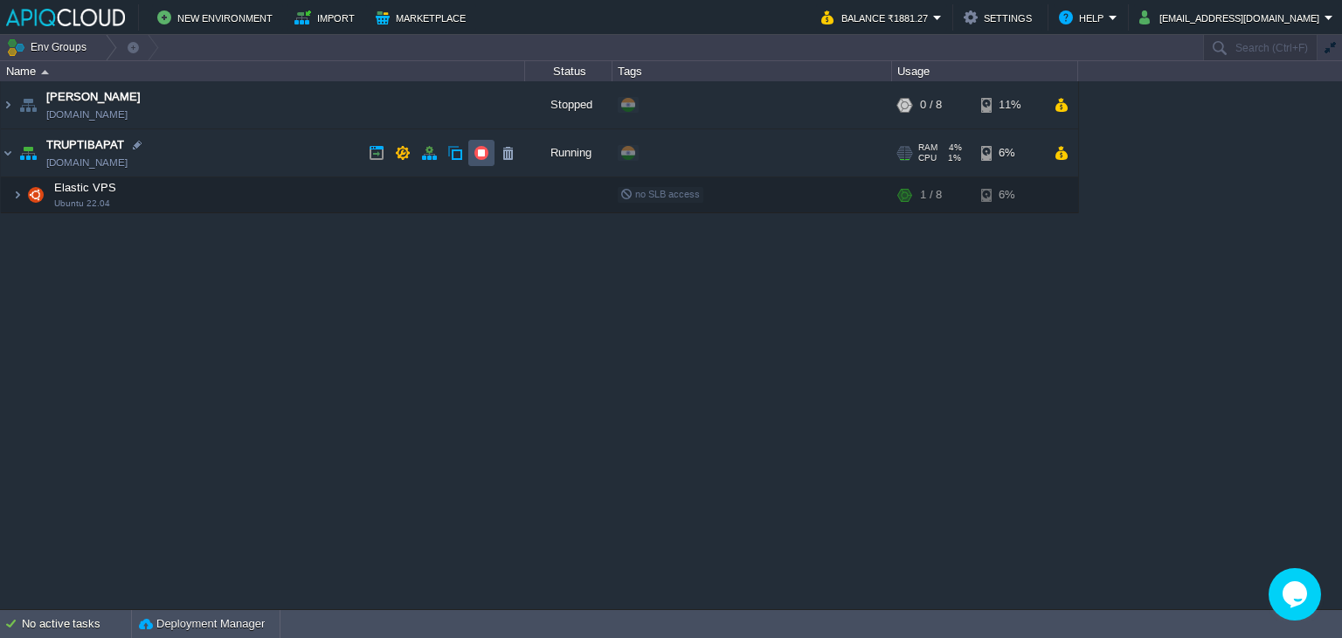
click at [480, 149] on button "button" at bounding box center [482, 153] width 16 height 16
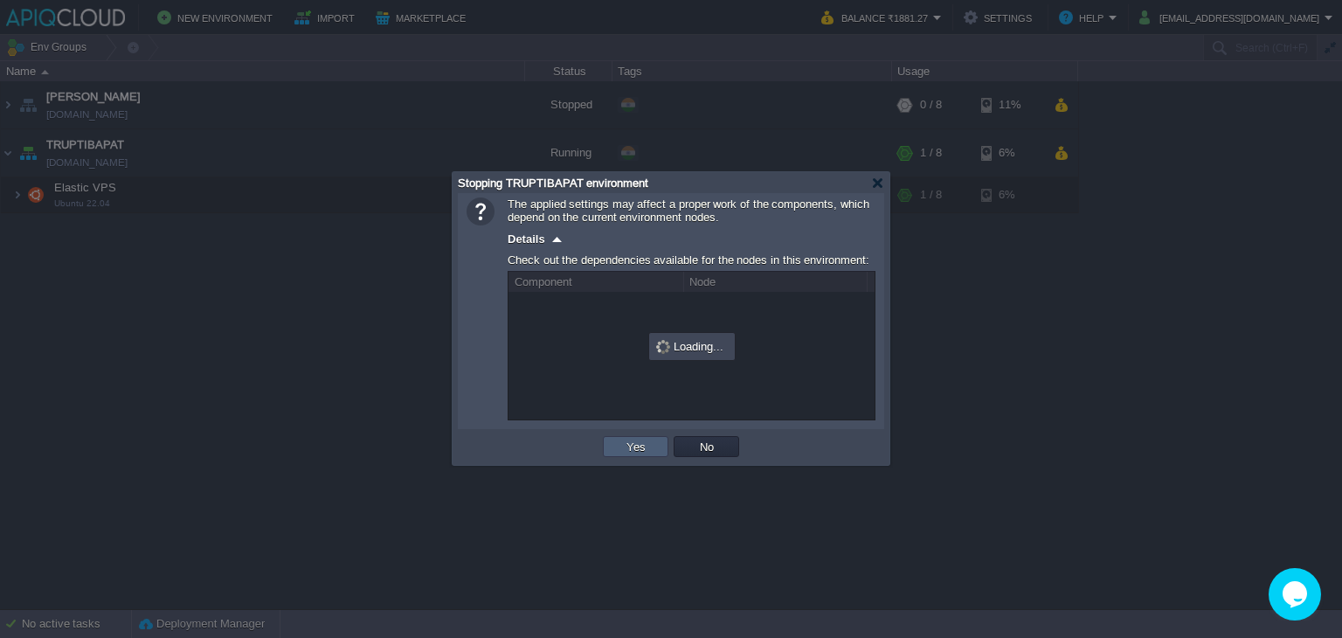
click at [640, 445] on button "Yes" at bounding box center [636, 447] width 30 height 16
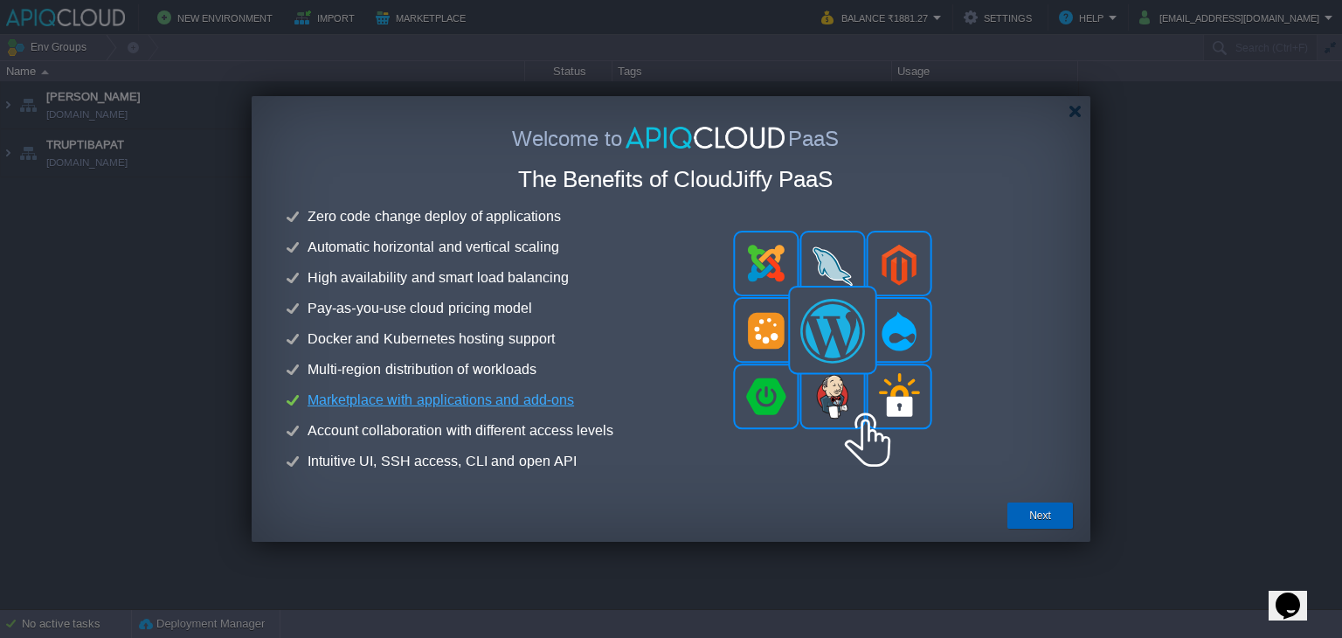
click at [1026, 512] on div "Next" at bounding box center [1040, 516] width 39 height 26
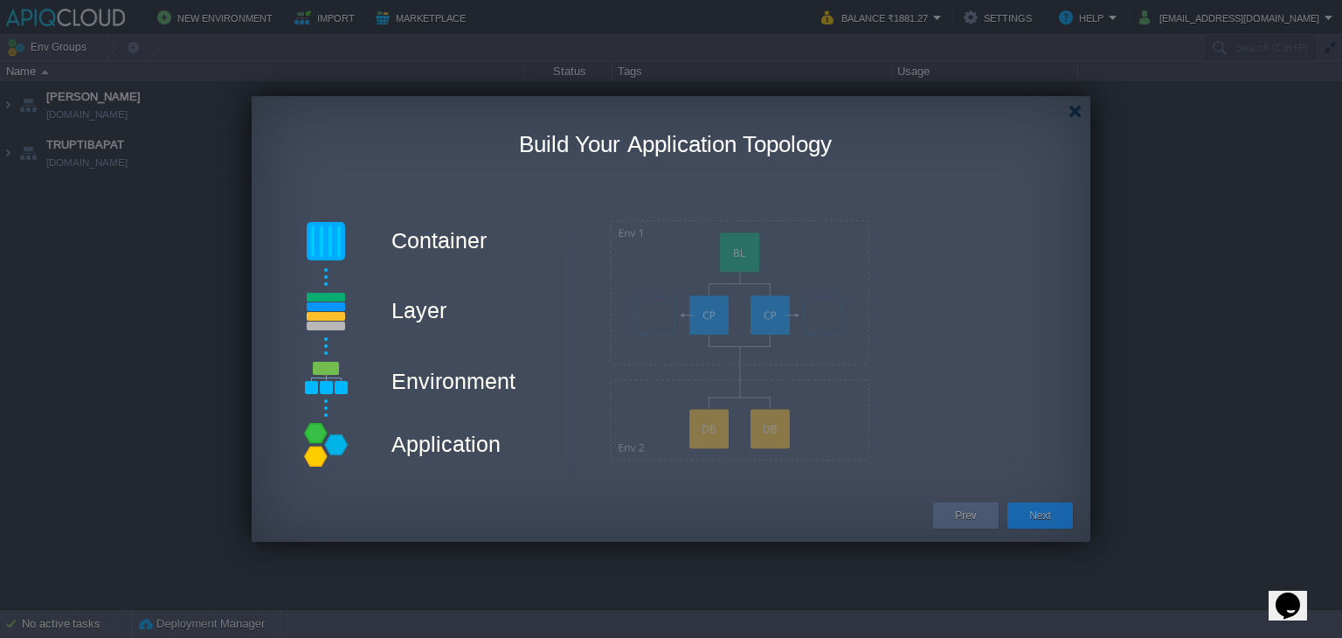
click at [1026, 512] on div "Next" at bounding box center [1040, 516] width 39 height 26
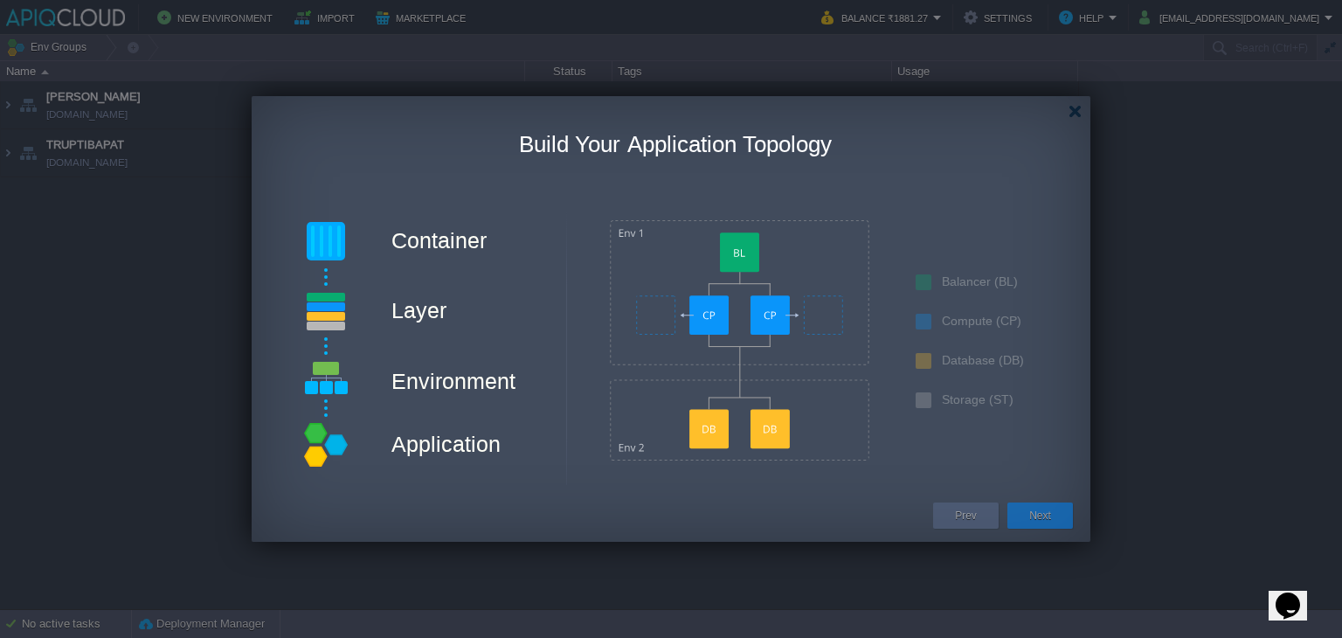
click at [1026, 512] on div "Next" at bounding box center [1040, 516] width 39 height 26
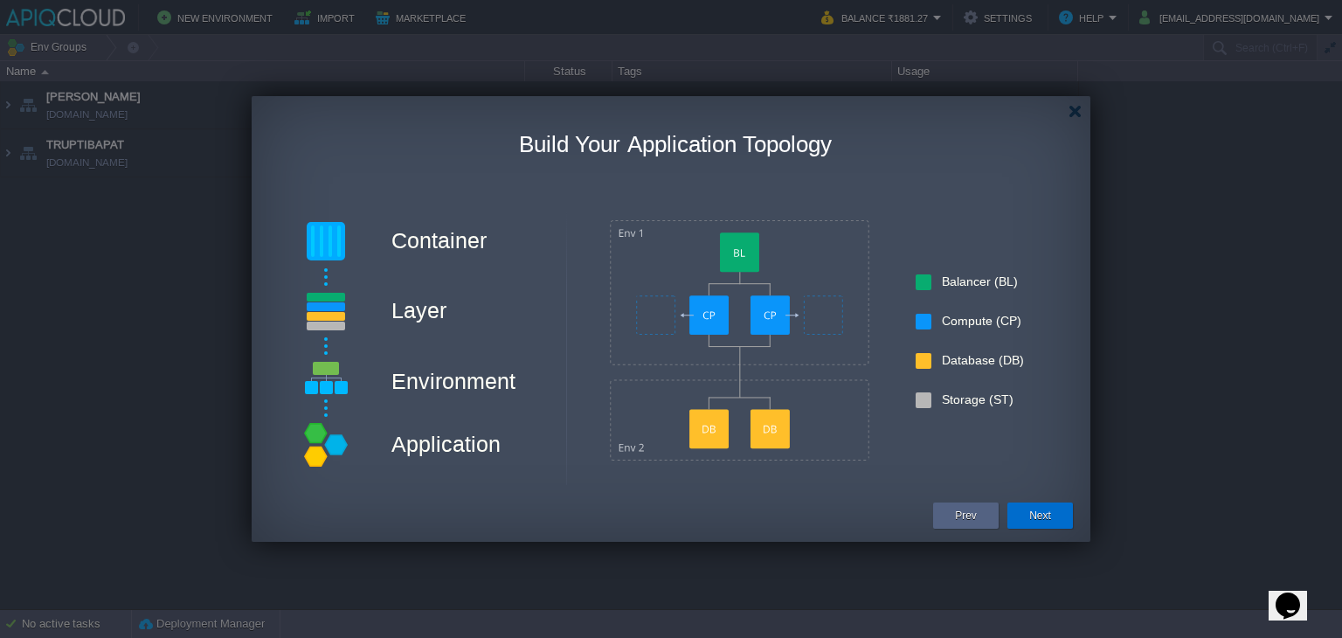
click at [1051, 511] on div "Next" at bounding box center [1040, 516] width 39 height 26
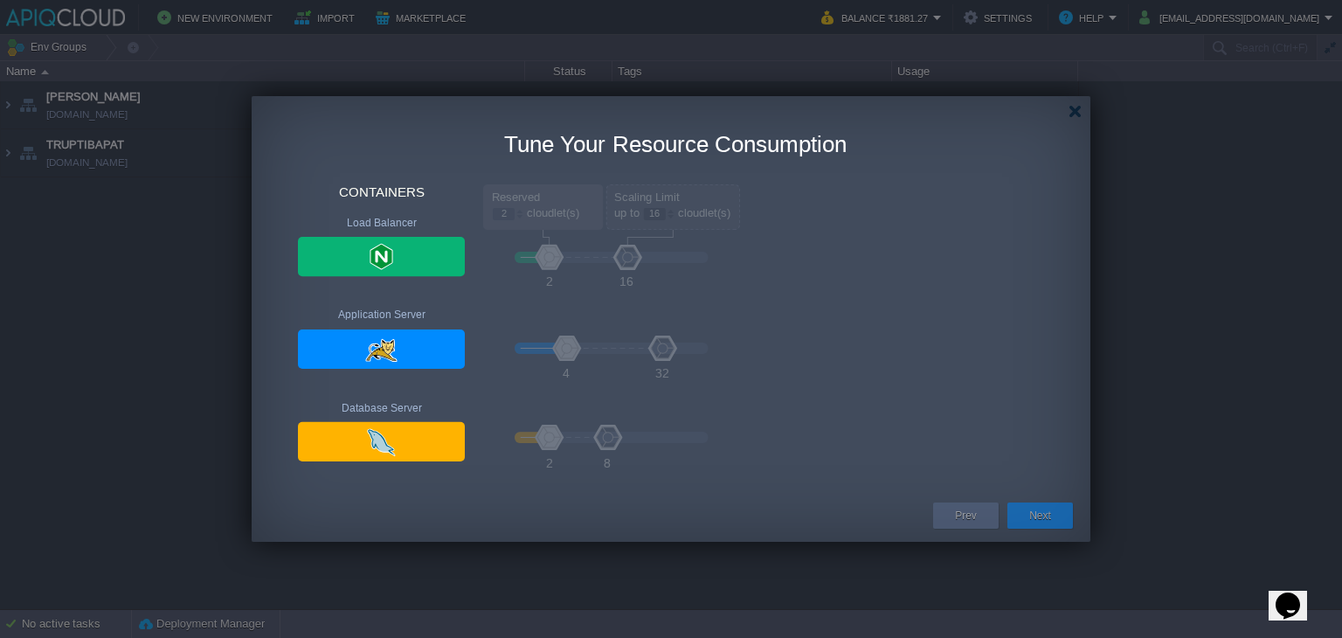
click at [1051, 511] on div "Next" at bounding box center [1040, 516] width 39 height 26
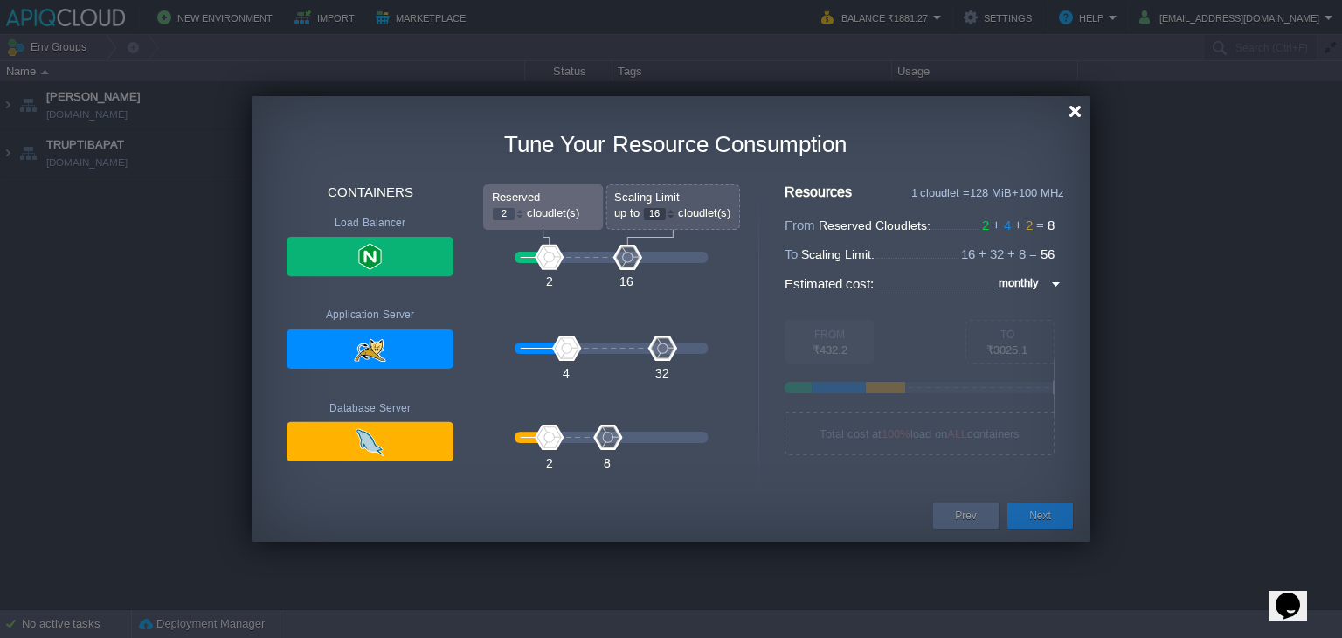
click at [1073, 112] on div at bounding box center [1075, 111] width 13 height 13
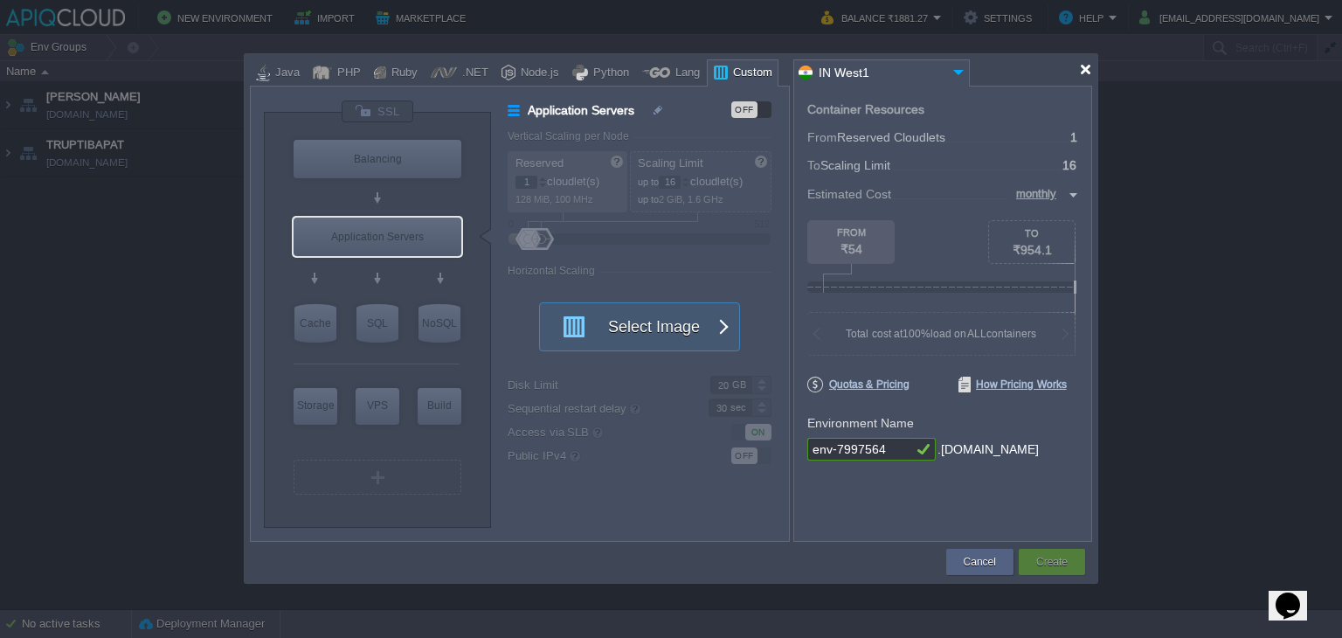
click at [1084, 67] on div at bounding box center [1085, 69] width 13 height 13
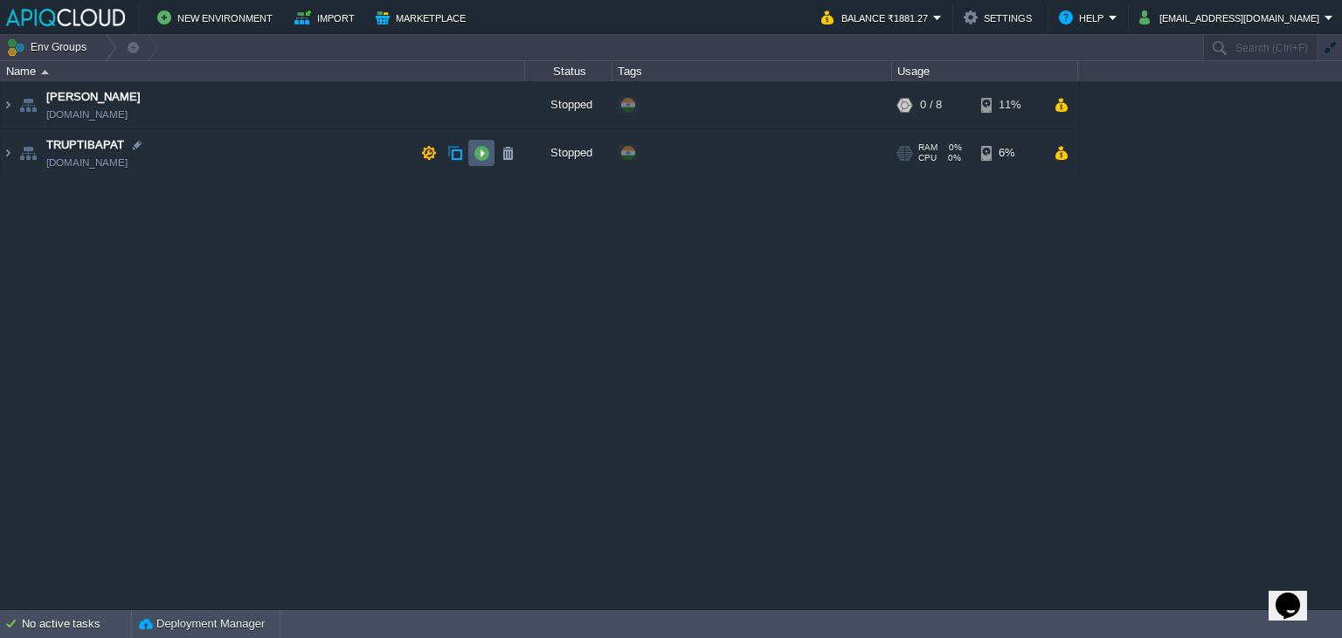
click at [486, 148] on button "button" at bounding box center [482, 153] width 16 height 16
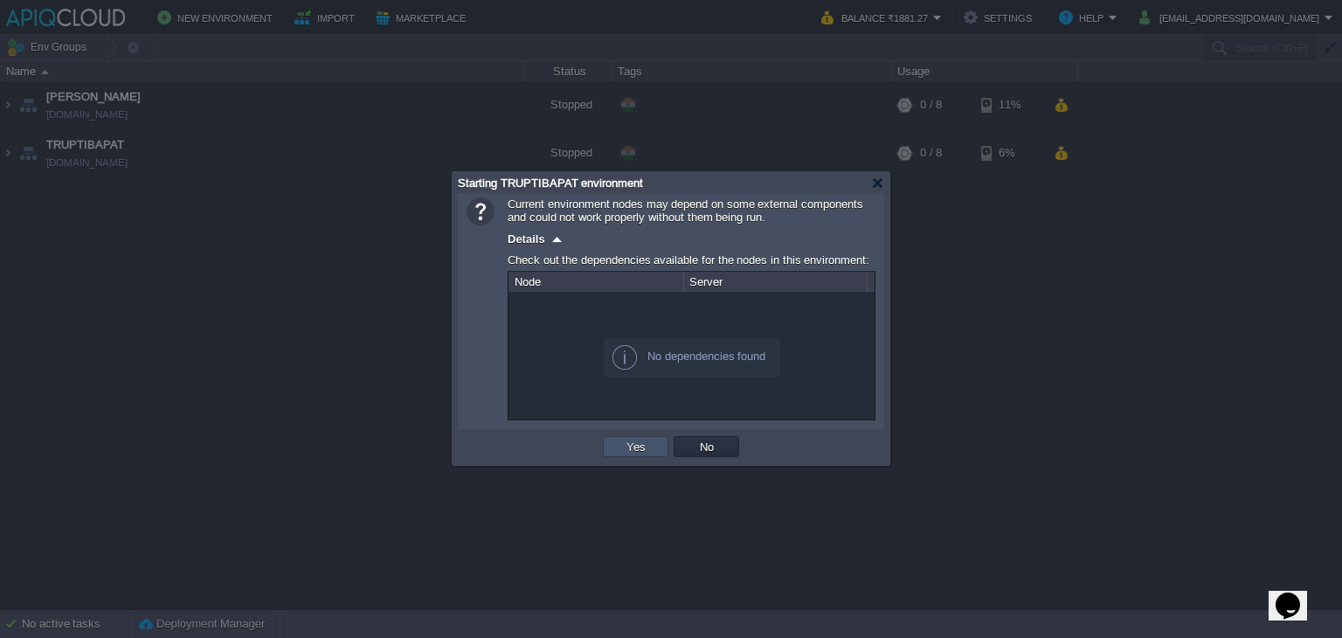
click at [632, 447] on button "Yes" at bounding box center [636, 447] width 30 height 16
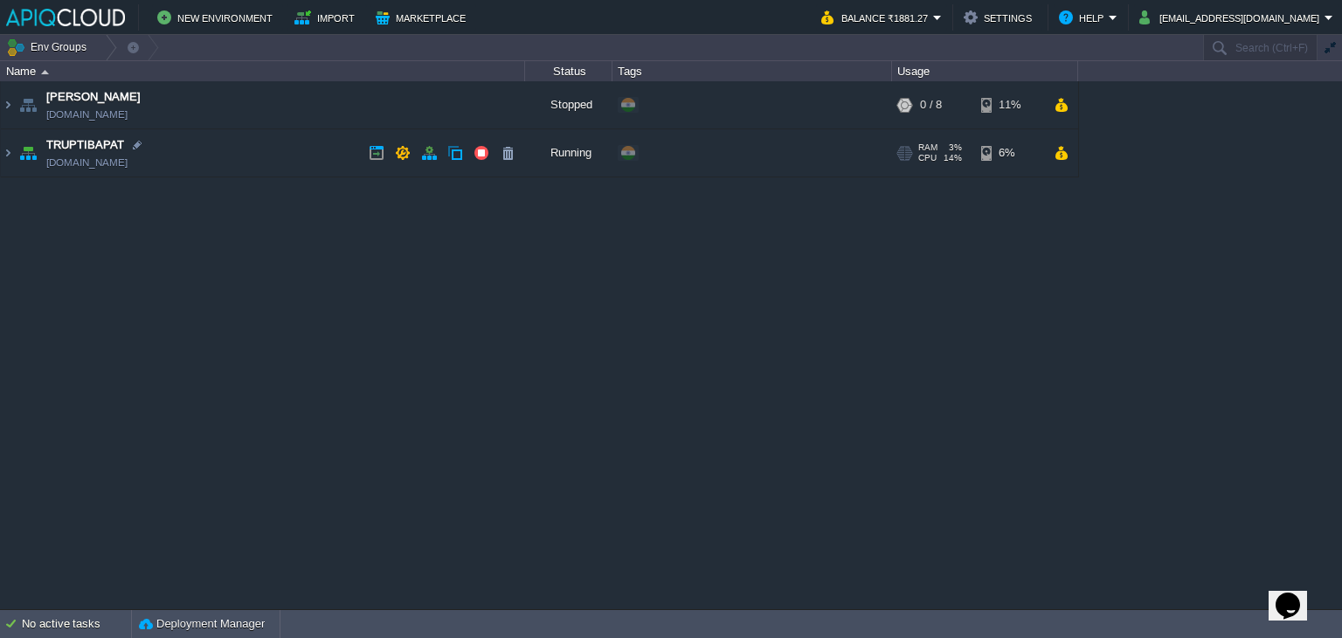
click at [327, 153] on td "TRUPTIBAPAT truptibapat.in1.apiqcloud.com" at bounding box center [263, 153] width 524 height 48
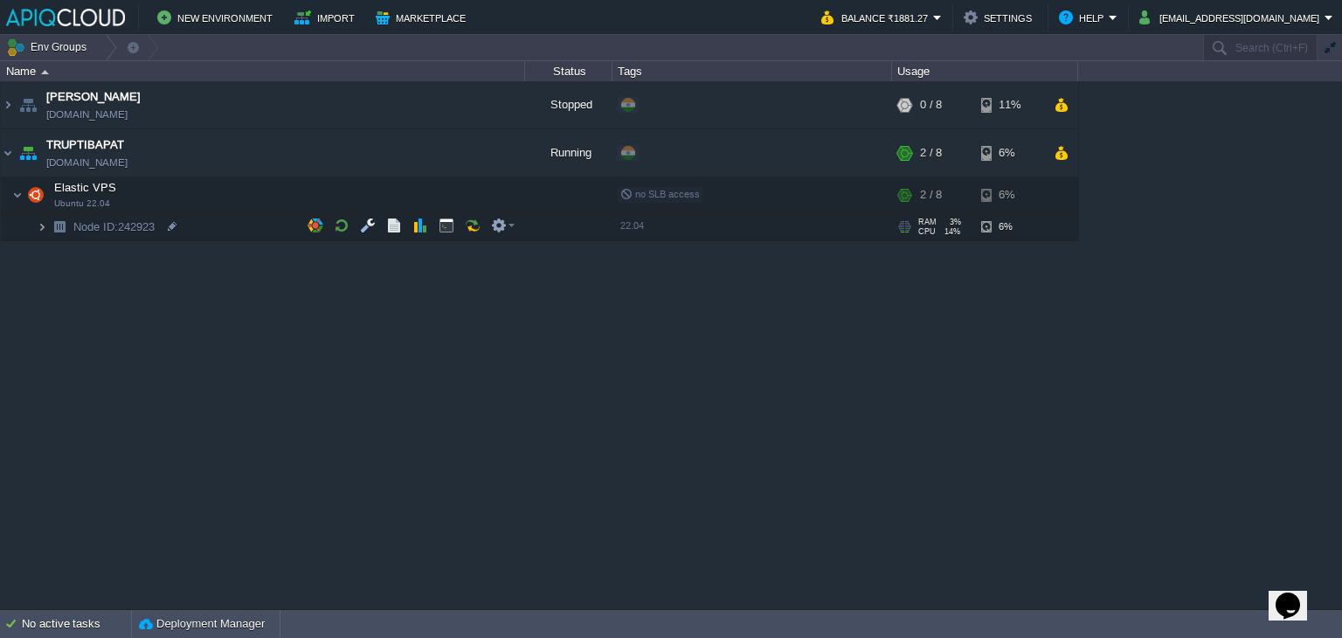
click at [41, 226] on img at bounding box center [42, 226] width 10 height 27
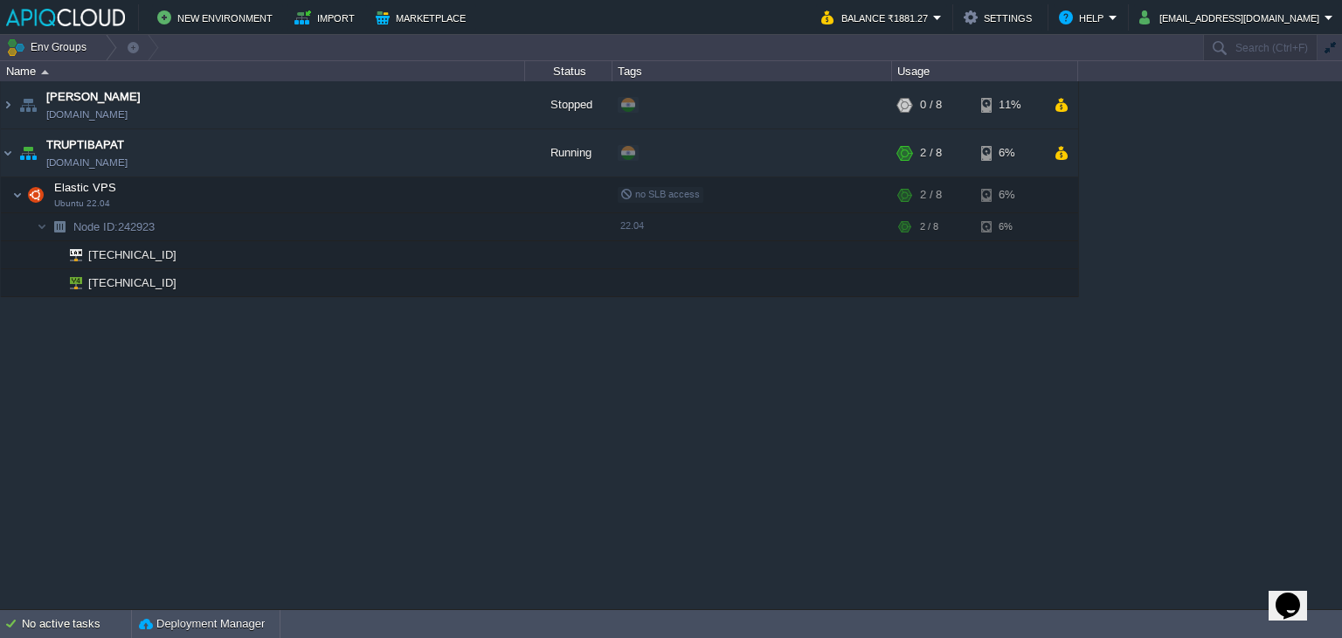
click at [364, 441] on div "Anand anand.in1.apiqcloud.com Stopped + Add to Env Group RAM 0% CPU 0% 0 / 8 11…" at bounding box center [671, 345] width 1342 height 528
click at [357, 228] on td at bounding box center [368, 225] width 26 height 26
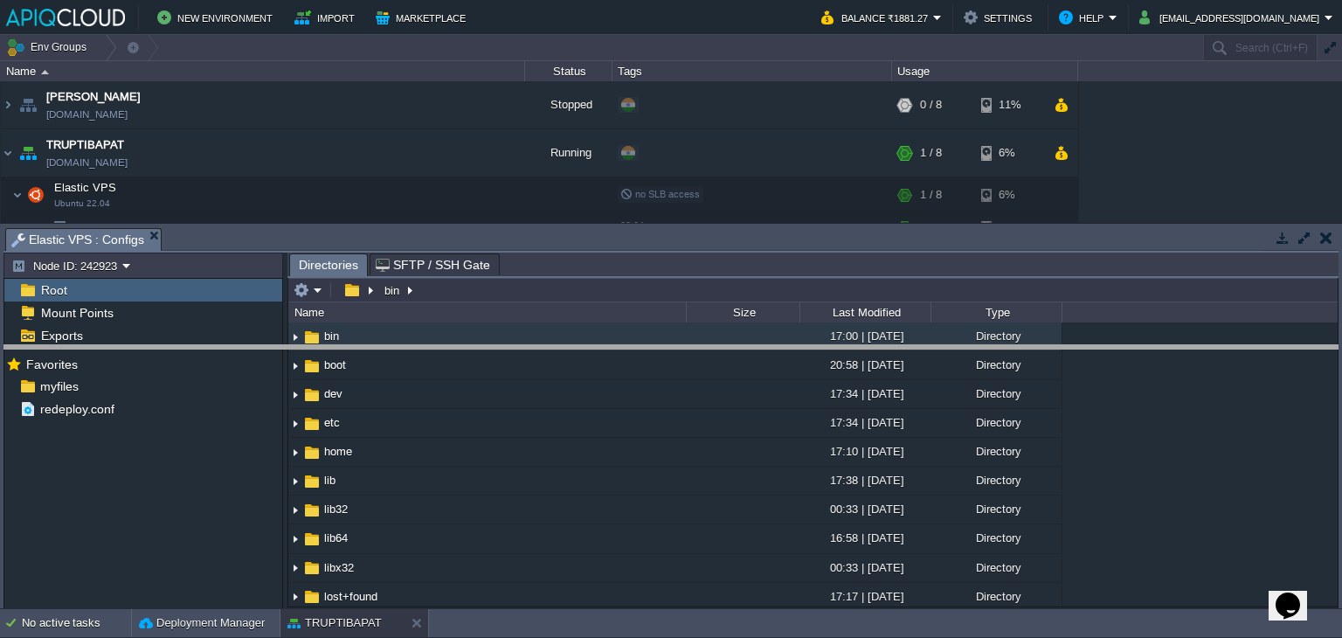
drag, startPoint x: 347, startPoint y: 230, endPoint x: 329, endPoint y: 347, distance: 118.4
click at [329, 347] on body "New Environment Import Marketplace Bonus ₹0.00 Upgrade Account Balance ₹1881.27…" at bounding box center [671, 319] width 1342 height 638
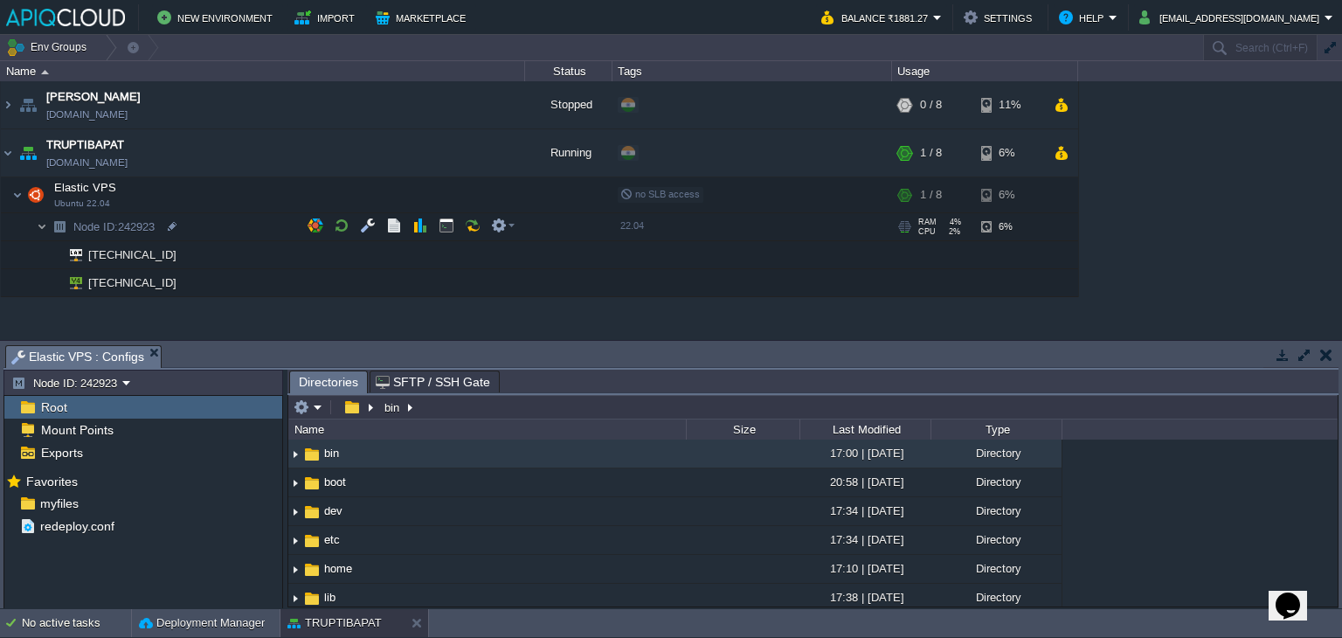
click at [43, 226] on img at bounding box center [42, 226] width 10 height 27
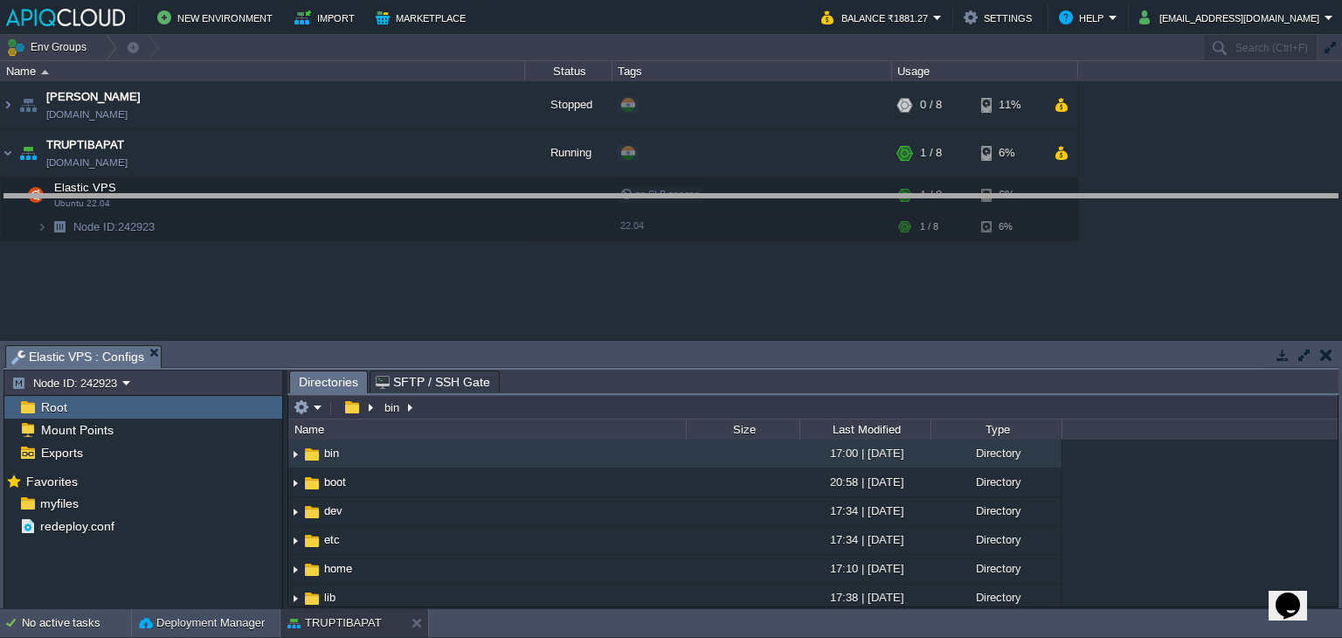
drag, startPoint x: 360, startPoint y: 344, endPoint x: 365, endPoint y: 334, distance: 11.7
click at [388, 193] on body "New Environment Import Marketplace Bonus ₹0.00 Upgrade Account Balance ₹1881.27…" at bounding box center [671, 319] width 1342 height 638
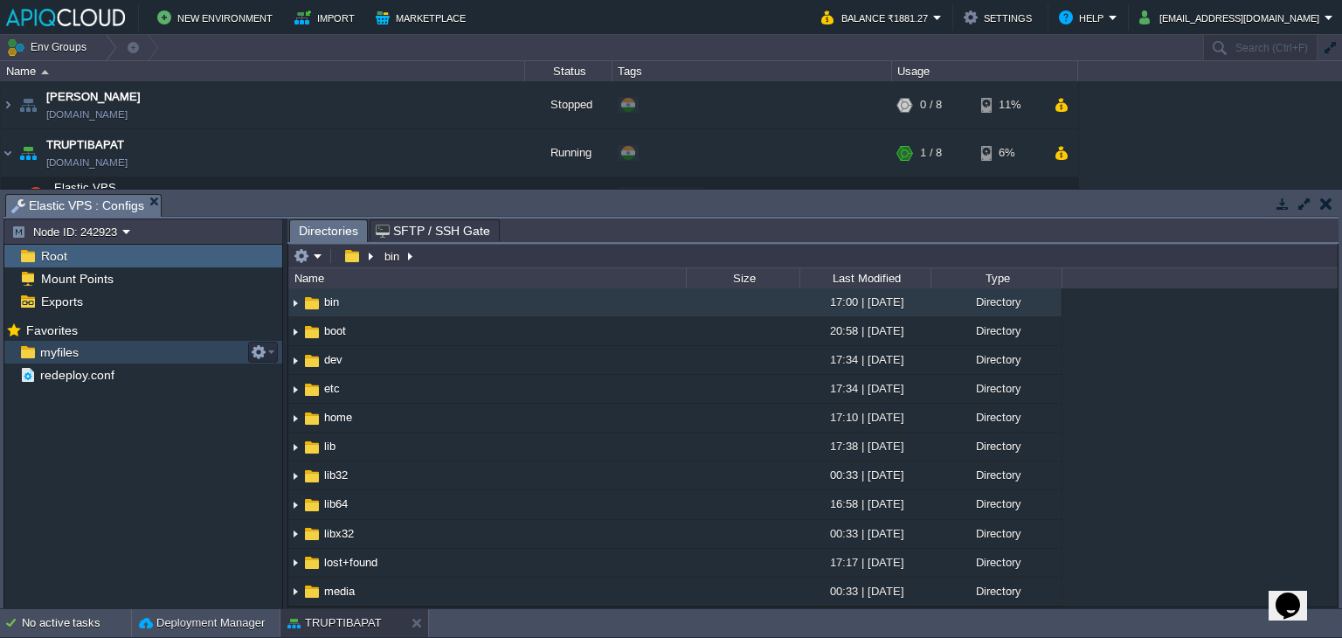
click at [95, 350] on div "myfiles" at bounding box center [143, 352] width 278 height 23
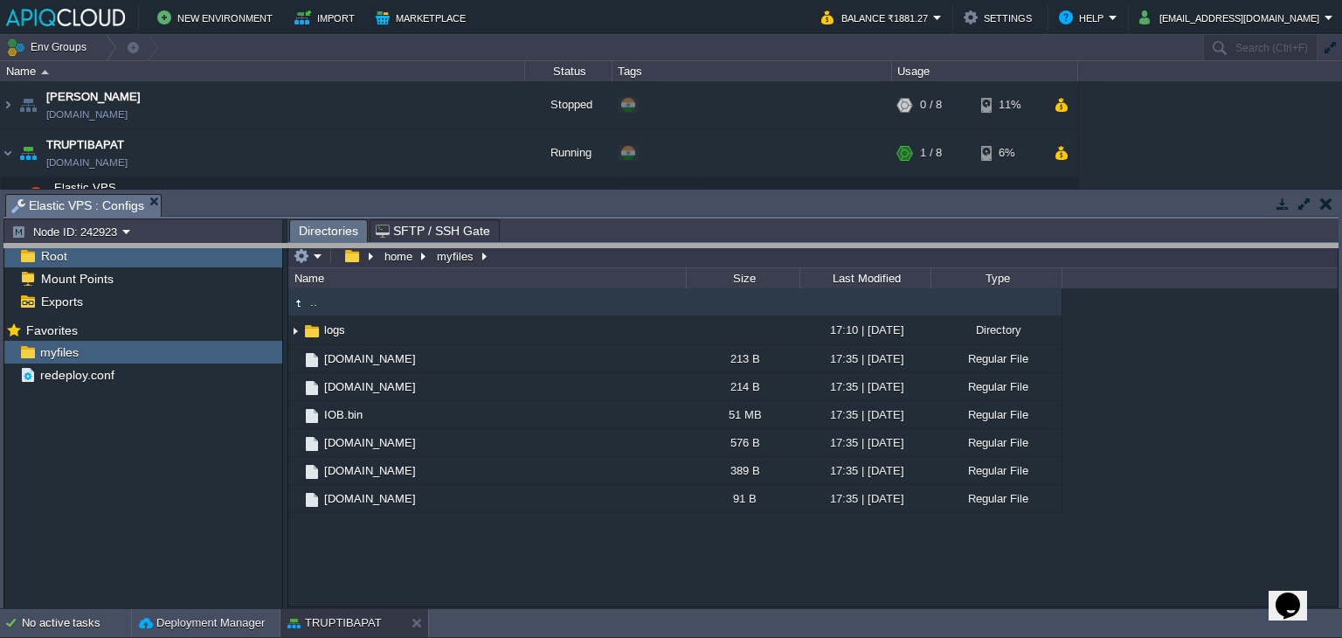
drag, startPoint x: 280, startPoint y: 196, endPoint x: 281, endPoint y: 246, distance: 49.8
click at [272, 258] on body "New Environment Import Marketplace Bonus ₹0.00 Upgrade Account Balance ₹1881.27…" at bounding box center [671, 319] width 1342 height 638
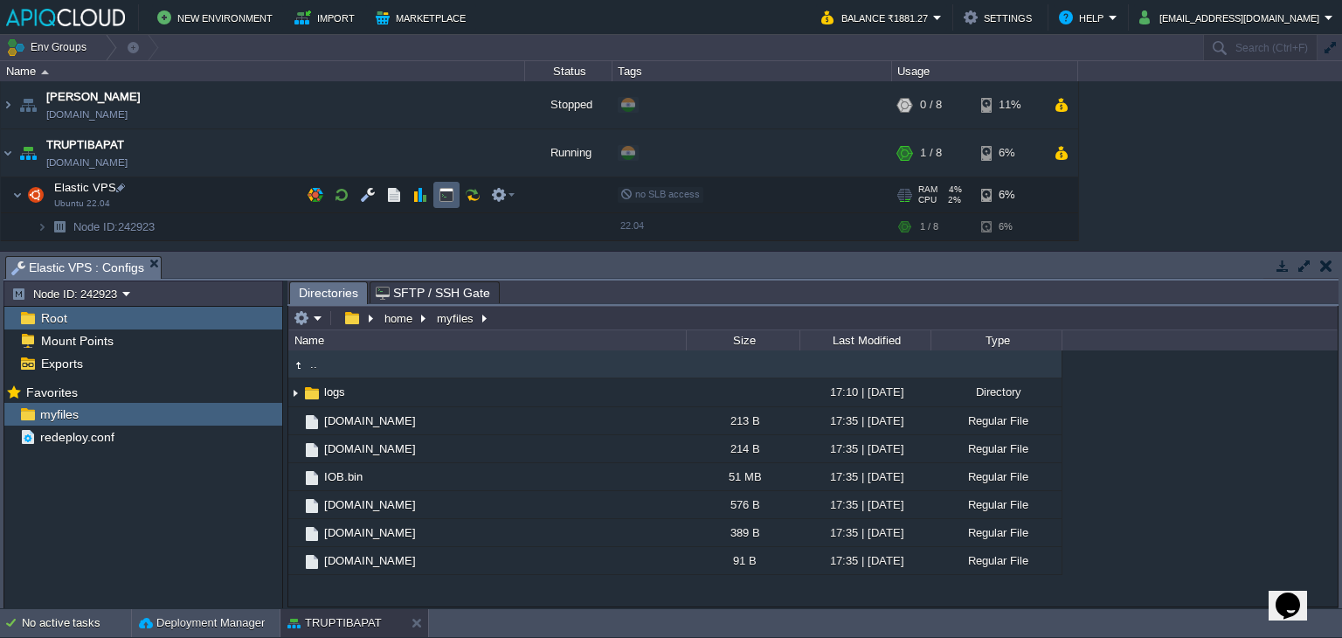
click at [443, 190] on button "button" at bounding box center [447, 195] width 16 height 16
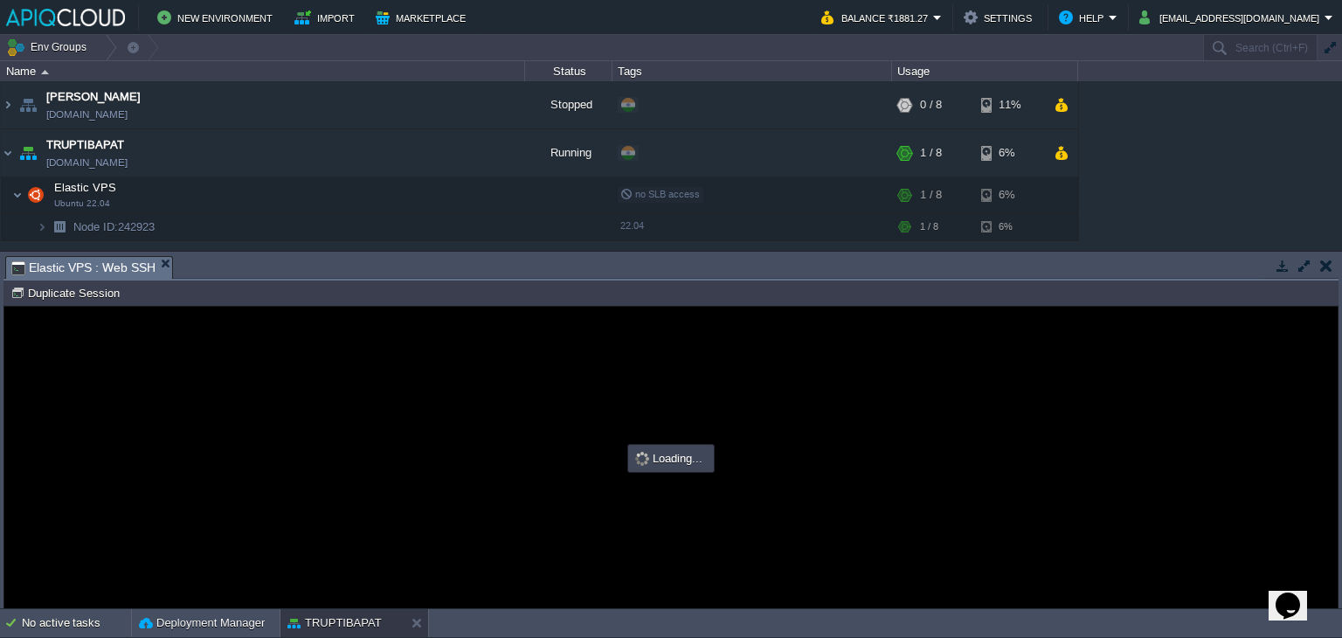
type input "#000000"
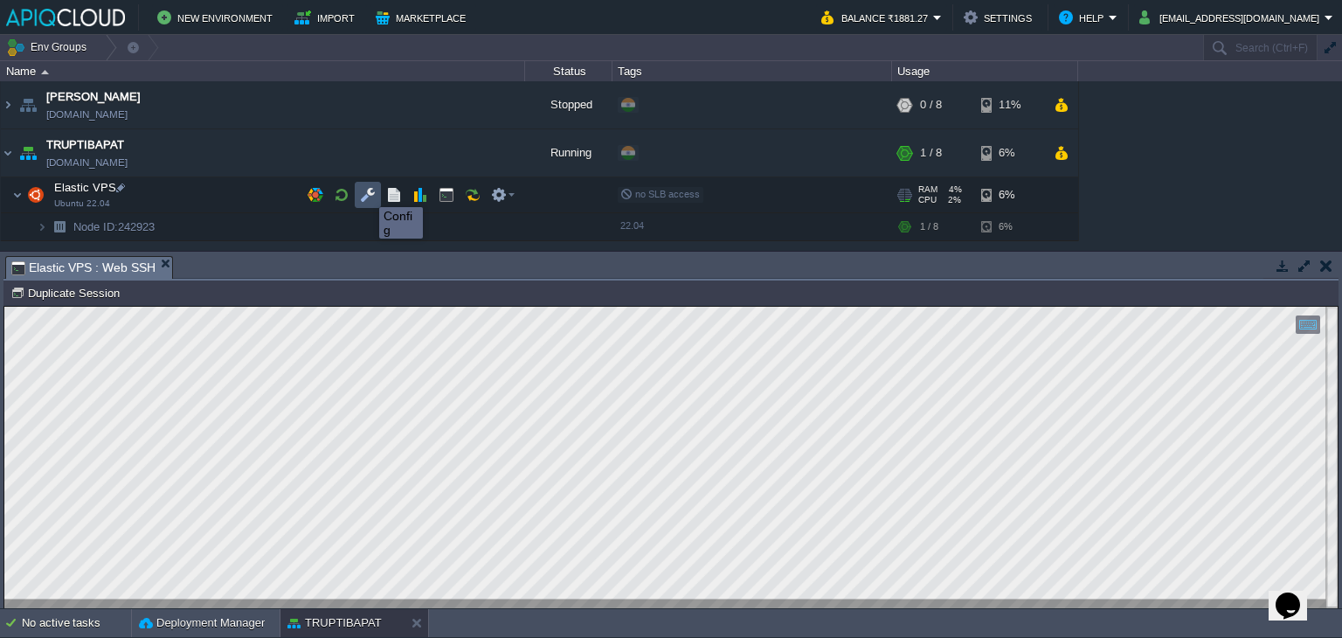
click at [366, 191] on button "button" at bounding box center [368, 195] width 16 height 16
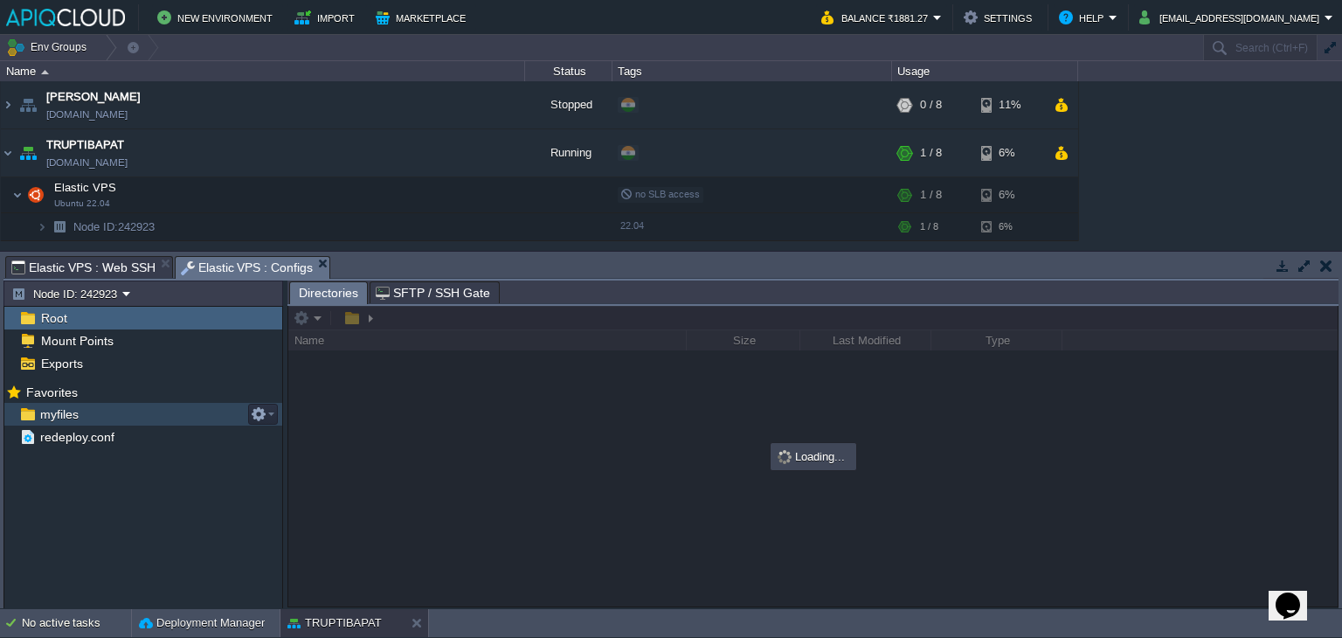
click at [58, 409] on span "myfiles" at bounding box center [59, 414] width 45 height 16
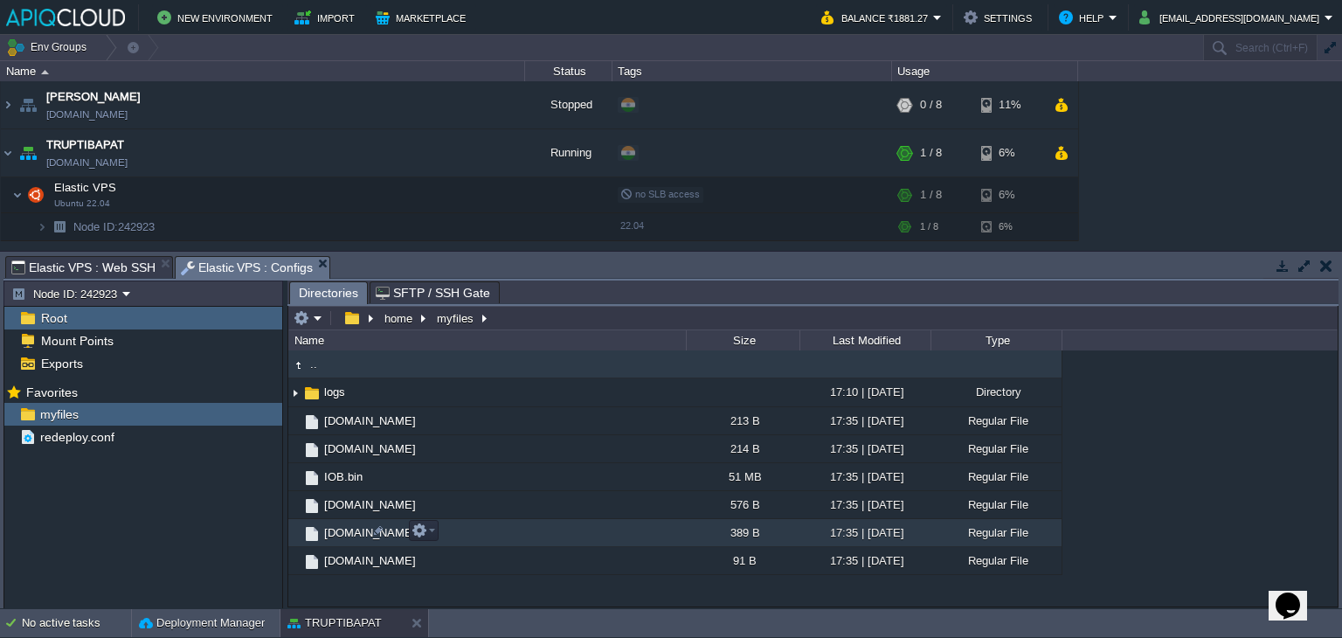
click at [343, 529] on span "[DOMAIN_NAME]" at bounding box center [370, 532] width 97 height 15
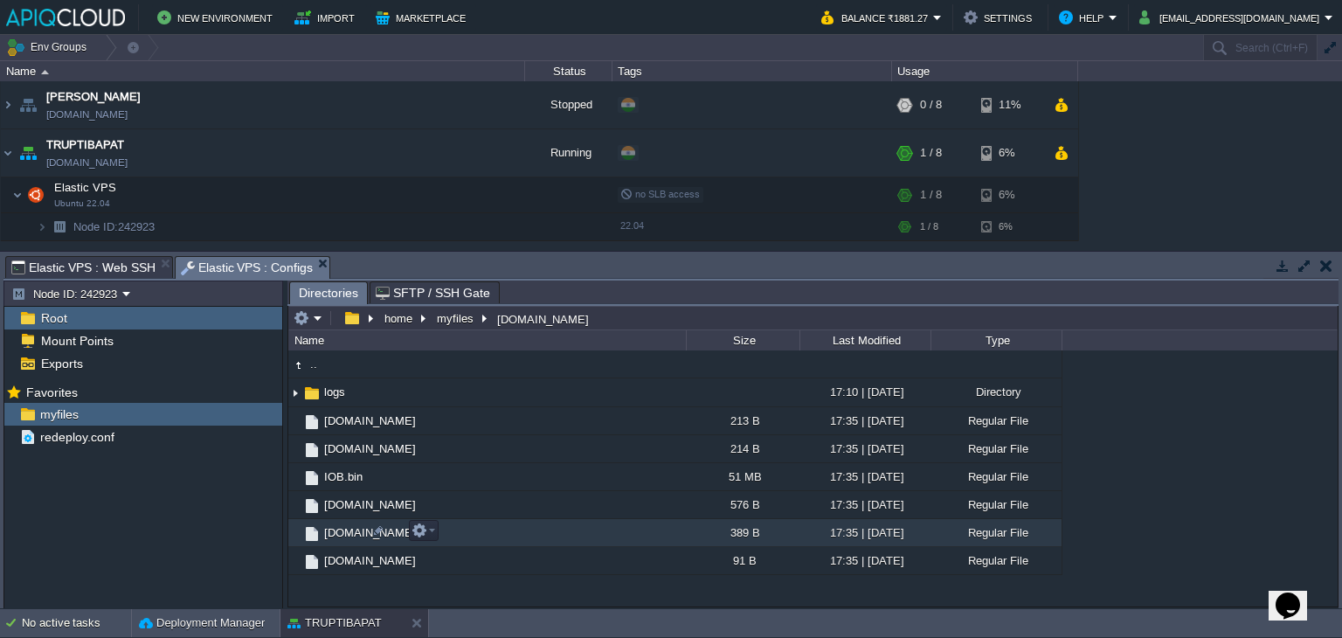
click at [343, 531] on span "[DOMAIN_NAME]" at bounding box center [370, 532] width 97 height 15
click at [336, 530] on span "[DOMAIN_NAME]" at bounding box center [370, 532] width 97 height 15
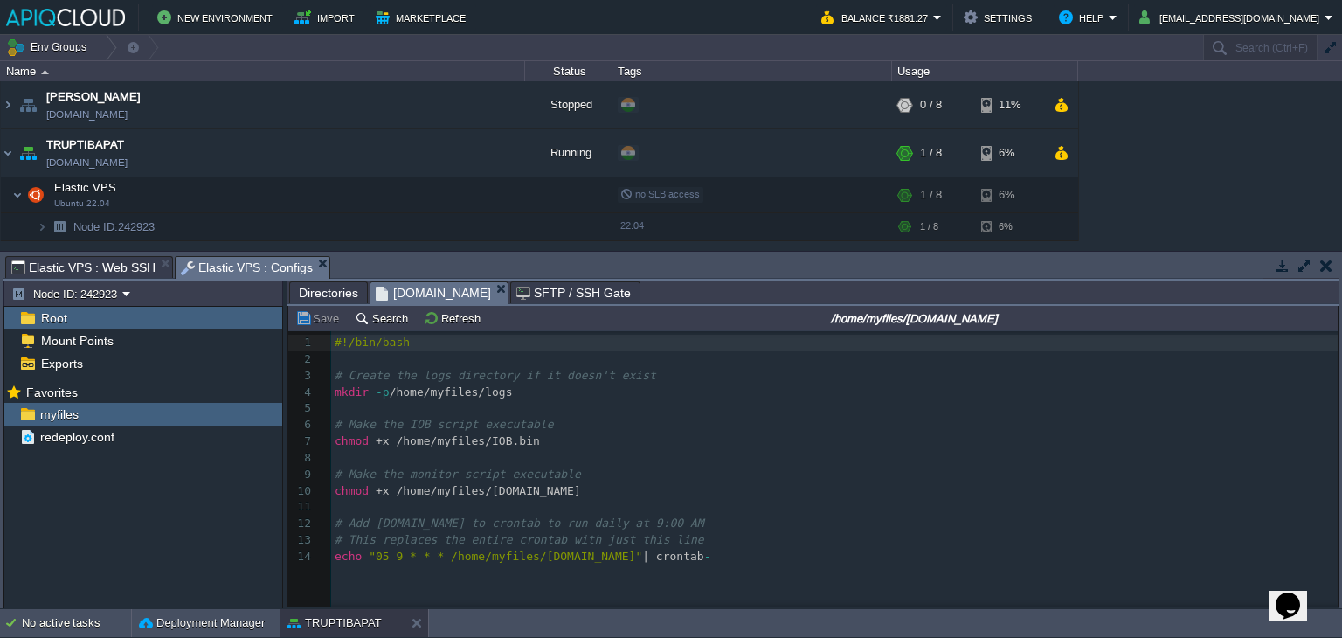
scroll to position [5, 0]
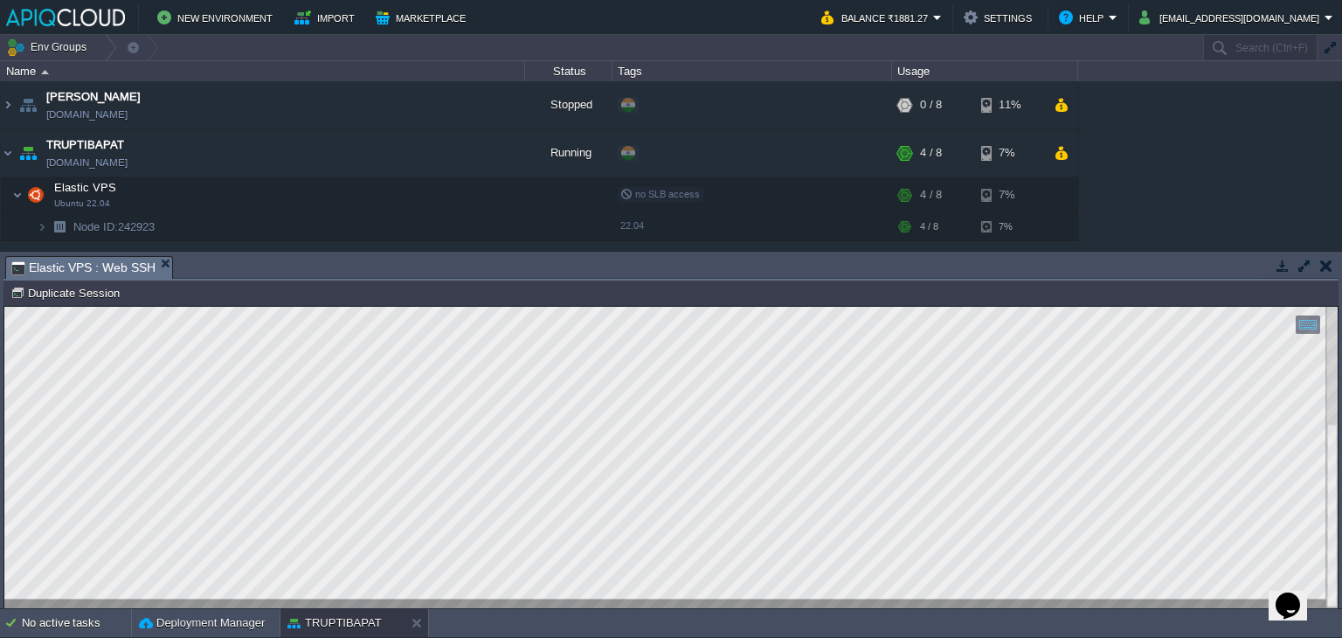
drag, startPoint x: 159, startPoint y: 263, endPoint x: 322, endPoint y: 193, distance: 177.7
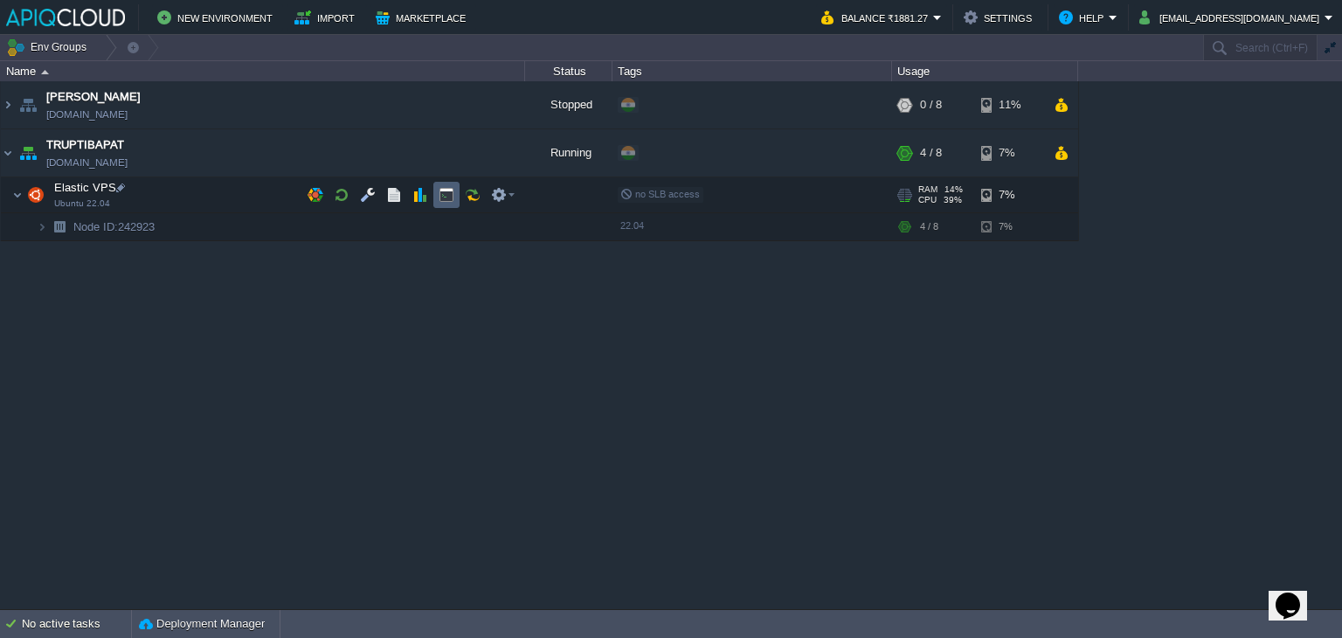
click at [441, 190] on button "button" at bounding box center [447, 195] width 16 height 16
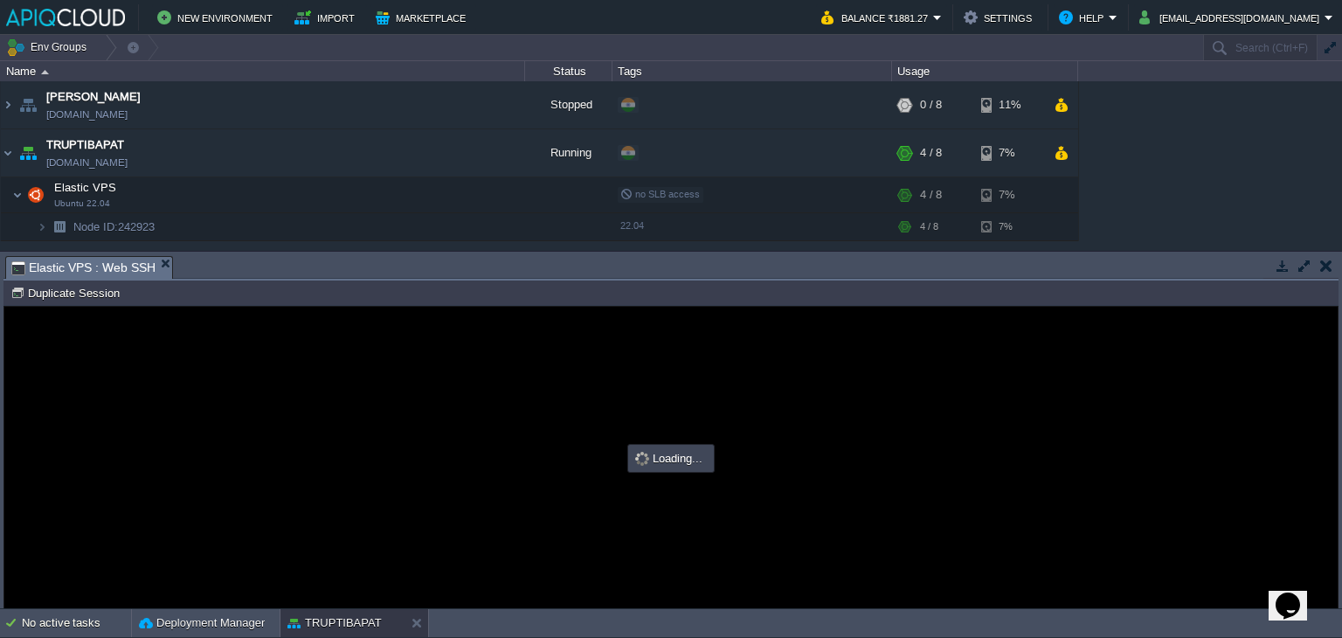
scroll to position [0, 0]
type input "#000000"
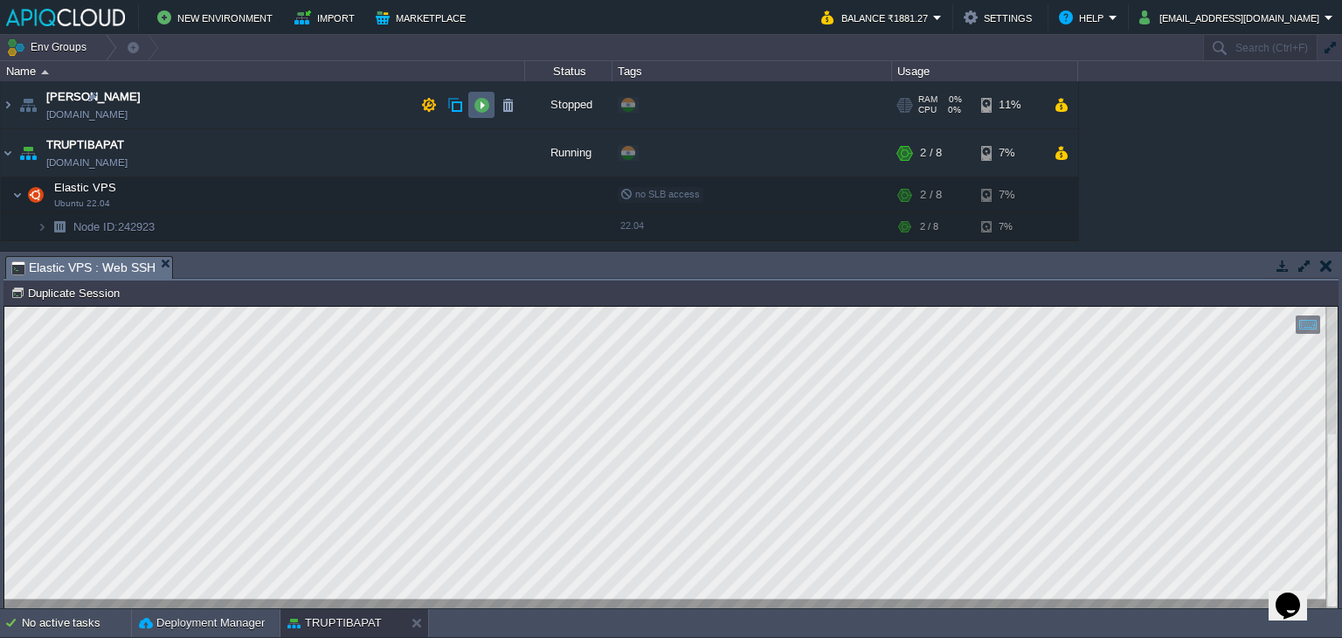
click at [488, 106] on button "button" at bounding box center [482, 105] width 16 height 16
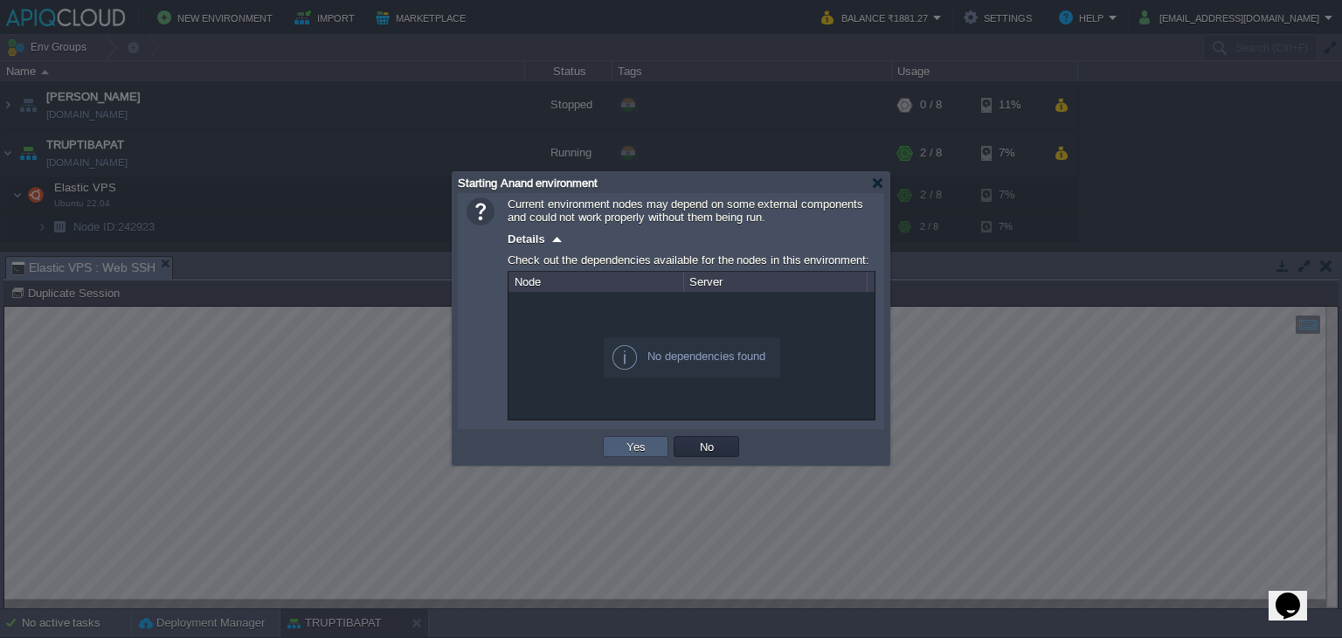
click at [628, 442] on button "Yes" at bounding box center [636, 447] width 30 height 16
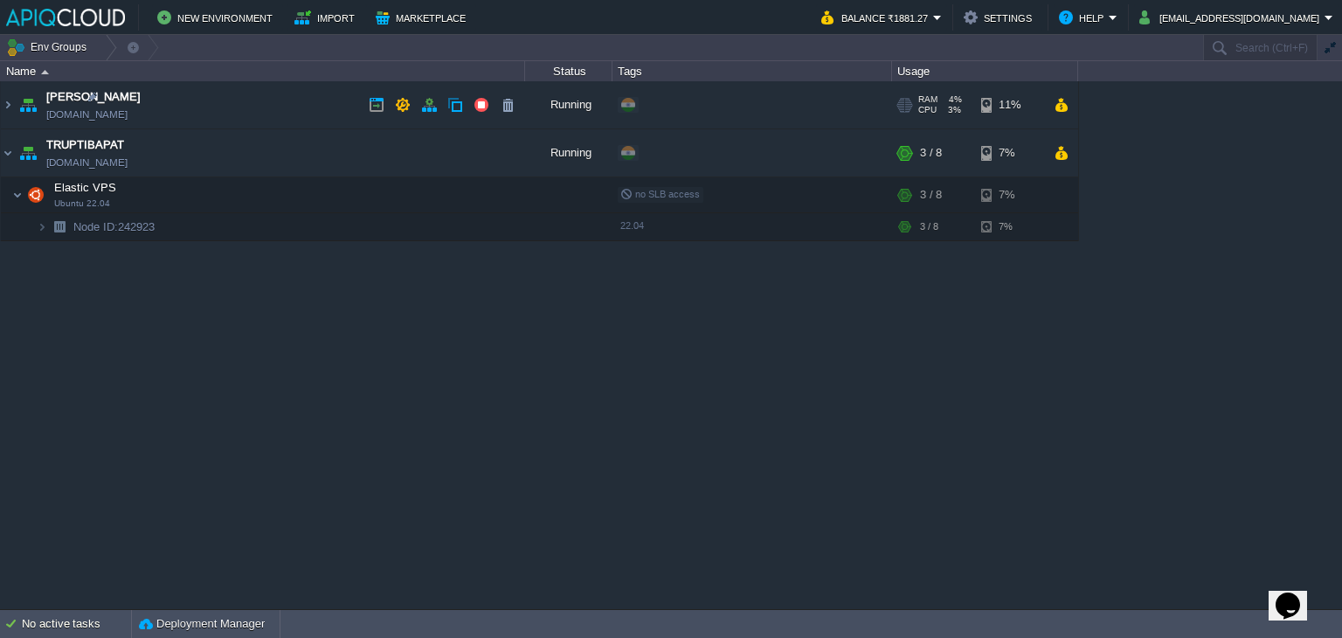
click at [247, 98] on td "Anand [DOMAIN_NAME]" at bounding box center [263, 105] width 524 height 48
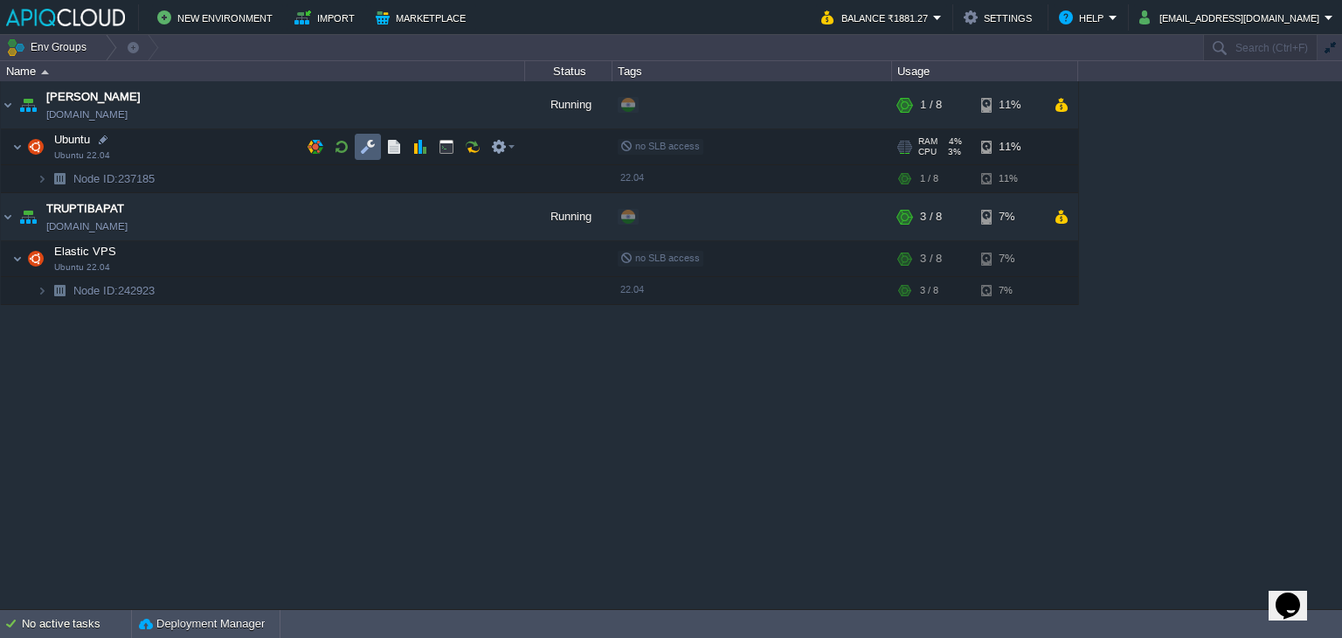
click at [369, 148] on button "button" at bounding box center [368, 147] width 16 height 16
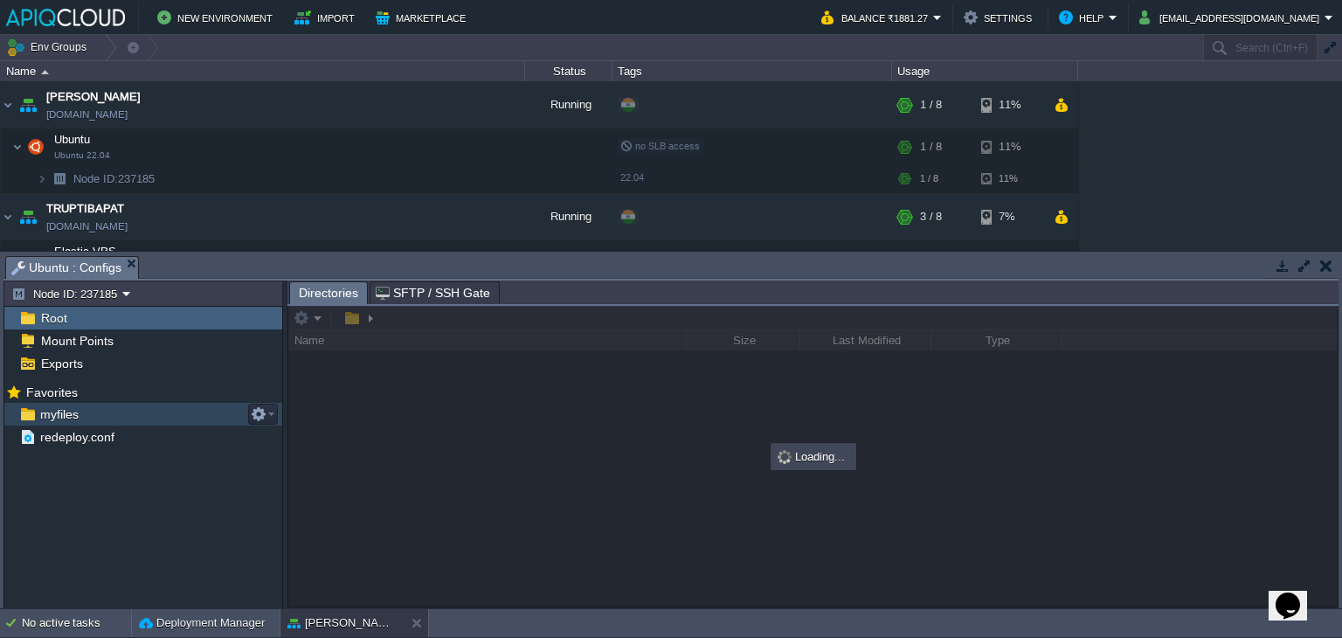
click at [52, 409] on span "myfiles" at bounding box center [59, 414] width 45 height 16
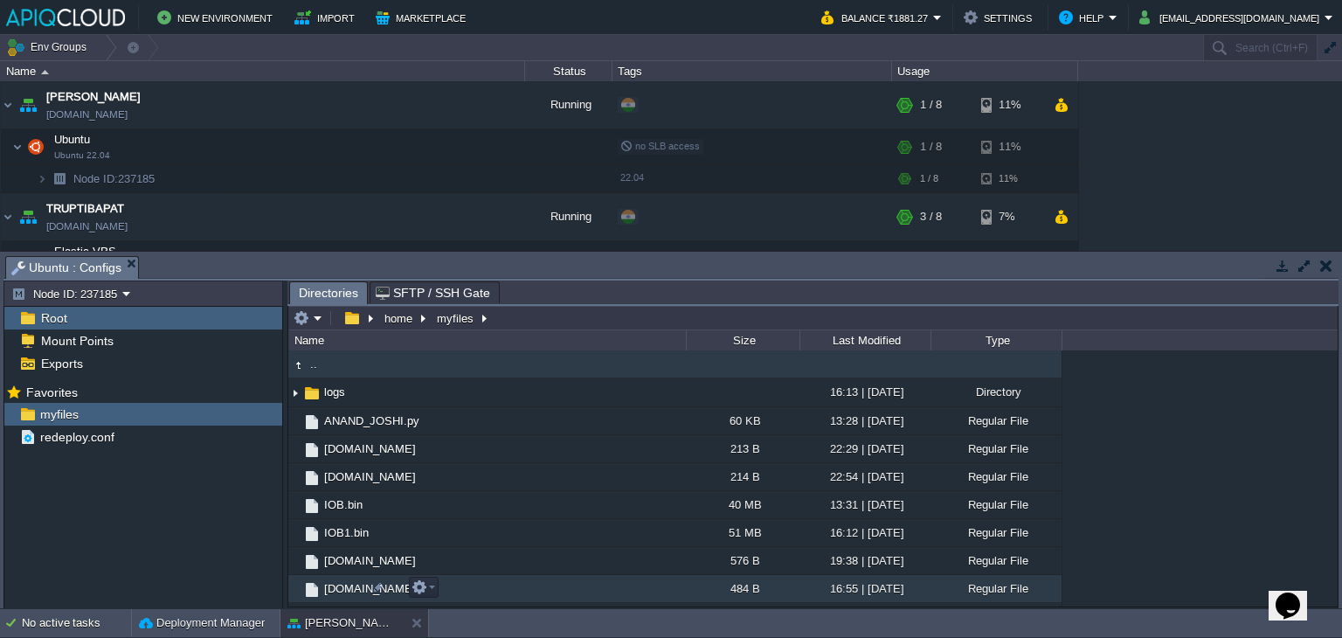
click at [337, 579] on td "[DOMAIN_NAME]" at bounding box center [487, 589] width 398 height 28
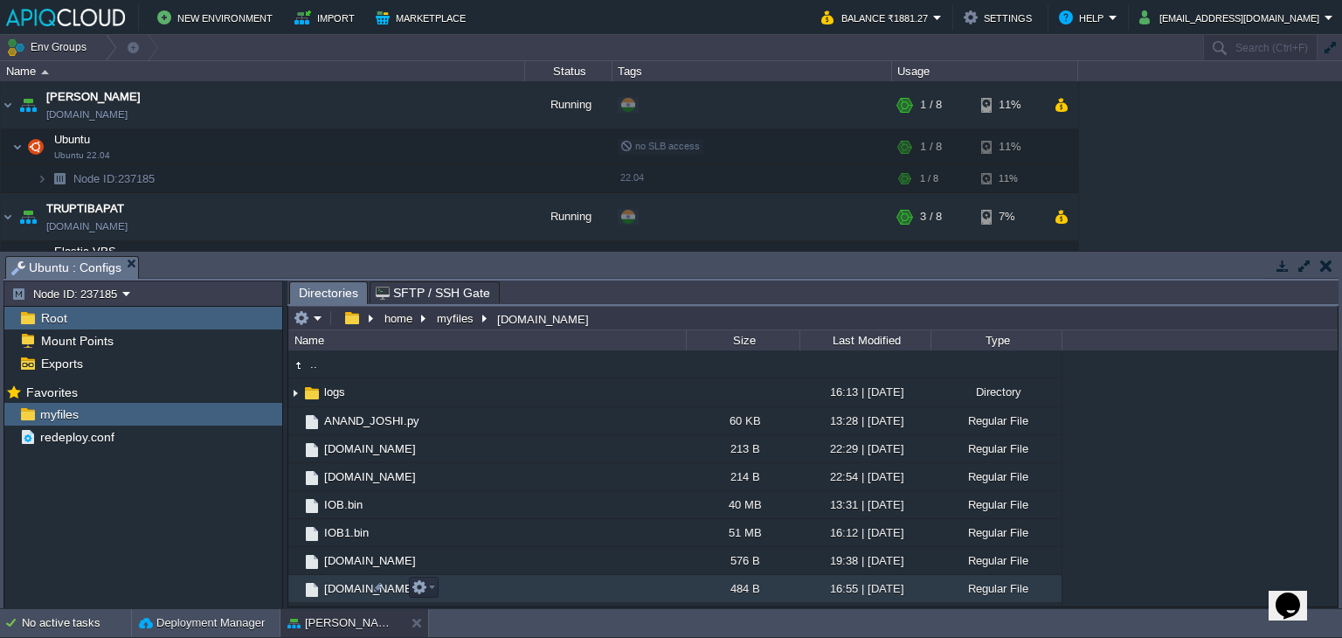
click at [339, 579] on td "[DOMAIN_NAME]" at bounding box center [487, 589] width 398 height 28
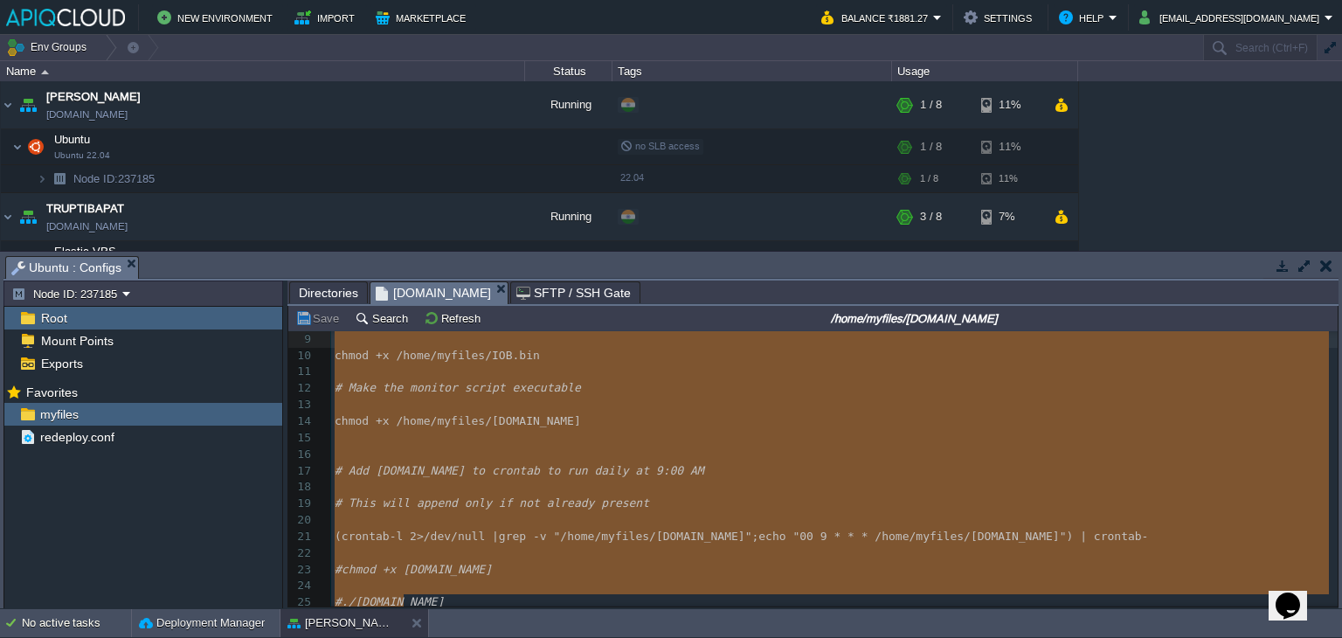
scroll to position [20, 0]
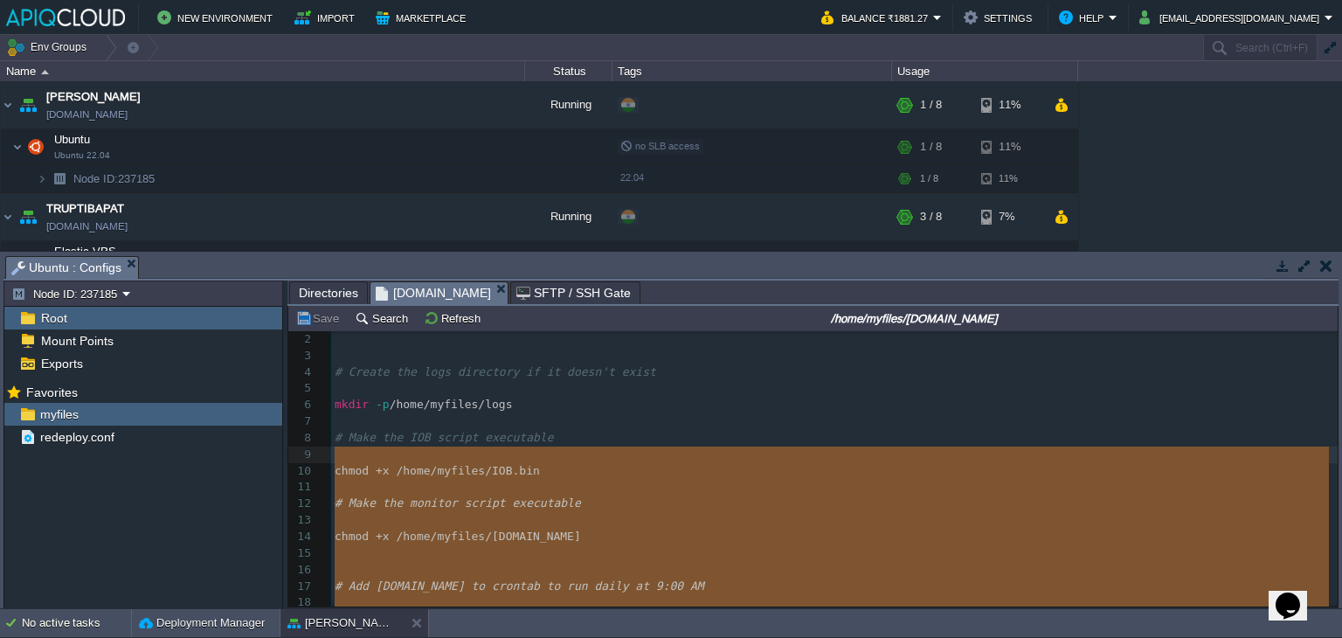
type textarea "#!/bin/bash # Create the logs directory if it doesn't exist mkdir -p /home/myfi…"
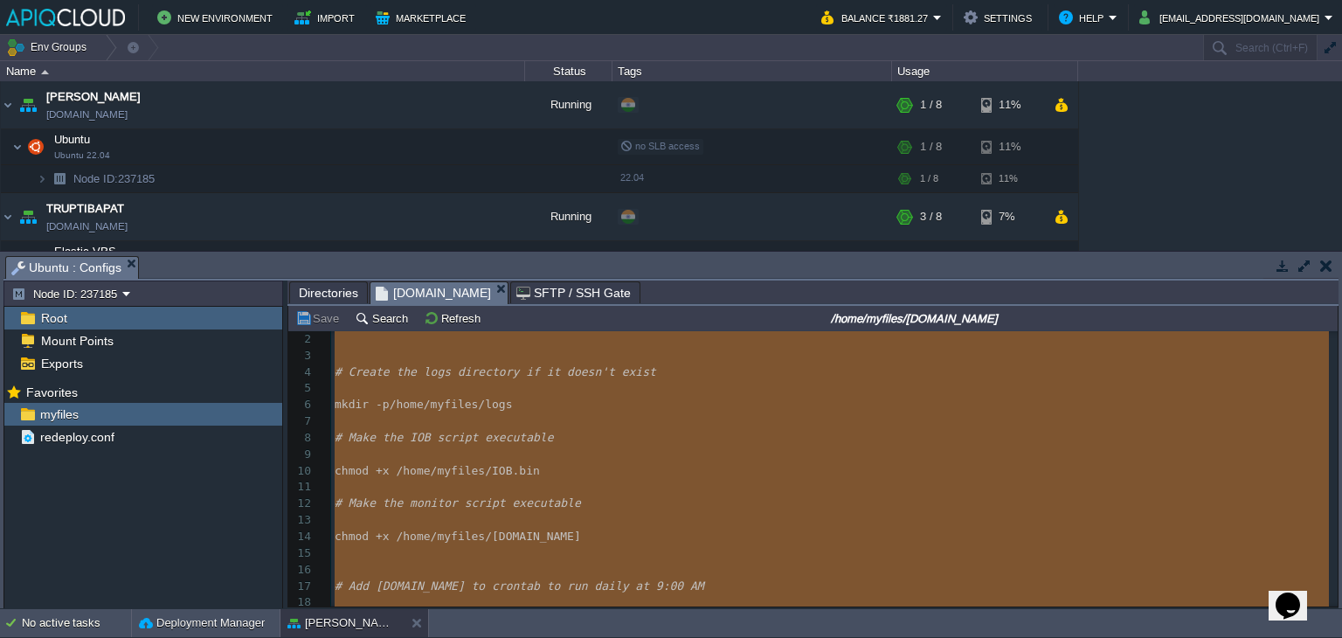
scroll to position [0, 0]
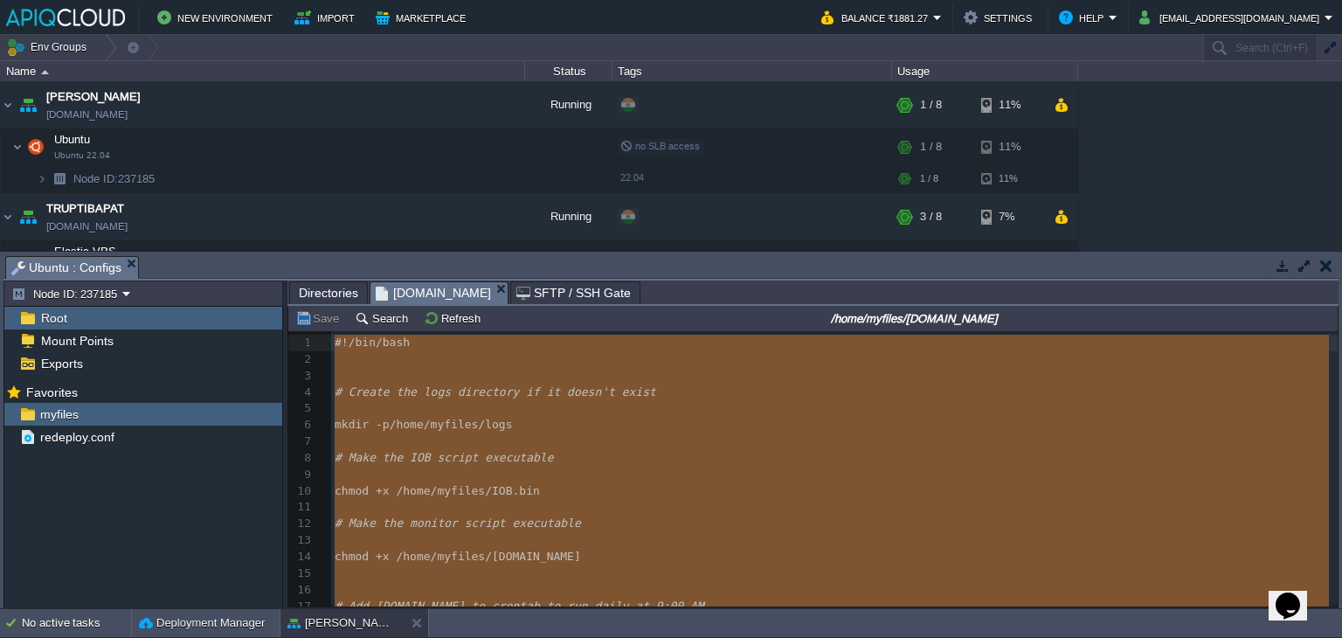
drag, startPoint x: 436, startPoint y: 602, endPoint x: 324, endPoint y: 325, distance: 298.8
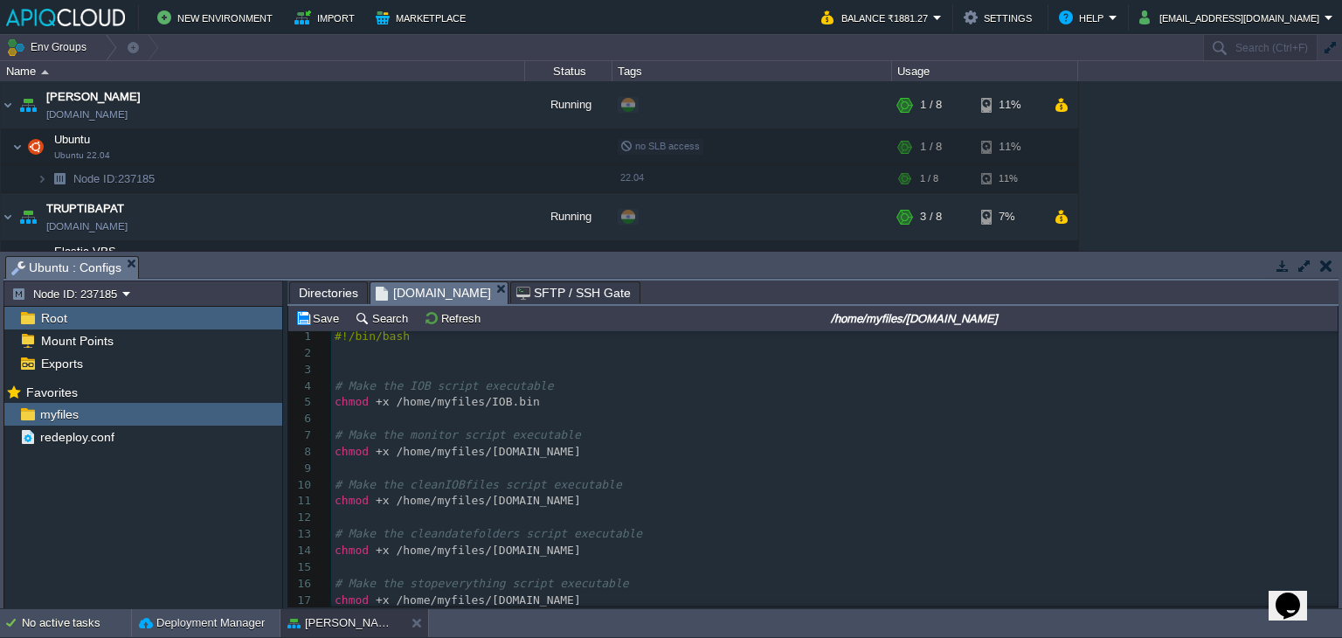
scroll to position [1, 0]
click at [316, 317] on button "Save" at bounding box center [319, 318] width 49 height 16
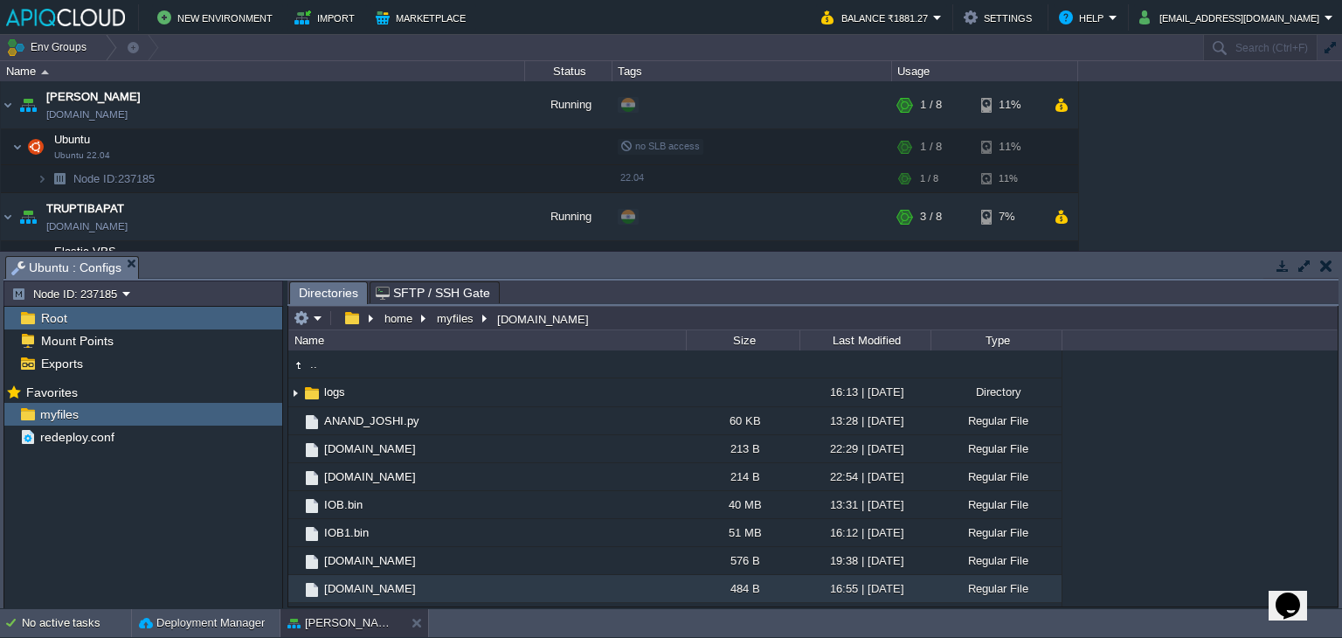
click at [133, 268] on em "Ubuntu : Configs" at bounding box center [74, 268] width 127 height 22
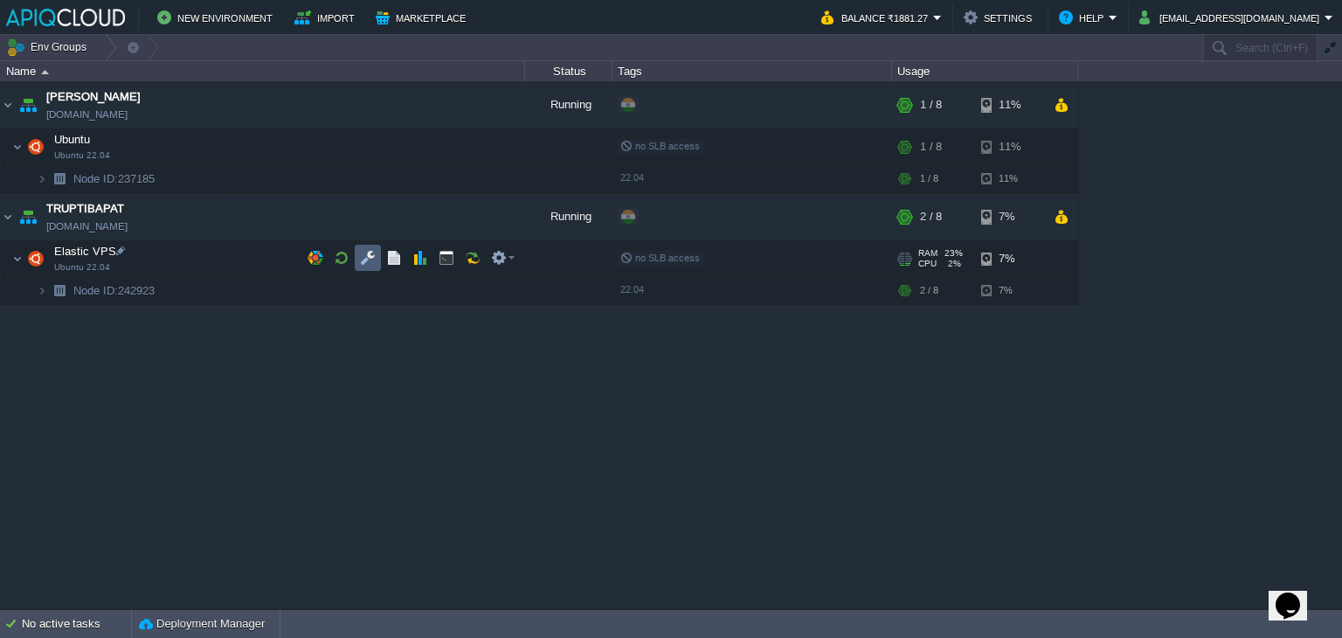
click at [367, 255] on button "button" at bounding box center [368, 258] width 16 height 16
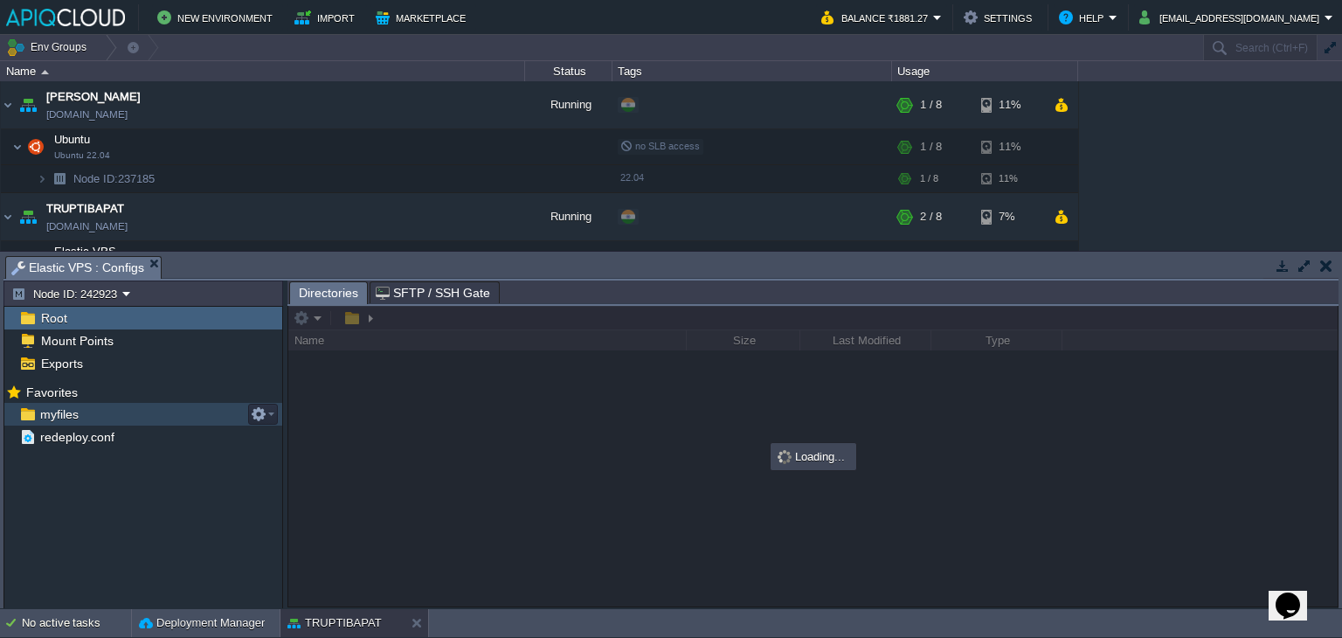
click at [50, 417] on span "myfiles" at bounding box center [59, 414] width 45 height 16
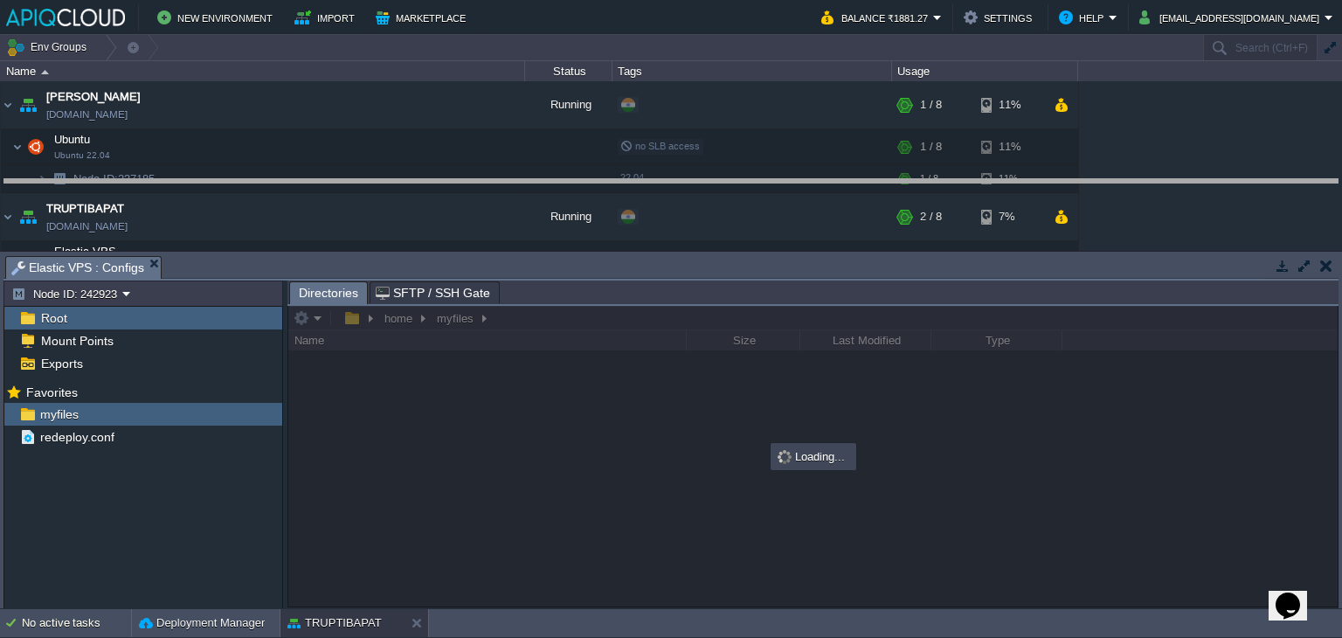
drag, startPoint x: 610, startPoint y: 263, endPoint x: 610, endPoint y: 193, distance: 69.9
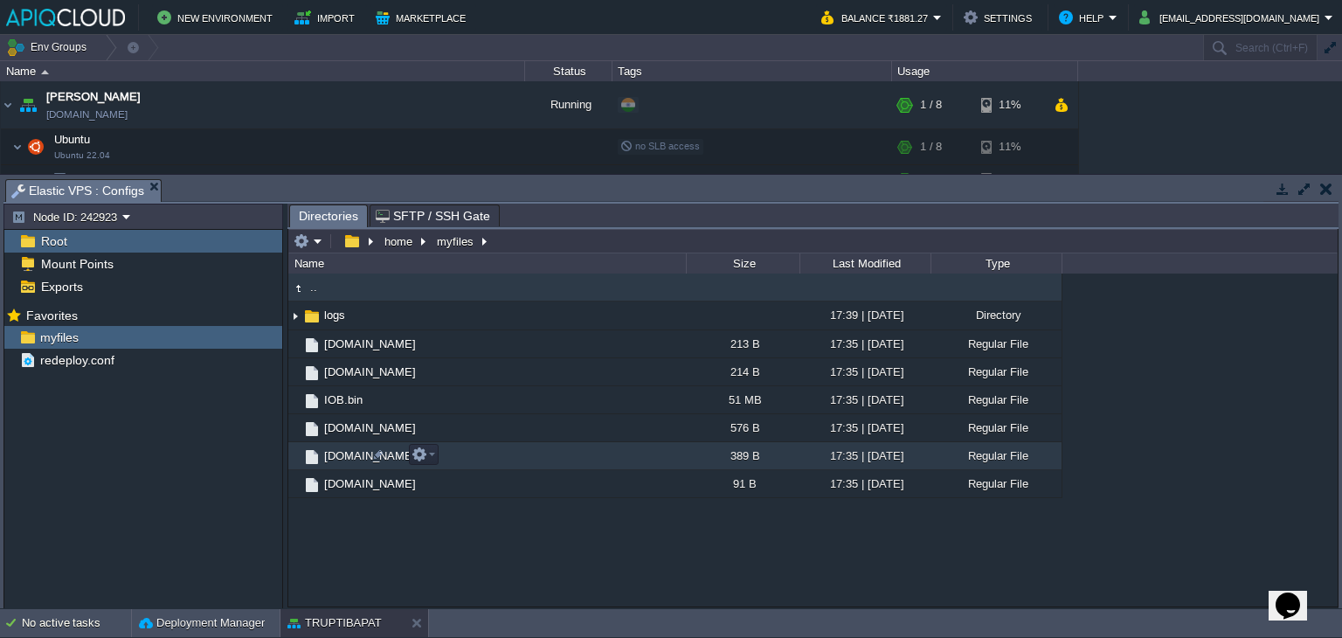
click at [323, 460] on span "[DOMAIN_NAME]" at bounding box center [370, 455] width 97 height 15
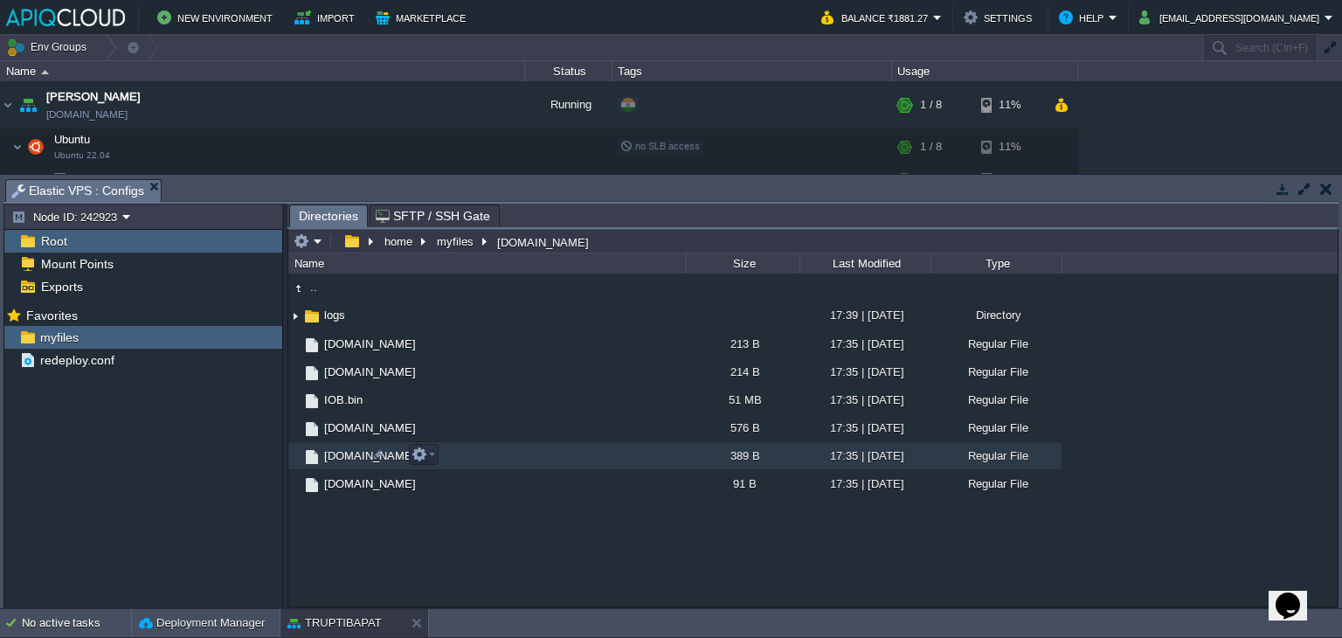
click at [323, 460] on span "[DOMAIN_NAME]" at bounding box center [370, 455] width 97 height 15
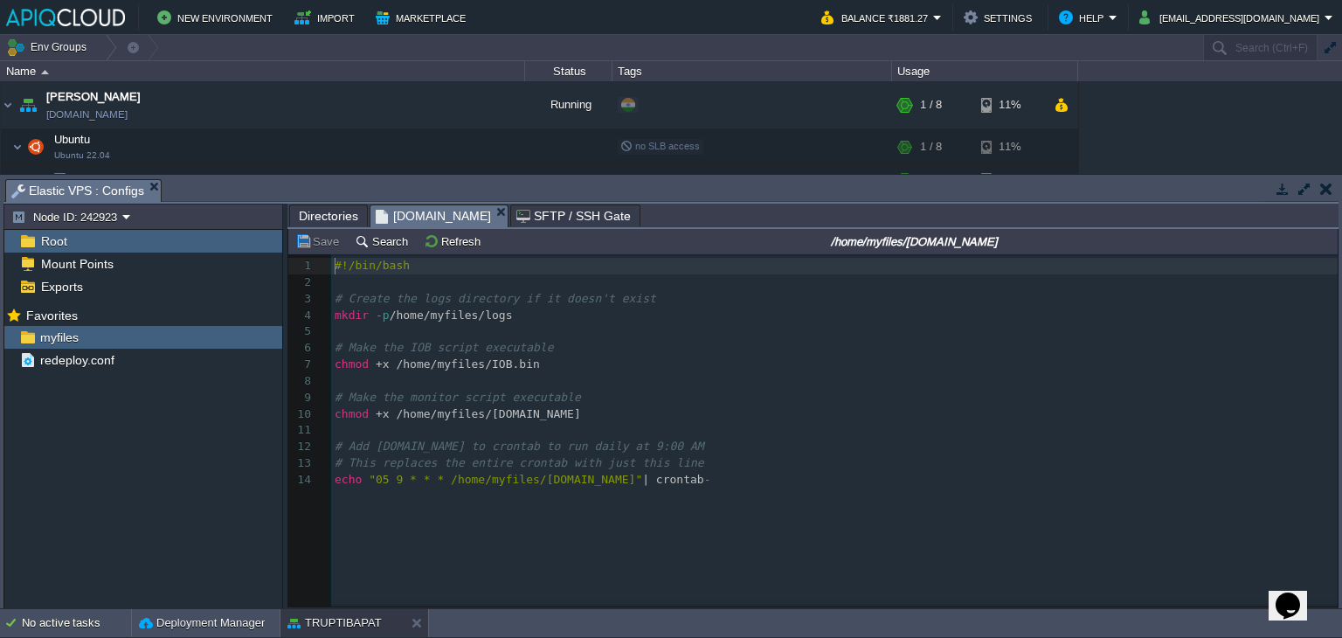
scroll to position [5, 0]
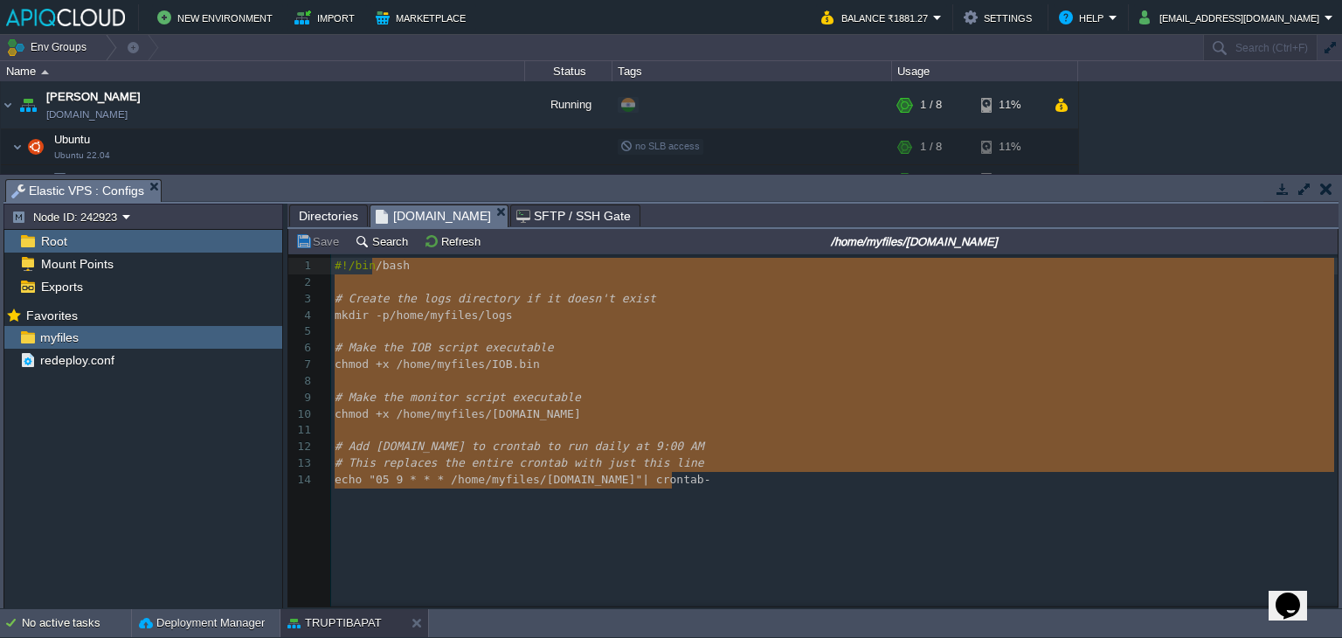
type textarea "#!/bin/bash # Create the logs directory if it doesn't exist mkdir -p /home/myfi…"
drag, startPoint x: 728, startPoint y: 498, endPoint x: 332, endPoint y: 260, distance: 462.2
click at [332, 260] on div "x 1 #!/bin/bash 2 ​ 3 # Create the logs directory if it doesn't exist 4 mkdir -…" at bounding box center [826, 443] width 1076 height 378
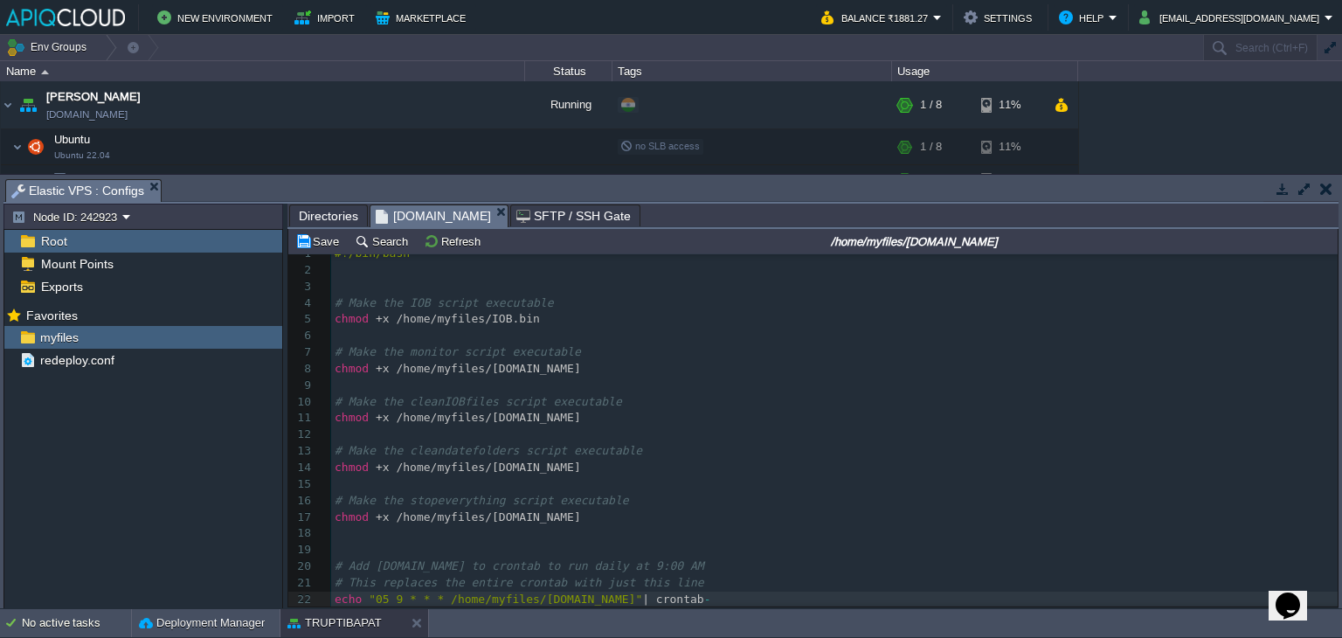
scroll to position [0, 0]
click at [311, 242] on button "Save" at bounding box center [319, 241] width 49 height 16
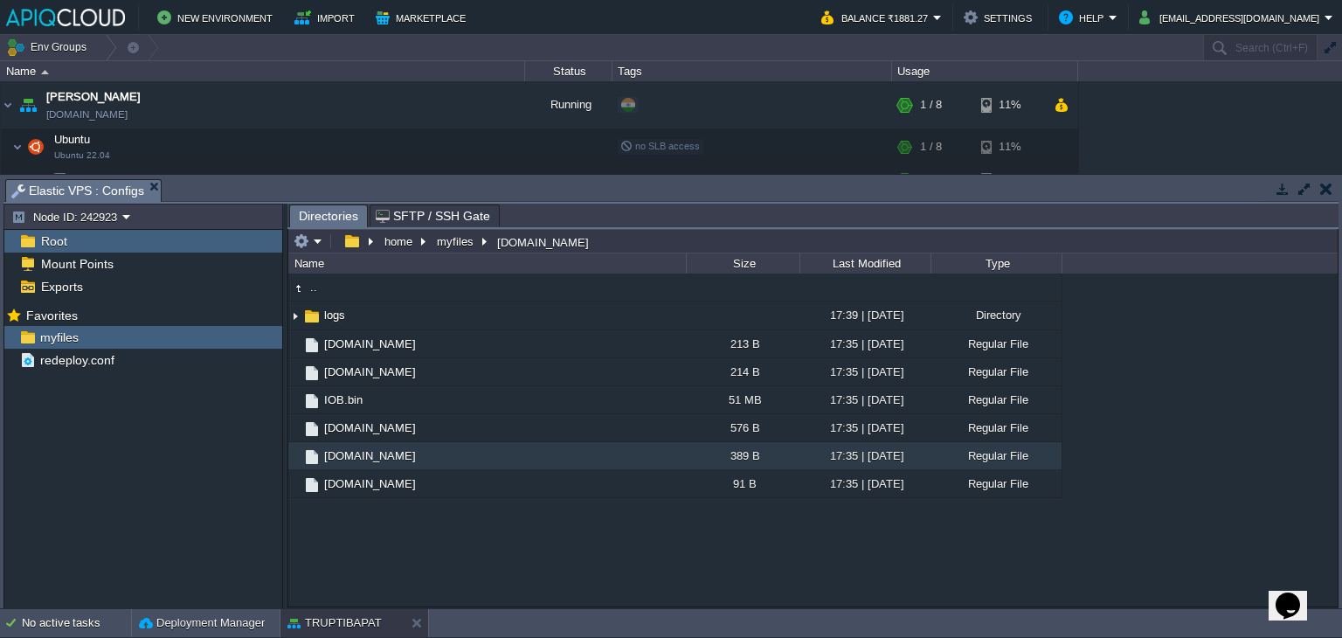
click at [1327, 193] on button "button" at bounding box center [1326, 189] width 12 height 16
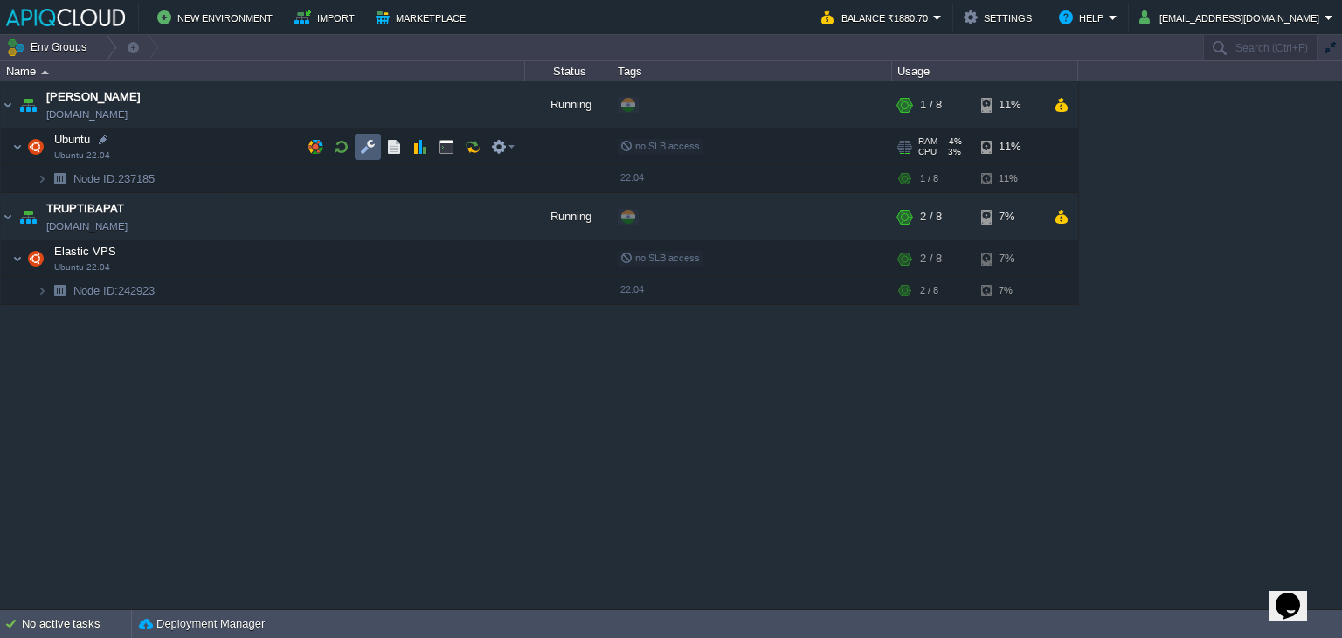
click at [361, 140] on button "button" at bounding box center [368, 147] width 16 height 16
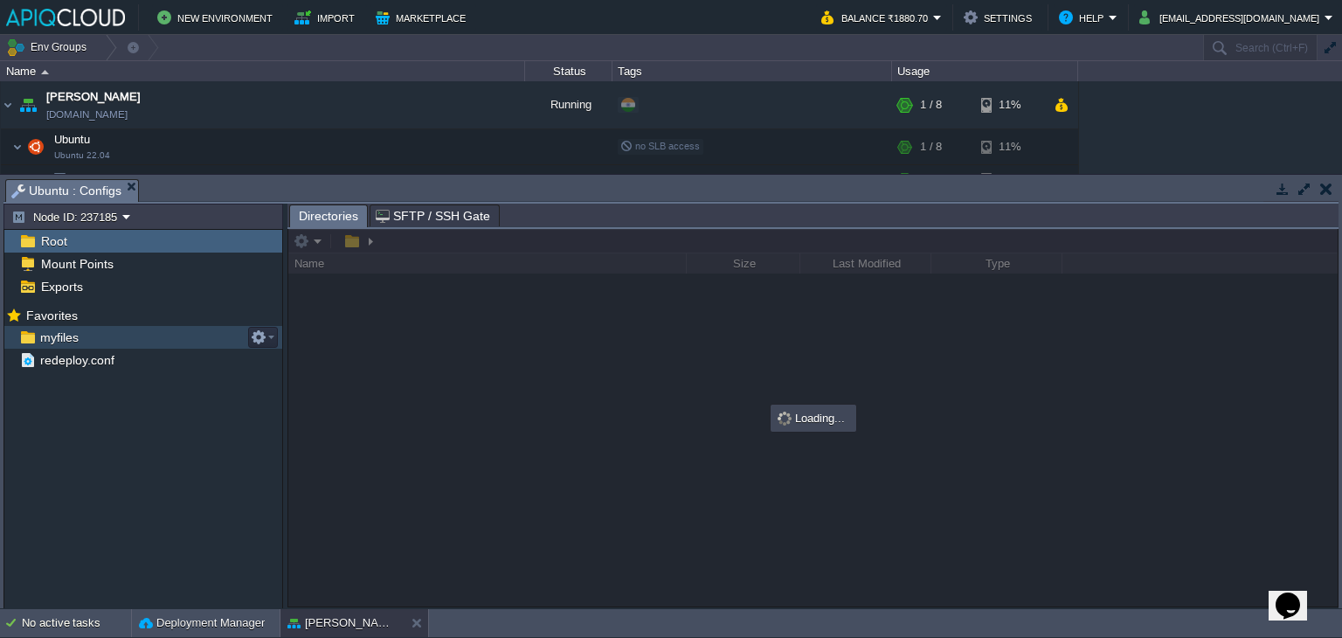
click at [61, 337] on span "myfiles" at bounding box center [59, 337] width 45 height 16
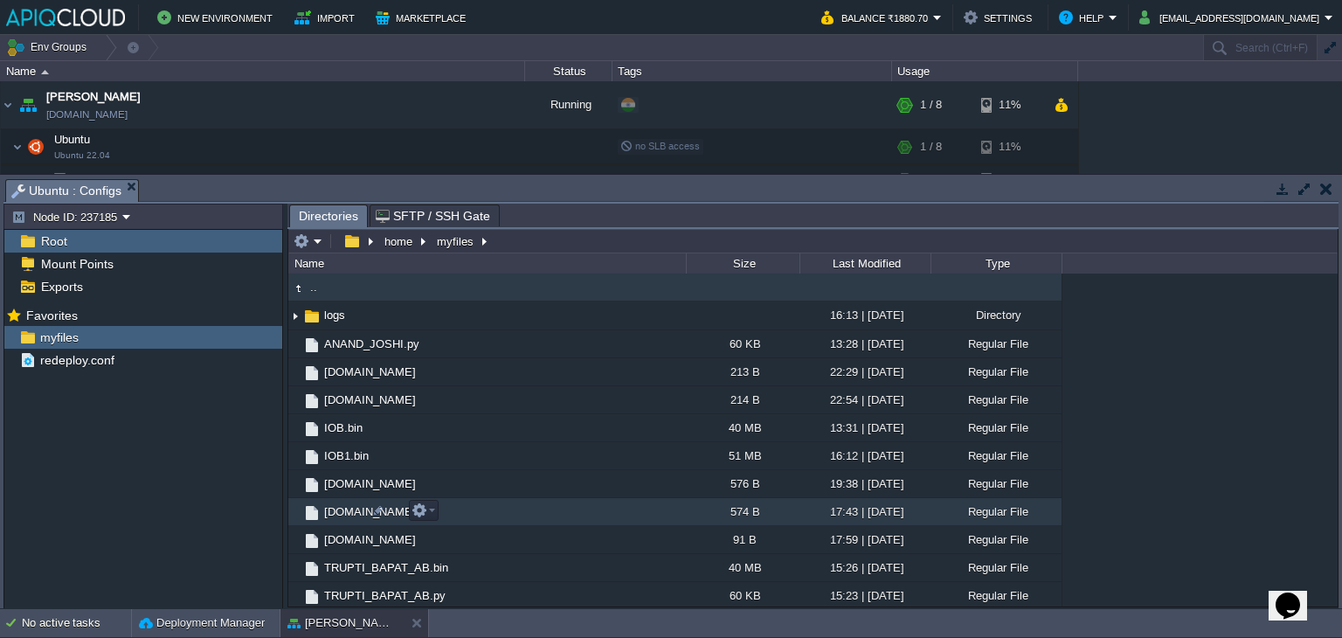
click at [336, 504] on span "[DOMAIN_NAME]" at bounding box center [370, 511] width 97 height 15
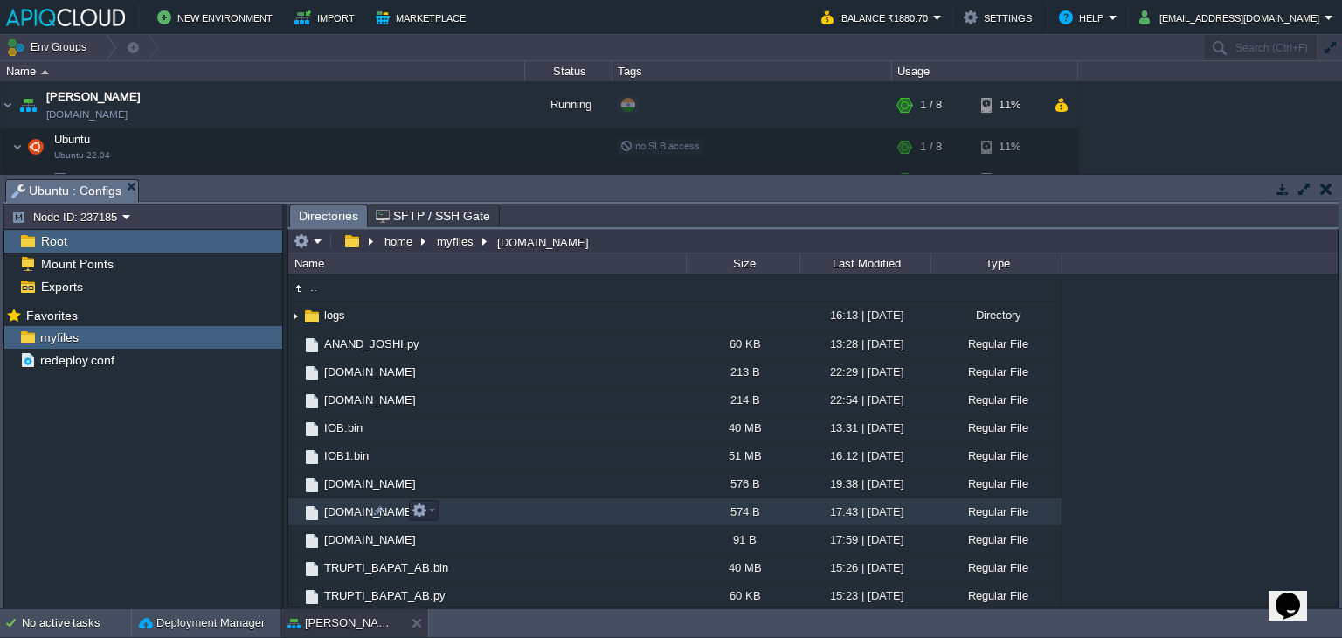
click at [336, 504] on span "[DOMAIN_NAME]" at bounding box center [370, 511] width 97 height 15
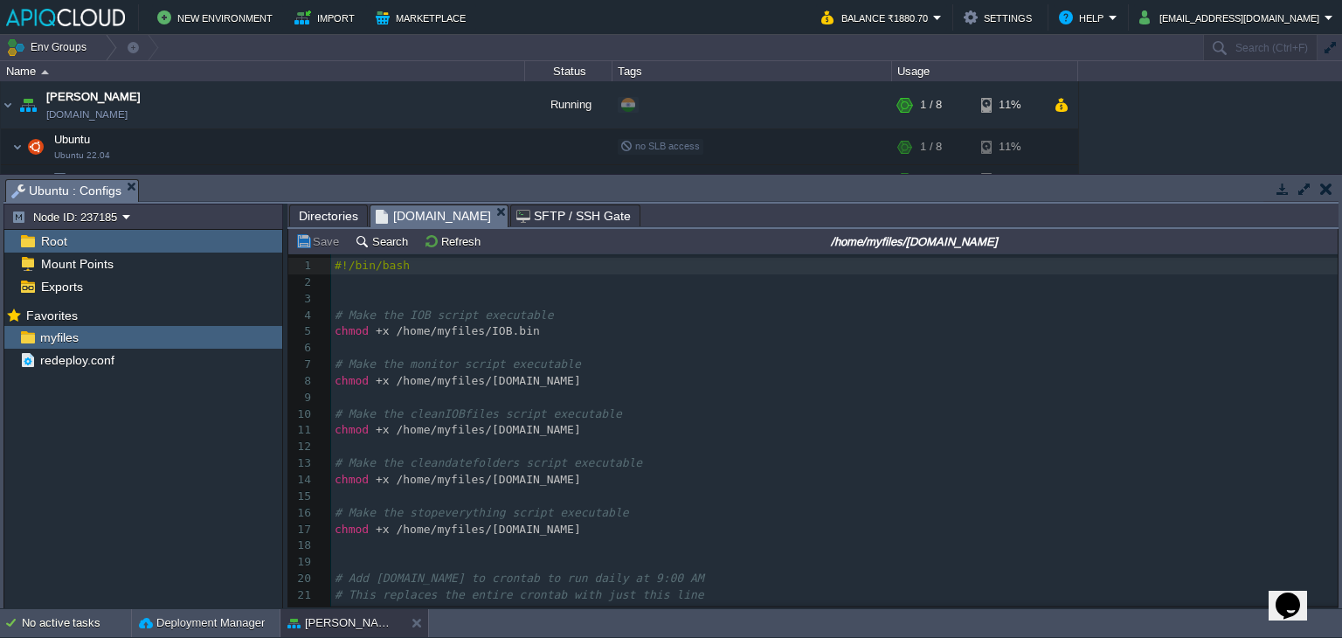
scroll to position [17, 0]
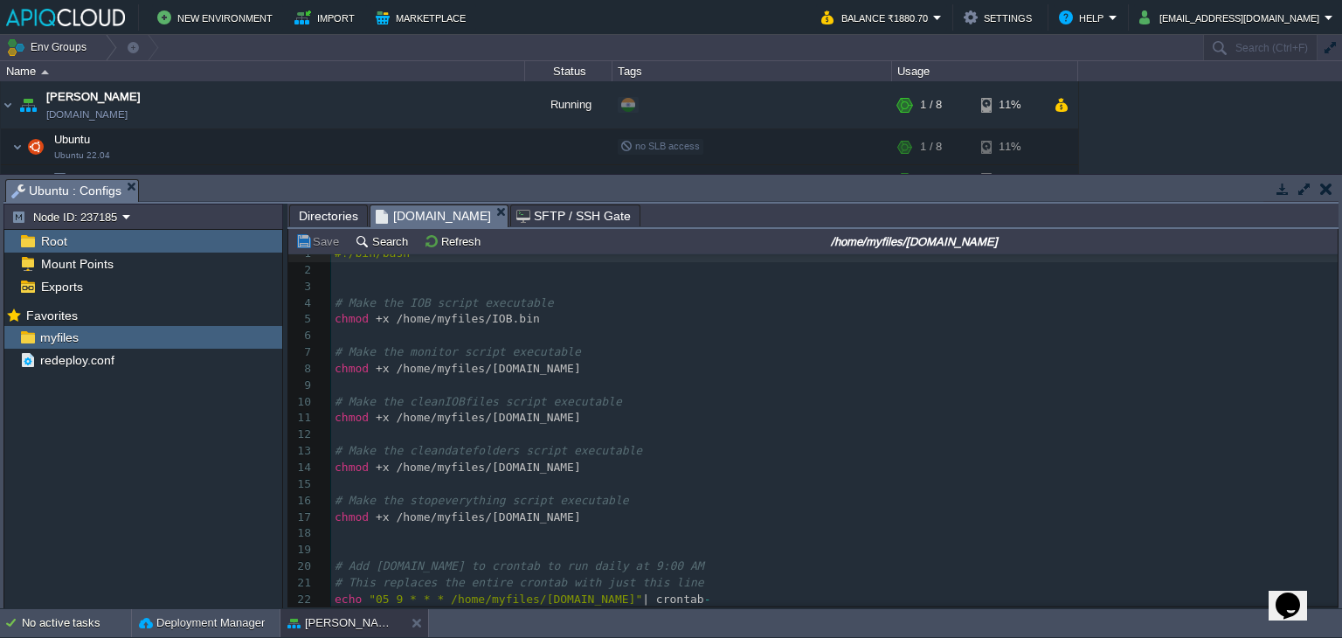
click at [1325, 193] on button "button" at bounding box center [1326, 189] width 12 height 16
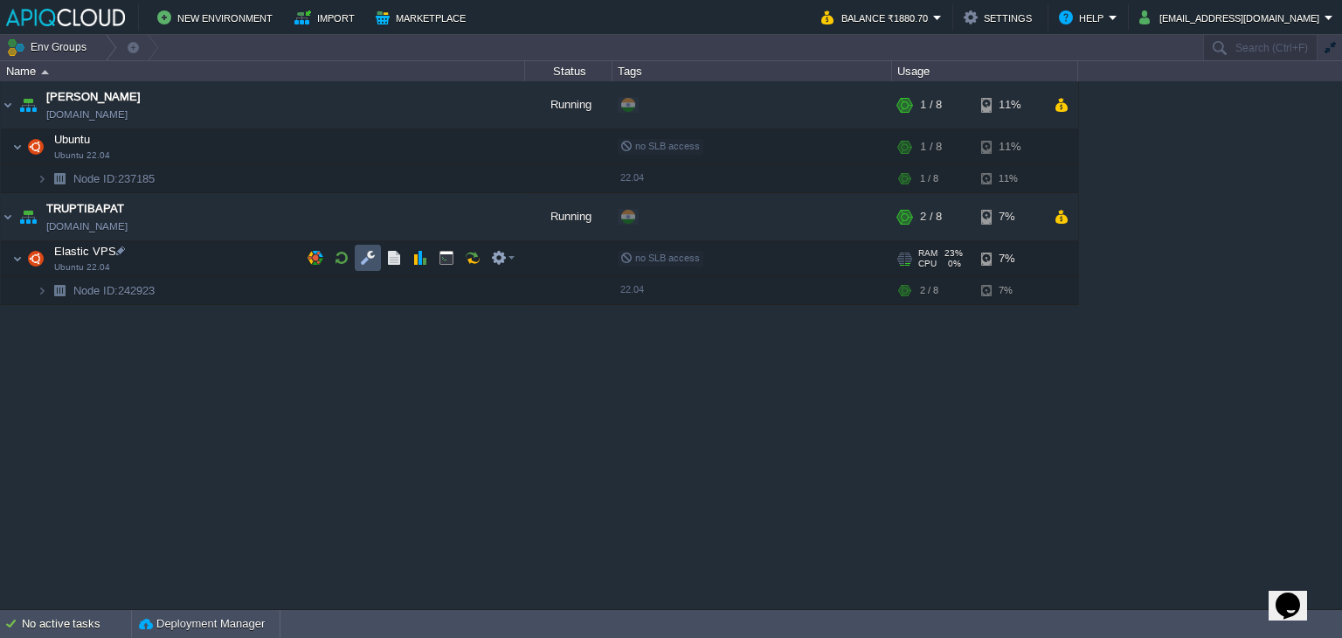
click at [371, 258] on button "button" at bounding box center [368, 258] width 16 height 16
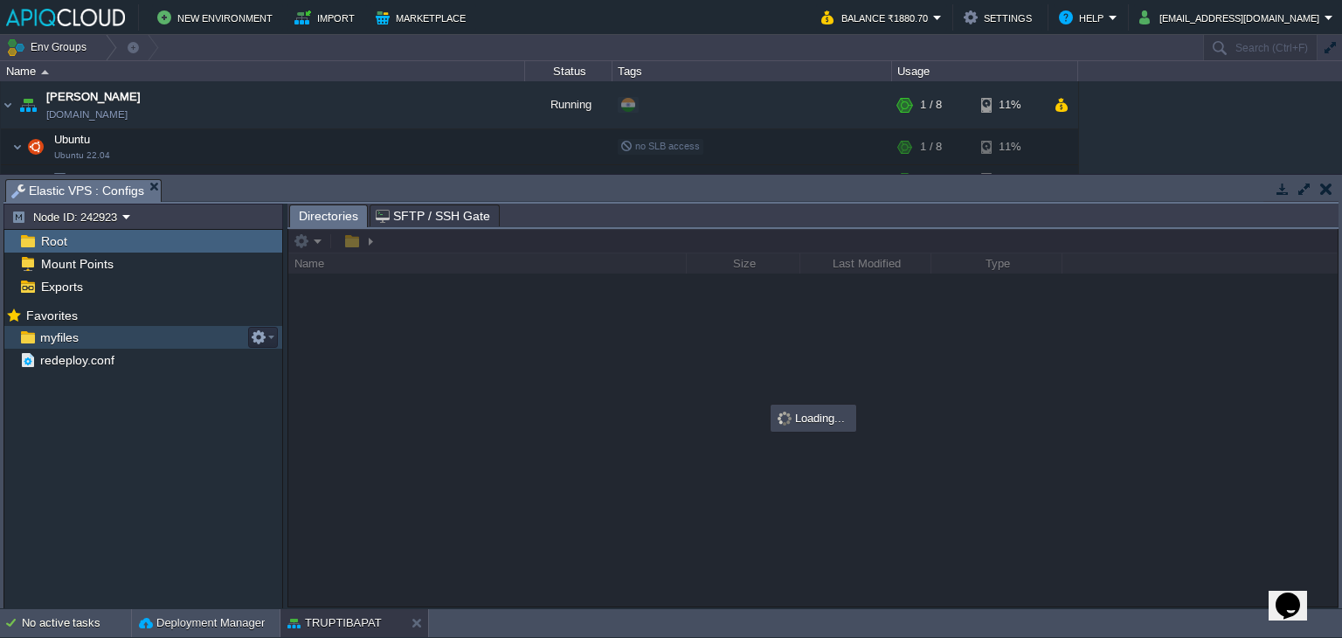
click at [62, 343] on span "myfiles" at bounding box center [59, 337] width 45 height 16
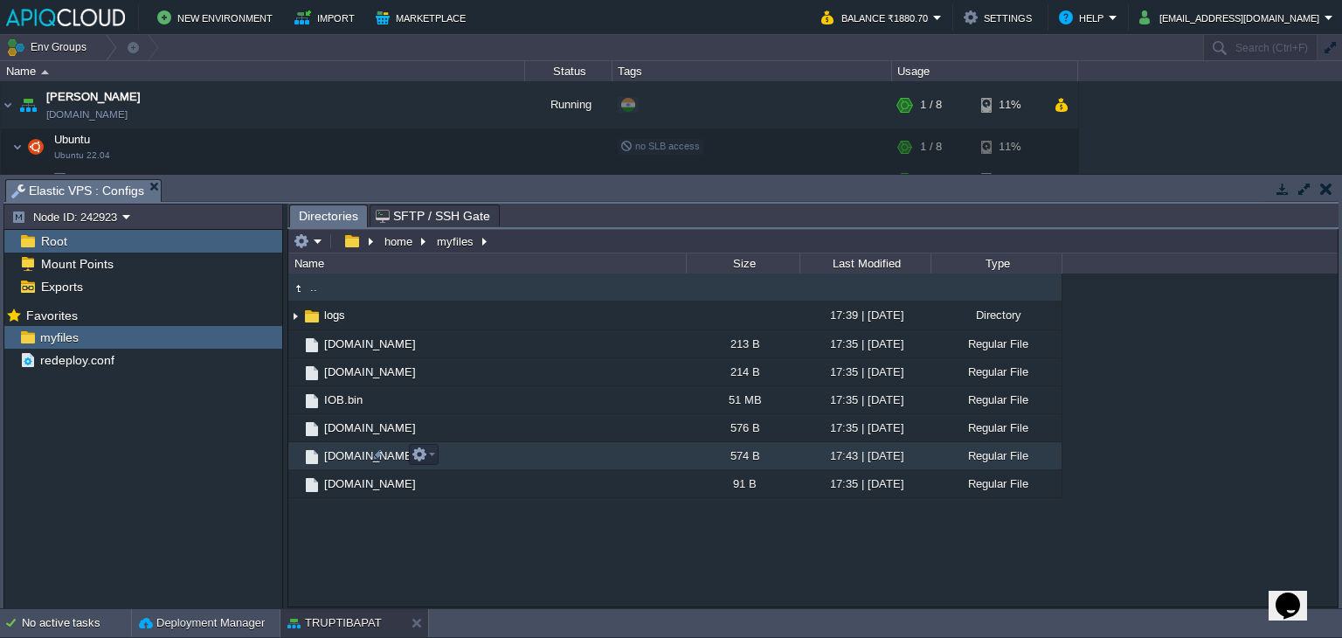
click at [332, 452] on span "[DOMAIN_NAME]" at bounding box center [370, 455] width 97 height 15
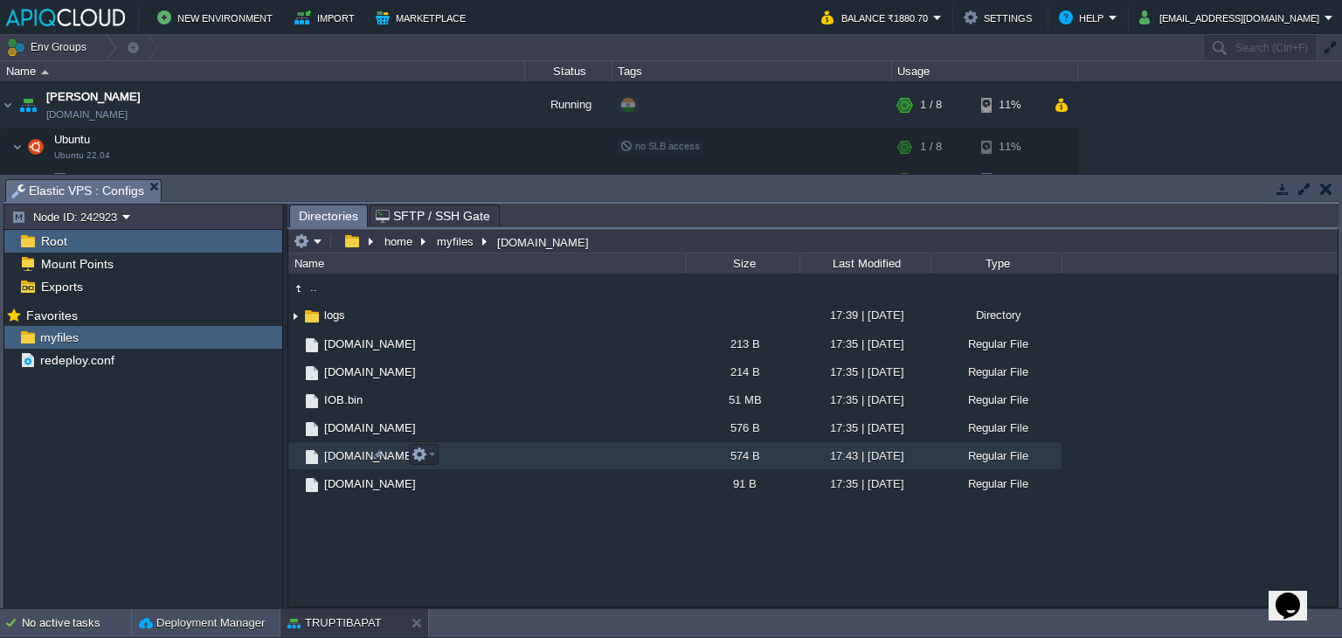
click at [332, 452] on span "[DOMAIN_NAME]" at bounding box center [370, 455] width 97 height 15
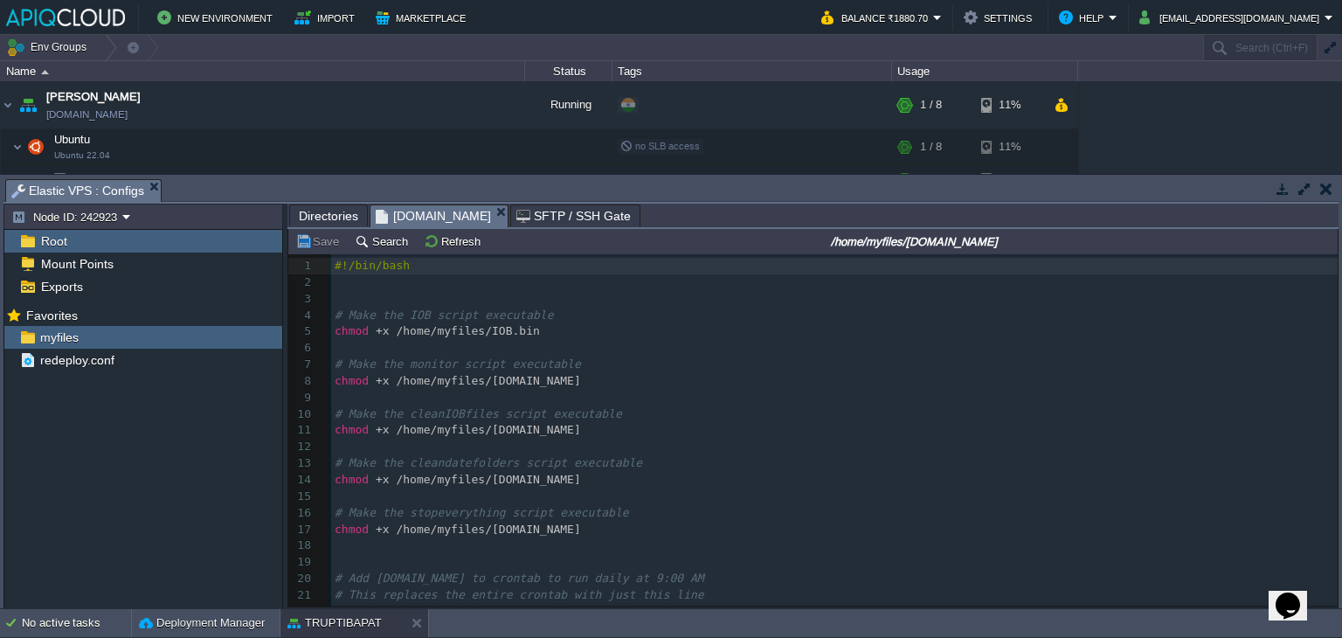
scroll to position [5, 0]
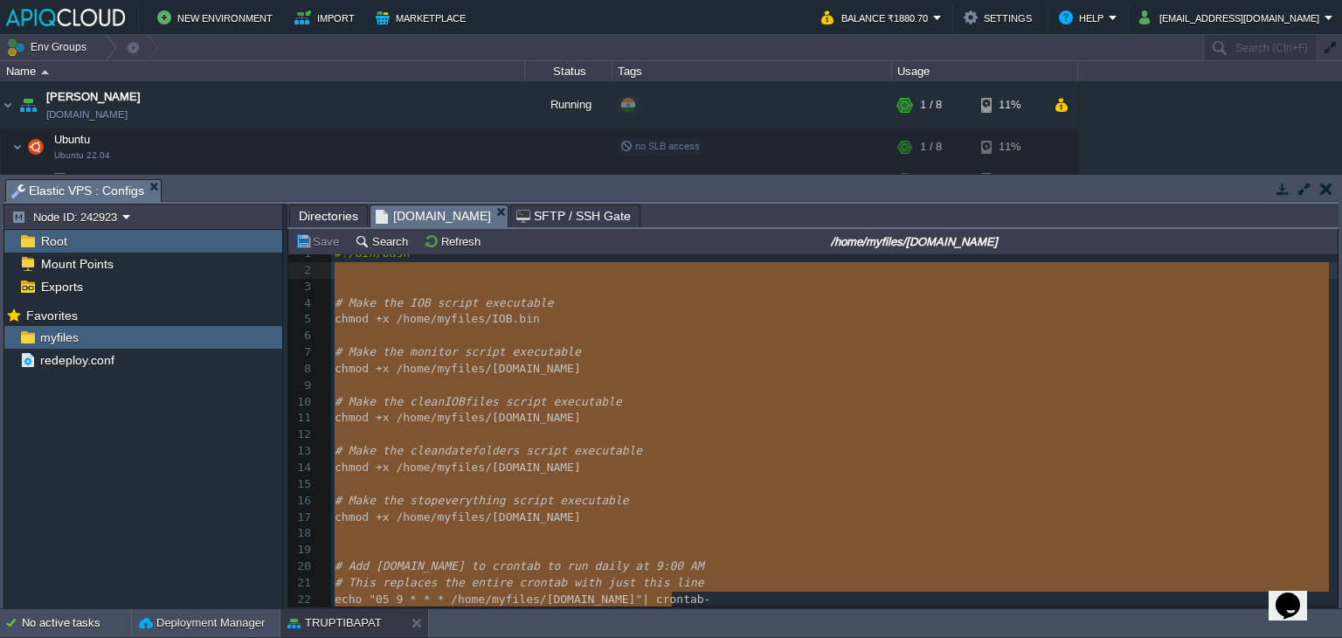
type textarea "#!/bin/bash # Make the IOB script executable chmod +x /home/myfiles/IOB.bin # M…"
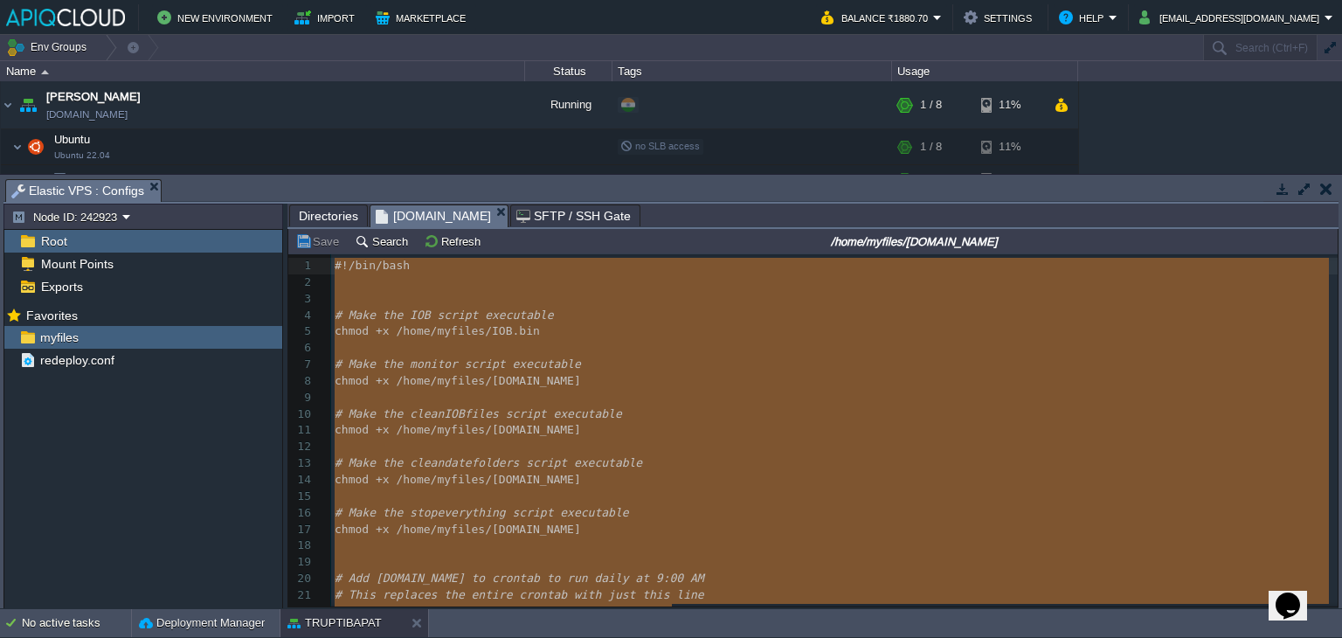
drag, startPoint x: 676, startPoint y: 598, endPoint x: 338, endPoint y: 248, distance: 485.8
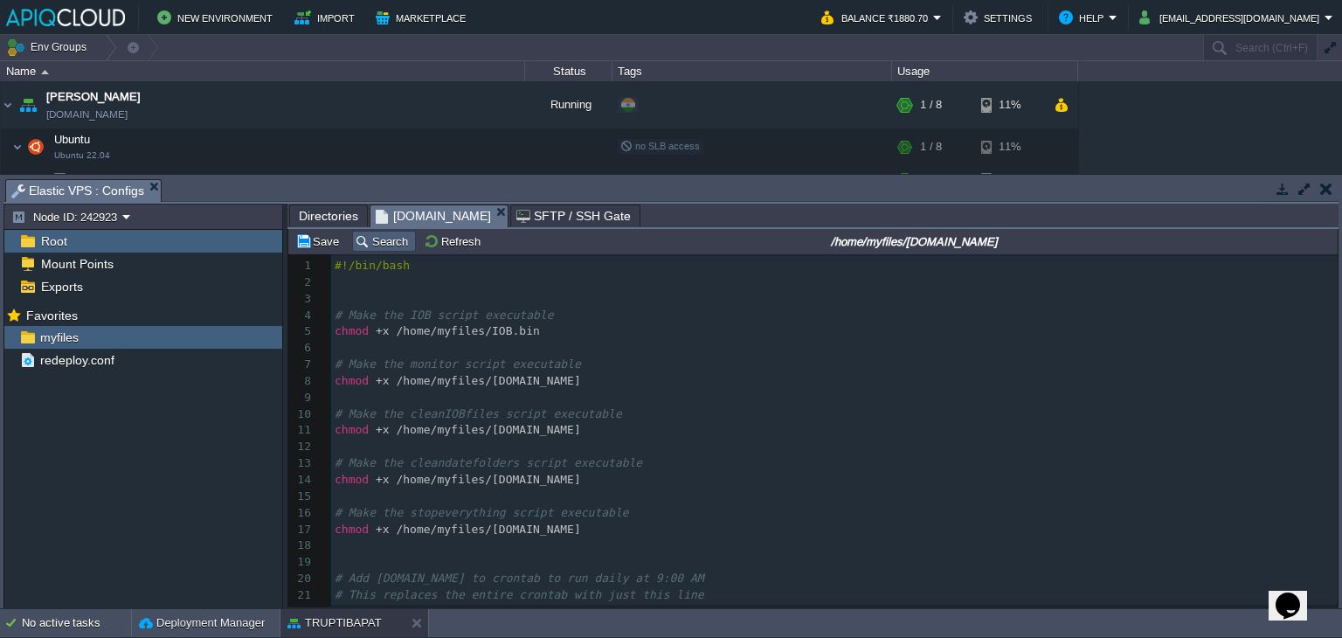
scroll to position [33, 0]
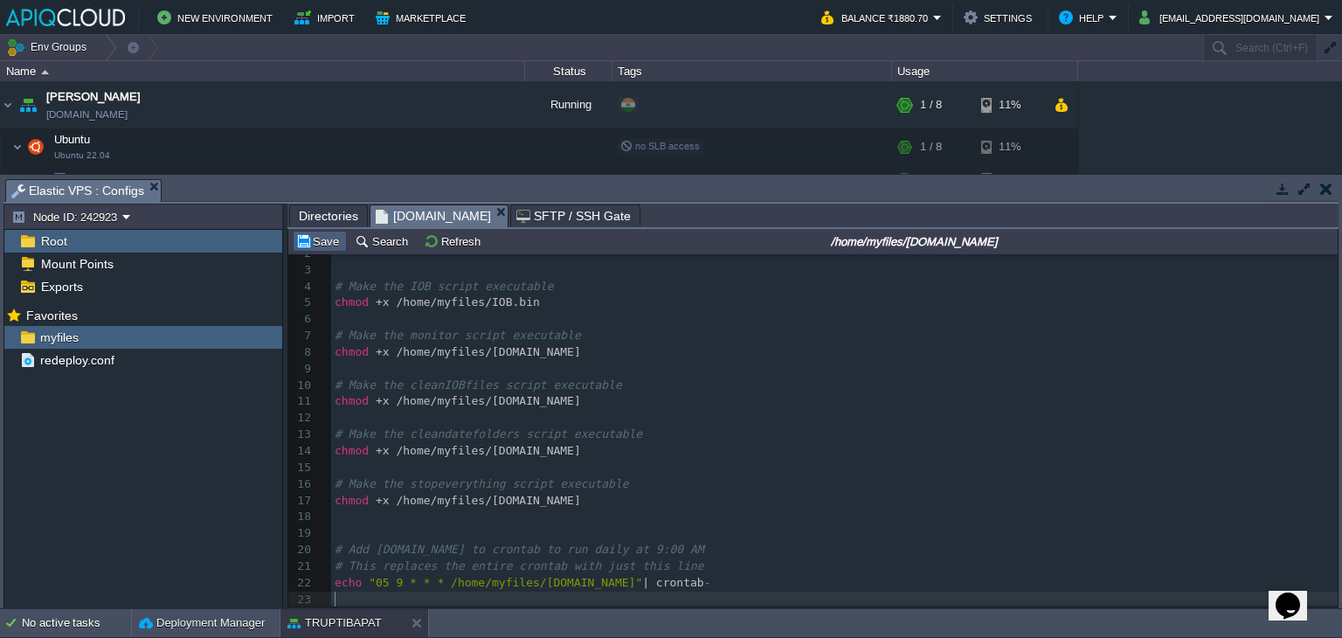
click at [322, 245] on button "Save" at bounding box center [319, 241] width 49 height 16
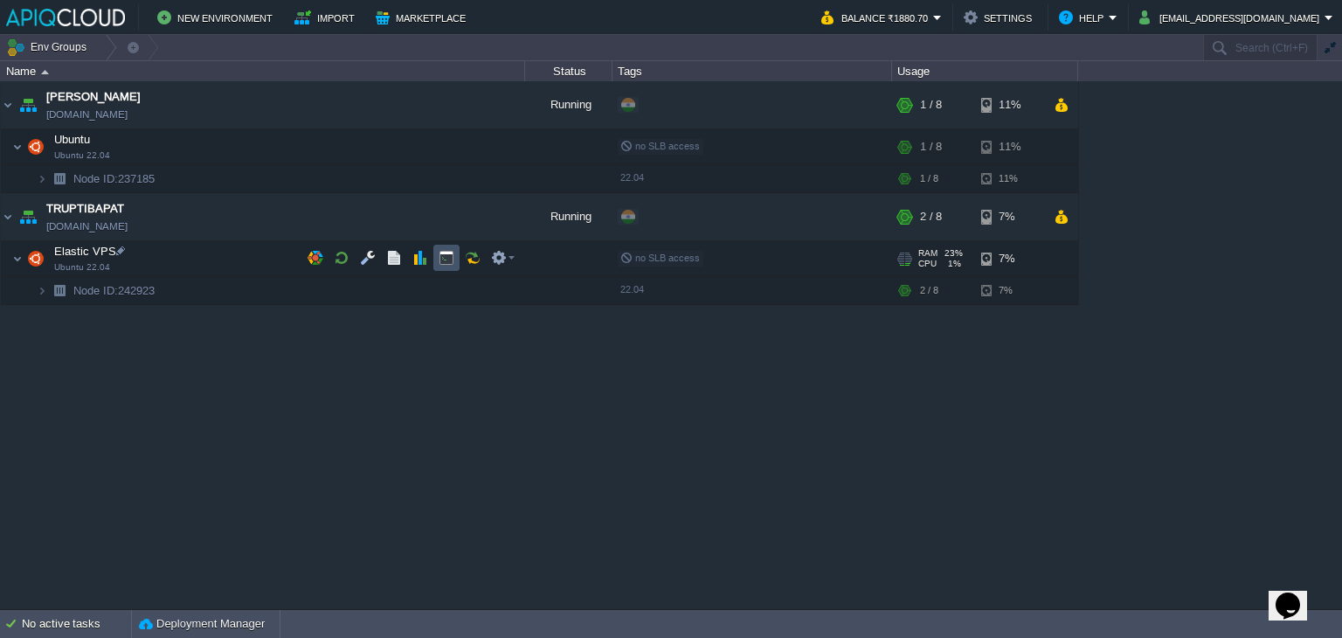
click at [447, 254] on button "button" at bounding box center [447, 258] width 16 height 16
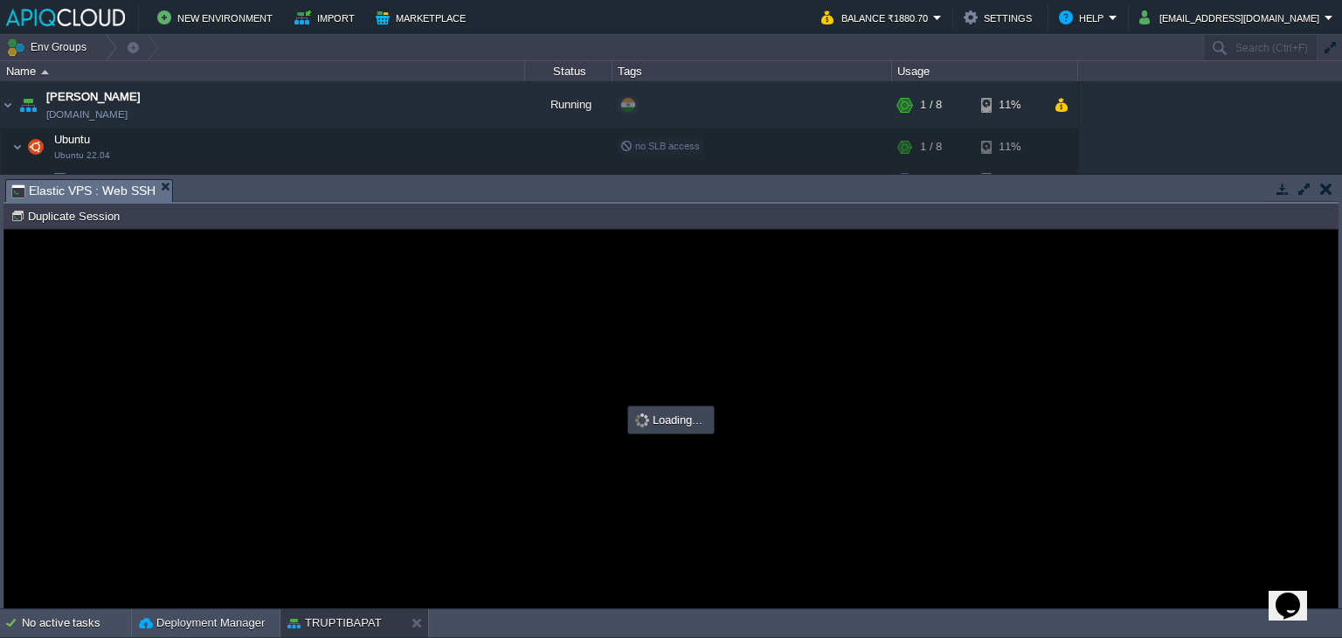
scroll to position [0, 0]
type input "#000000"
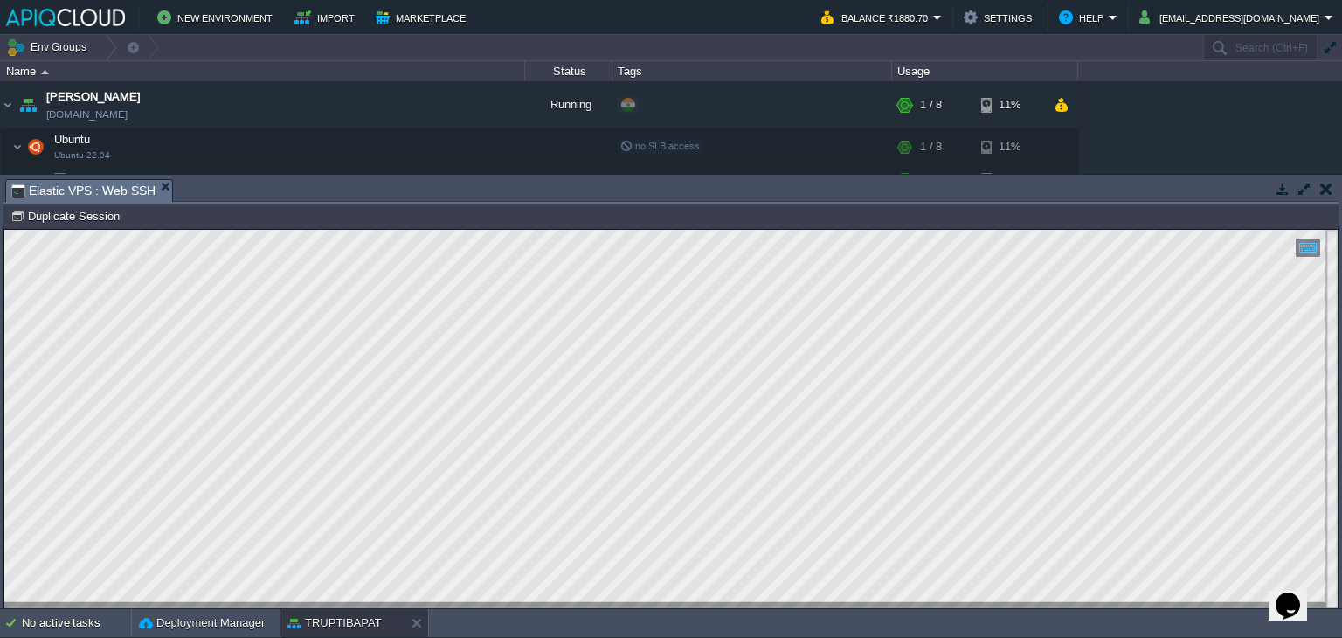
click at [1328, 183] on button "button" at bounding box center [1326, 189] width 12 height 16
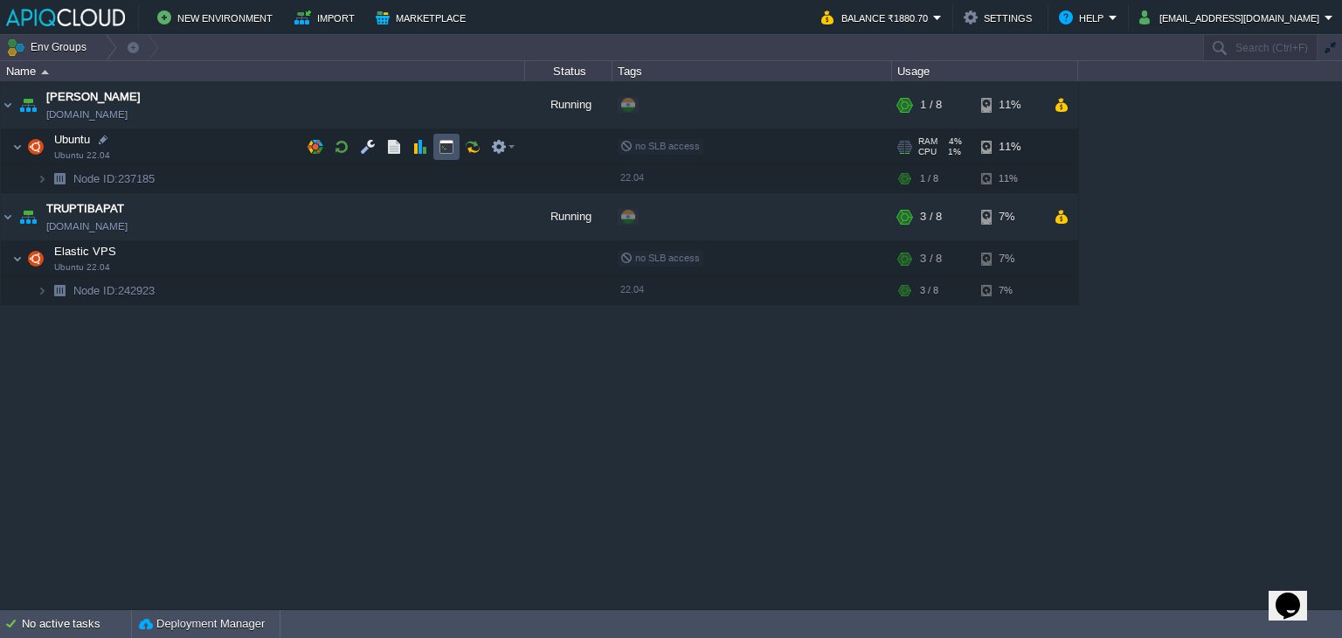
click at [447, 142] on button "button" at bounding box center [447, 147] width 16 height 16
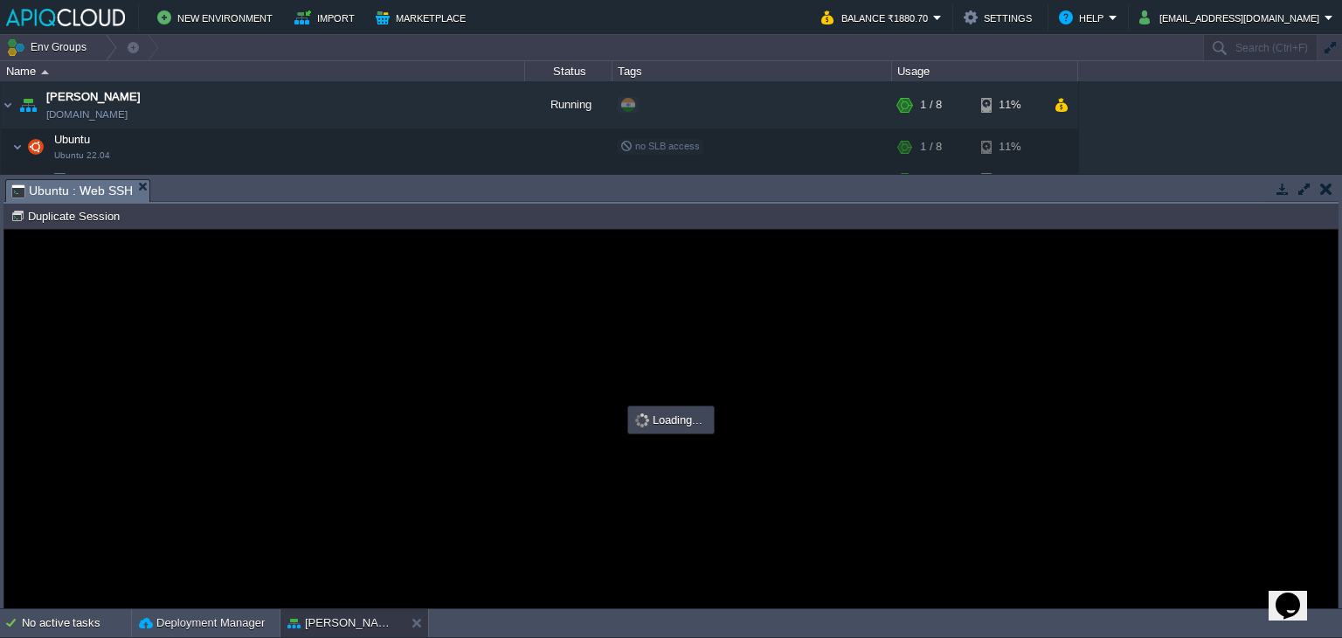
type input "#000000"
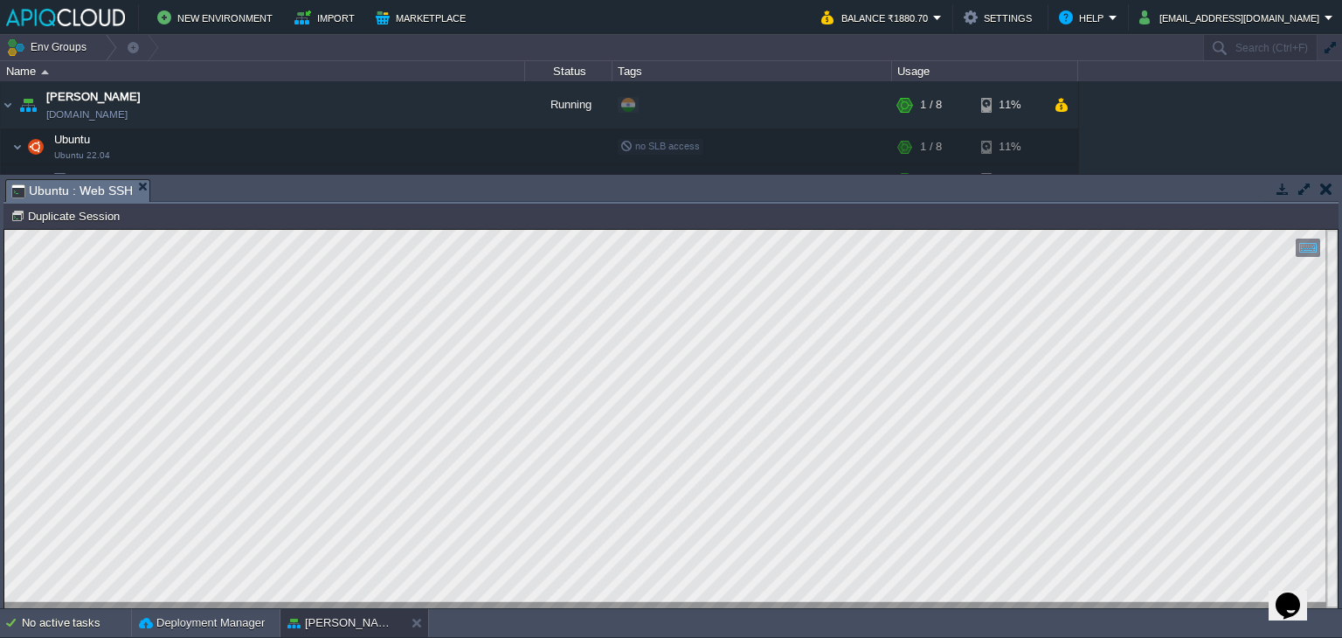
click at [1324, 197] on td at bounding box center [1326, 188] width 22 height 21
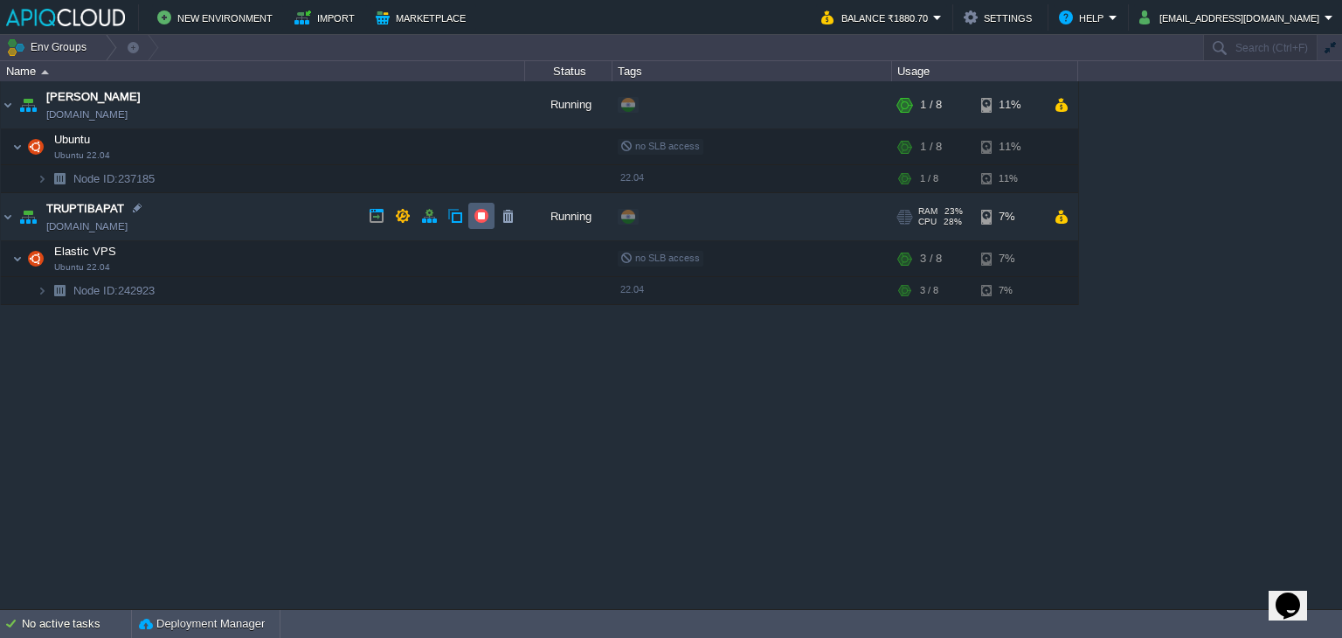
click at [479, 221] on button "button" at bounding box center [482, 216] width 16 height 16
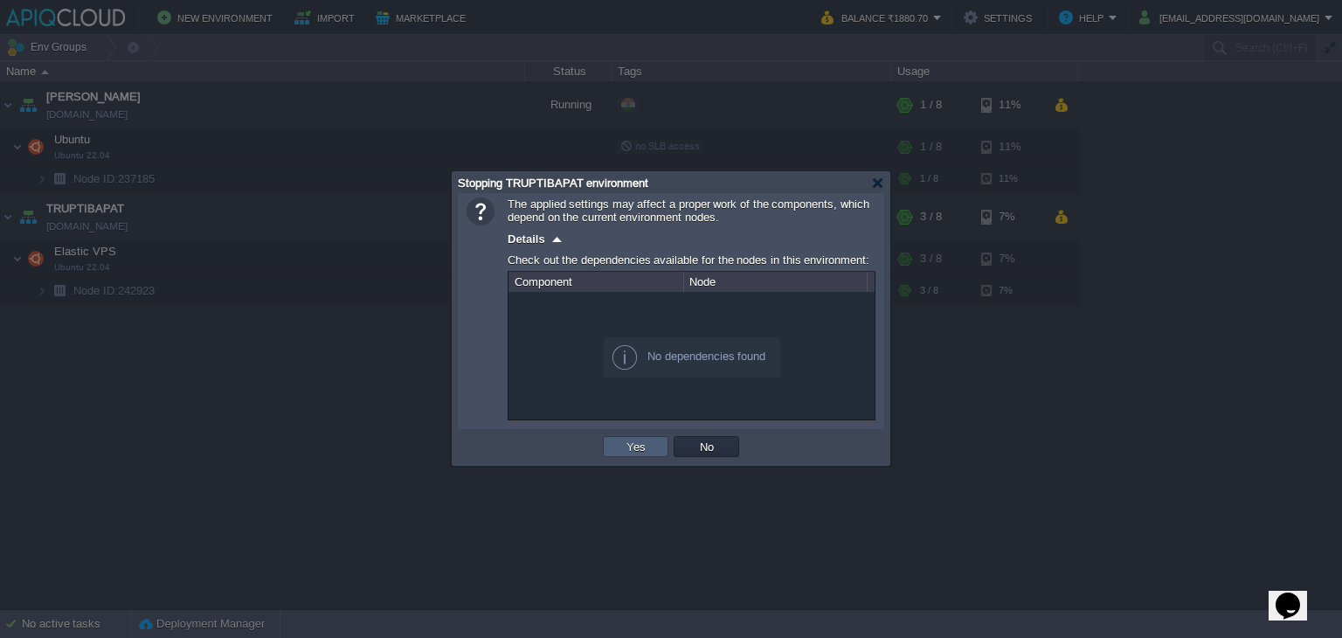
click at [636, 444] on button "Yes" at bounding box center [636, 447] width 30 height 16
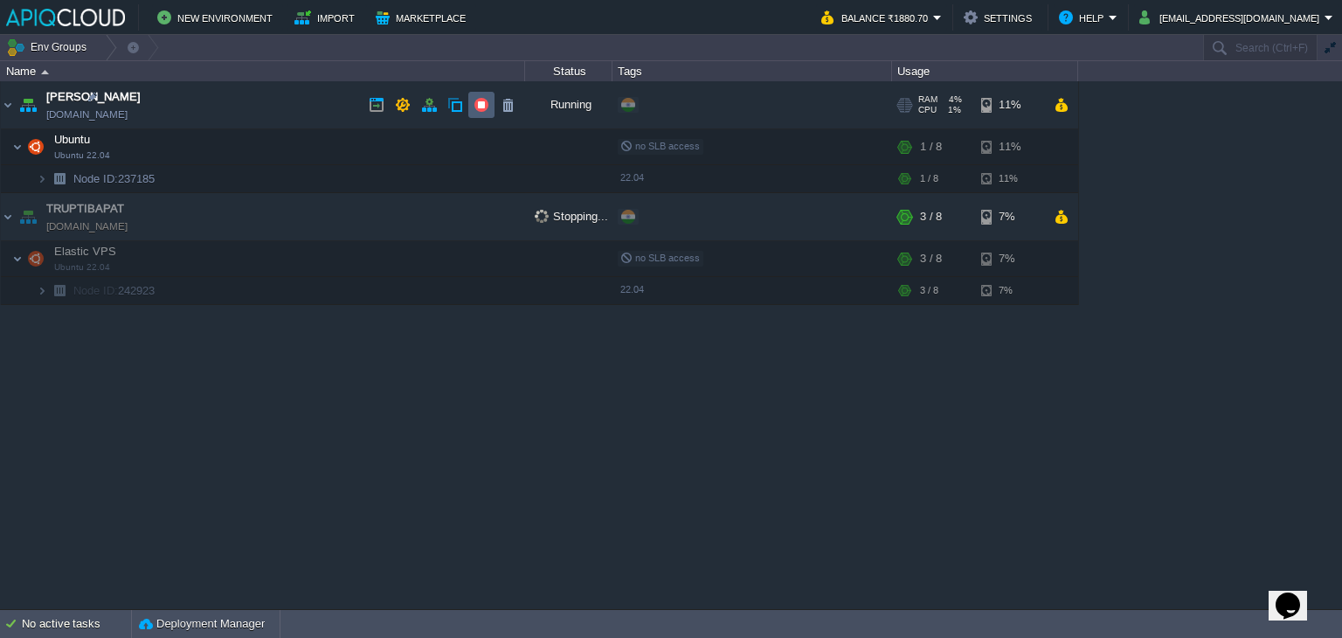
click at [481, 106] on button "button" at bounding box center [482, 105] width 16 height 16
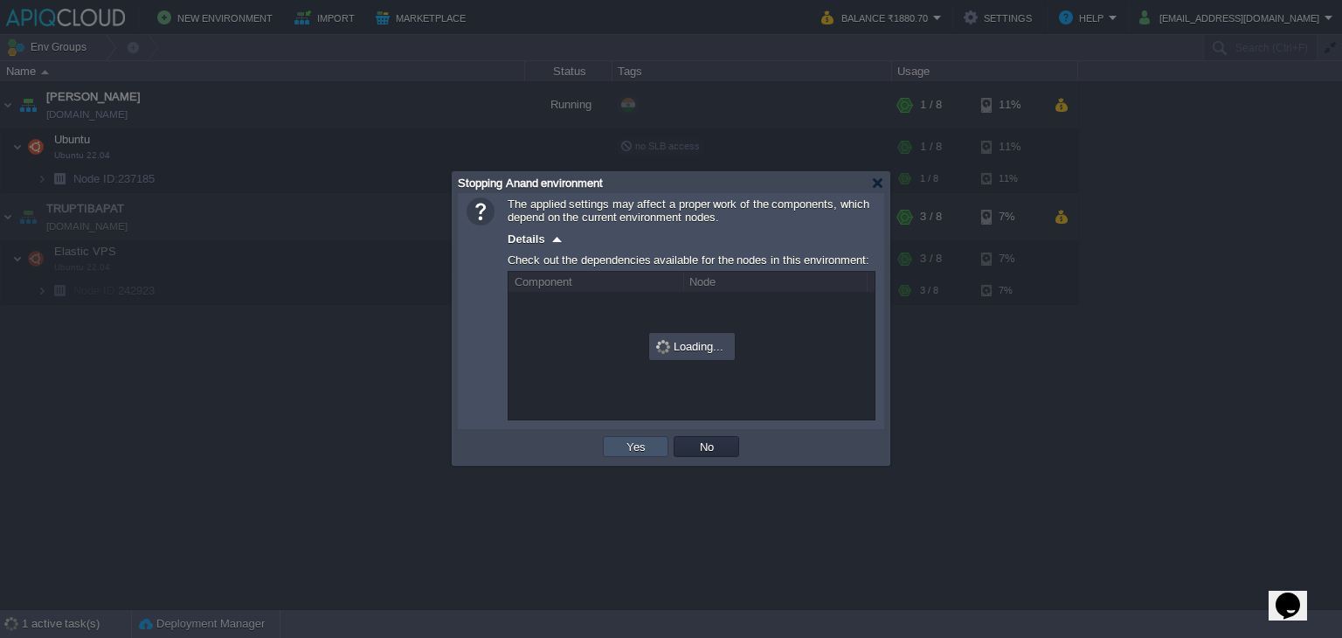
click at [629, 447] on button "Yes" at bounding box center [636, 447] width 30 height 16
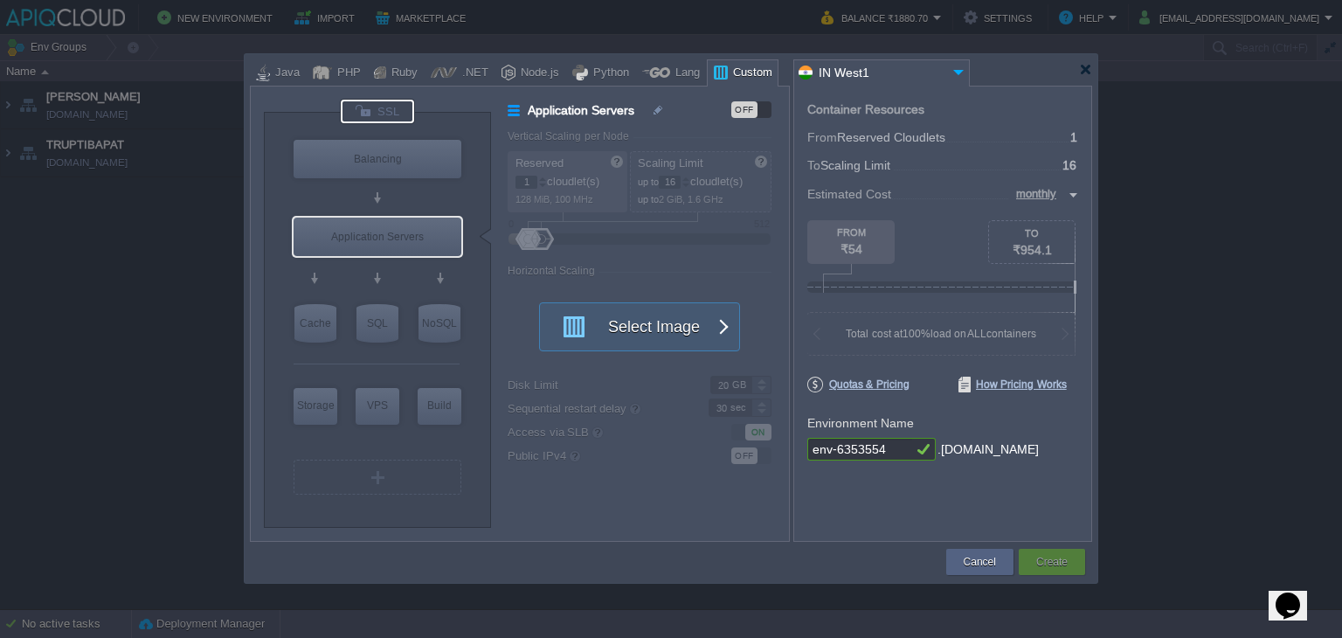
click at [392, 102] on div at bounding box center [377, 112] width 73 height 24
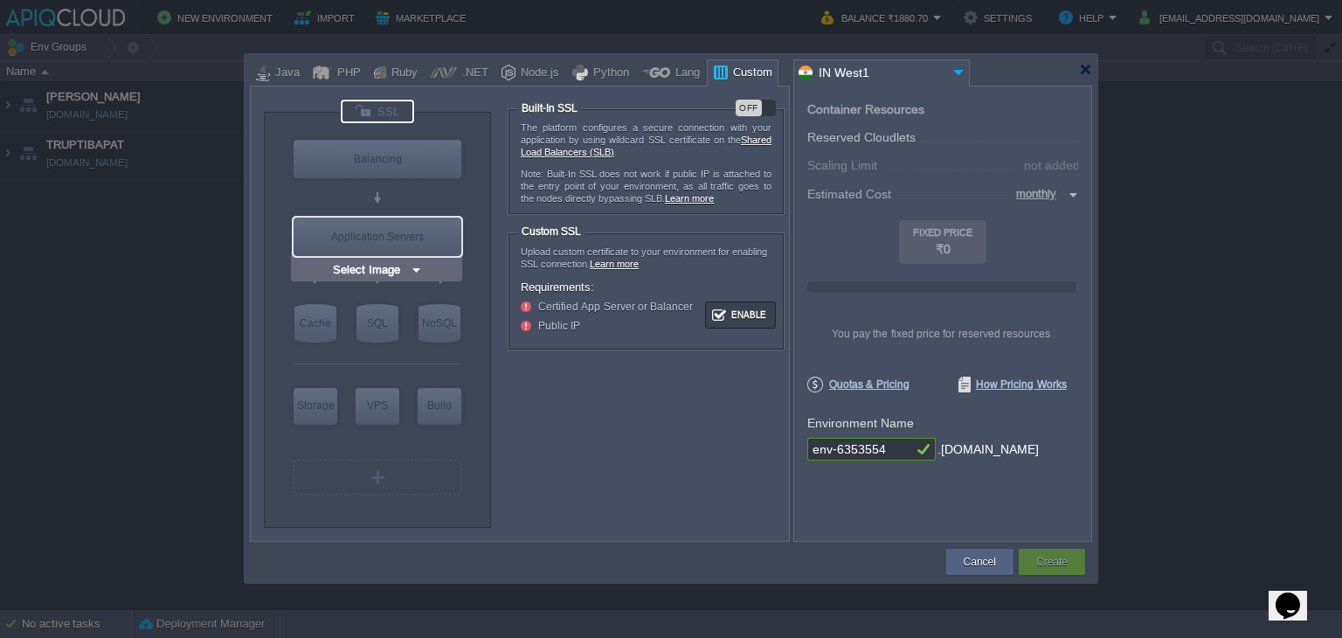
click at [389, 242] on div "Application Servers" at bounding box center [378, 237] width 168 height 38
